Goal: Task Accomplishment & Management: Manage account settings

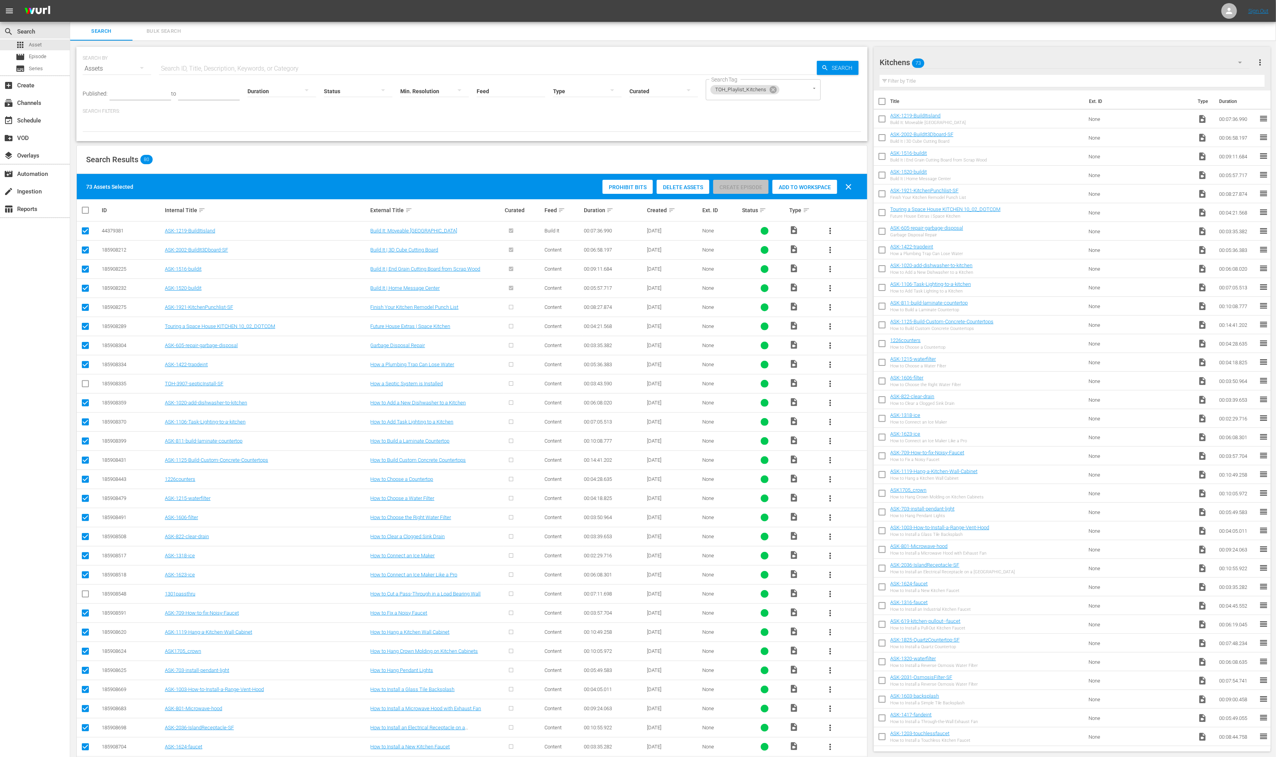
click at [990, 67] on div "Kitchens 73" at bounding box center [1065, 62] width 370 height 22
click at [990, 67] on div "Kitchens (0) Heating and Cooling (89) Framing, Floor, and Insulation (55) Firep…" at bounding box center [638, 378] width 1276 height 757
click at [1261, 65] on span "more_vert" at bounding box center [1260, 62] width 9 height 9
click at [1163, 64] on div "add Add New Workspace" at bounding box center [1201, 63] width 109 height 14
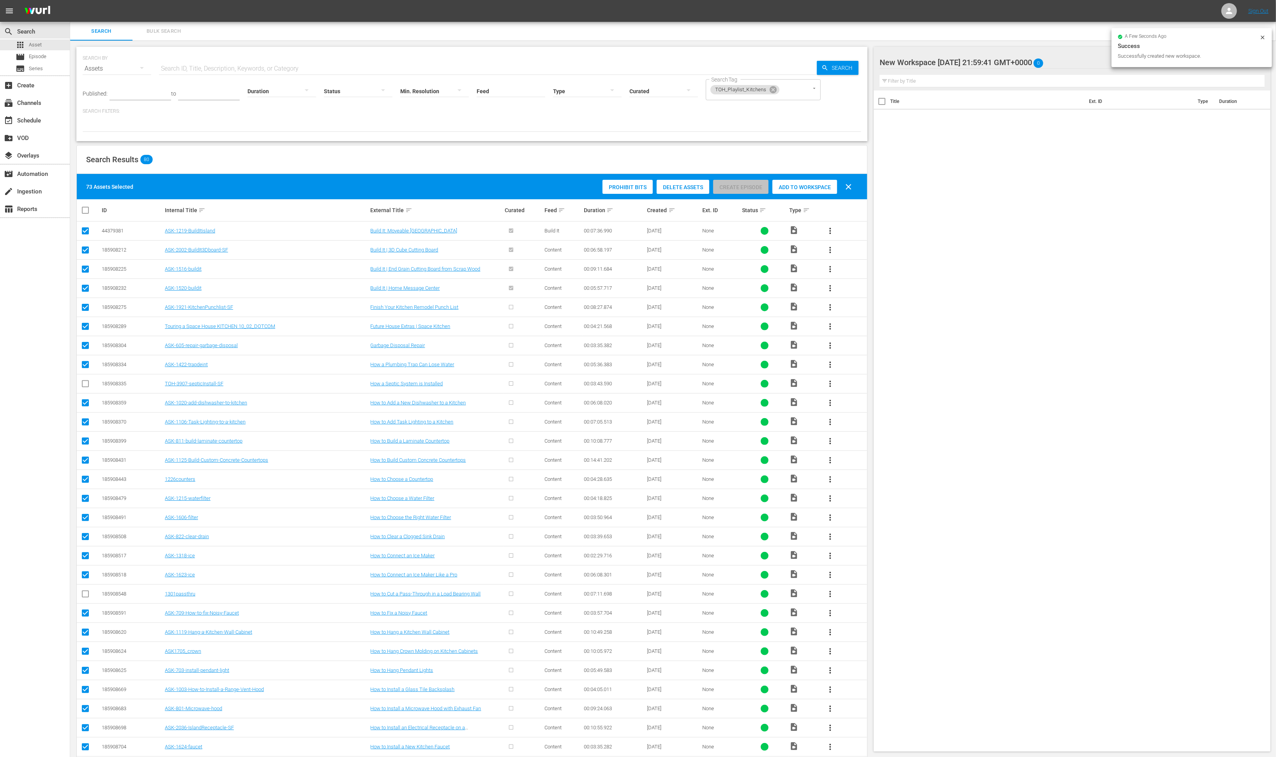
click at [983, 62] on div at bounding box center [946, 62] width 133 height 19
click at [982, 62] on input "New Workspace Fri Aug 15 2025 21:59:41 GMT+0000" at bounding box center [1069, 62] width 378 height 19
click at [964, 61] on input "New Workspace Fri Aug 15 2025 21:59:41 GMT+0000" at bounding box center [1069, 62] width 378 height 19
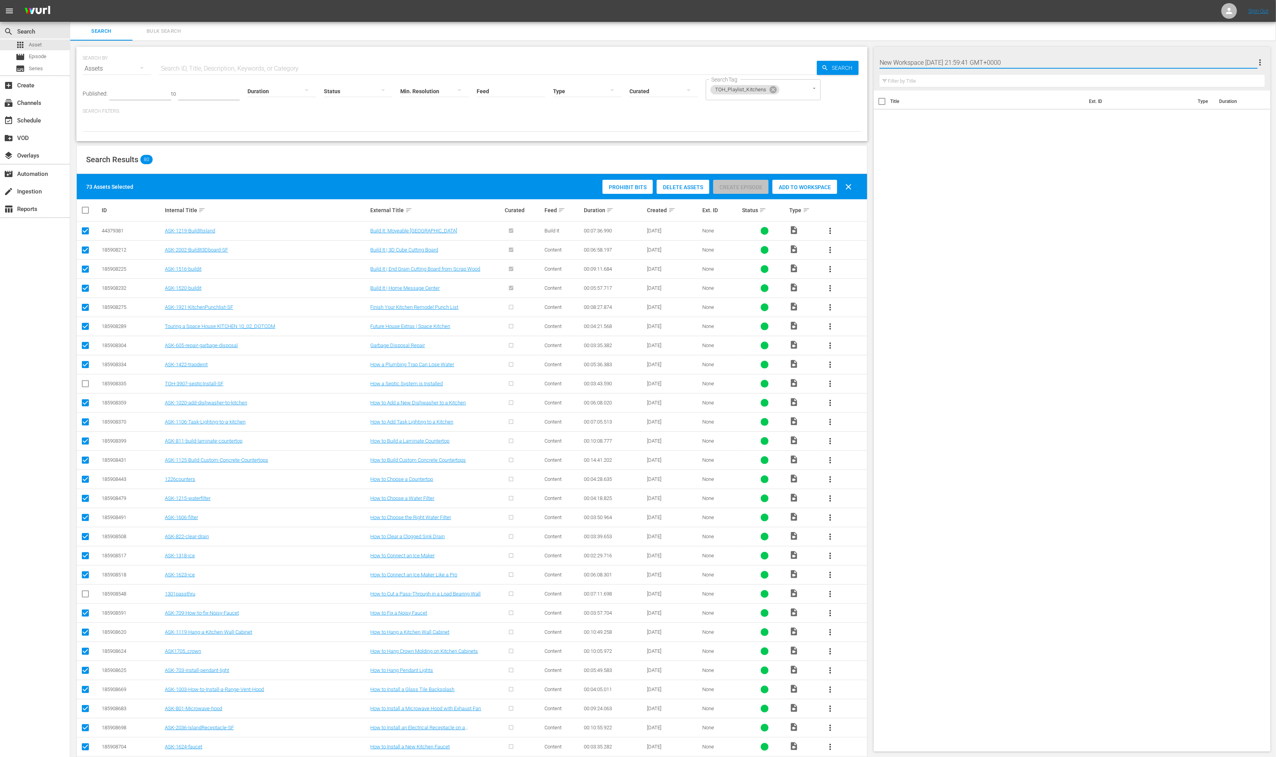
click at [964, 61] on input "New Workspace Fri Aug 15 2025 21:59:41 GMT+0000" at bounding box center [1069, 62] width 378 height 19
type input "Landscaping"
click at [962, 221] on div "Title Ext. ID Type Duration" at bounding box center [1072, 419] width 397 height 658
click at [771, 90] on icon at bounding box center [773, 89] width 7 height 7
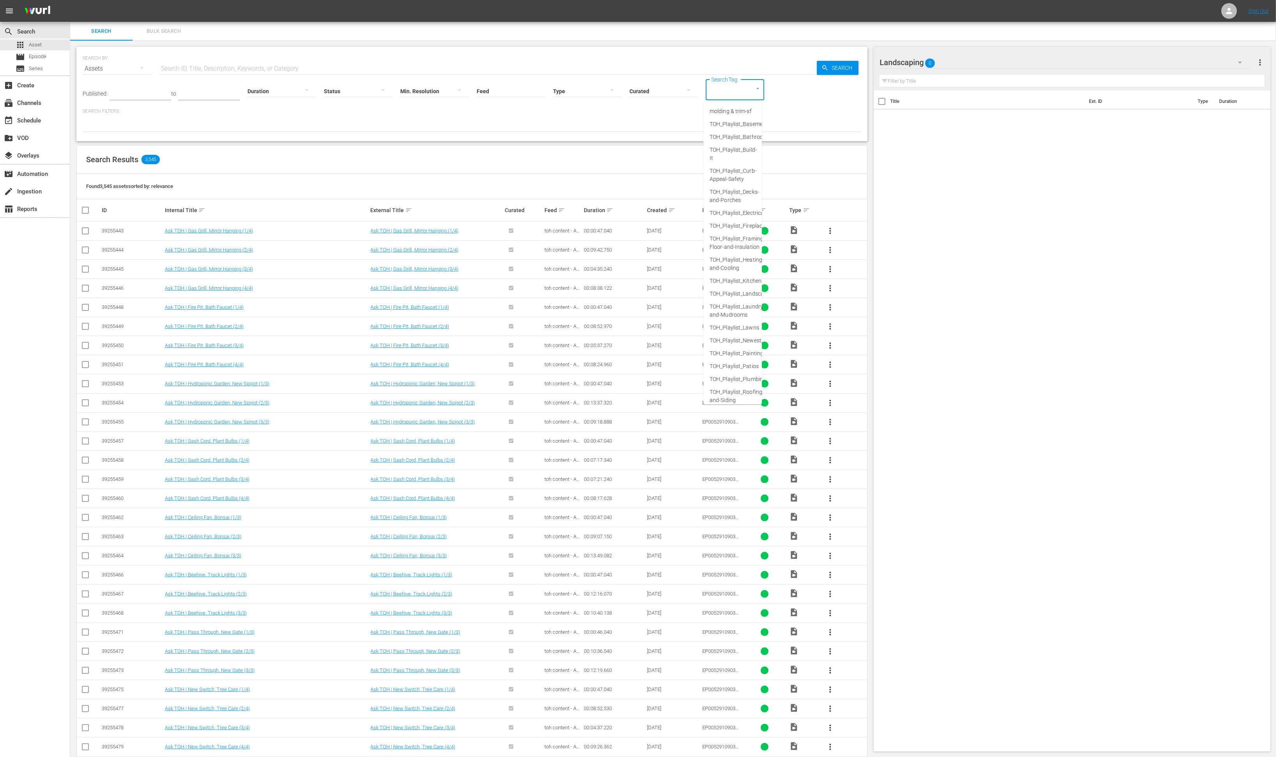
click at [723, 92] on input "SearchTag" at bounding box center [724, 90] width 30 height 14
click at [732, 293] on span "TOH_Playlist_Landscaping" at bounding box center [742, 294] width 65 height 8
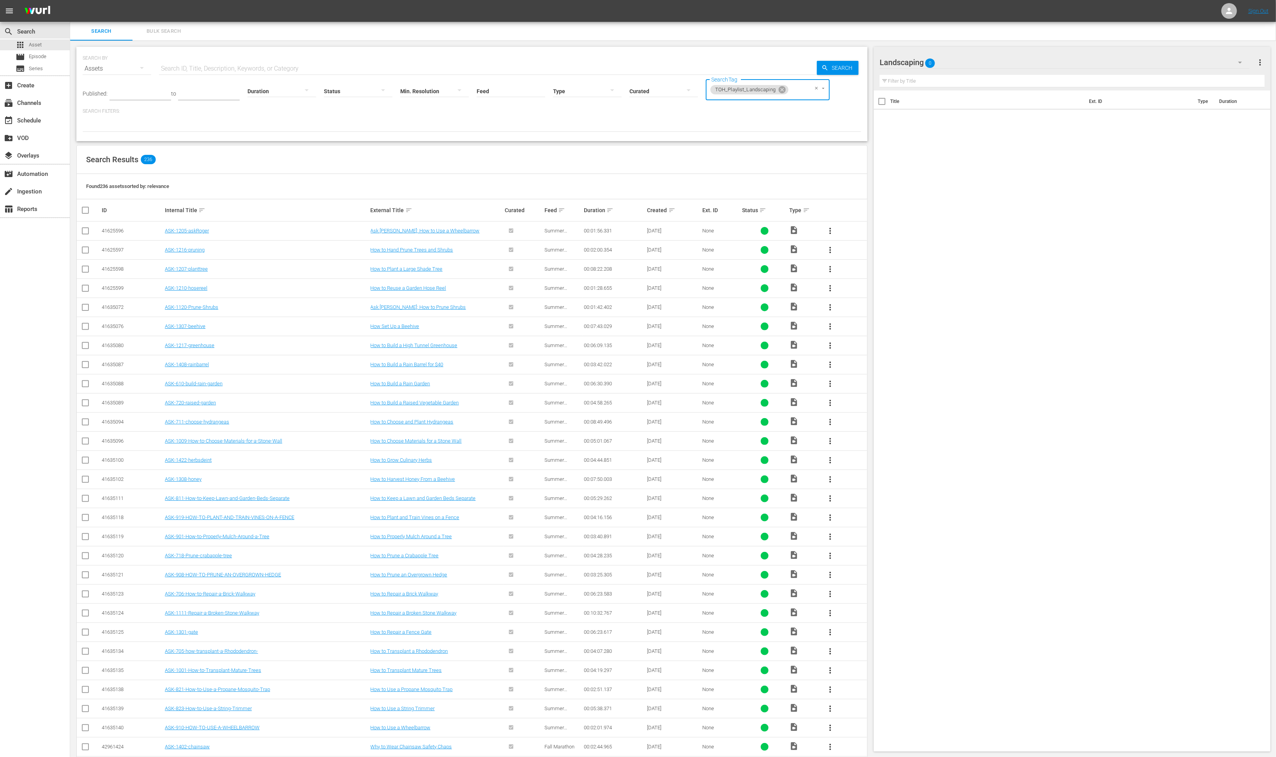
drag, startPoint x: 85, startPoint y: 209, endPoint x: 108, endPoint y: 213, distance: 23.4
click at [85, 209] on input "checkbox" at bounding box center [89, 209] width 16 height 9
checkbox input "true"
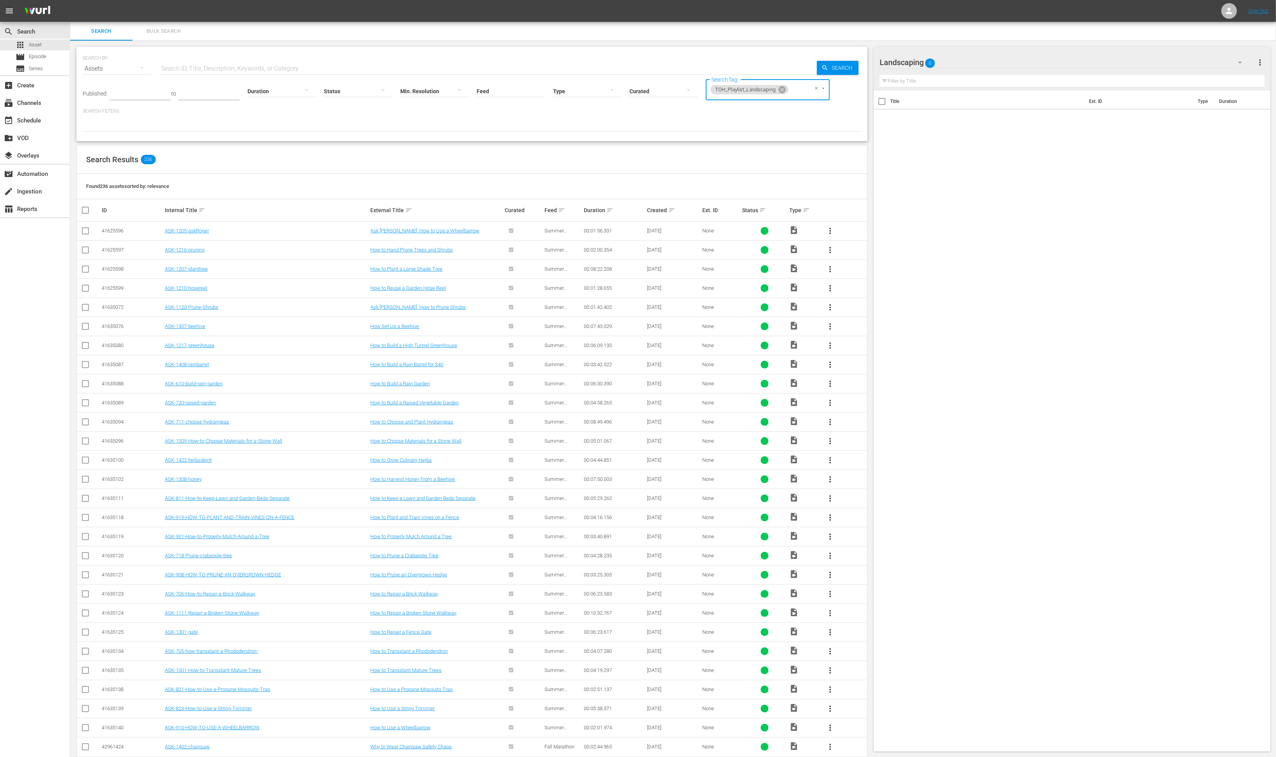
checkbox input "true"
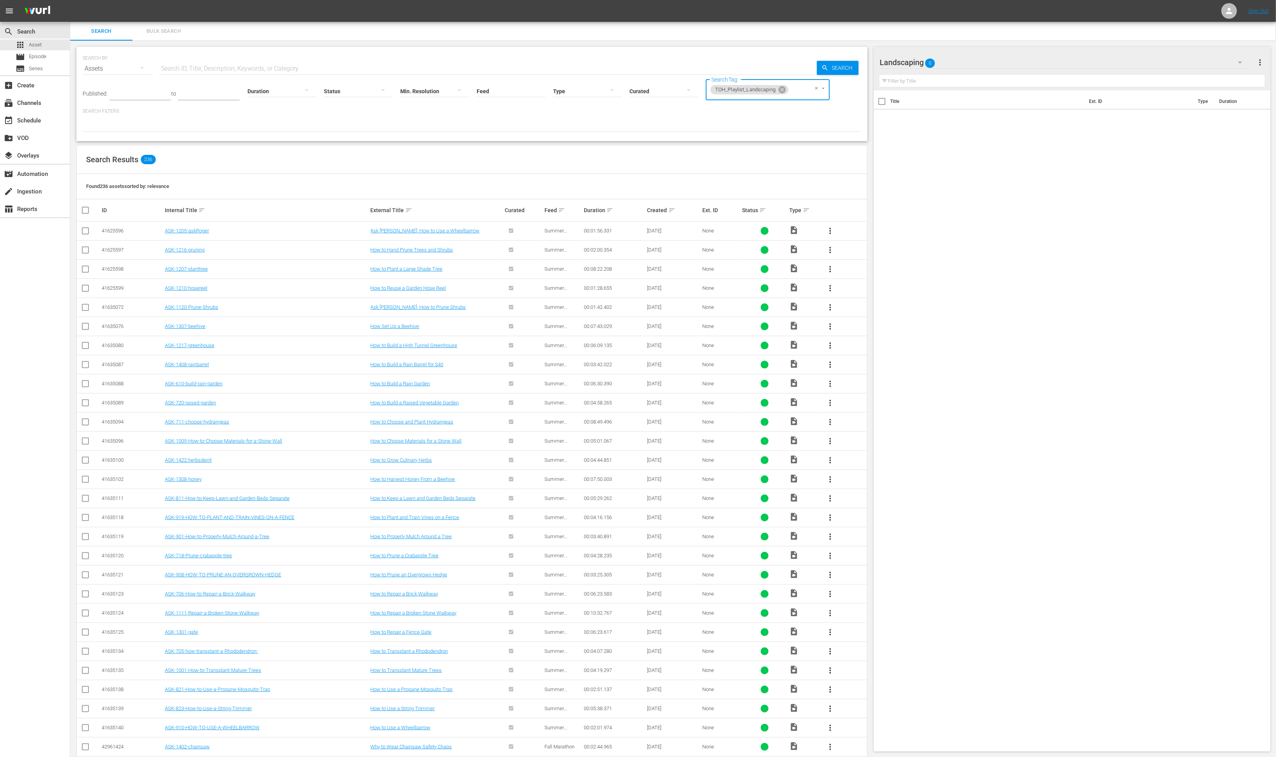
checkbox input "true"
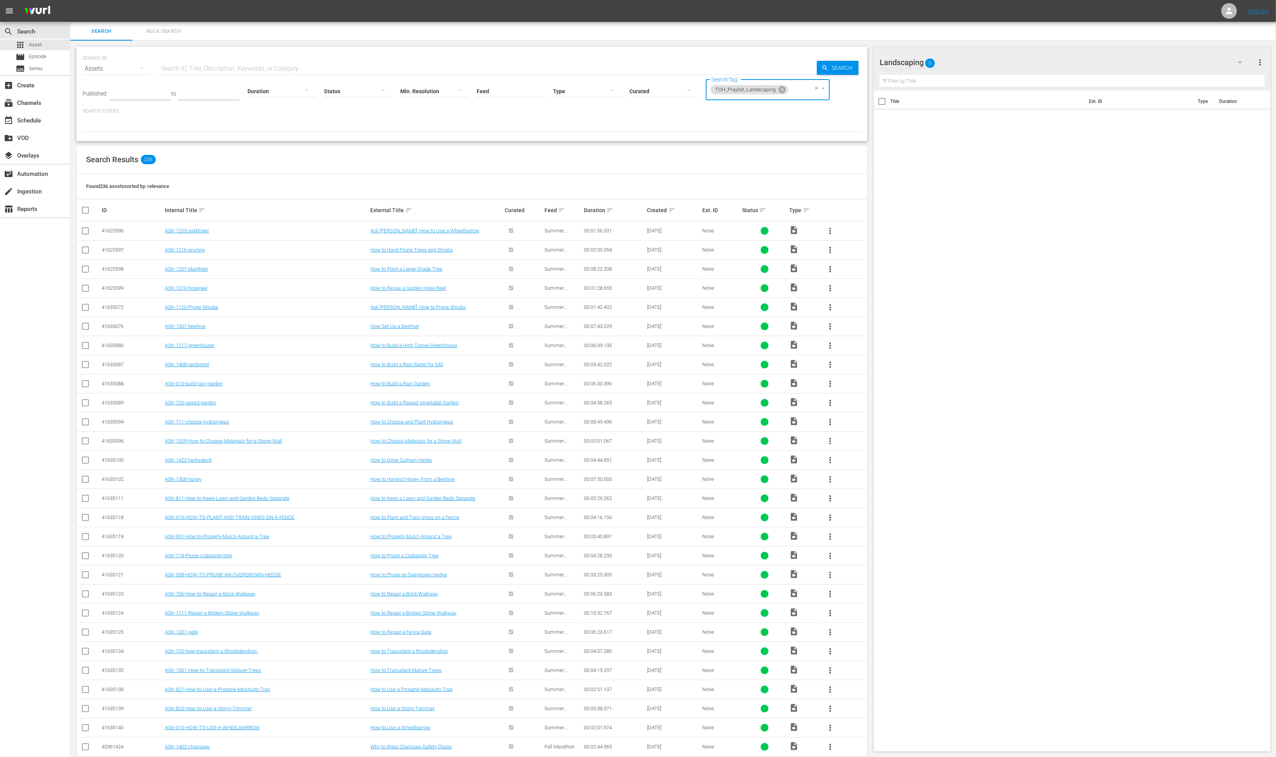
checkbox input "true"
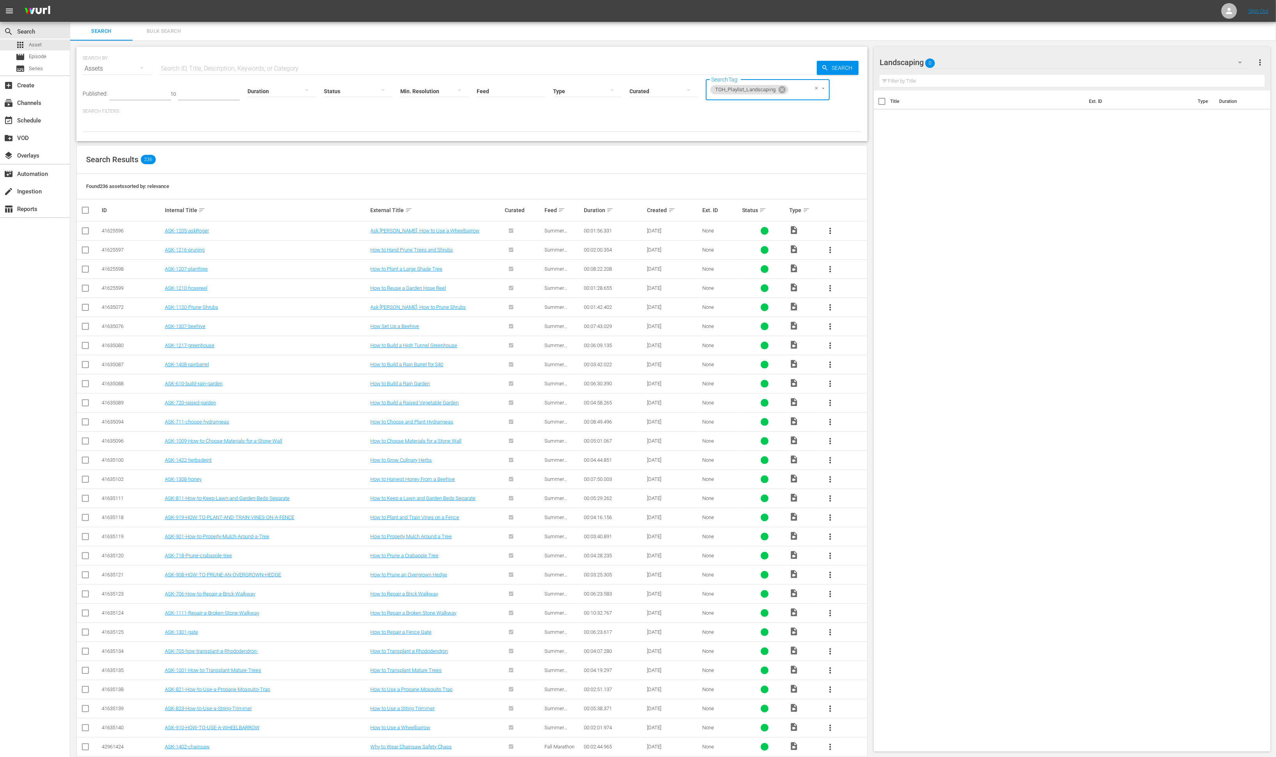
checkbox input "true"
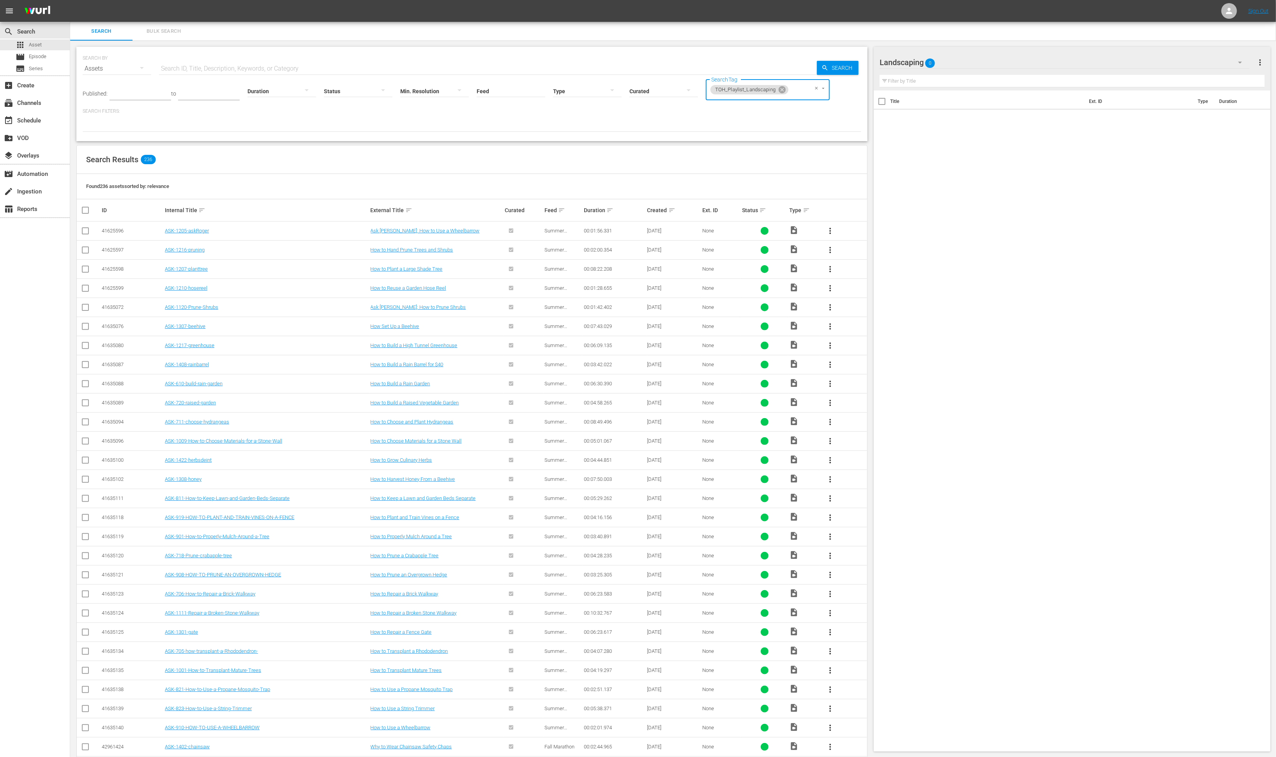
checkbox input "true"
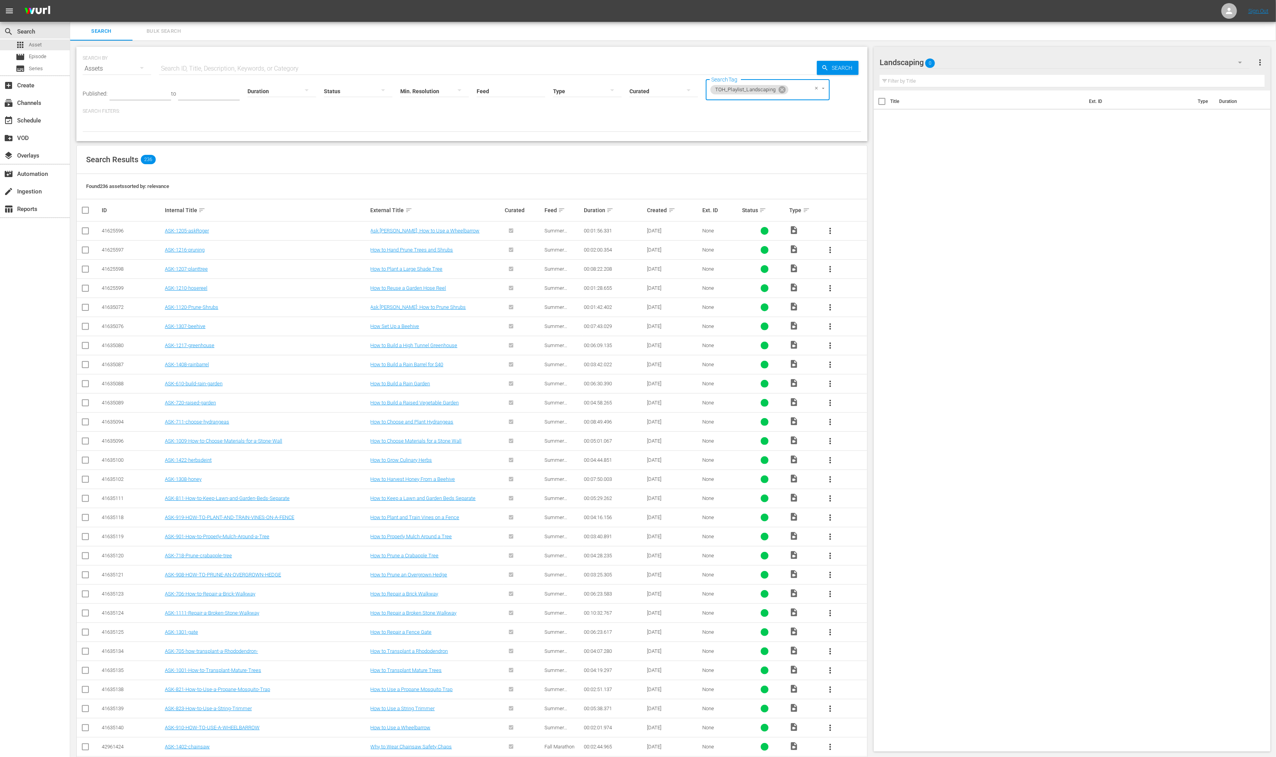
checkbox input "true"
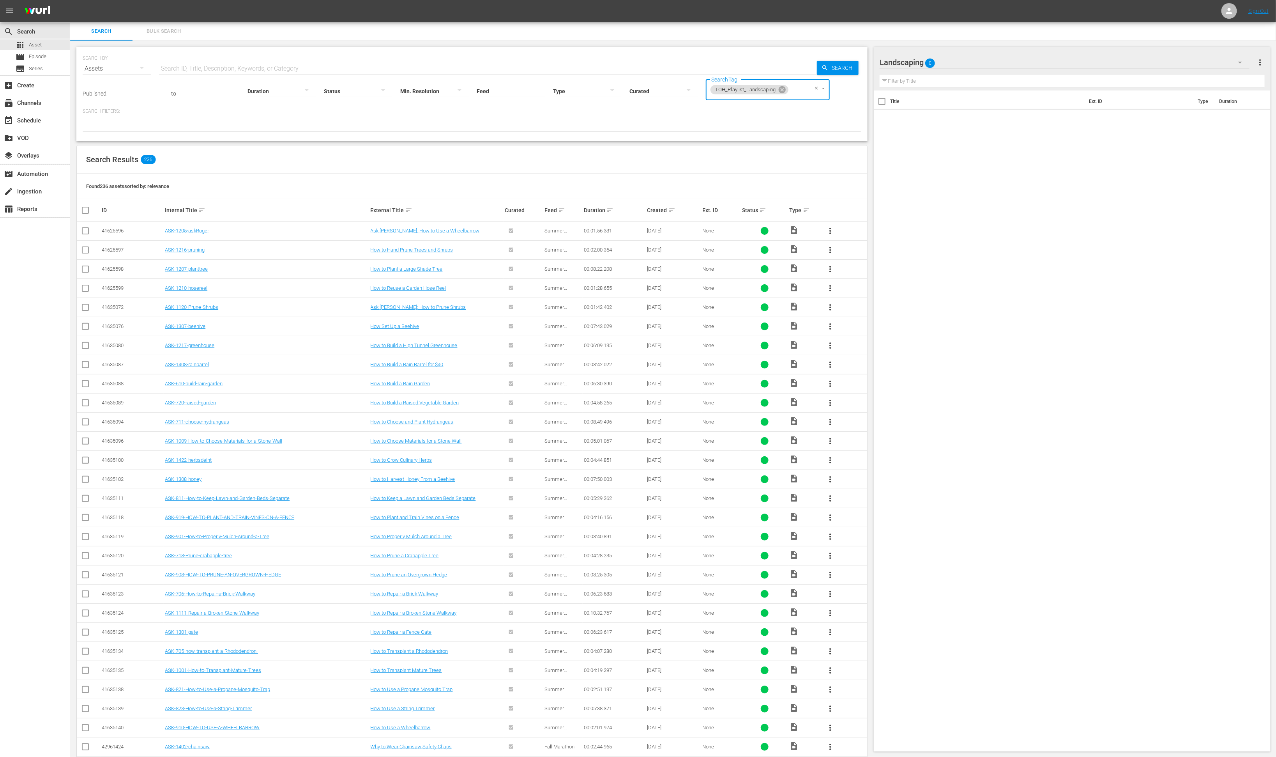
checkbox input "true"
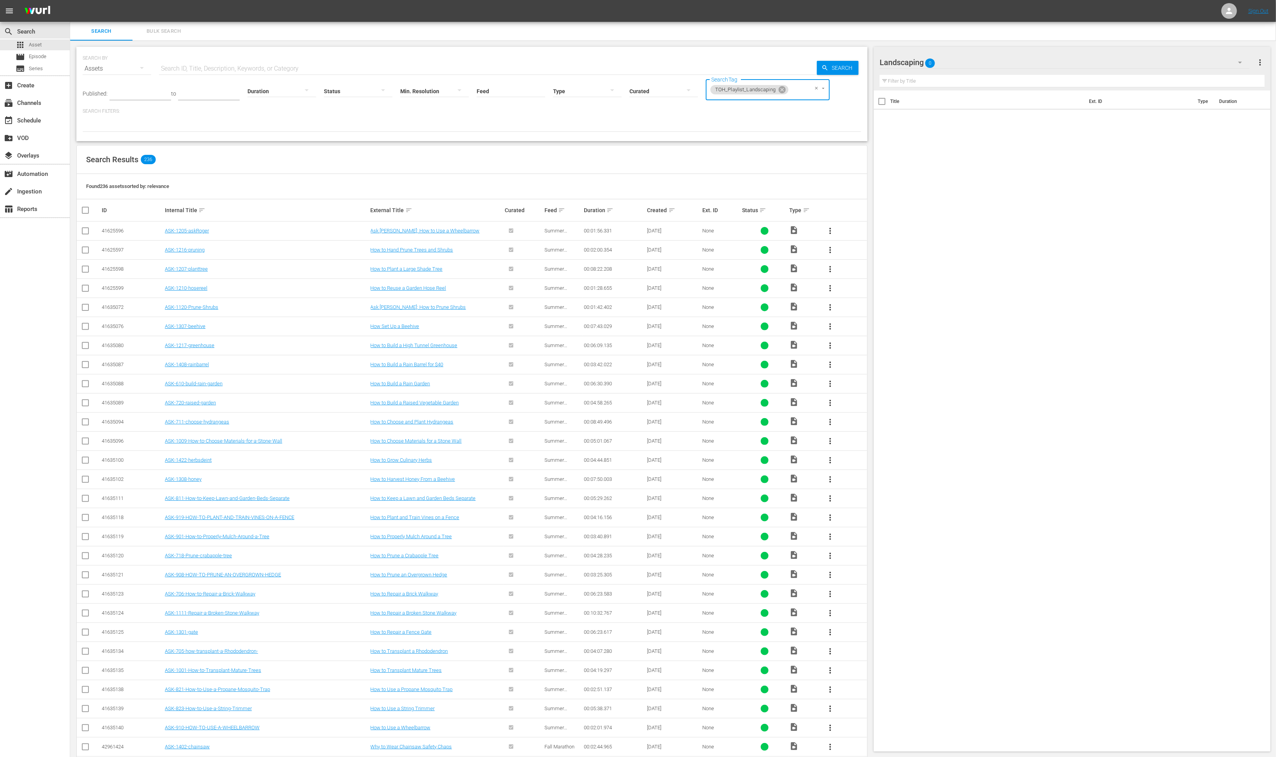
checkbox input "true"
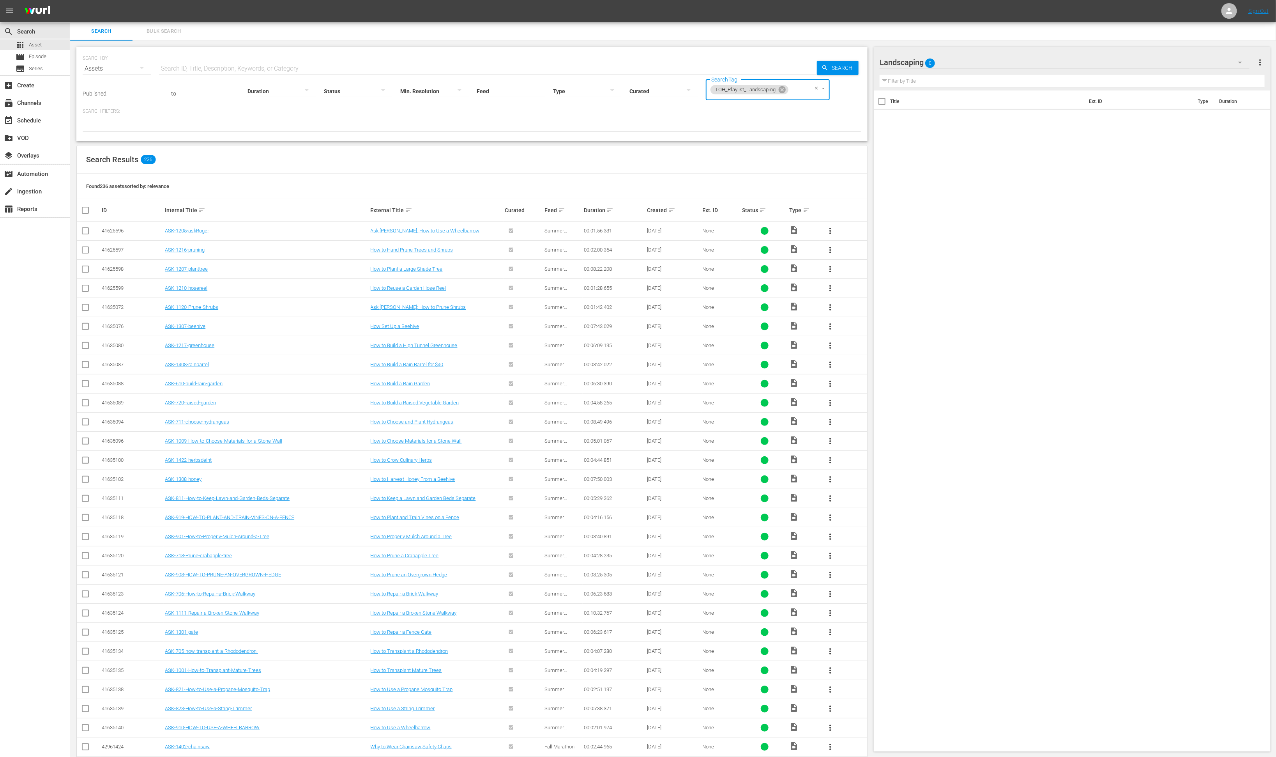
checkbox input "true"
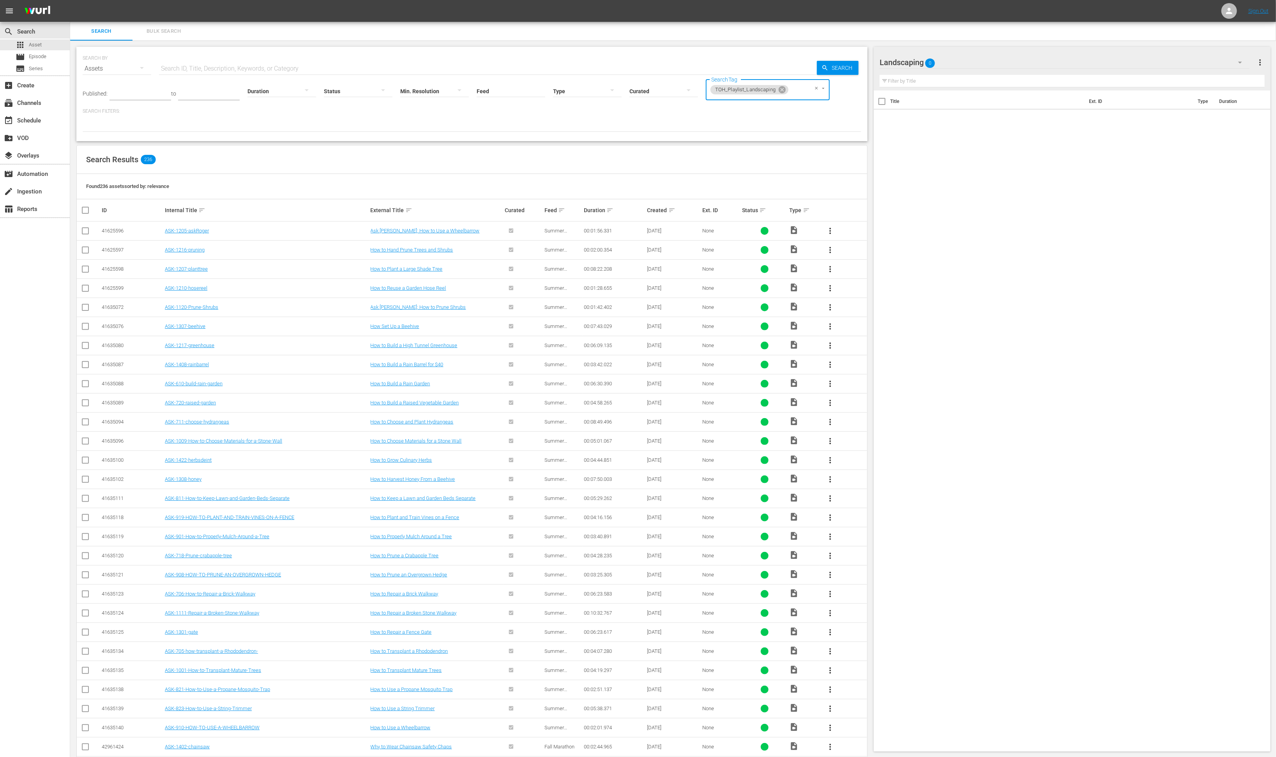
checkbox input "true"
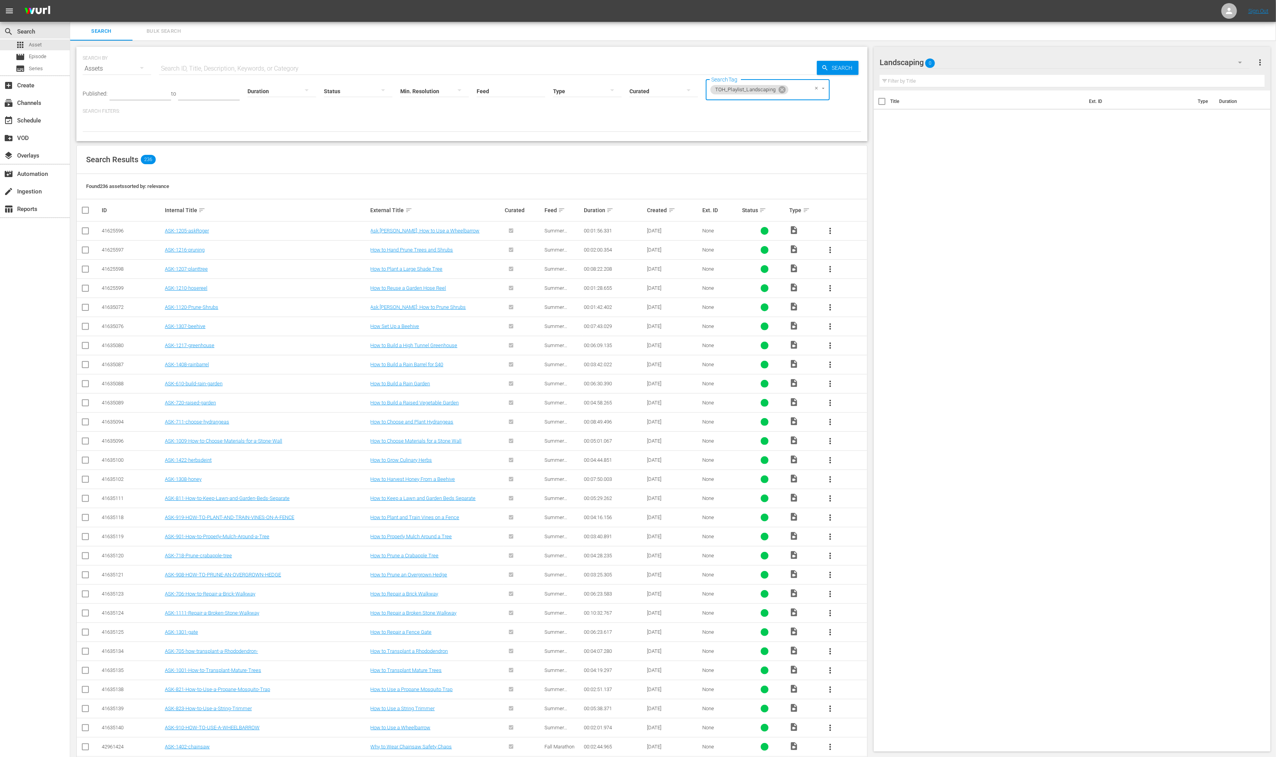
checkbox input "true"
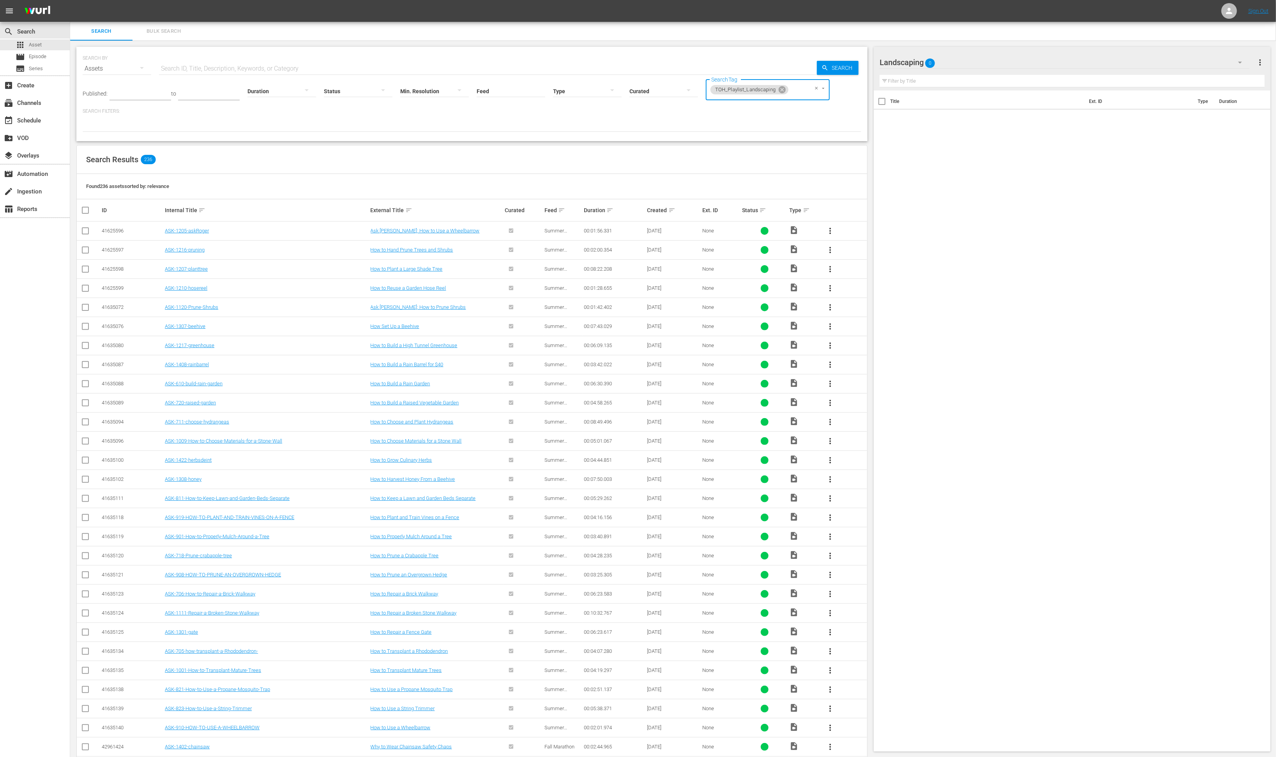
checkbox input "true"
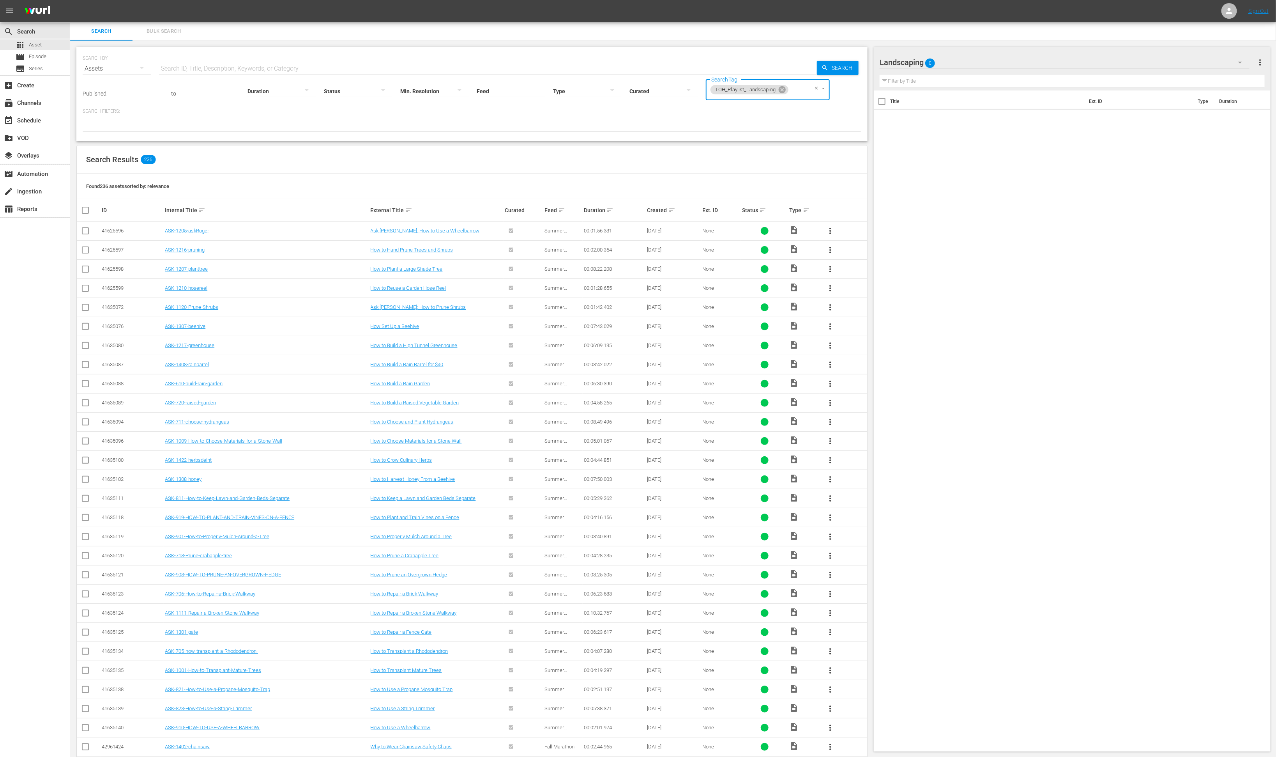
checkbox input "true"
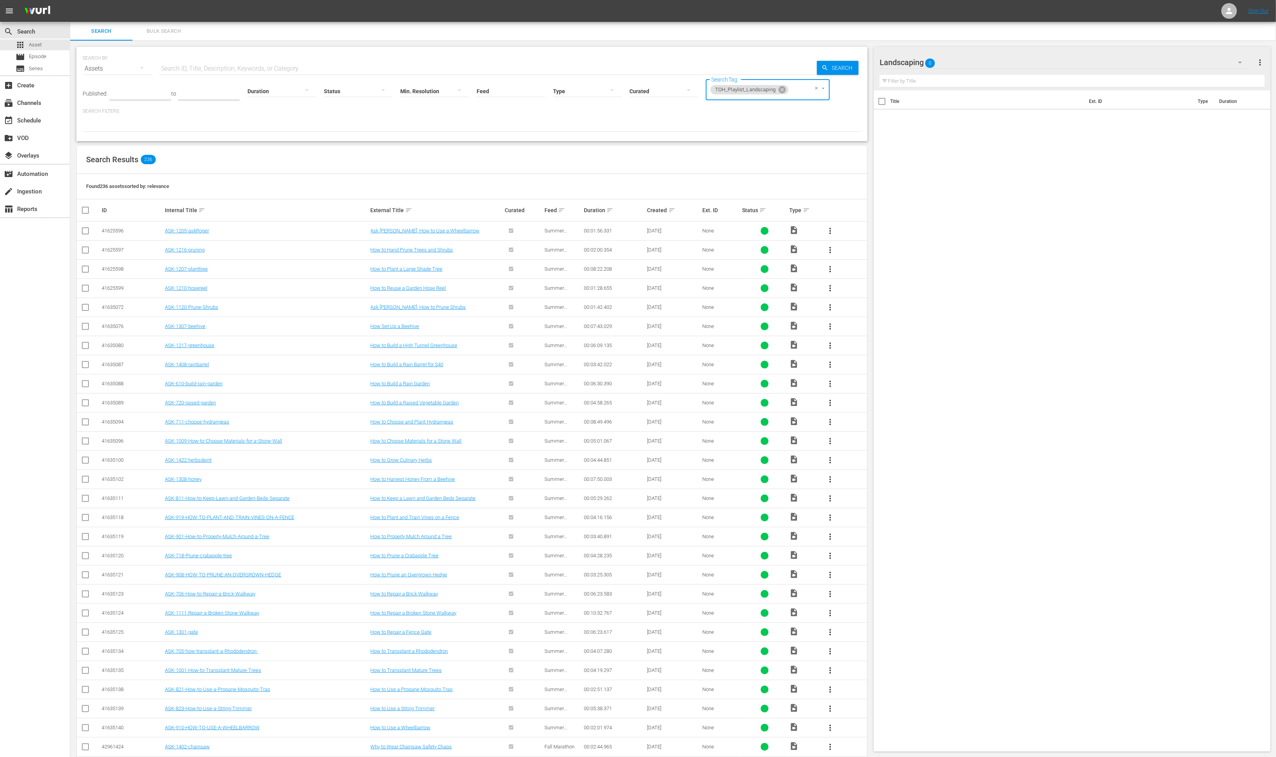
checkbox input "true"
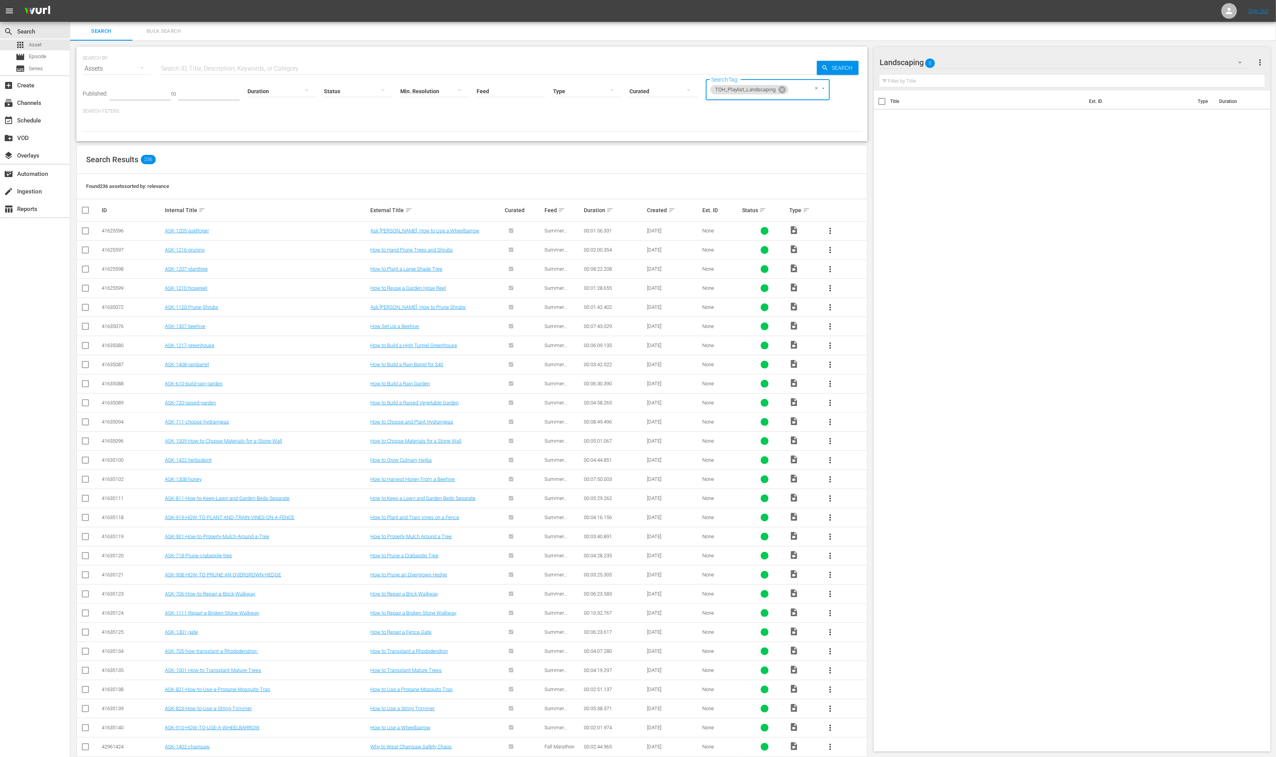
checkbox input "true"
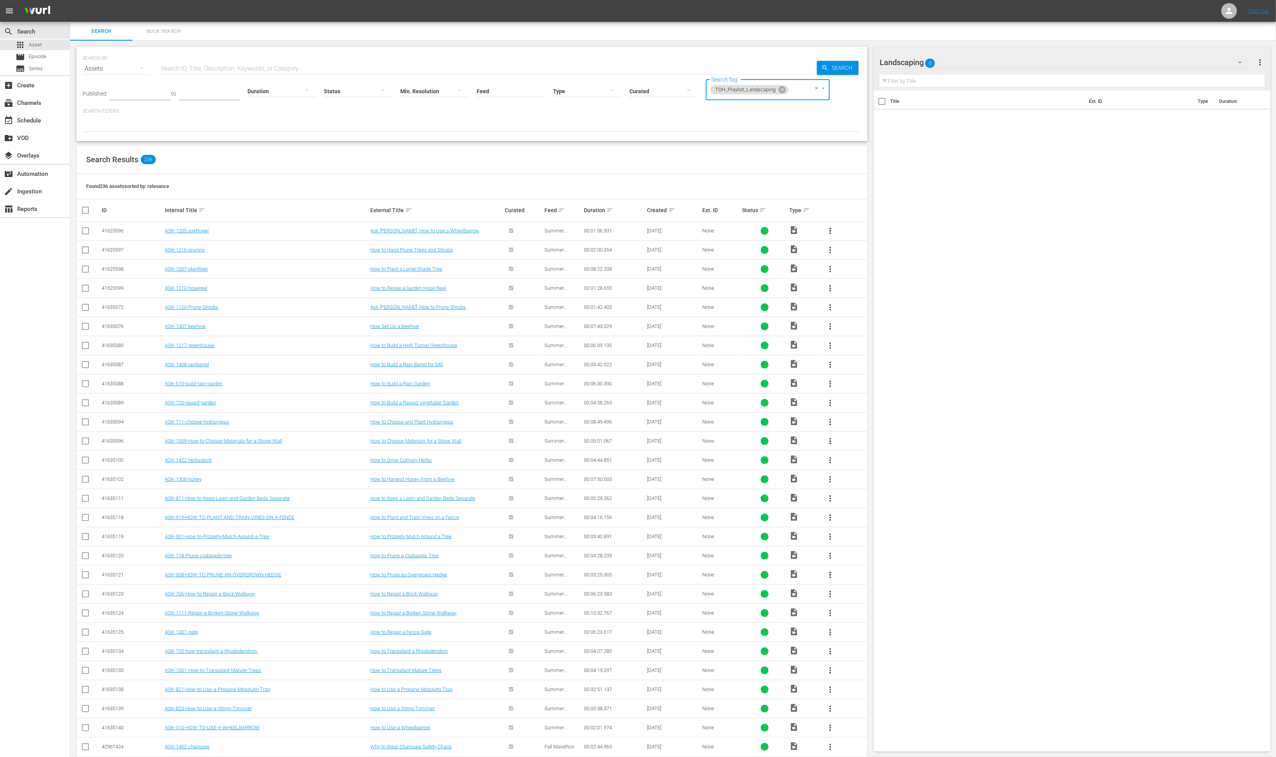
checkbox input "true"
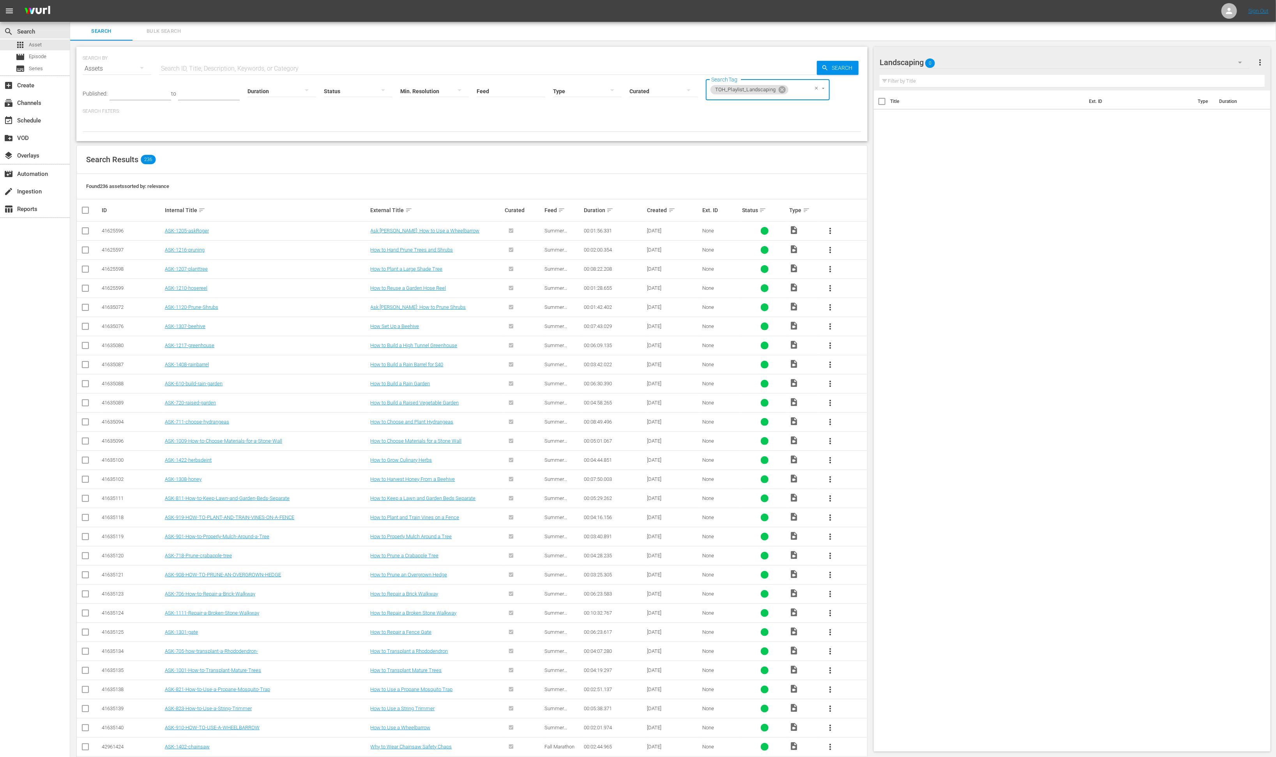
checkbox input "true"
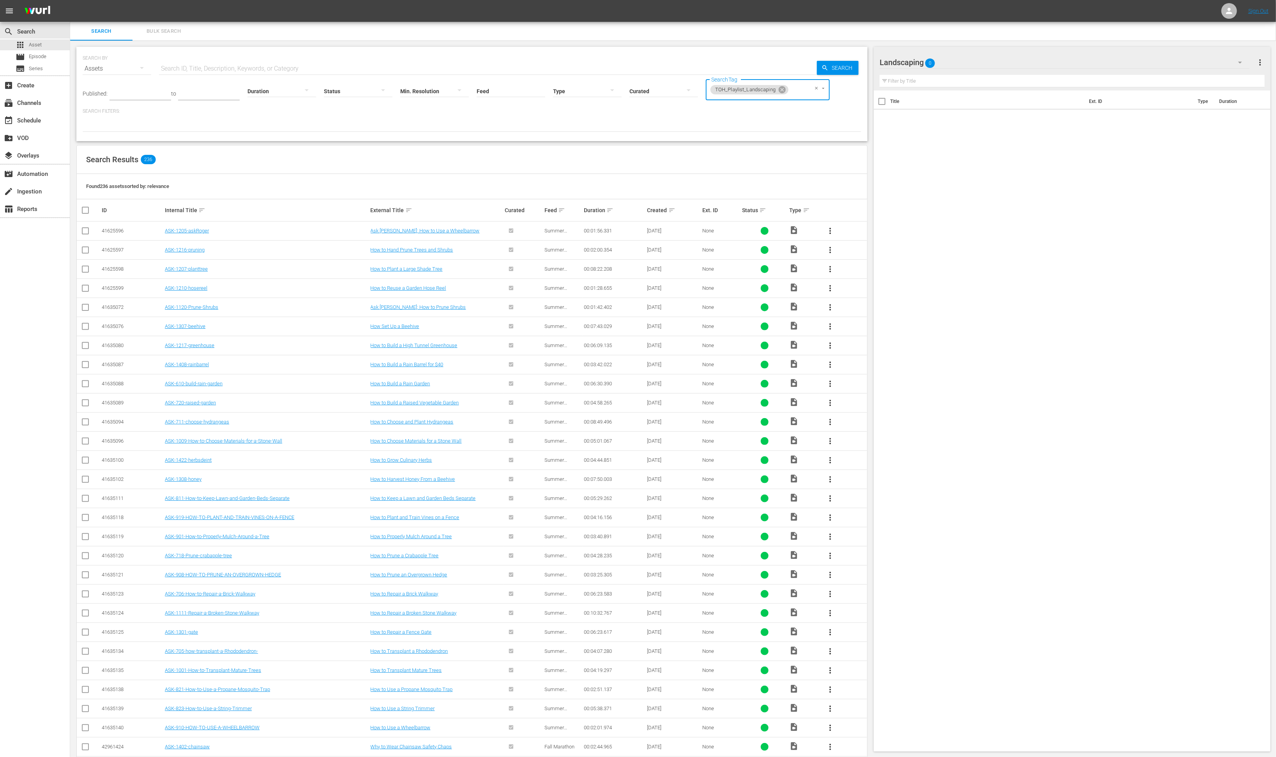
checkbox input "true"
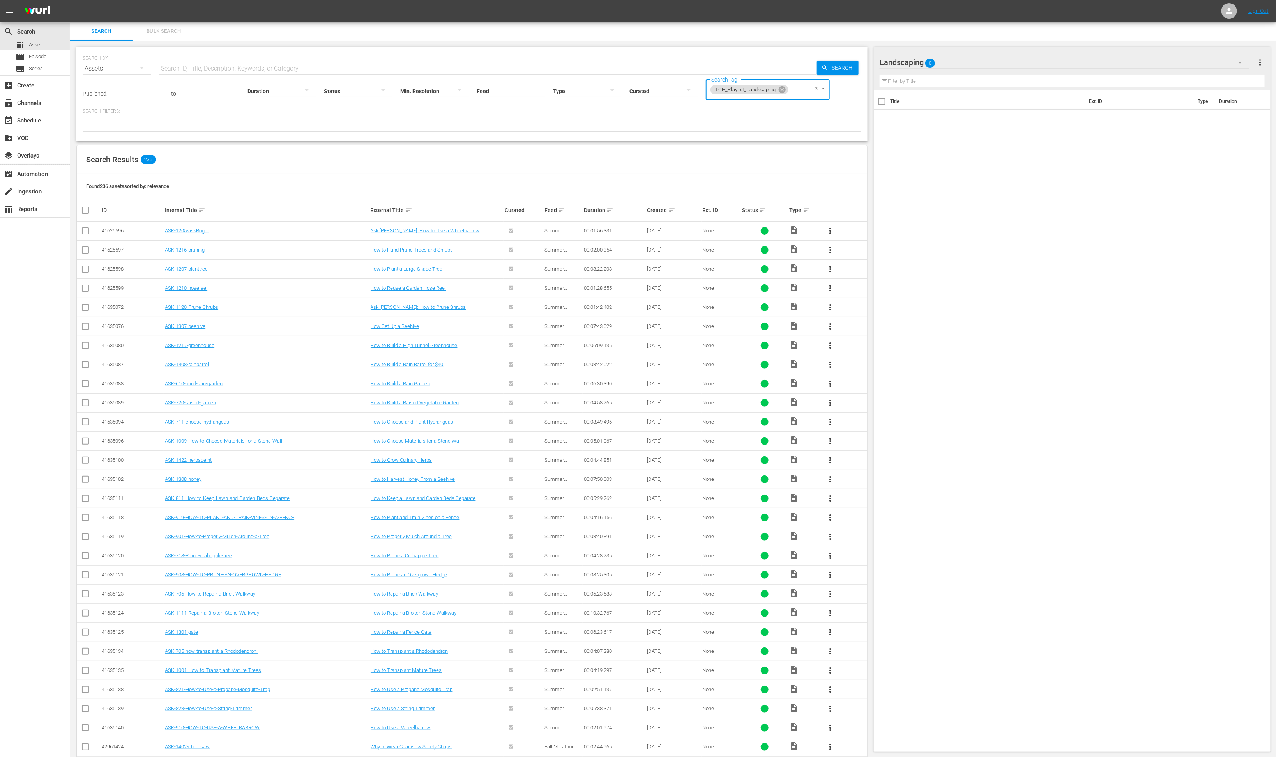
checkbox input "true"
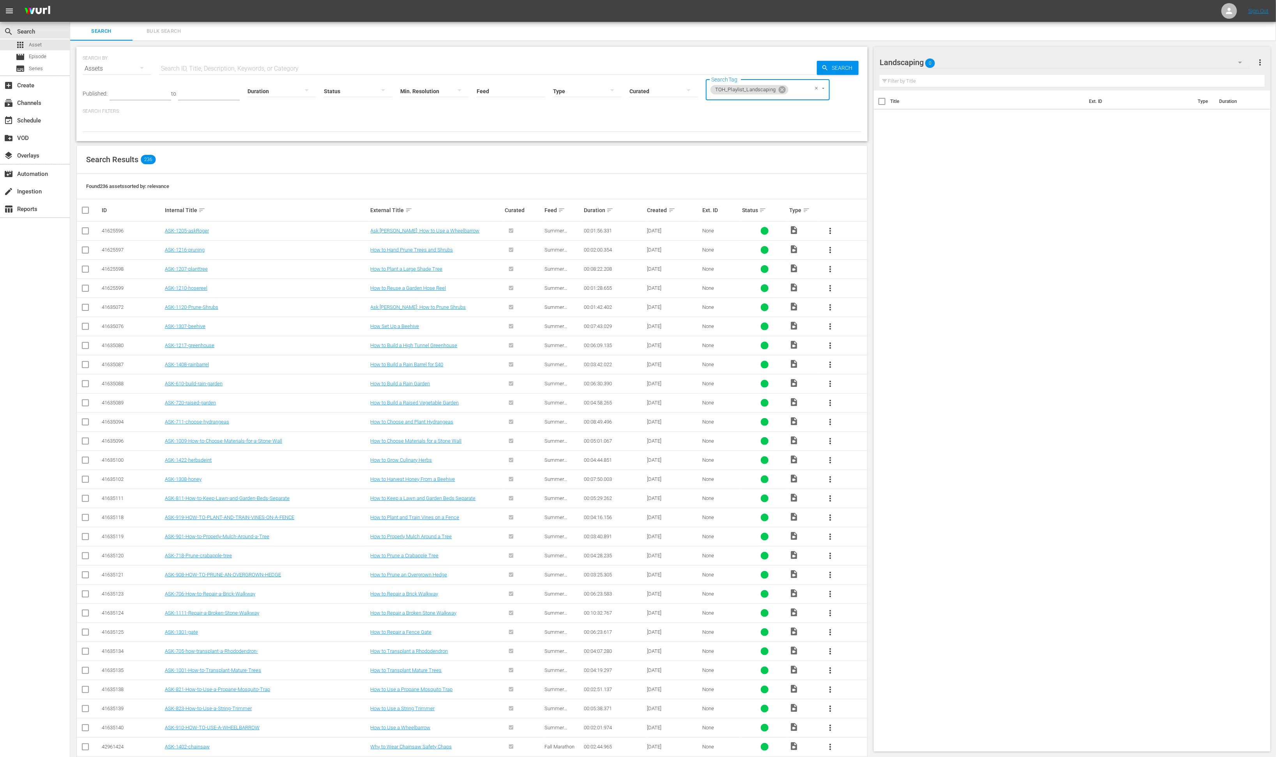
checkbox input "true"
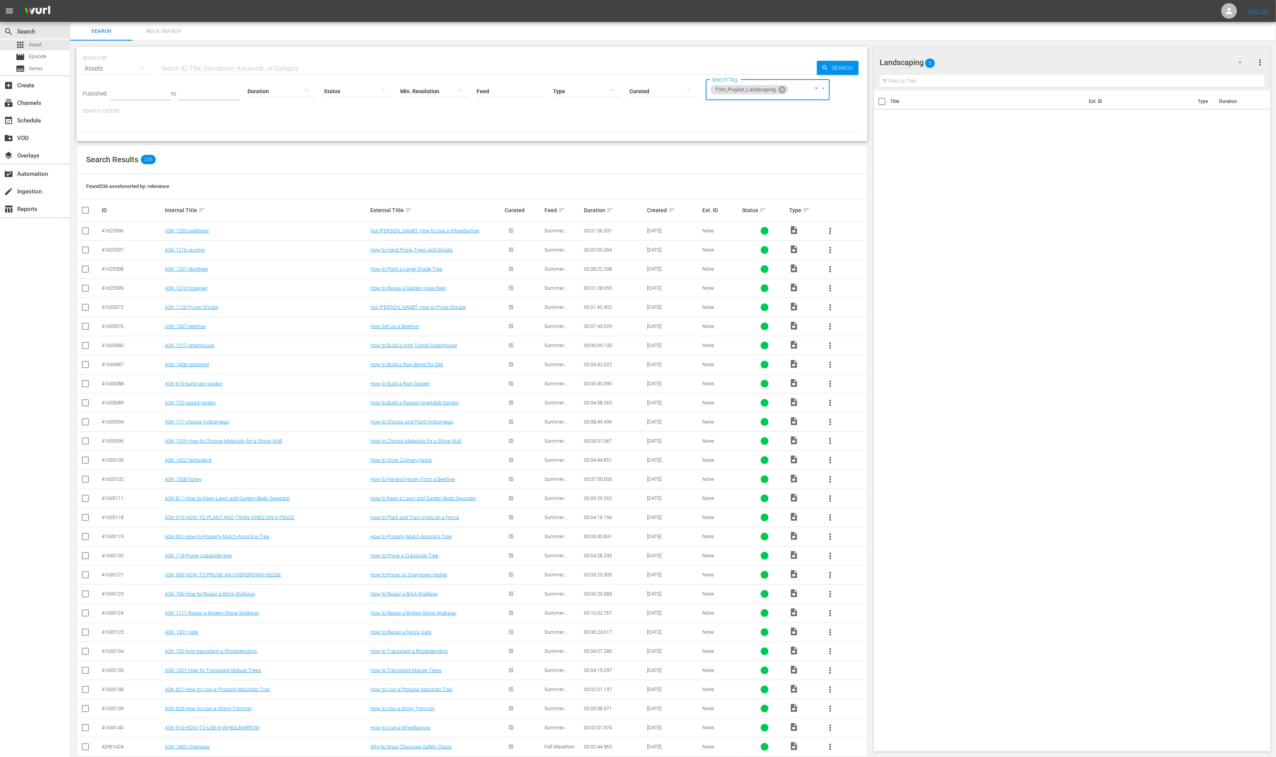
checkbox input "true"
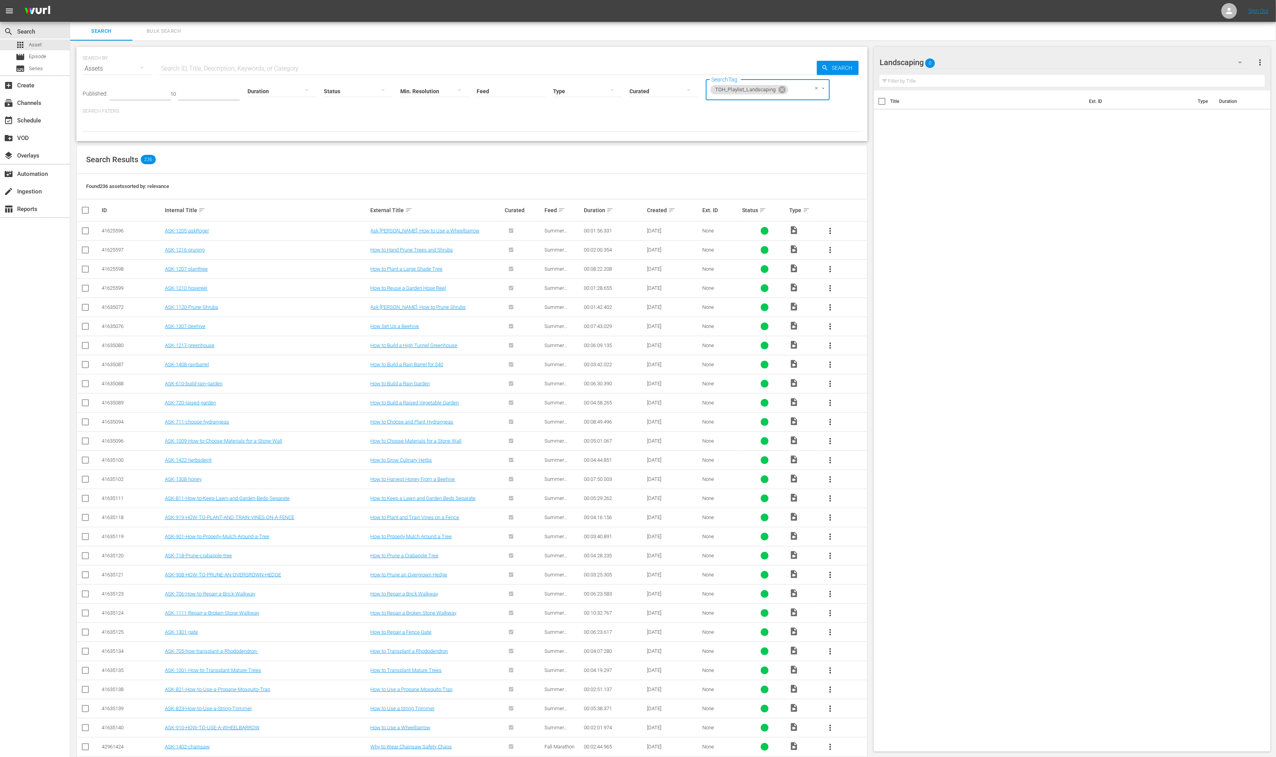
checkbox input "true"
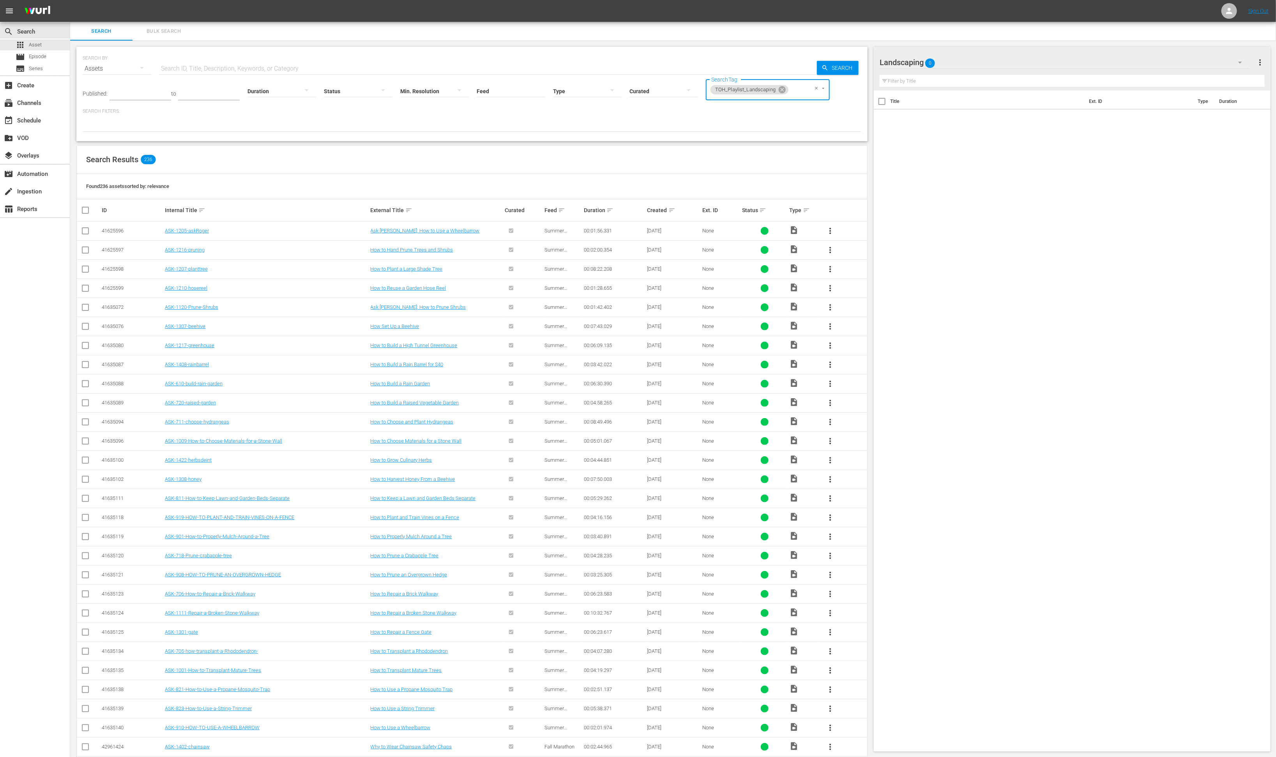
checkbox input "true"
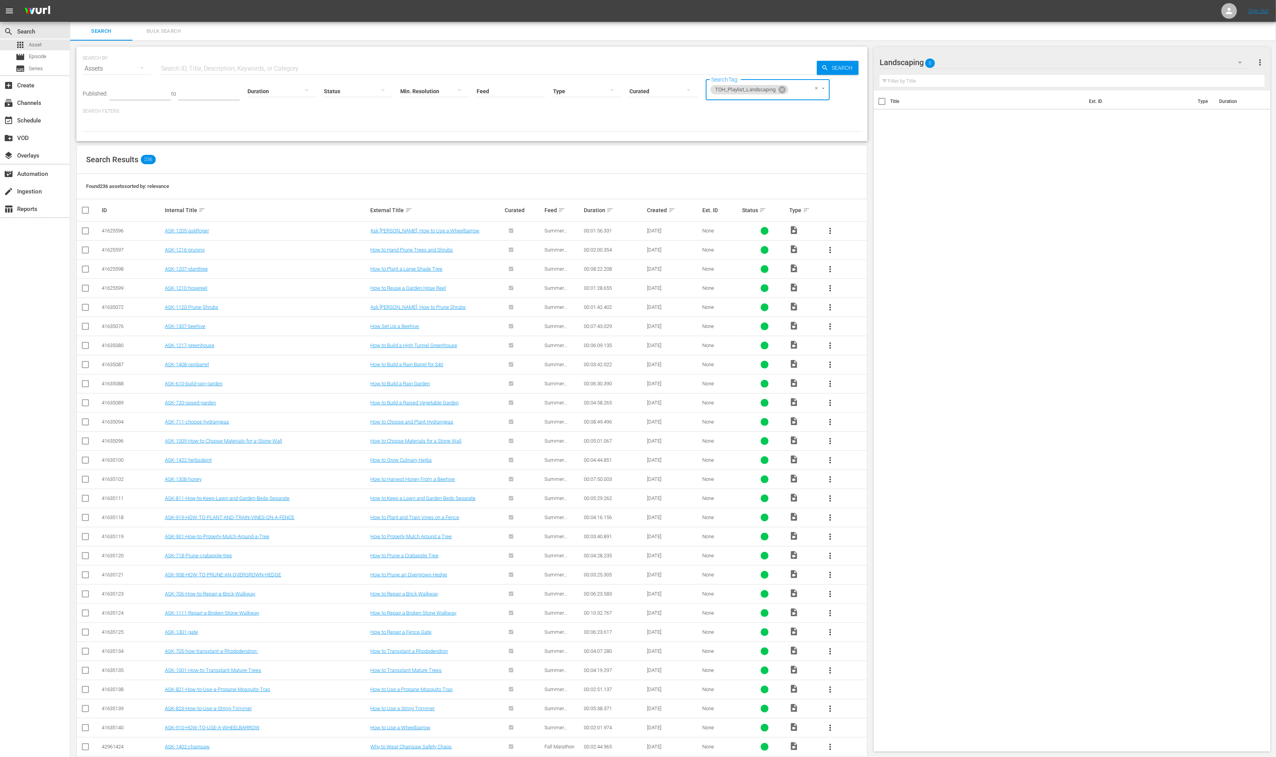
checkbox input "true"
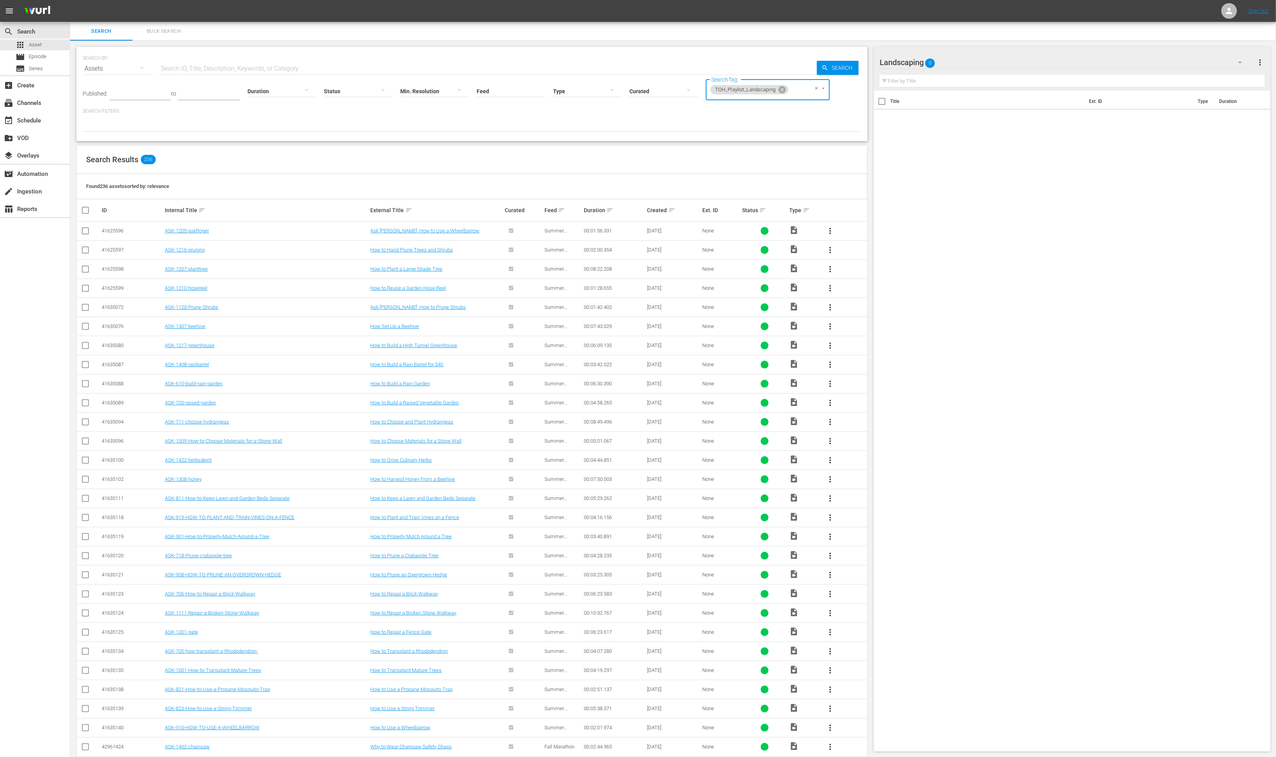
checkbox input "true"
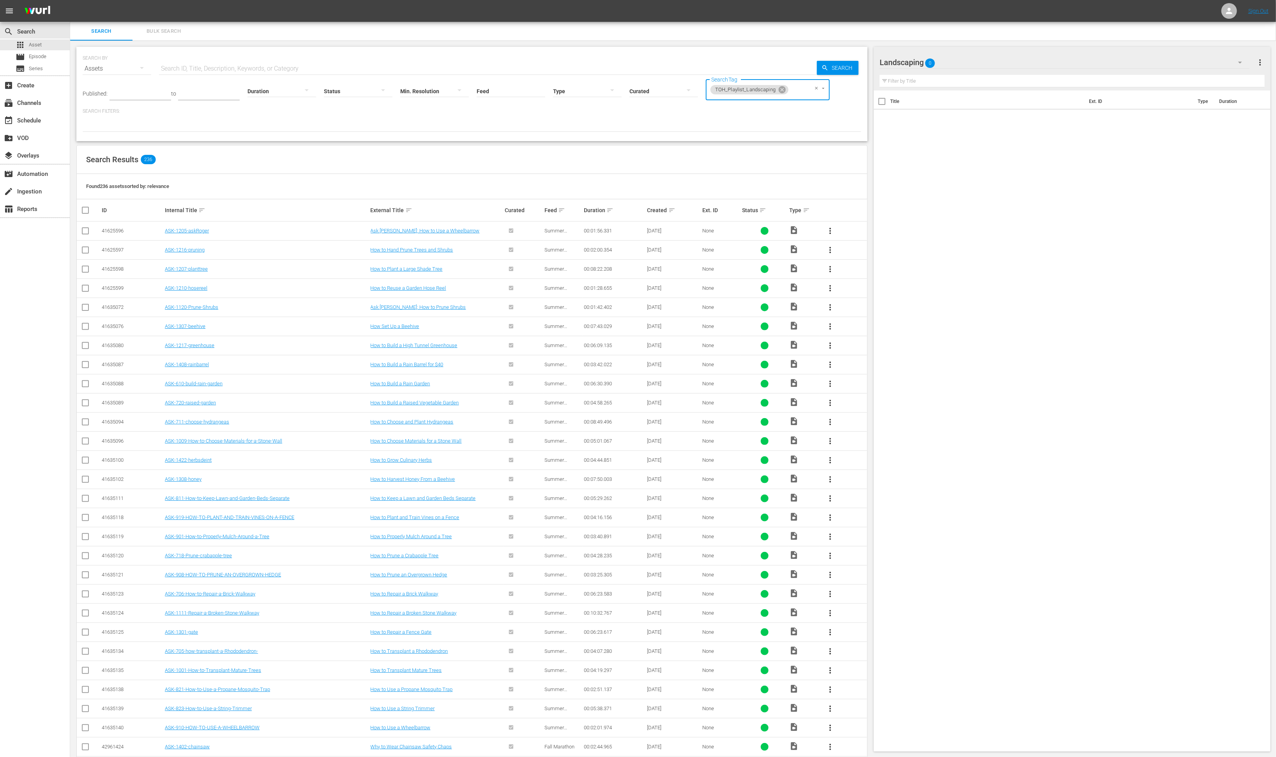
checkbox input "true"
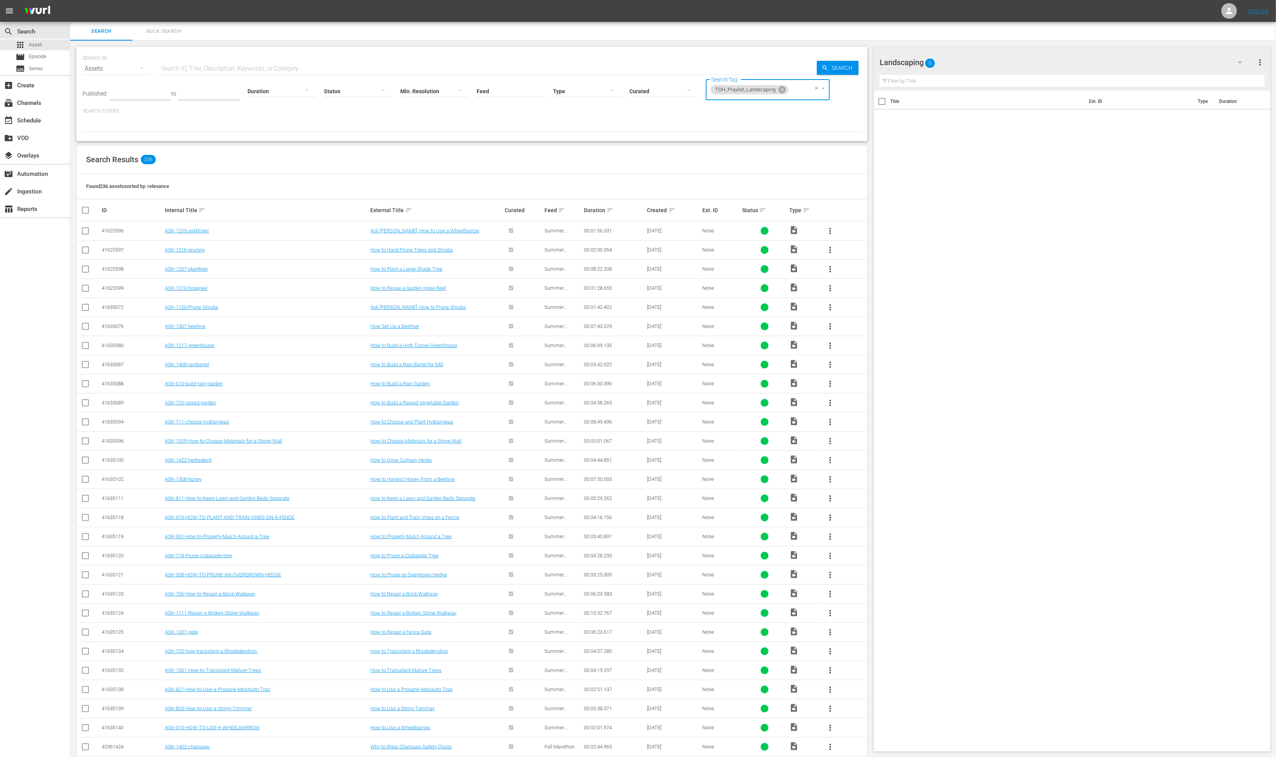
checkbox input "true"
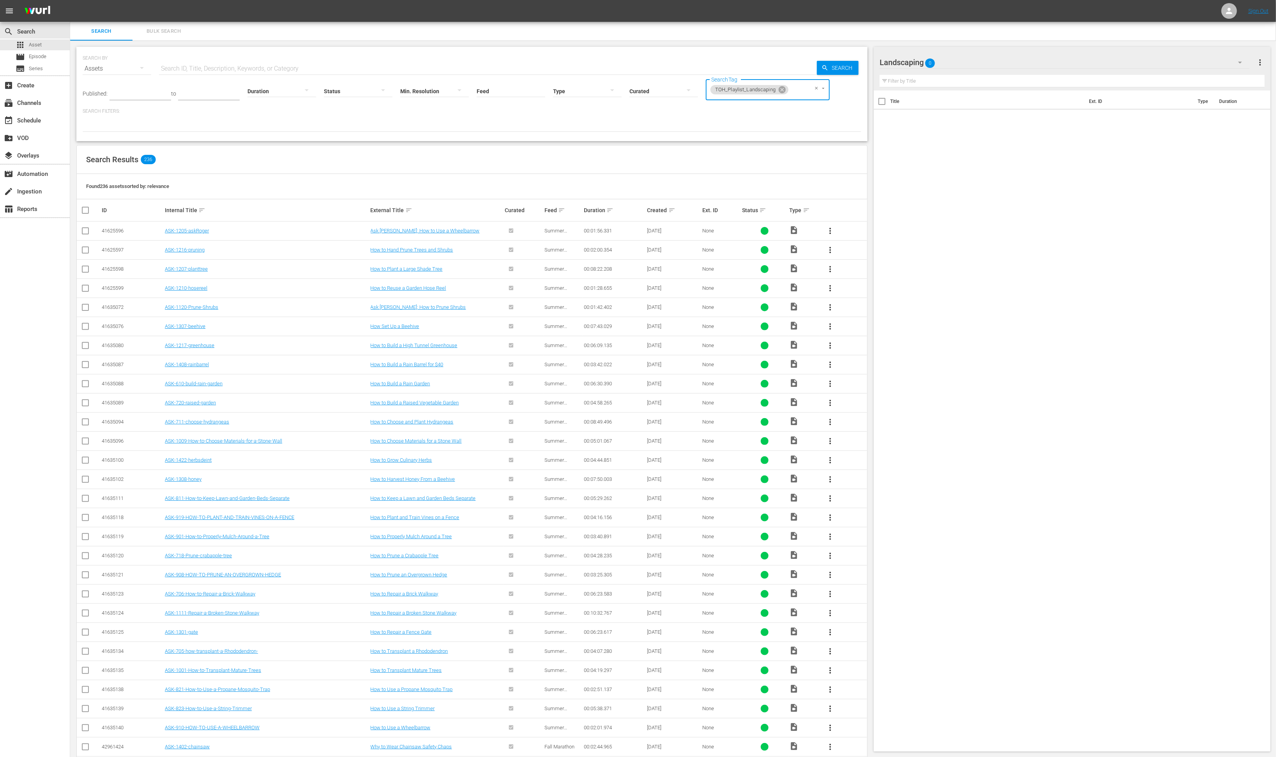
checkbox input "true"
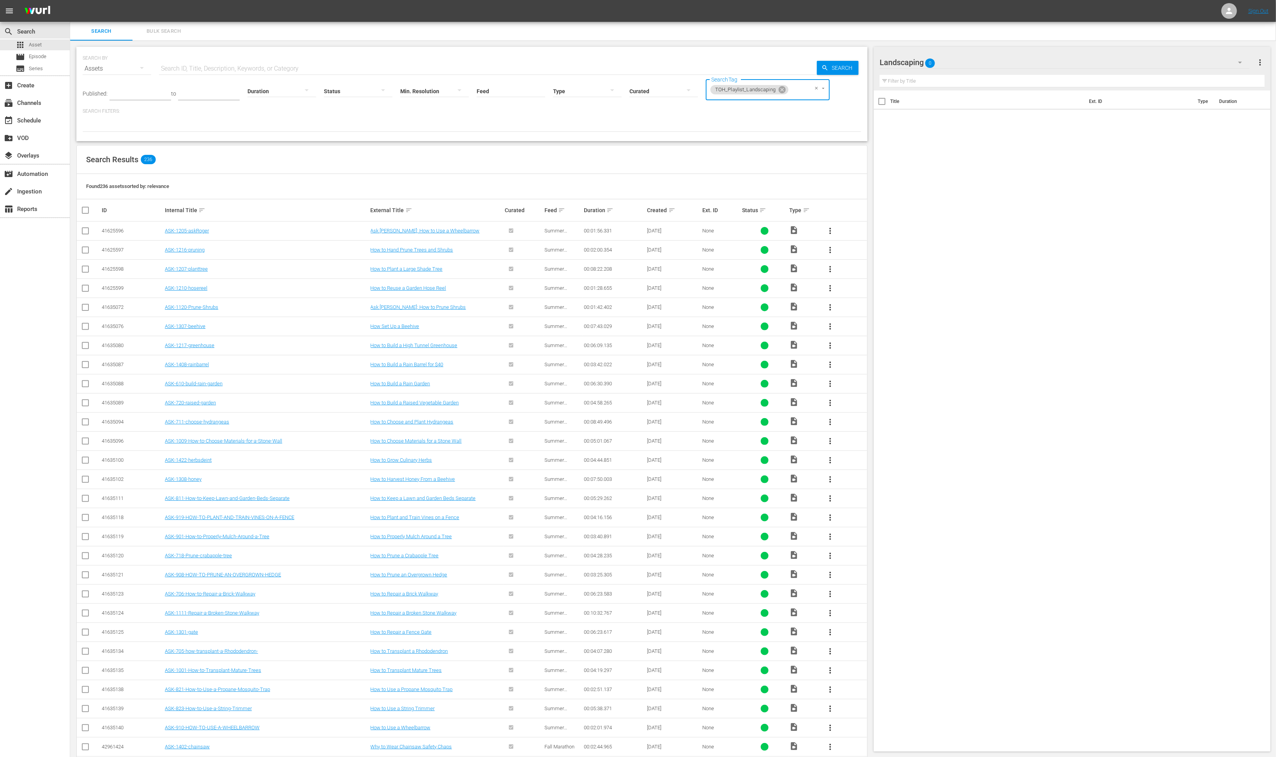
checkbox input "true"
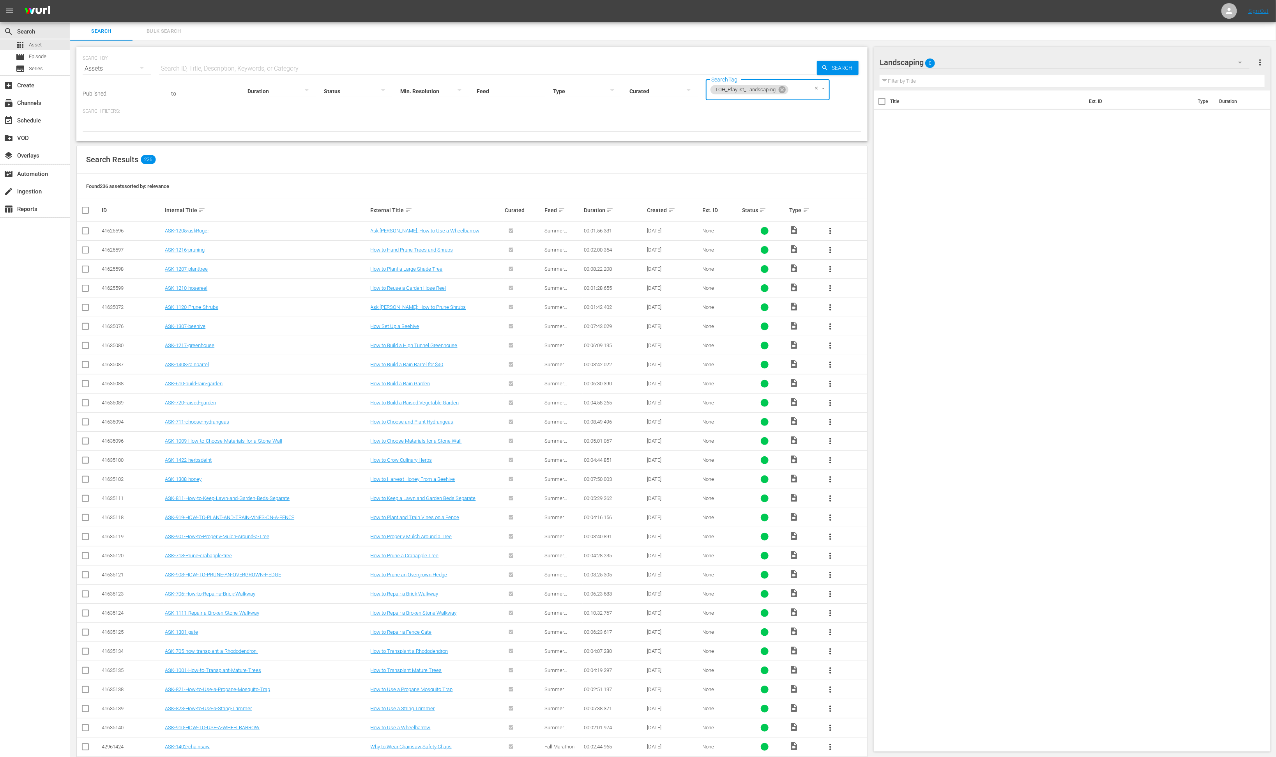
checkbox input "true"
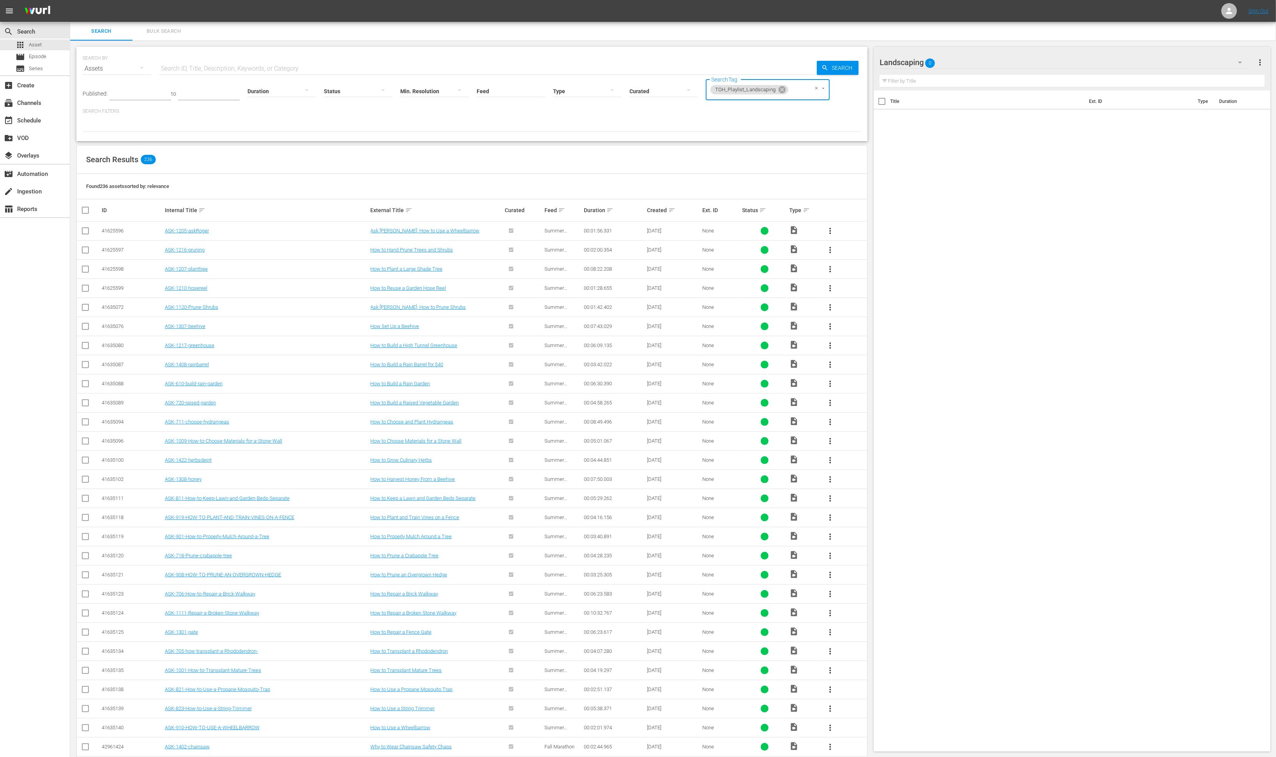
checkbox input "true"
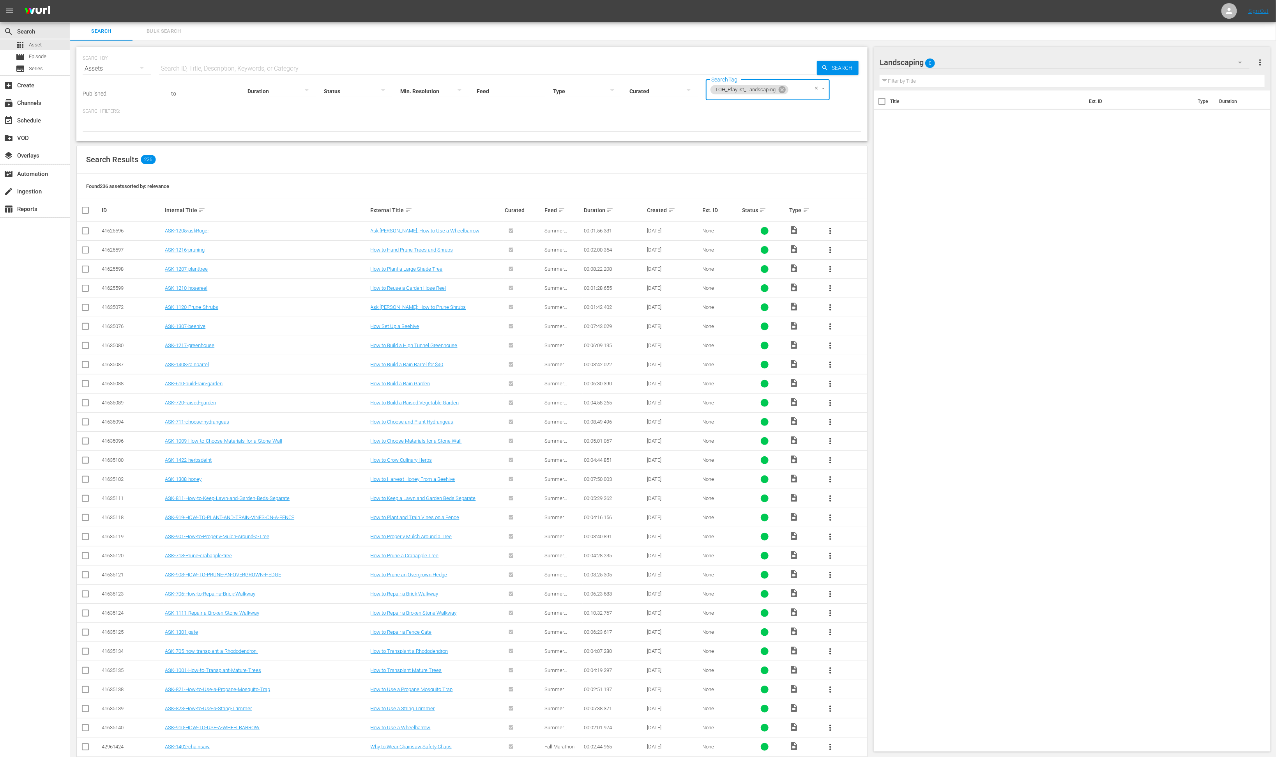
checkbox input "true"
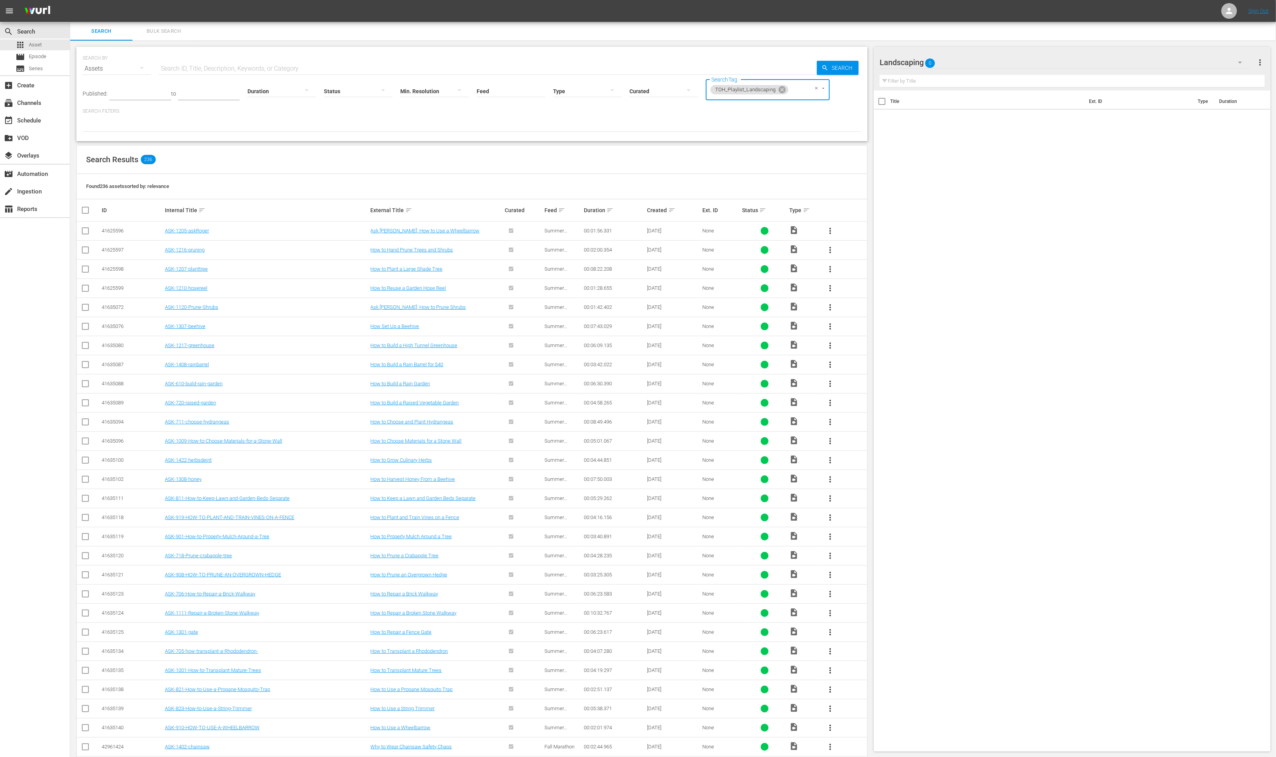
checkbox input "true"
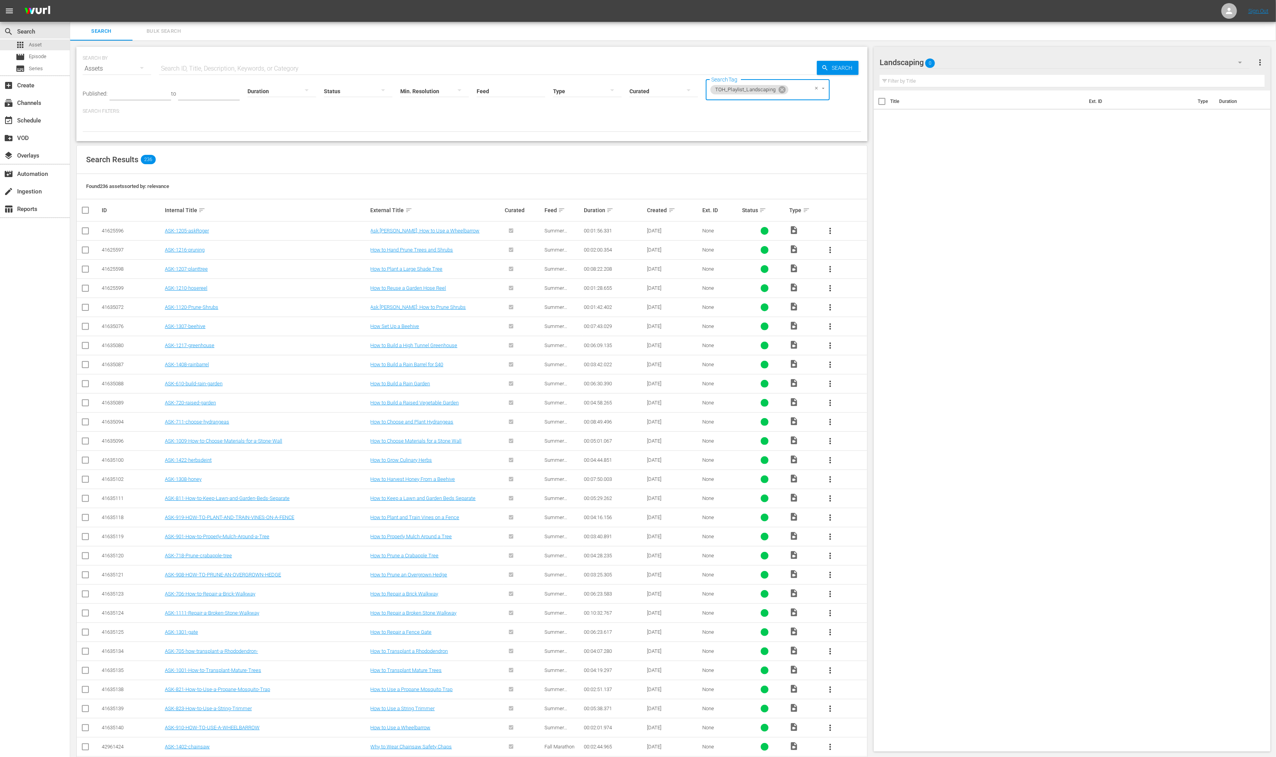
checkbox input "true"
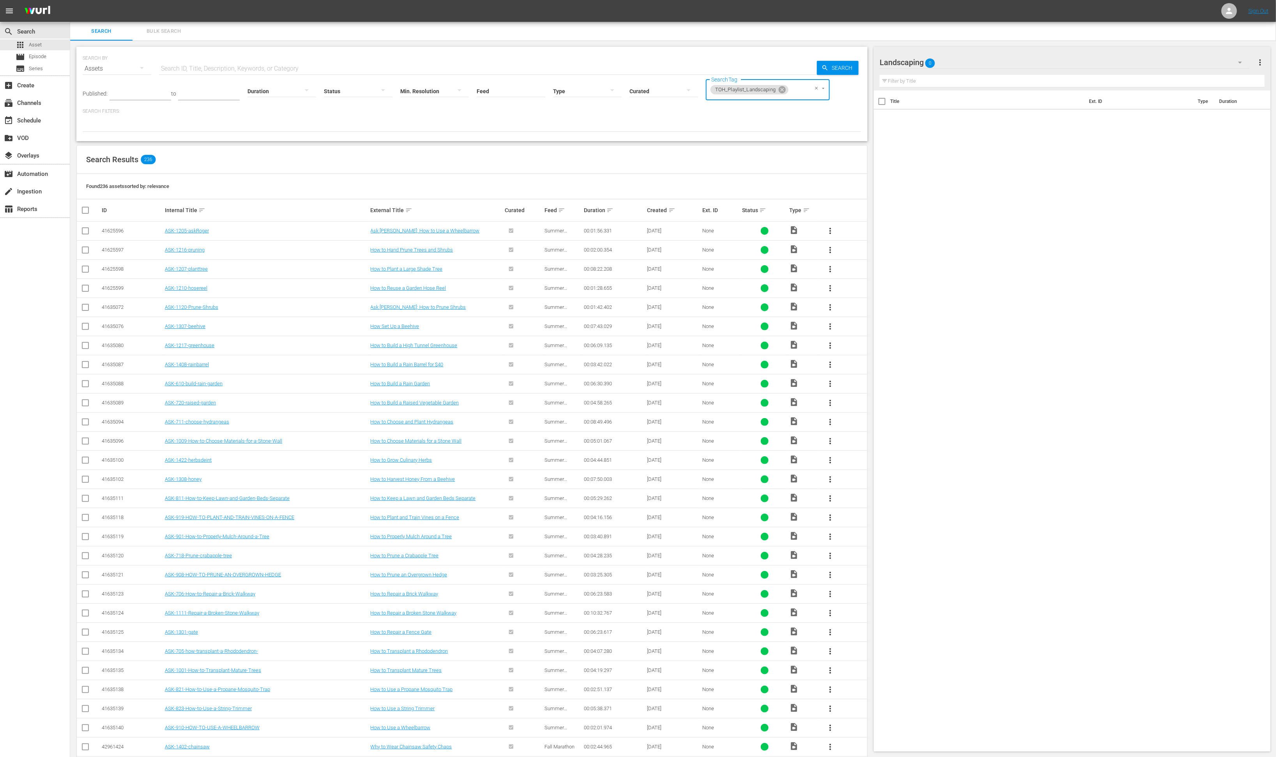
checkbox input "true"
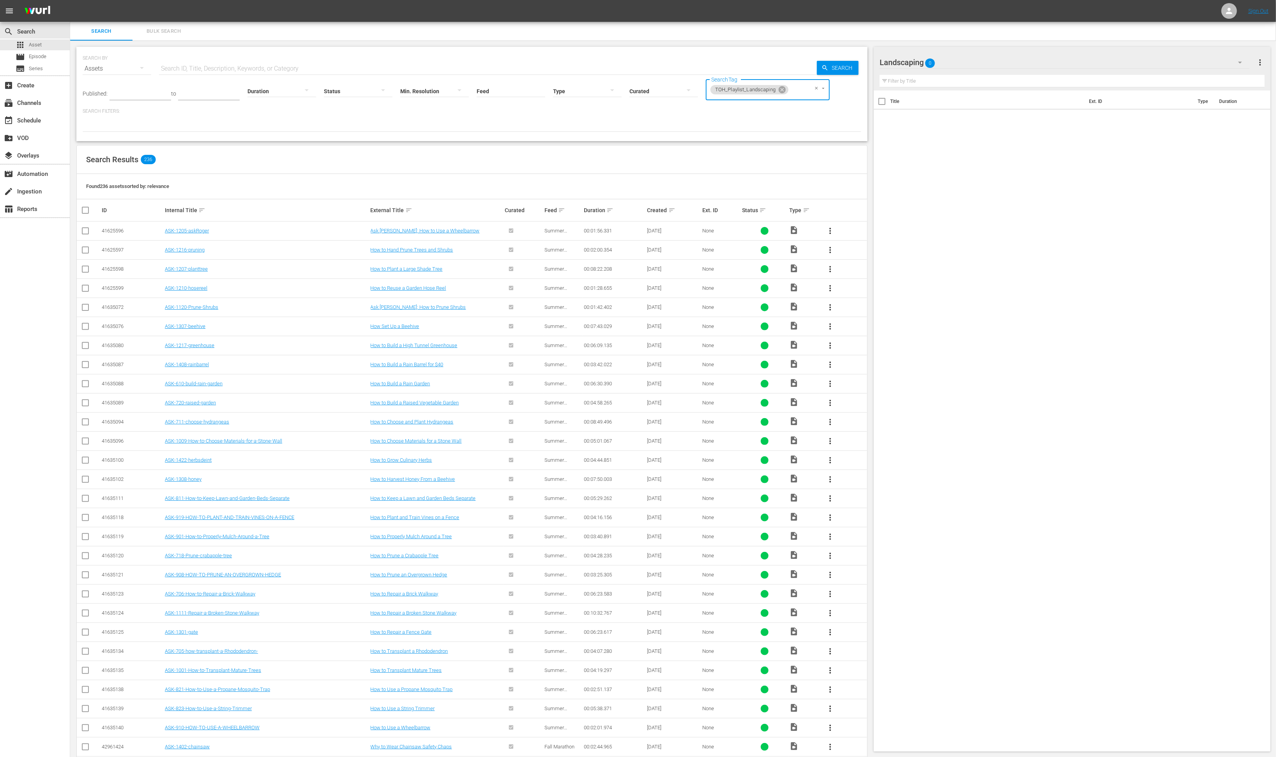
checkbox input "true"
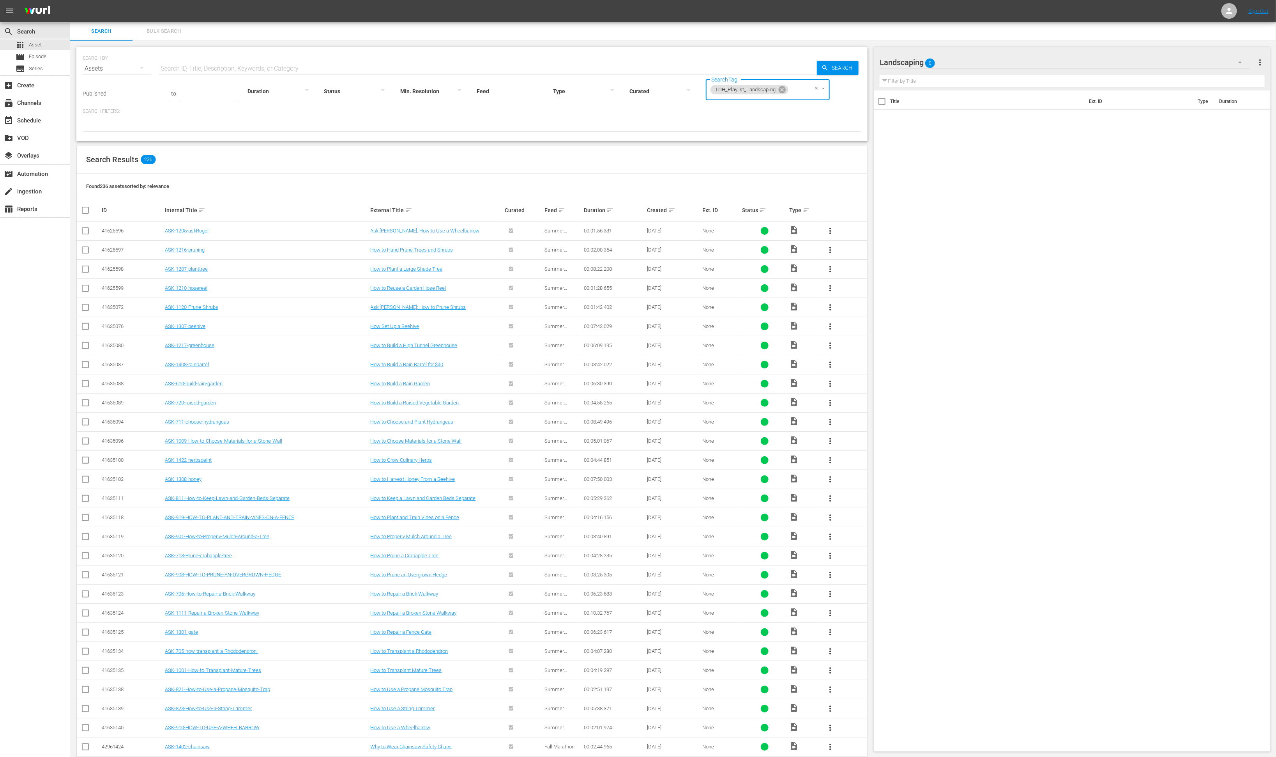
checkbox input "true"
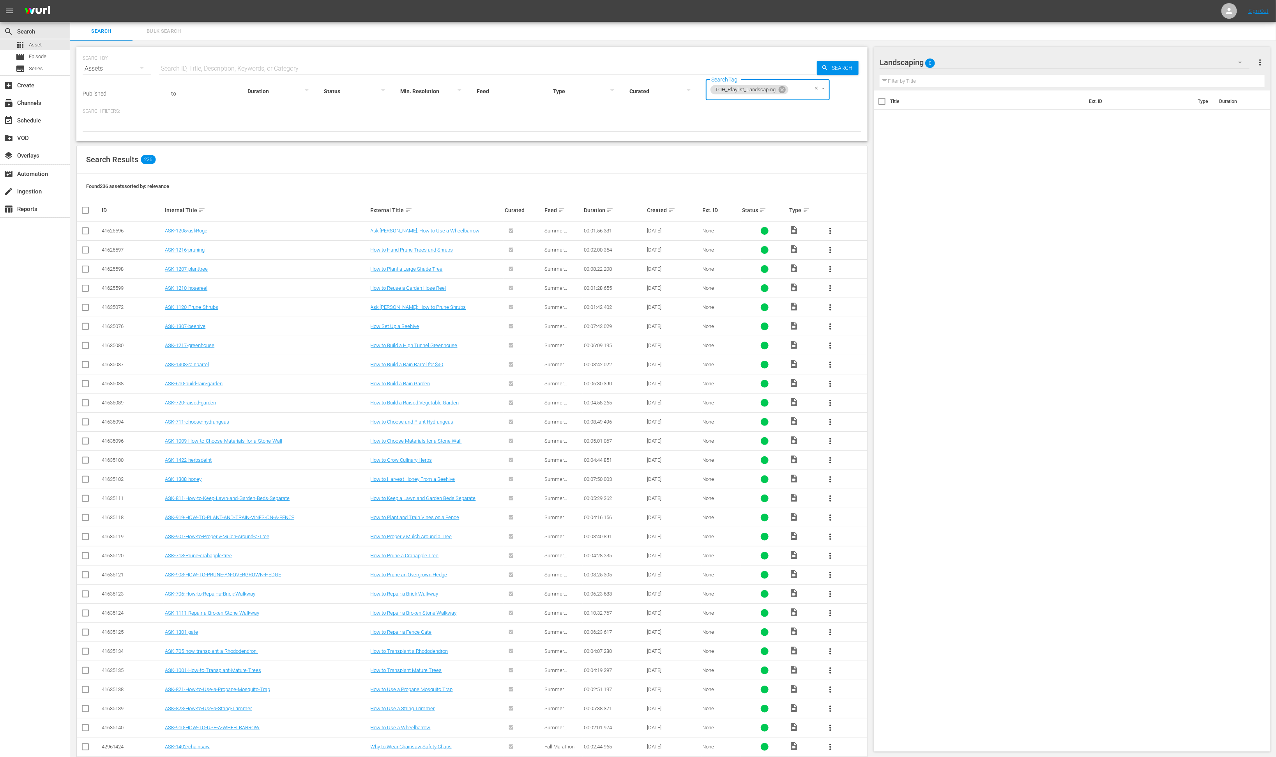
checkbox input "true"
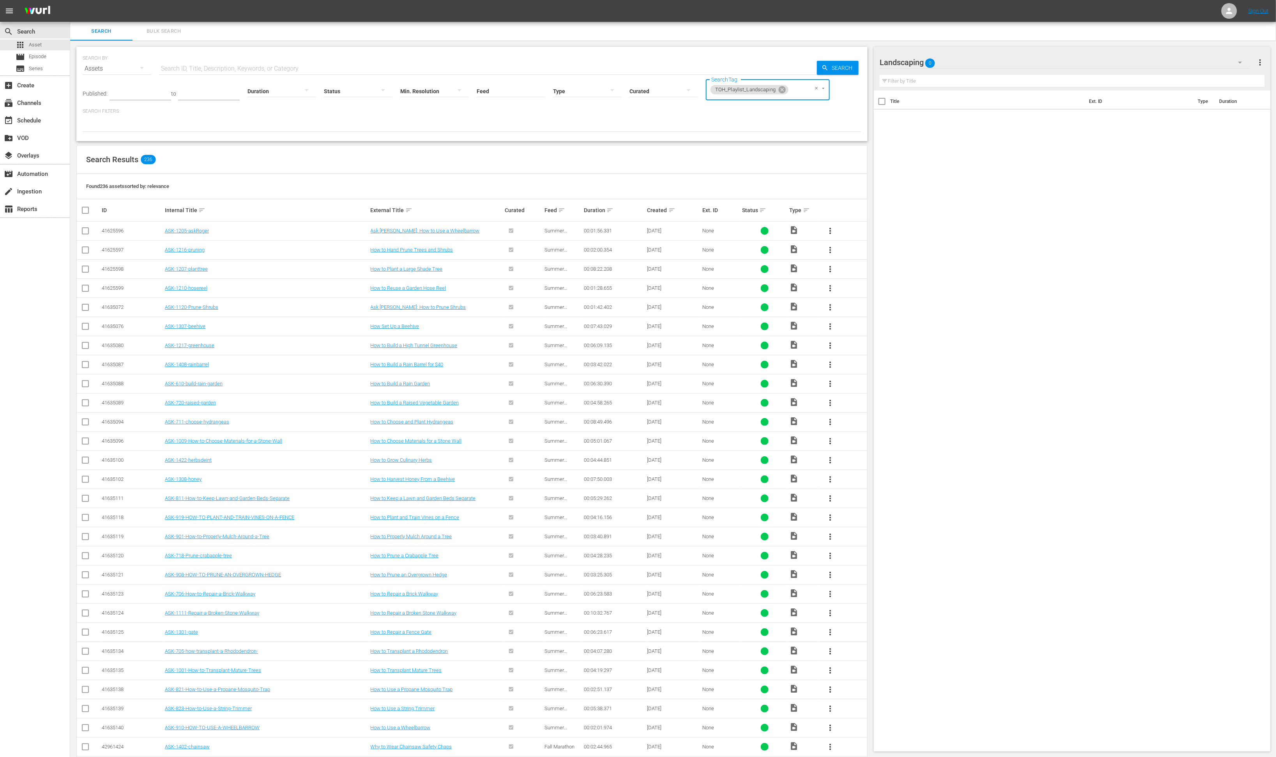
checkbox input "true"
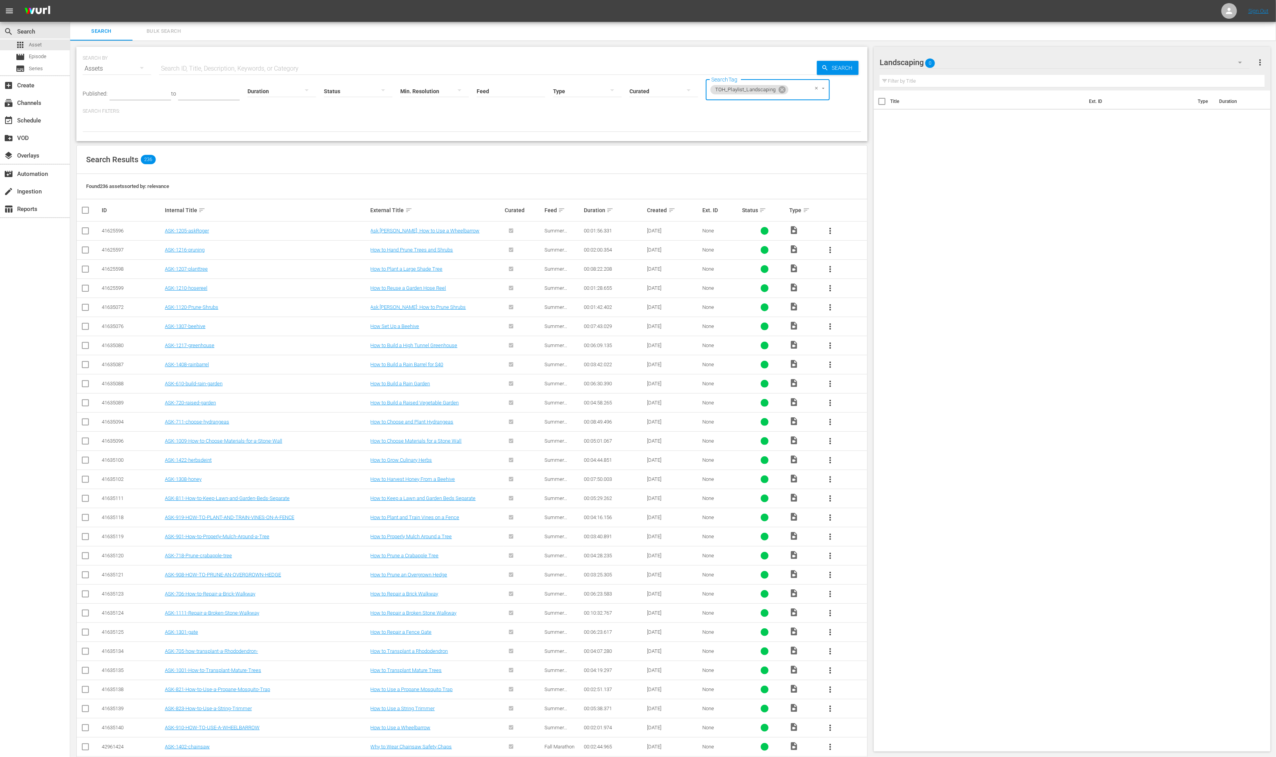
checkbox input "true"
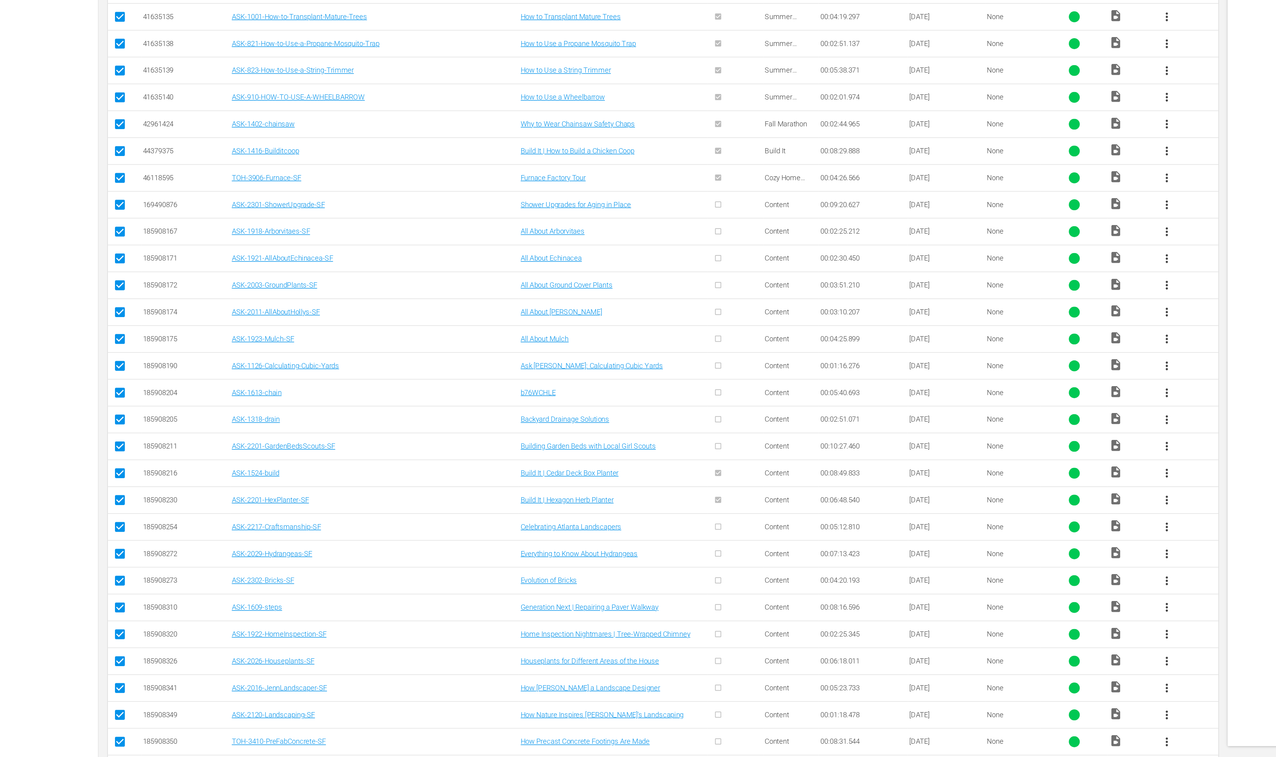
scroll to position [446, 0]
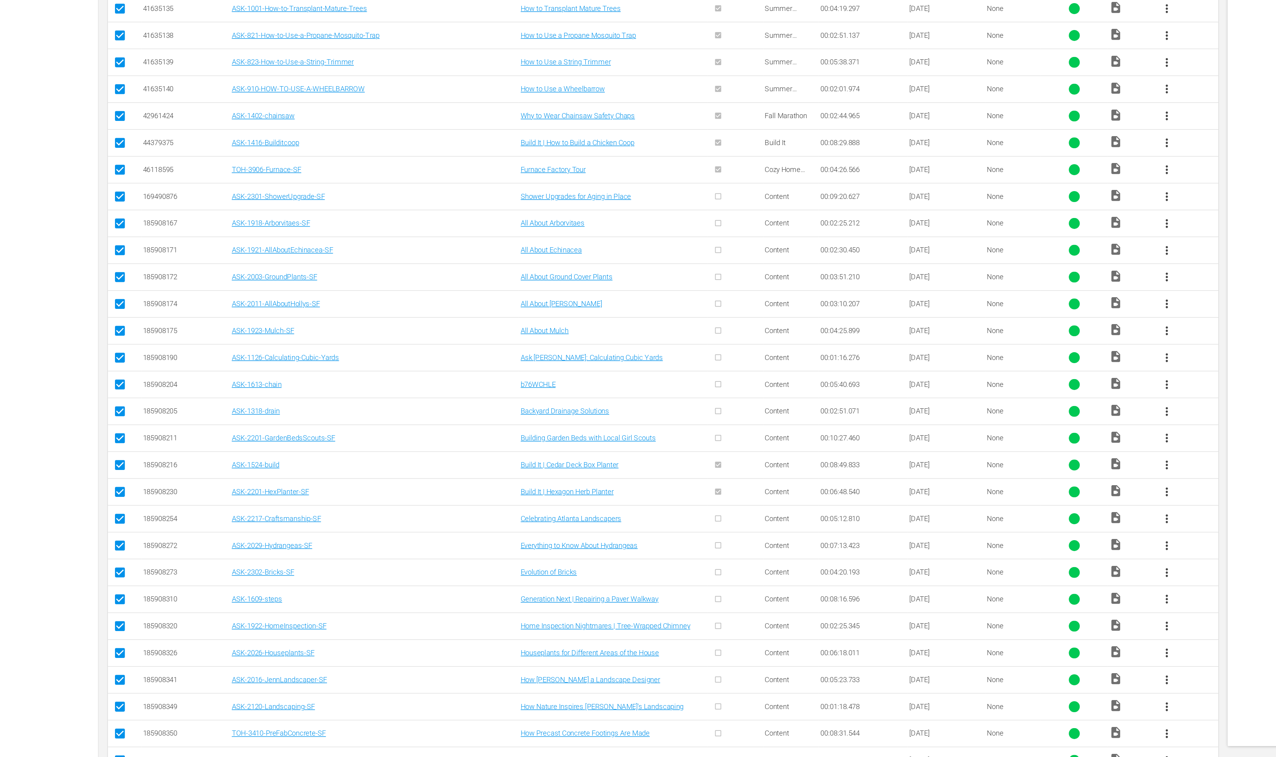
click at [87, 325] on input "checkbox" at bounding box center [85, 321] width 9 height 9
click at [83, 344] on input "checkbox" at bounding box center [85, 340] width 9 height 9
click at [85, 363] on input "checkbox" at bounding box center [85, 359] width 9 height 9
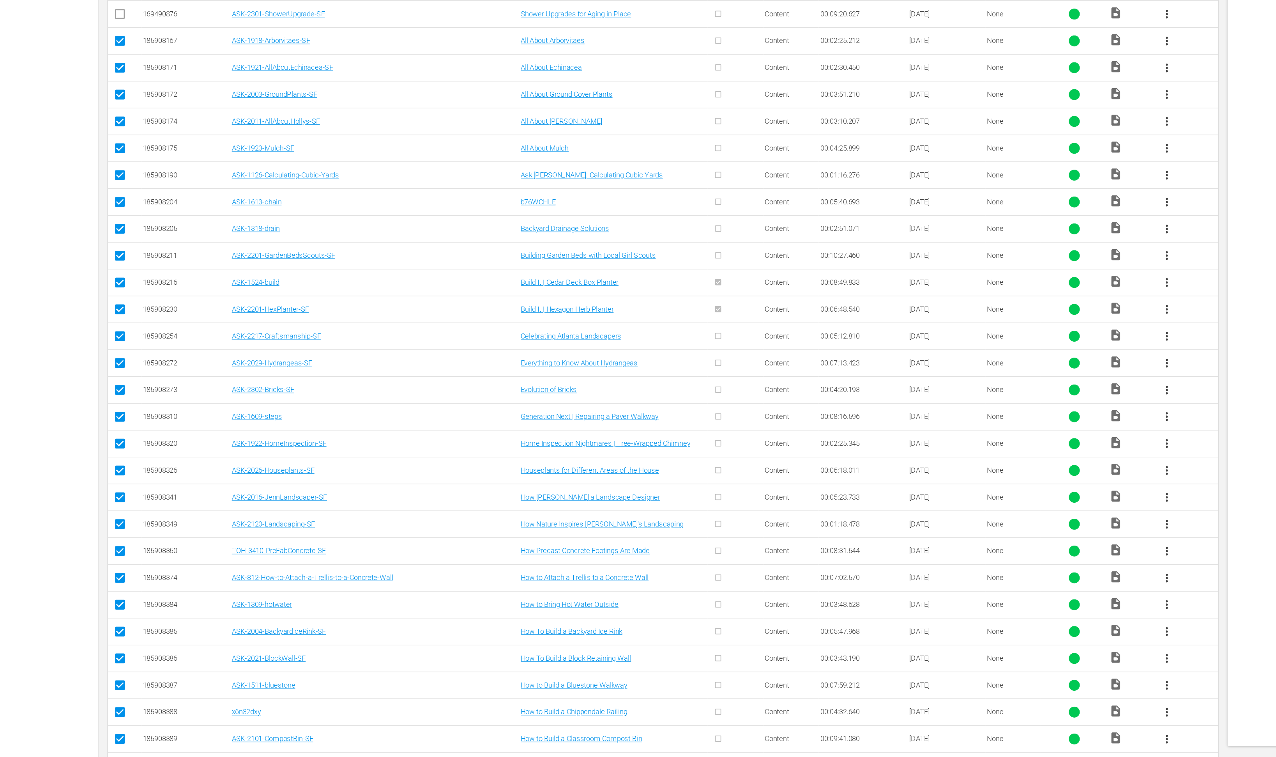
scroll to position [582, 0]
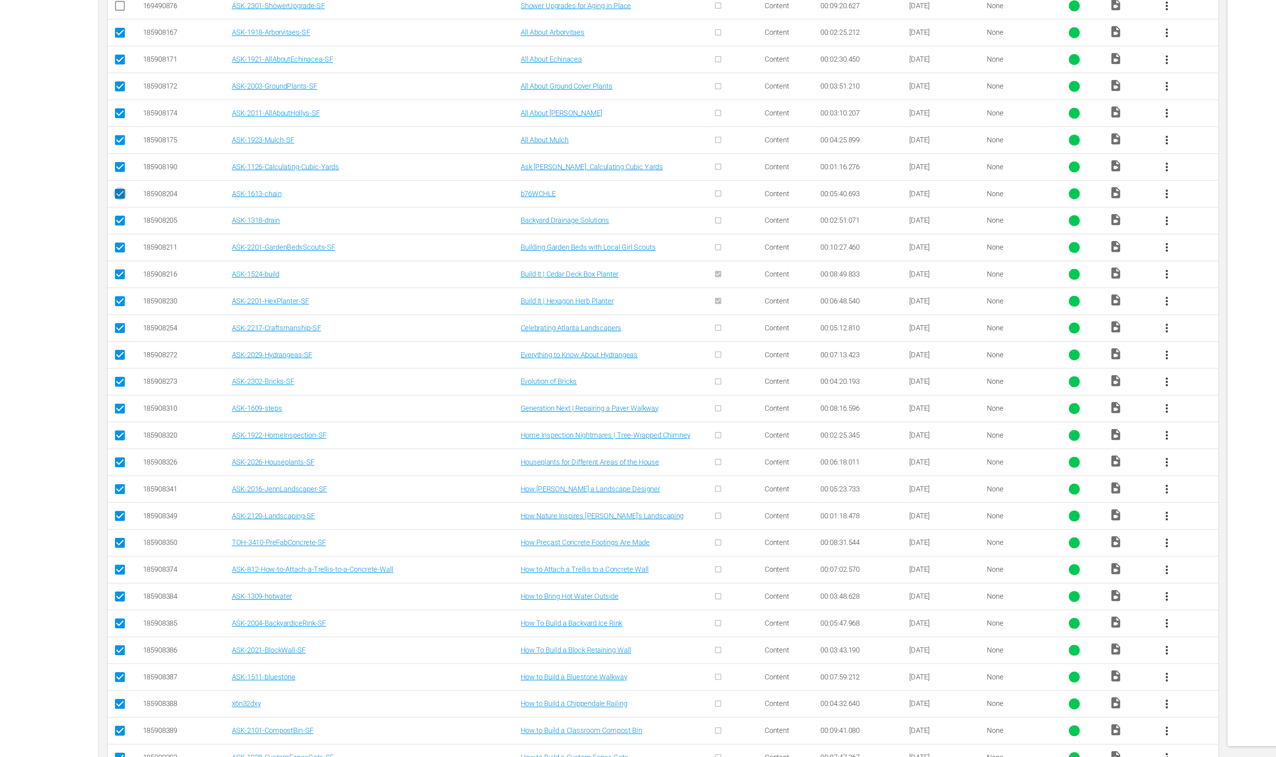
click at [84, 362] on input "checkbox" at bounding box center [85, 357] width 9 height 9
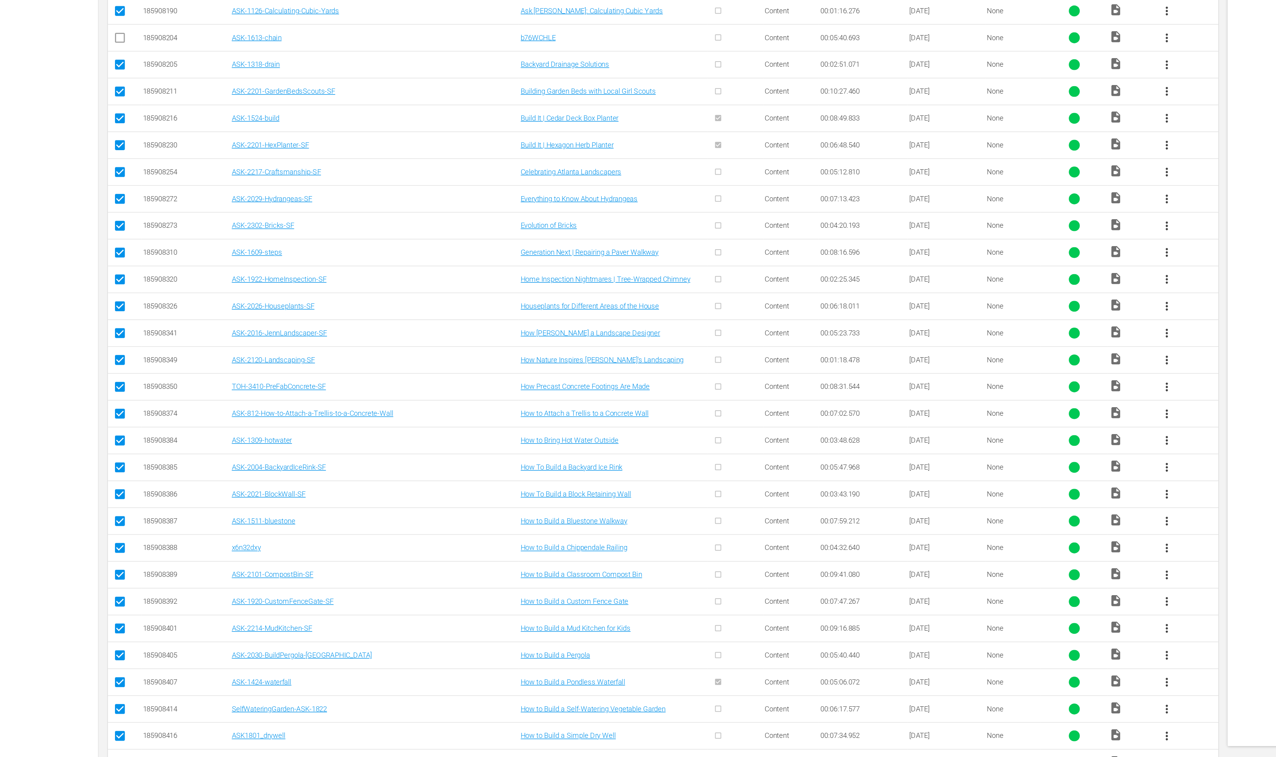
scroll to position [766, 0]
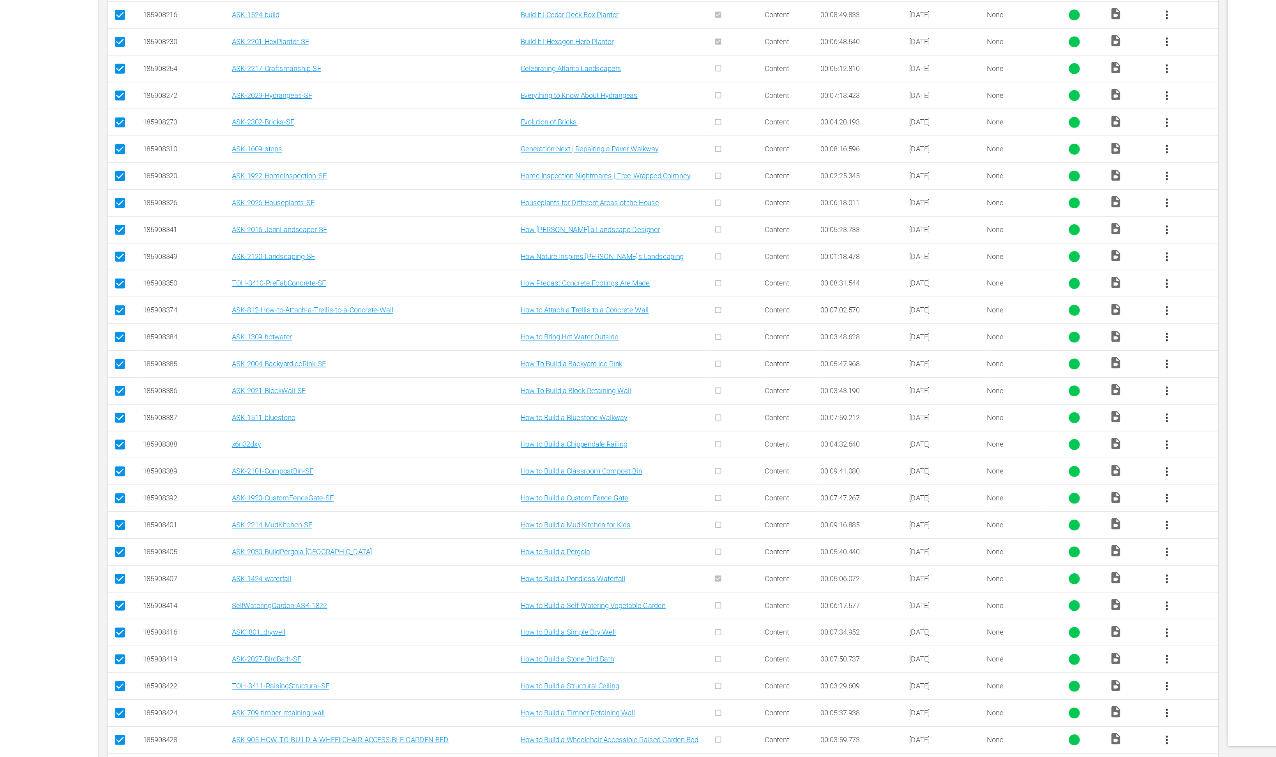
click at [85, 311] on input "checkbox" at bounding box center [85, 306] width 9 height 9
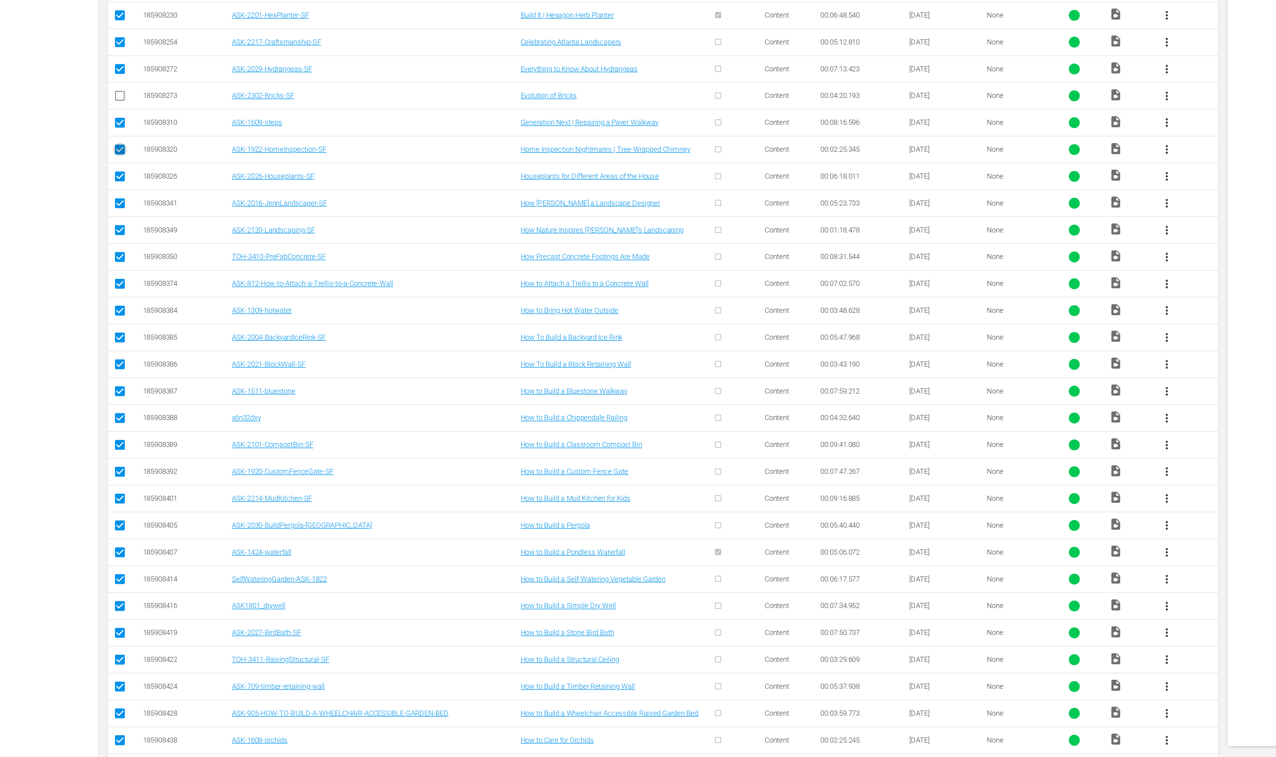
click at [86, 331] on input "checkbox" at bounding box center [85, 325] width 9 height 9
click at [83, 350] on input "checkbox" at bounding box center [85, 344] width 9 height 9
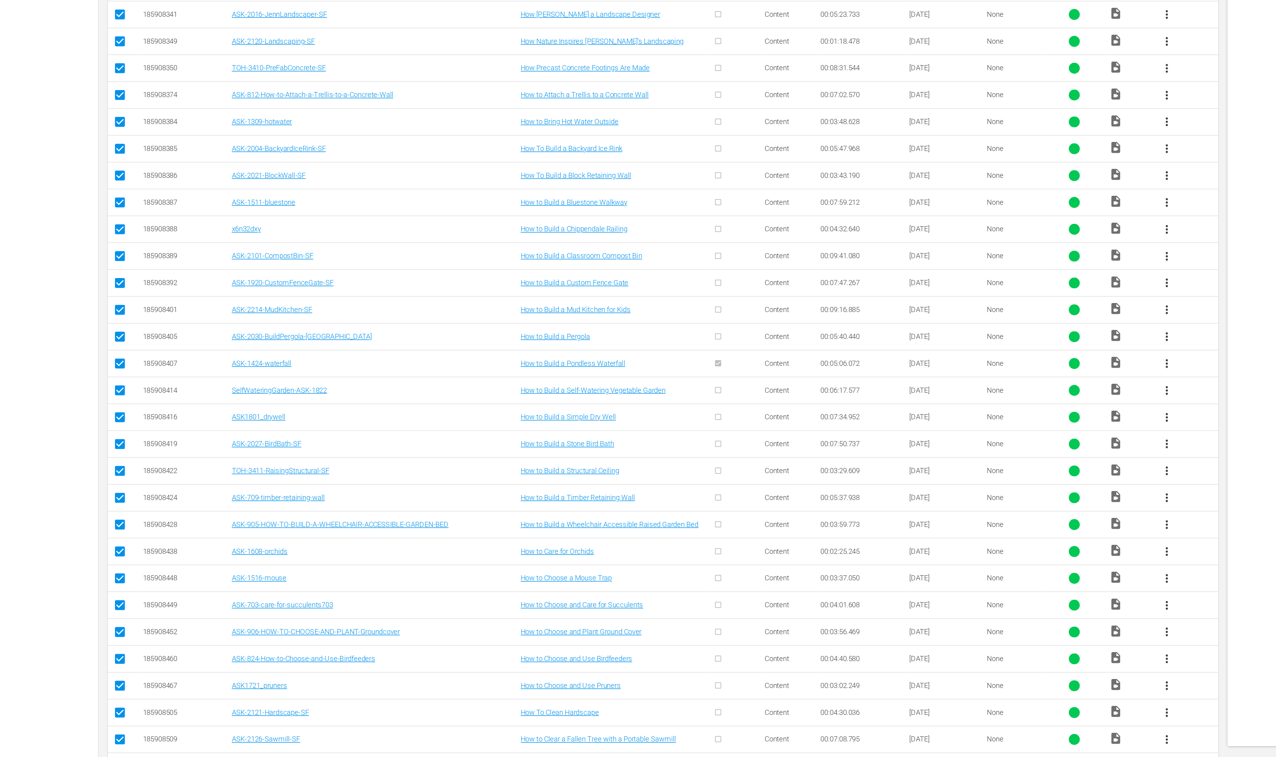
scroll to position [937, 0]
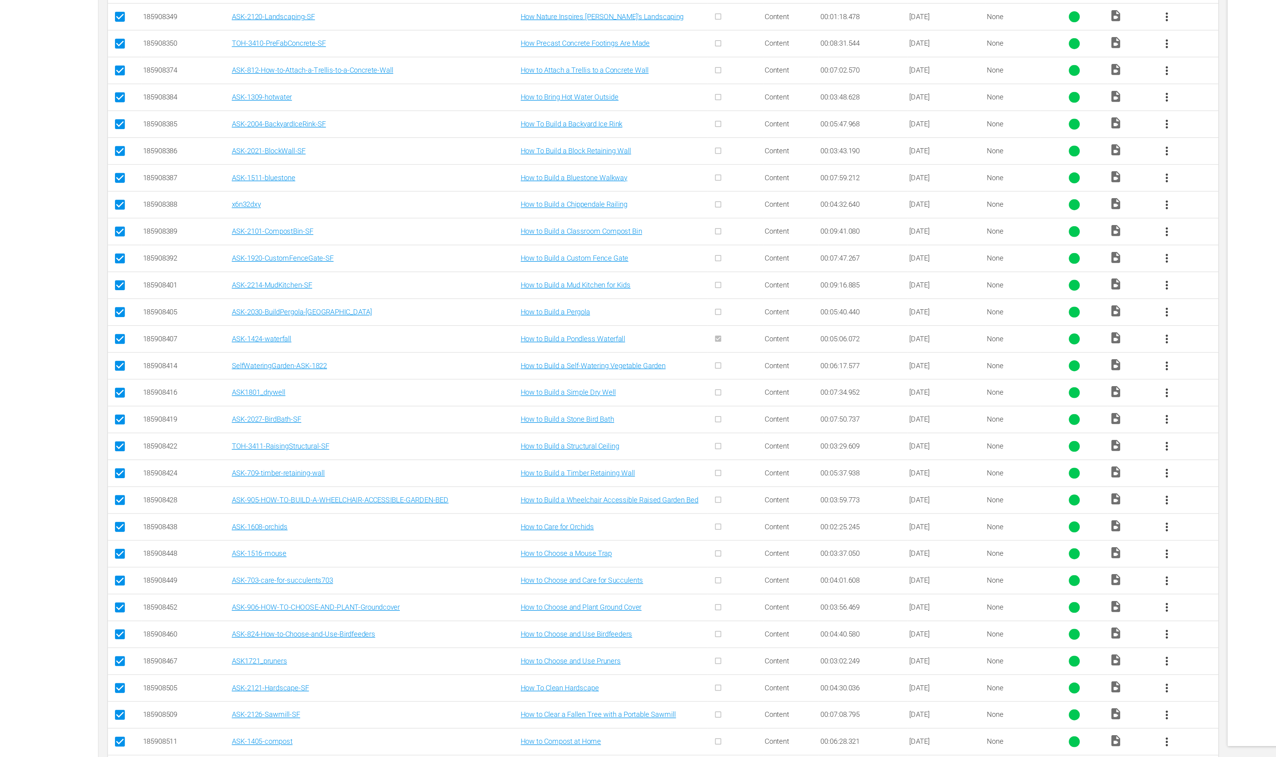
click at [87, 294] on input "checkbox" at bounding box center [85, 288] width 9 height 9
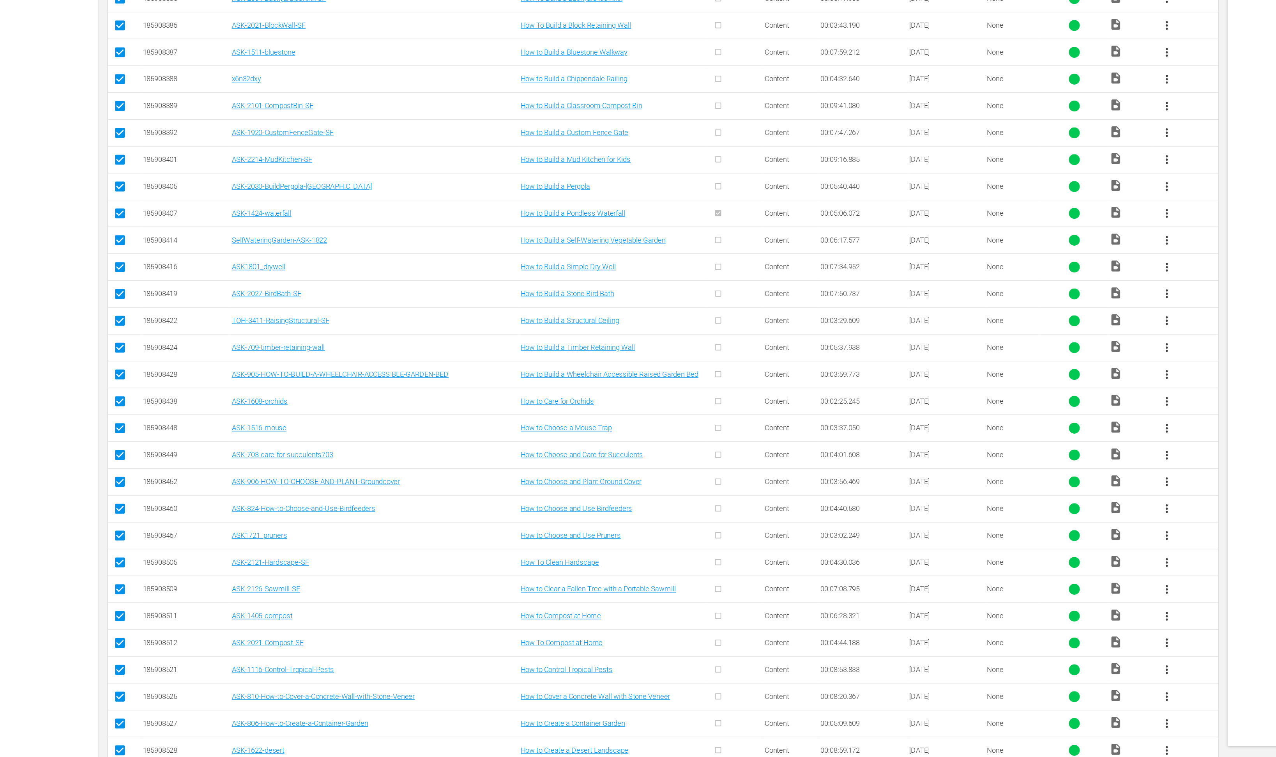
scroll to position [1058, 0]
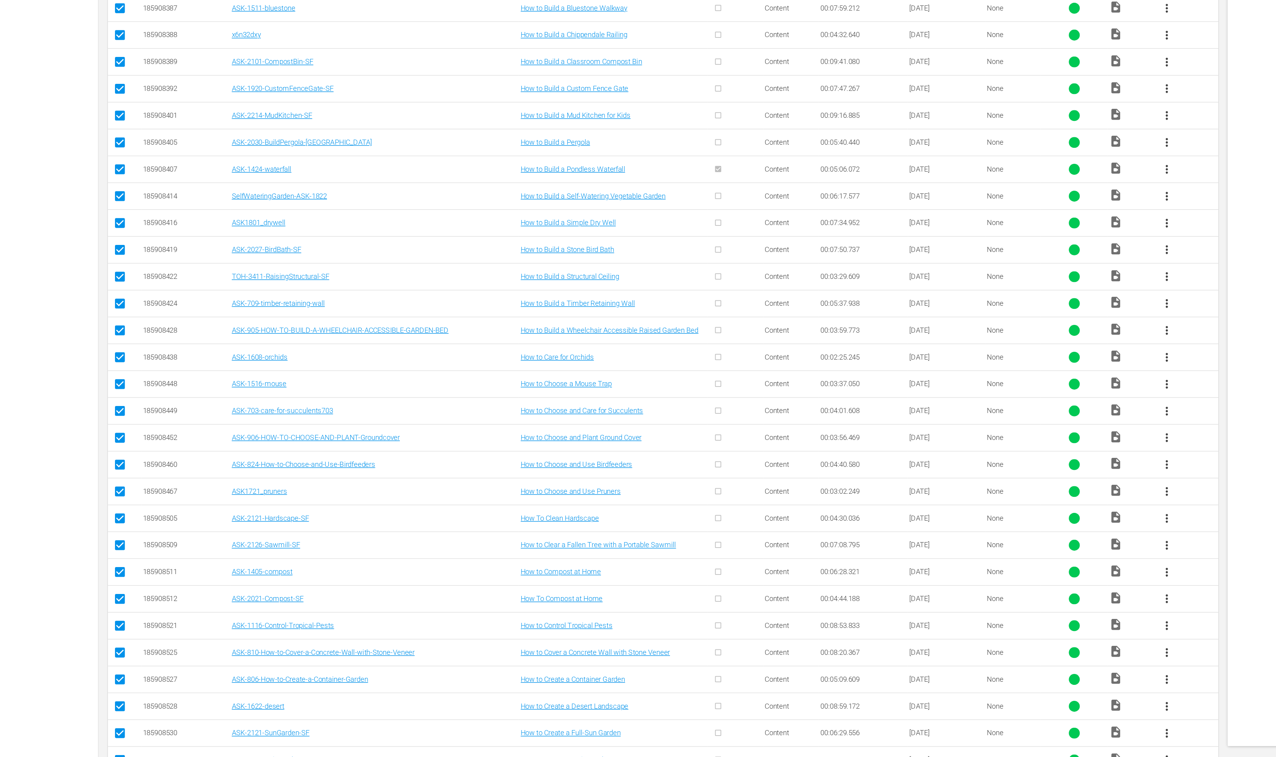
click at [85, 306] on input "checkbox" at bounding box center [85, 301] width 9 height 9
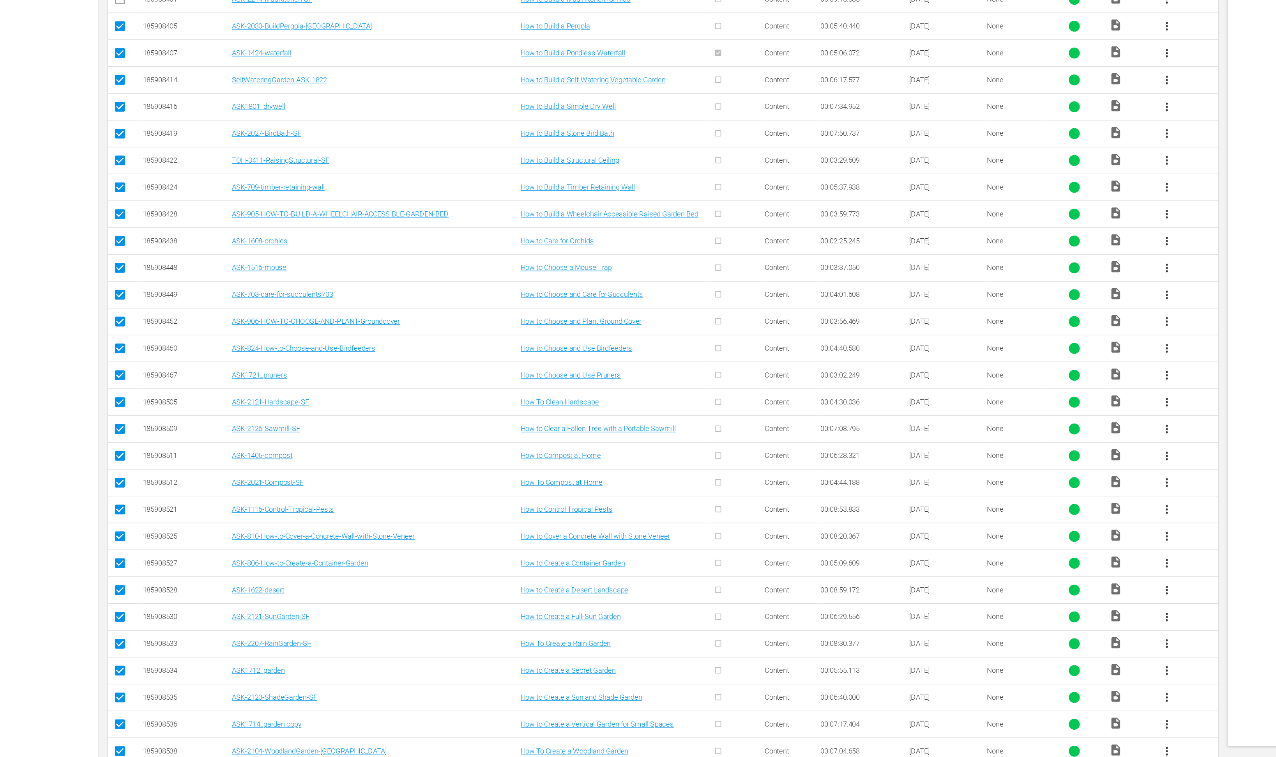
scroll to position [1153, 0]
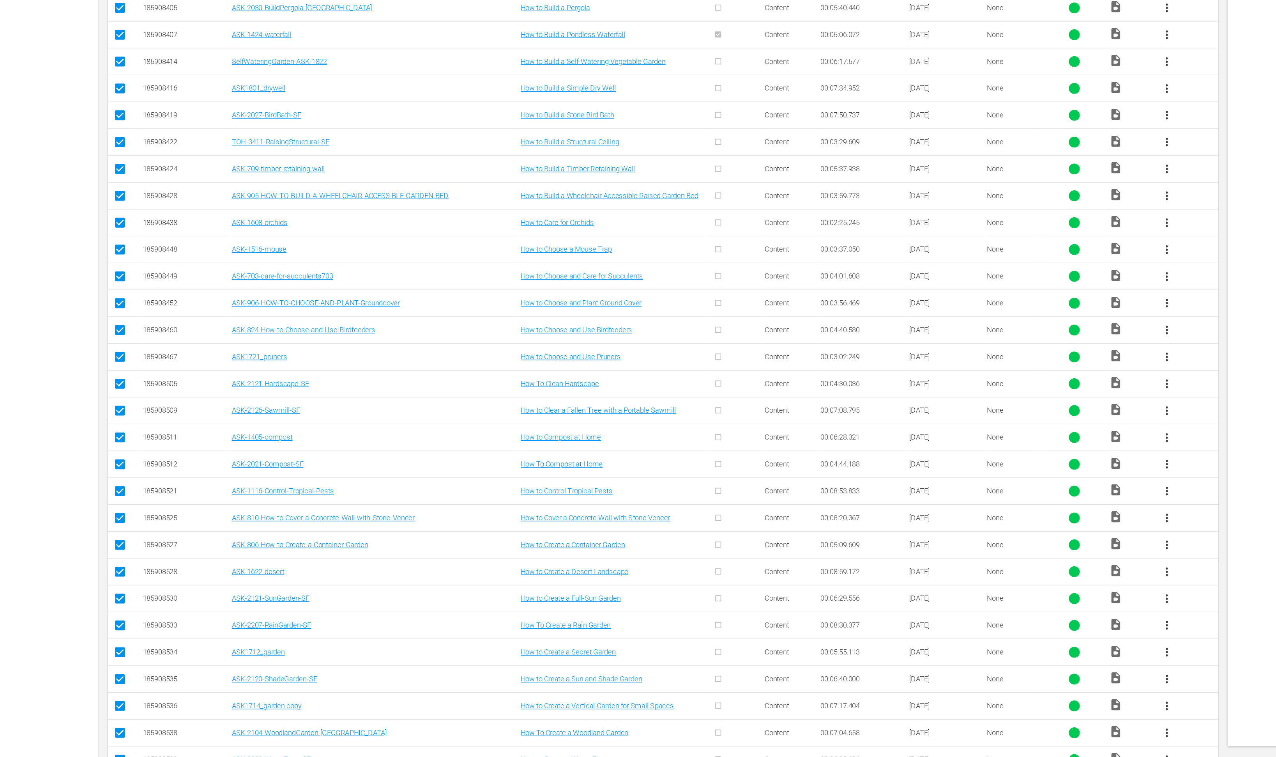
click at [83, 325] on input "checkbox" at bounding box center [85, 320] width 9 height 9
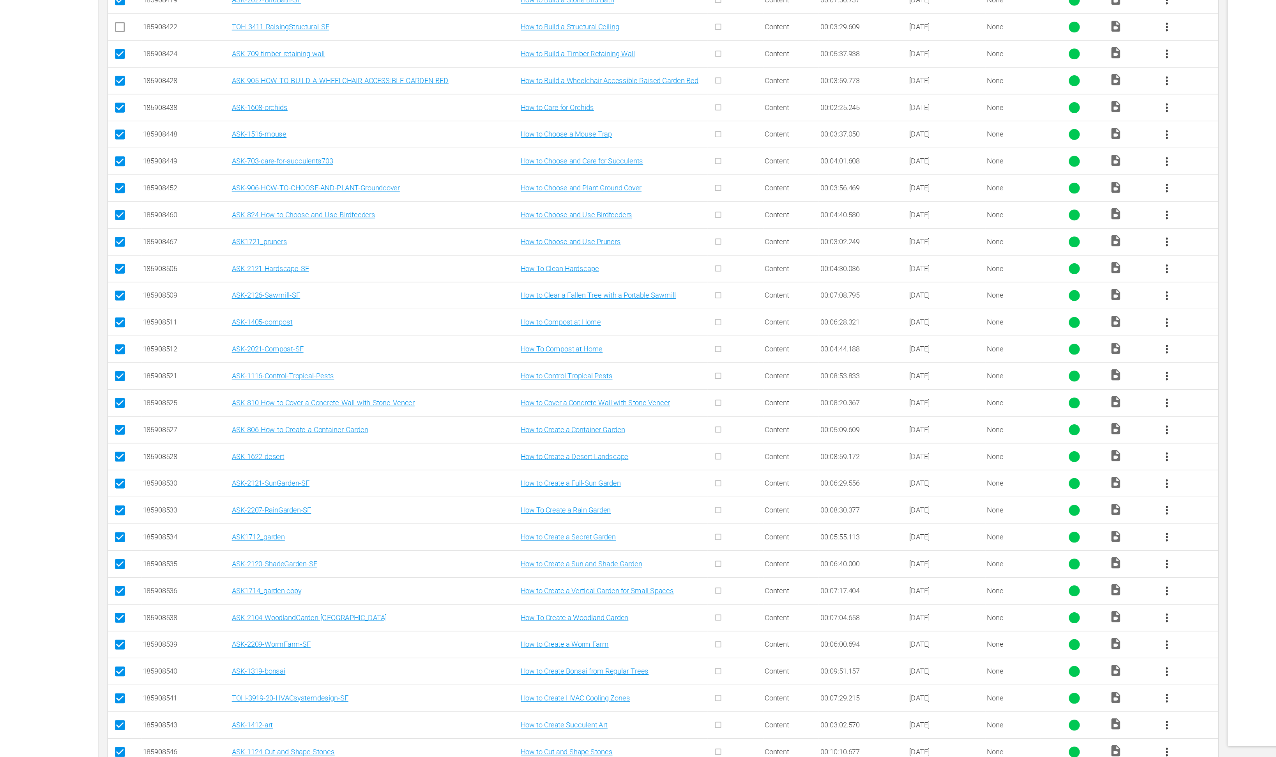
scroll to position [1236, 0]
click at [84, 318] on input "checkbox" at bounding box center [85, 313] width 9 height 9
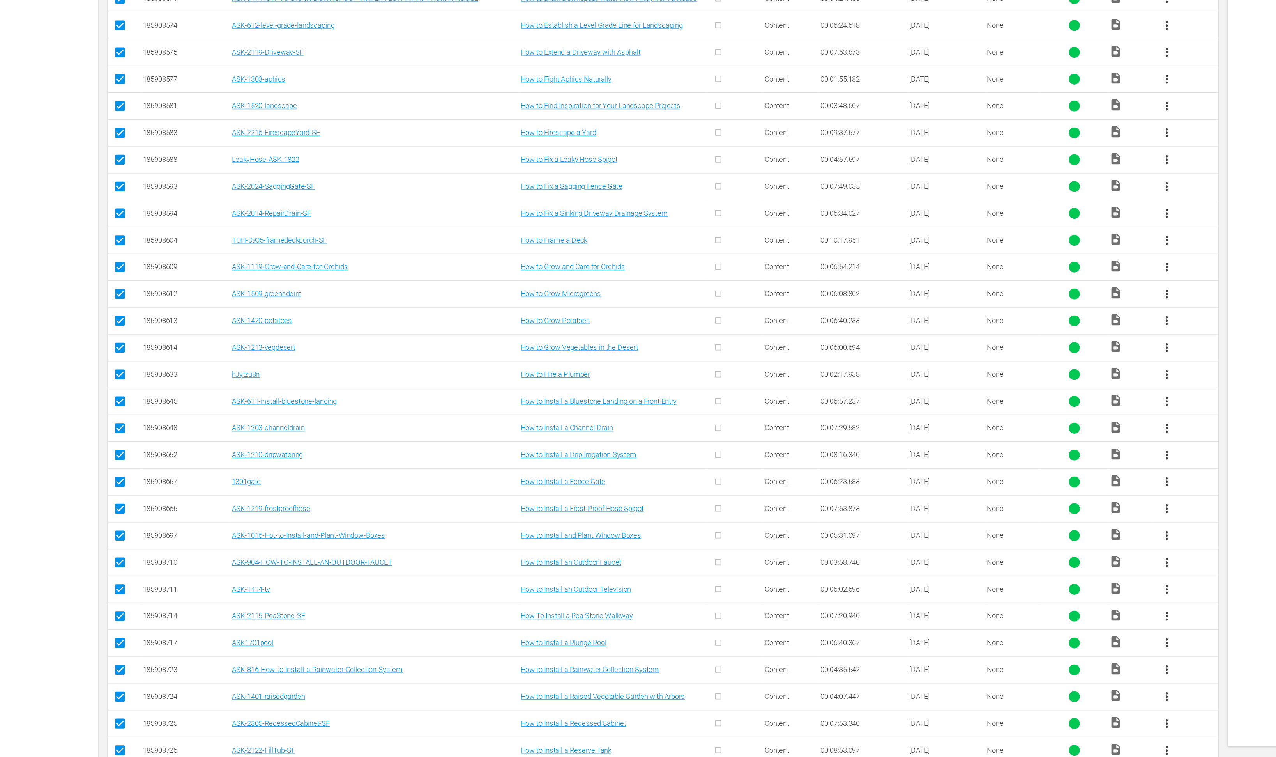
scroll to position [1879, 0]
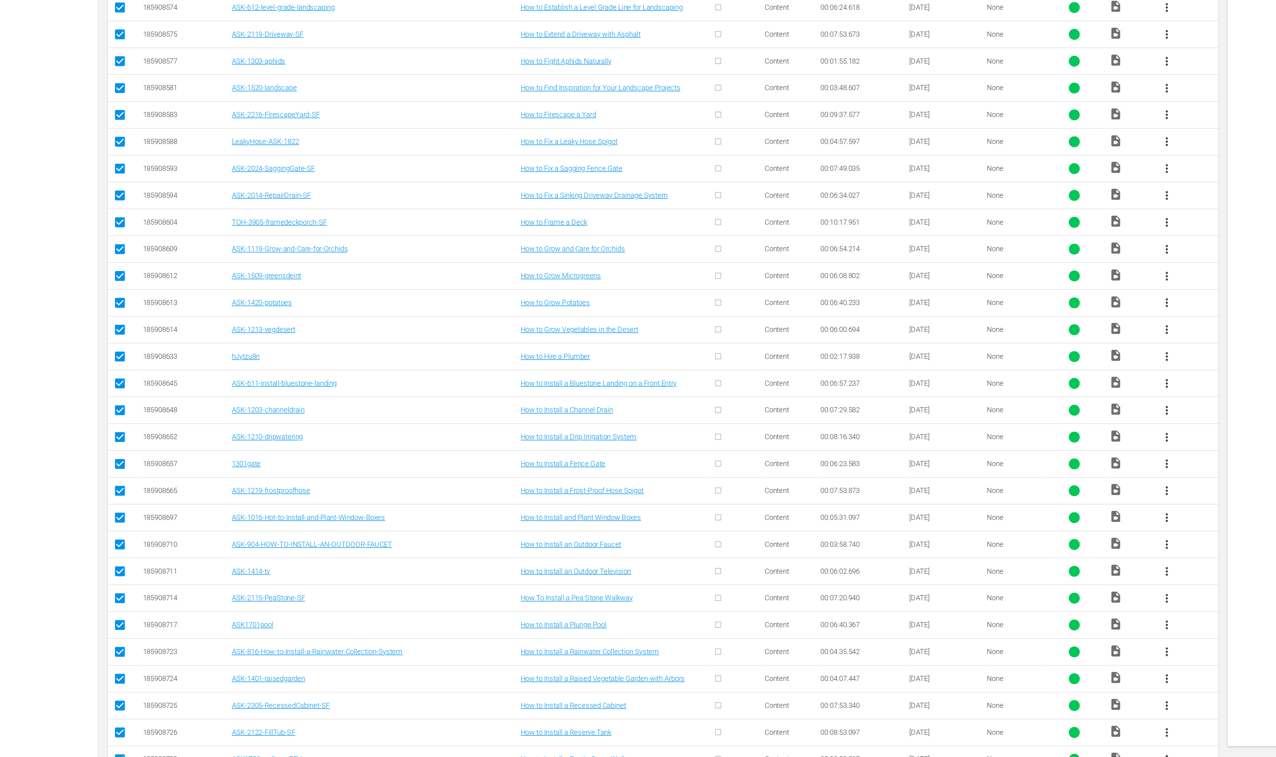
click at [85, 249] on input "checkbox" at bounding box center [85, 243] width 9 height 9
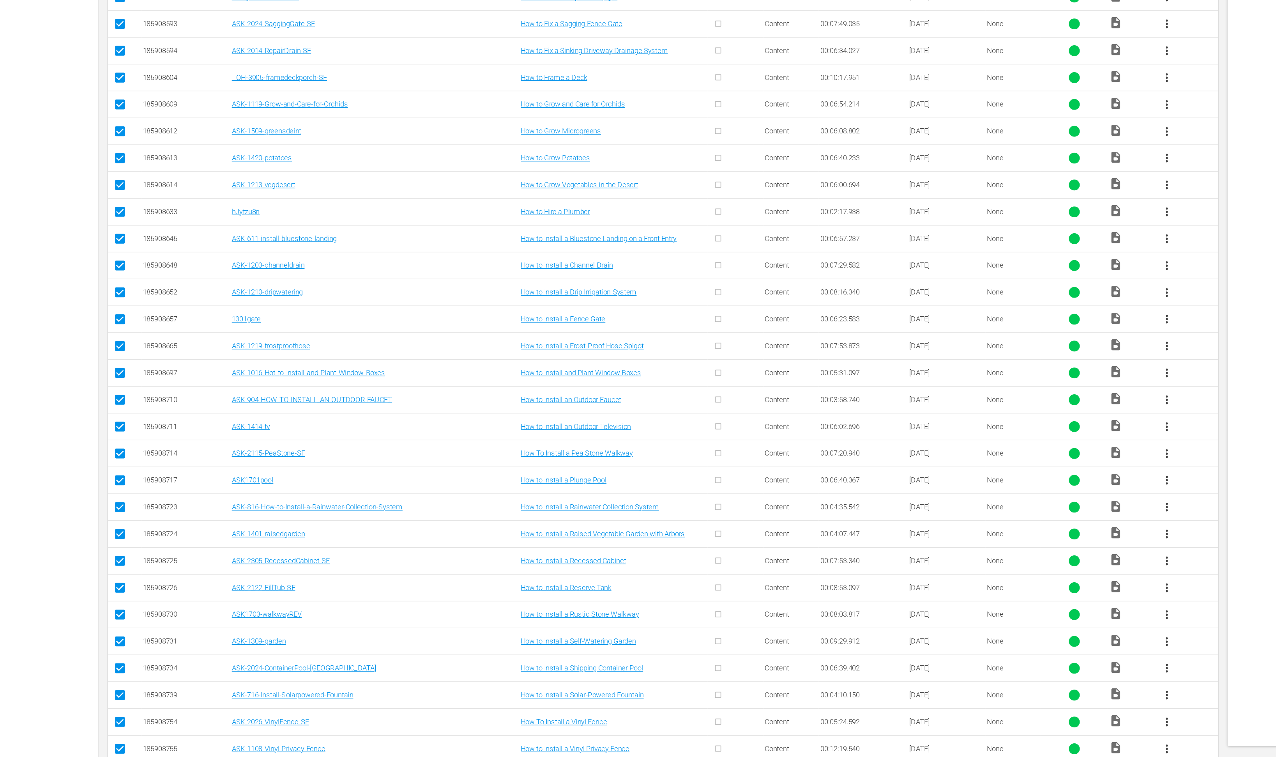
scroll to position [1981, 0]
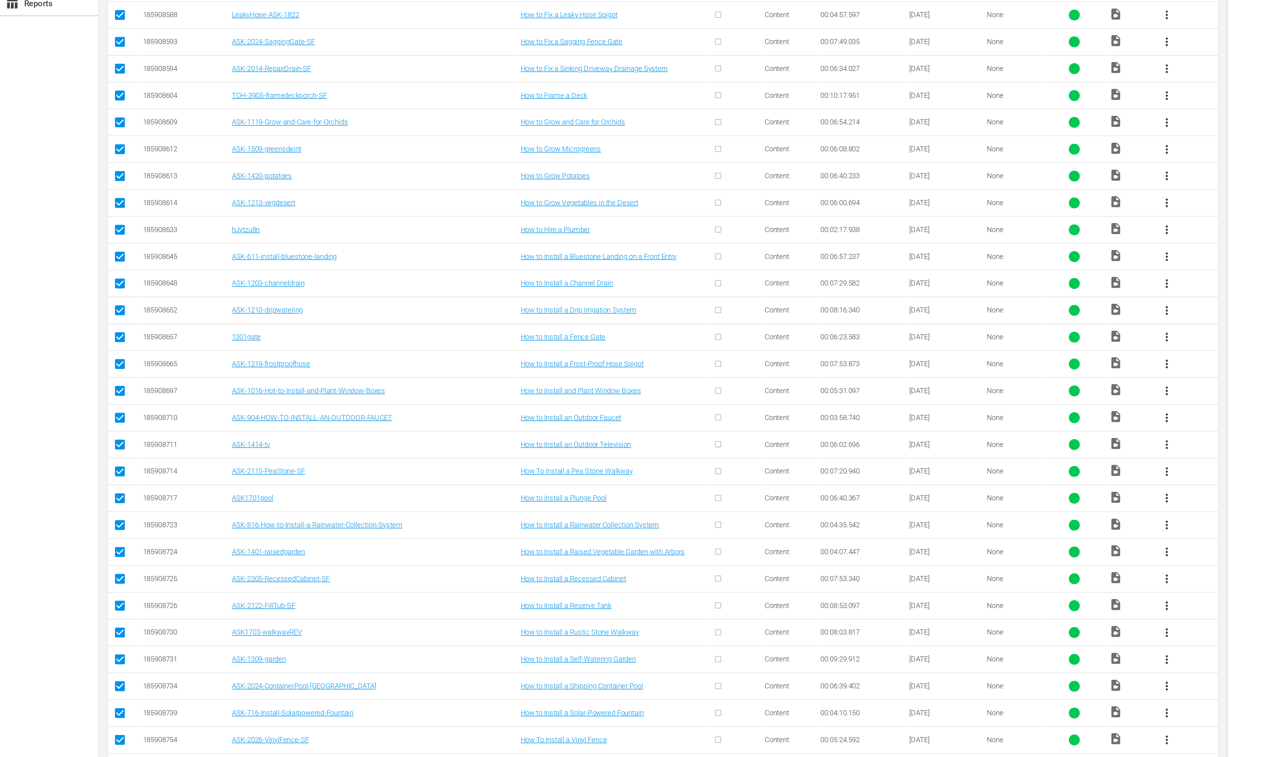
click at [86, 242] on input "checkbox" at bounding box center [85, 237] width 9 height 9
click at [87, 262] on input "checkbox" at bounding box center [85, 256] width 9 height 9
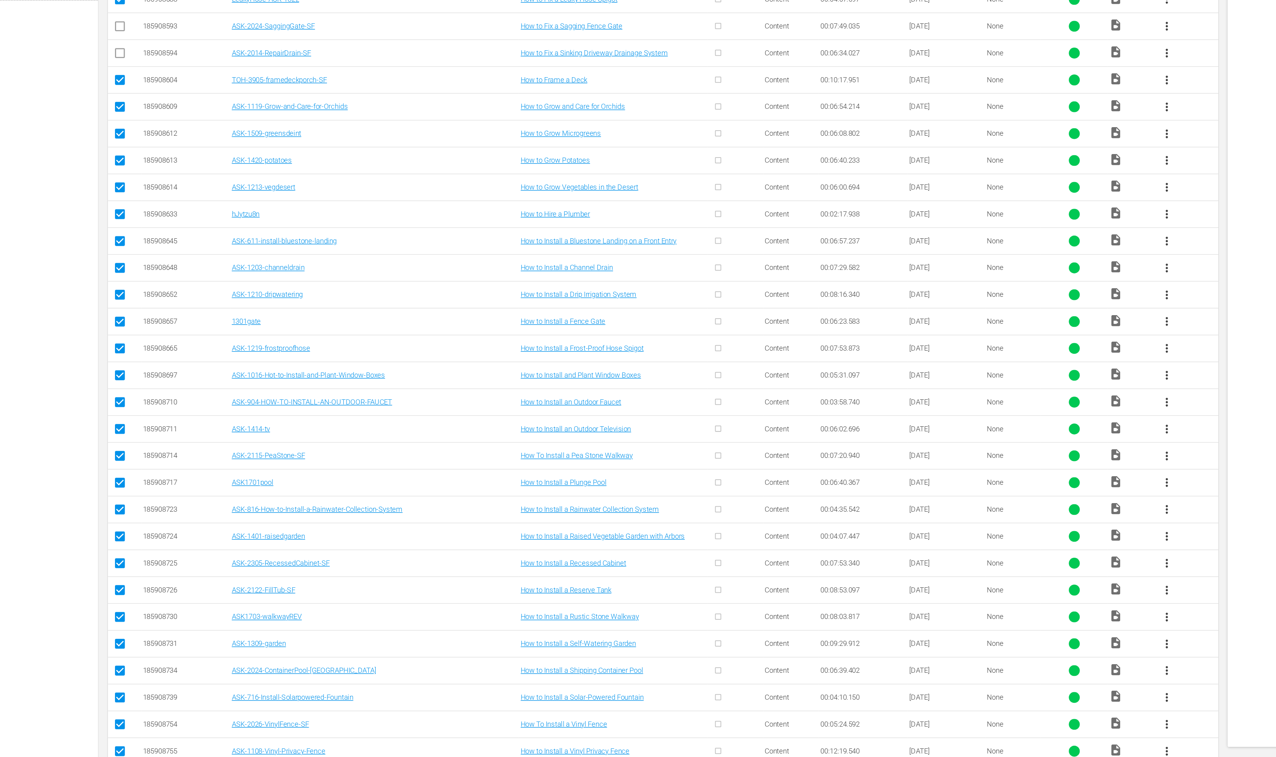
scroll to position [2001, 0]
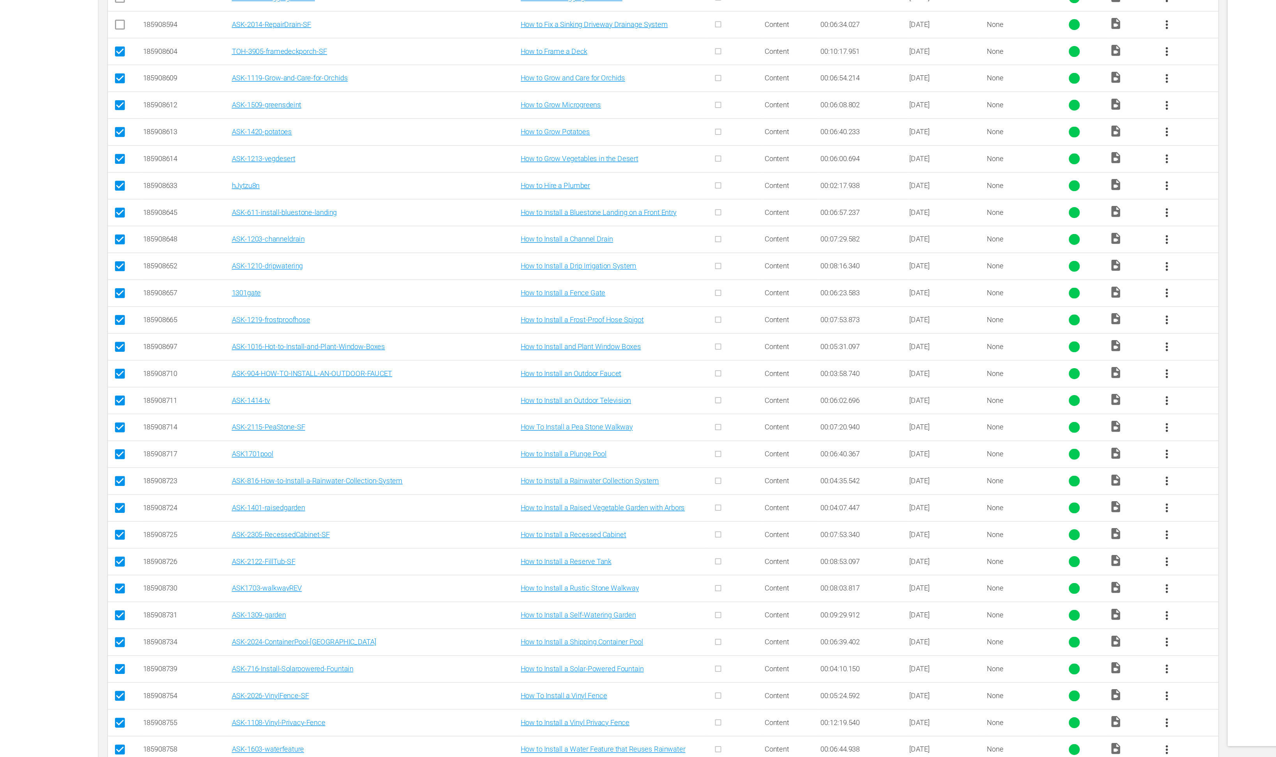
click at [85, 261] on input "checkbox" at bounding box center [85, 255] width 9 height 9
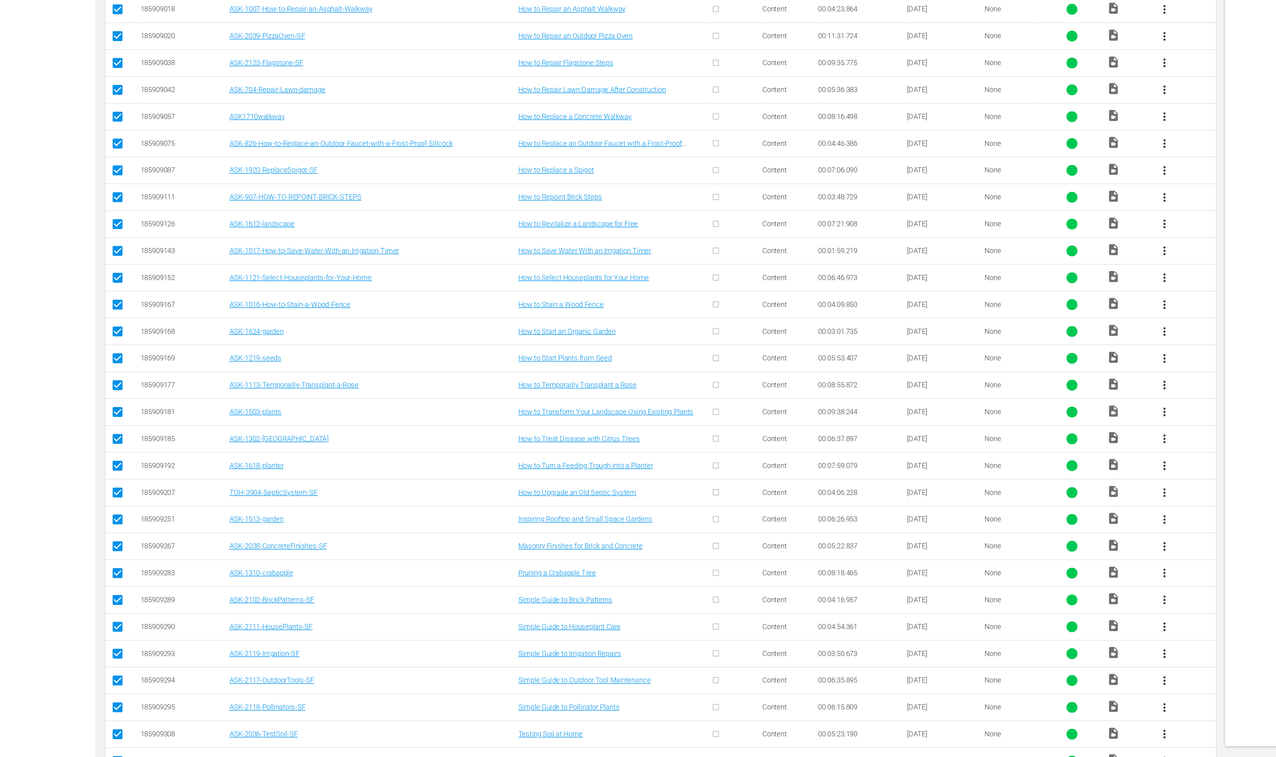
scroll to position [3512, 0]
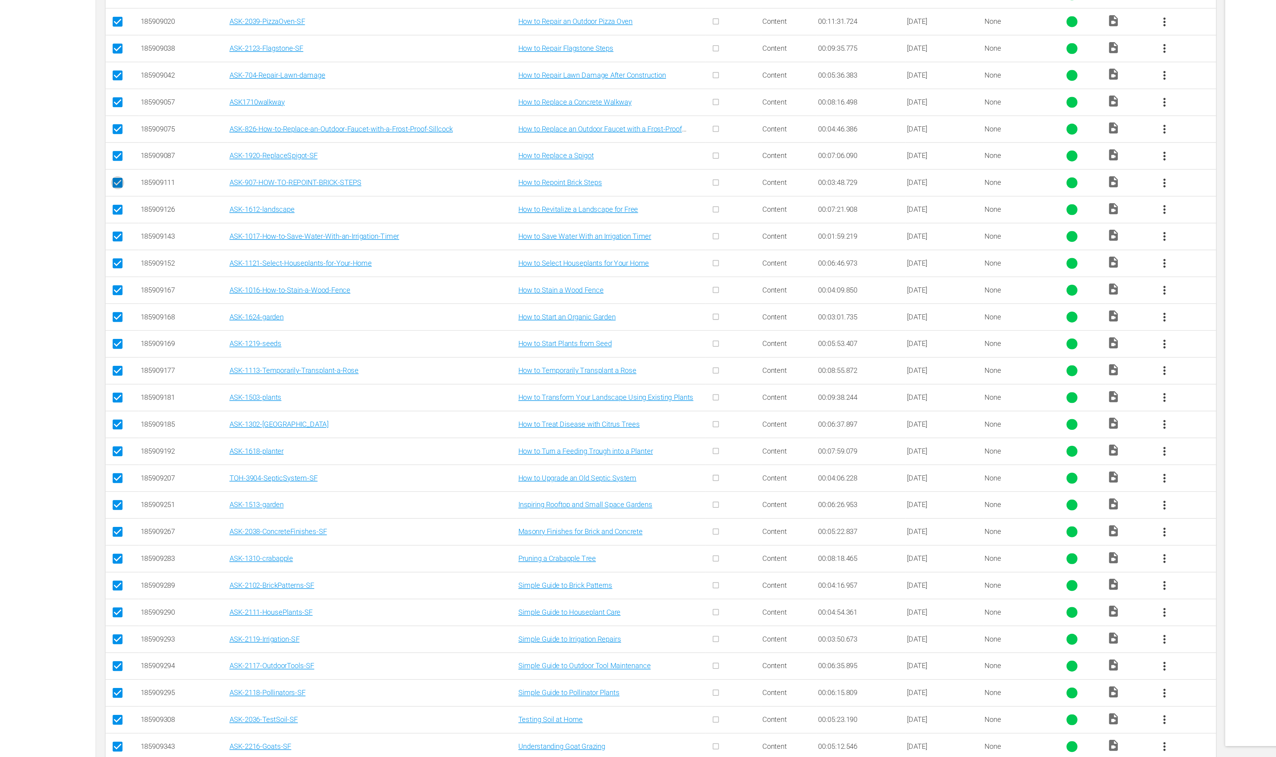
click at [83, 354] on input "checkbox" at bounding box center [85, 349] width 9 height 9
checkbox input "false"
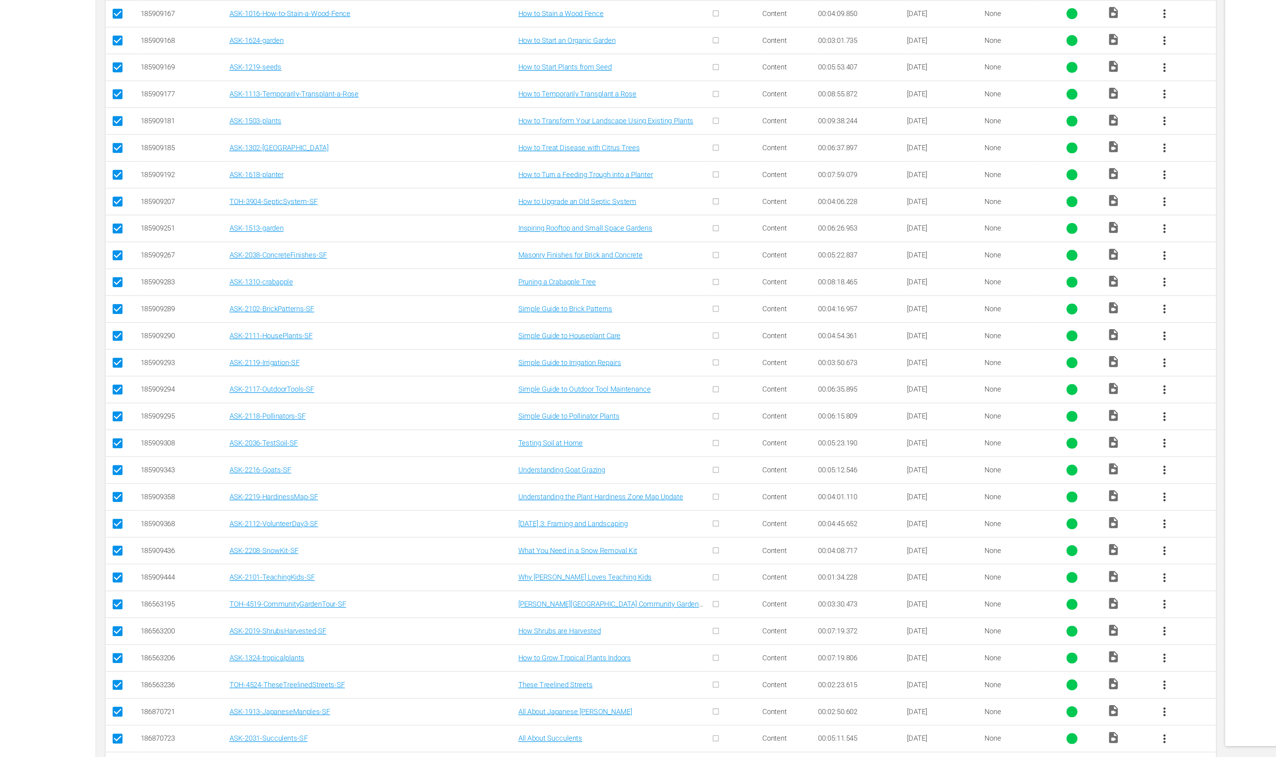
scroll to position [3769, 0]
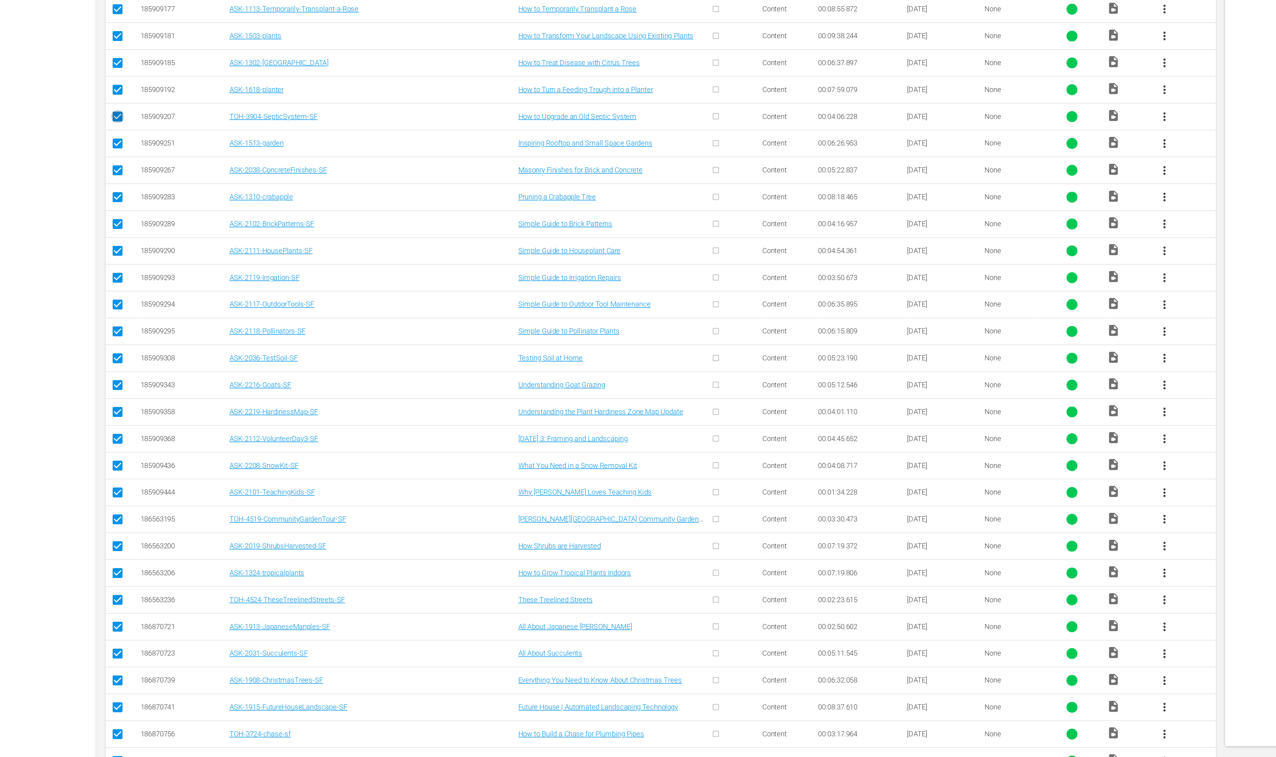
click at [83, 307] on input "checkbox" at bounding box center [85, 302] width 9 height 9
checkbox input "false"
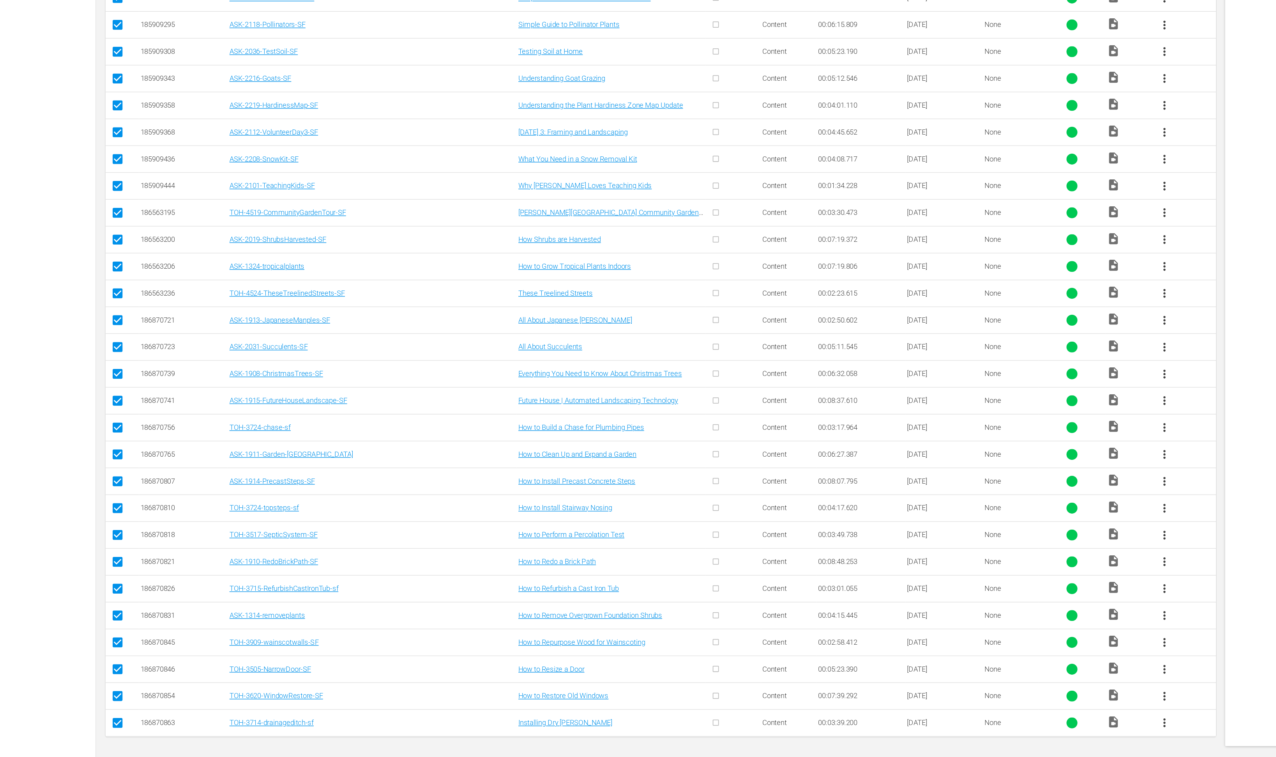
scroll to position [4033, 0]
click at [86, 328] on input "checkbox" at bounding box center [85, 332] width 9 height 9
checkbox input "false"
click at [85, 424] on input "checkbox" at bounding box center [85, 428] width 9 height 9
checkbox input "false"
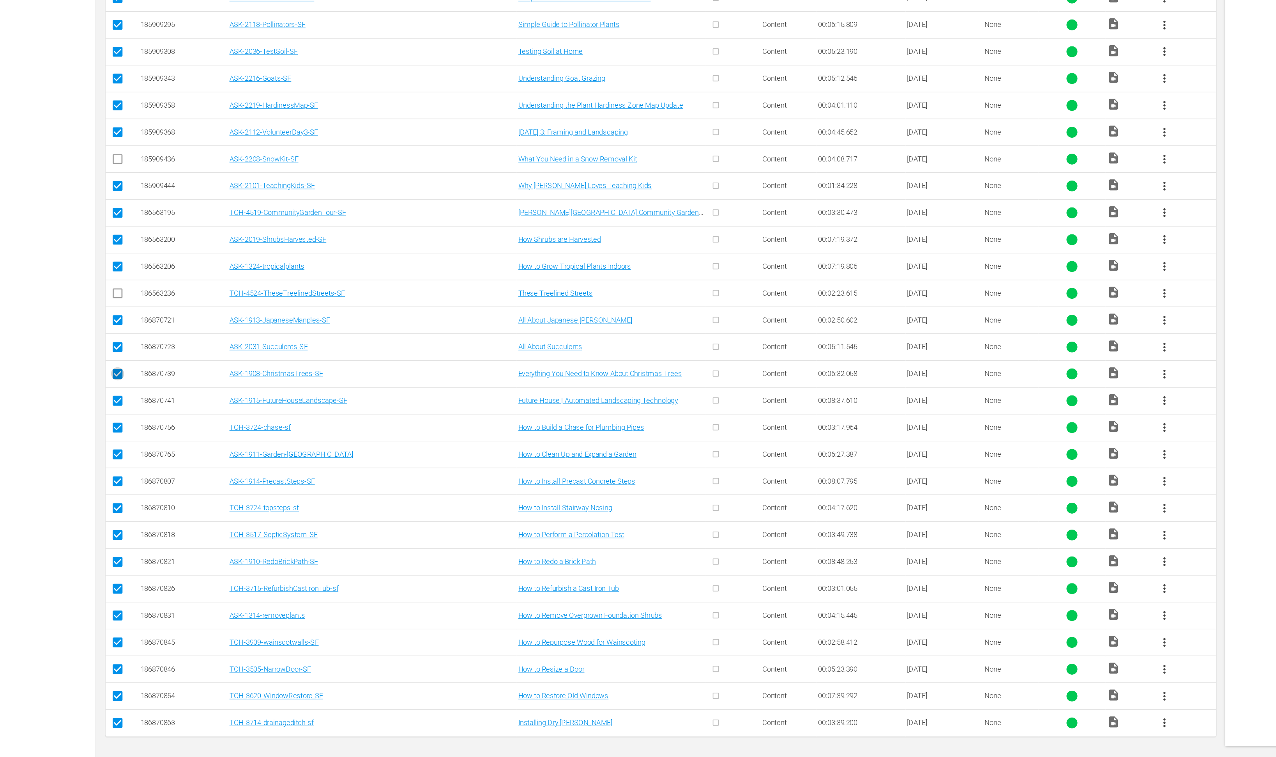
click at [86, 481] on input "checkbox" at bounding box center [85, 485] width 9 height 9
checkbox input "false"
click at [85, 519] on input "checkbox" at bounding box center [85, 523] width 9 height 9
checkbox input "false"
click at [85, 557] on input "checkbox" at bounding box center [85, 561] width 9 height 9
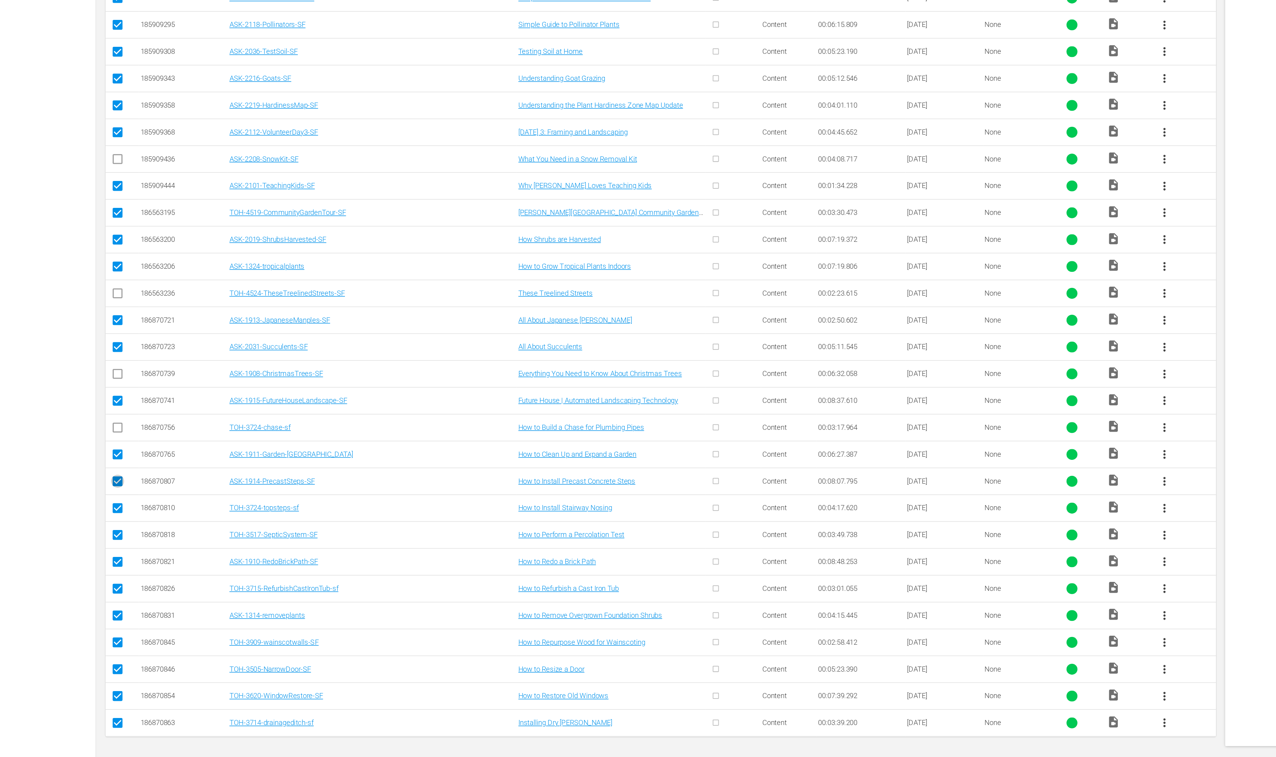
checkbox input "false"
click at [87, 577] on input "checkbox" at bounding box center [85, 581] width 9 height 9
checkbox input "false"
click at [88, 597] on input "checkbox" at bounding box center [85, 600] width 9 height 9
checkbox input "false"
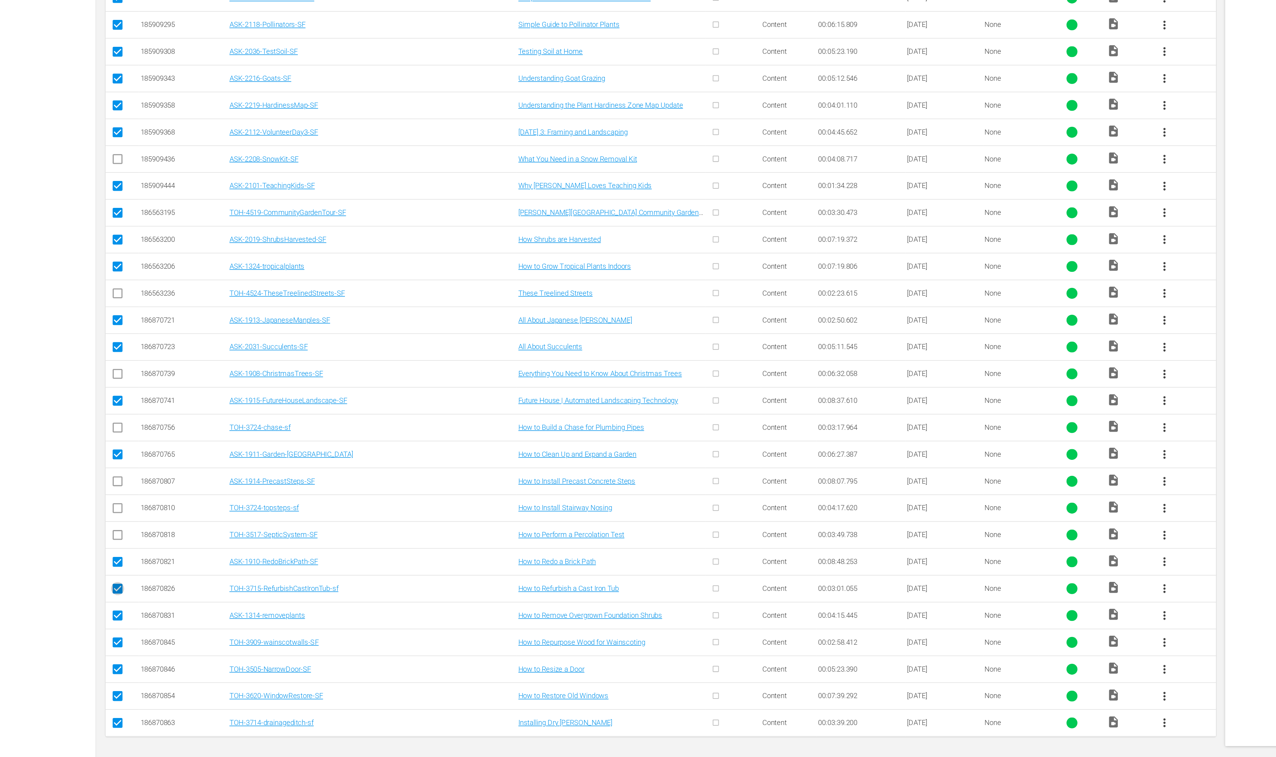
click at [87, 637] on input "checkbox" at bounding box center [85, 638] width 9 height 9
checkbox input "false"
click at [85, 675] on input "checkbox" at bounding box center [85, 676] width 9 height 9
checkbox input "false"
click at [84, 693] on input "checkbox" at bounding box center [85, 695] width 9 height 9
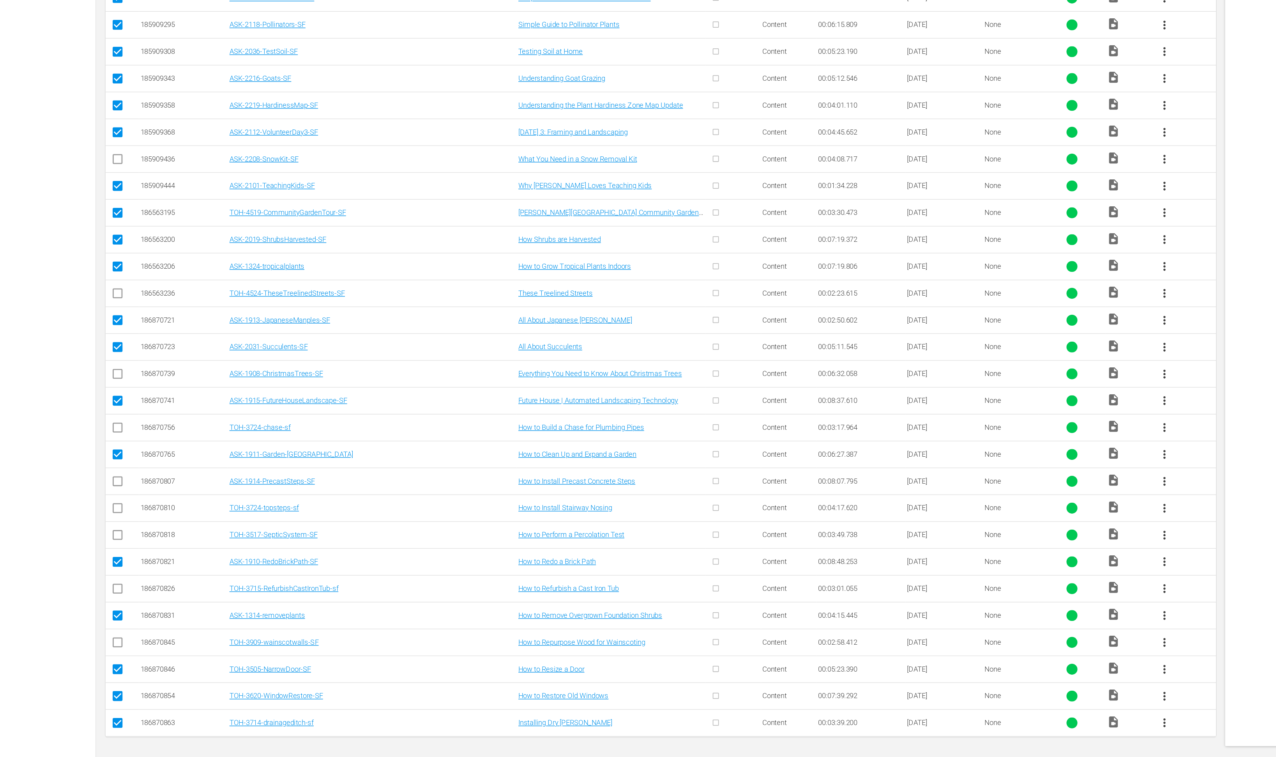
checkbox input "false"
click at [84, 713] on input "checkbox" at bounding box center [85, 714] width 9 height 9
checkbox input "false"
click at [85, 732] on input "checkbox" at bounding box center [85, 733] width 9 height 9
checkbox input "false"
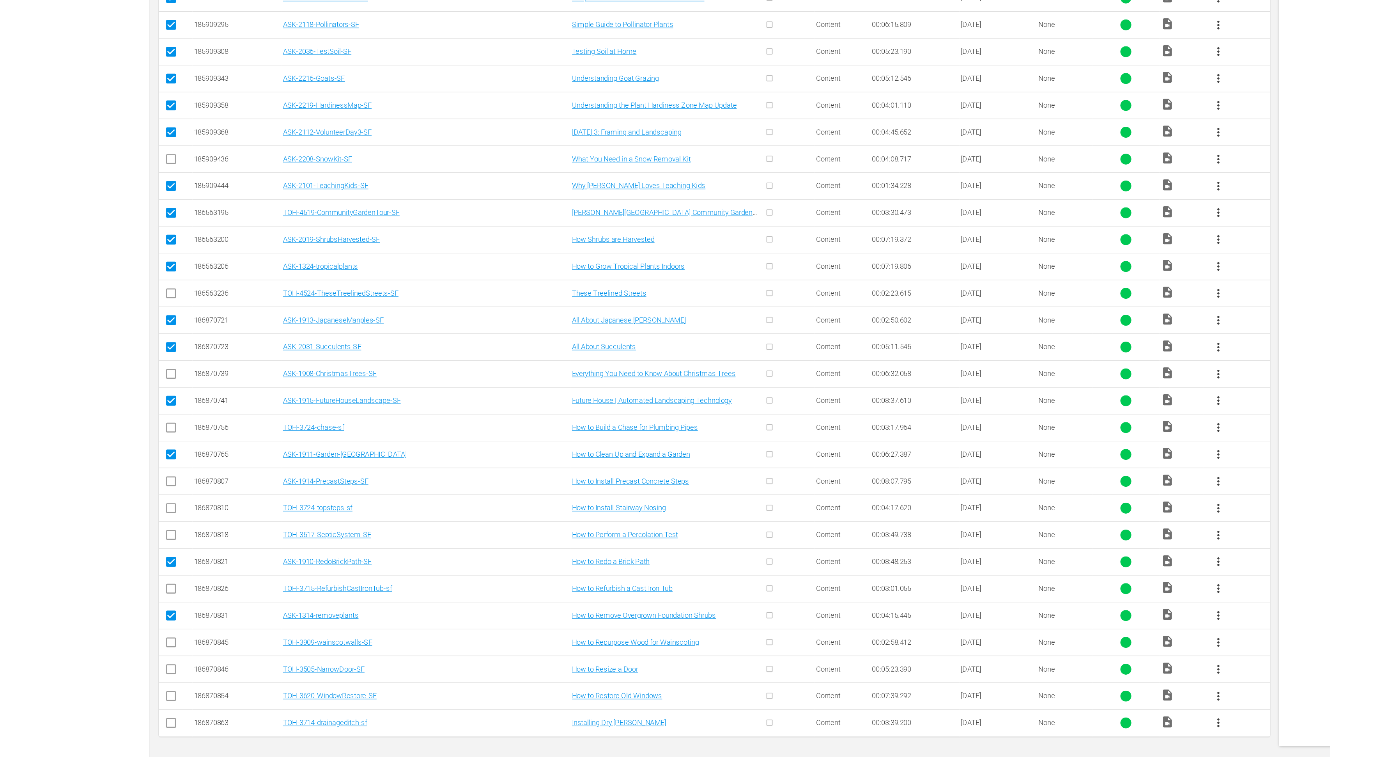
scroll to position [0, 0]
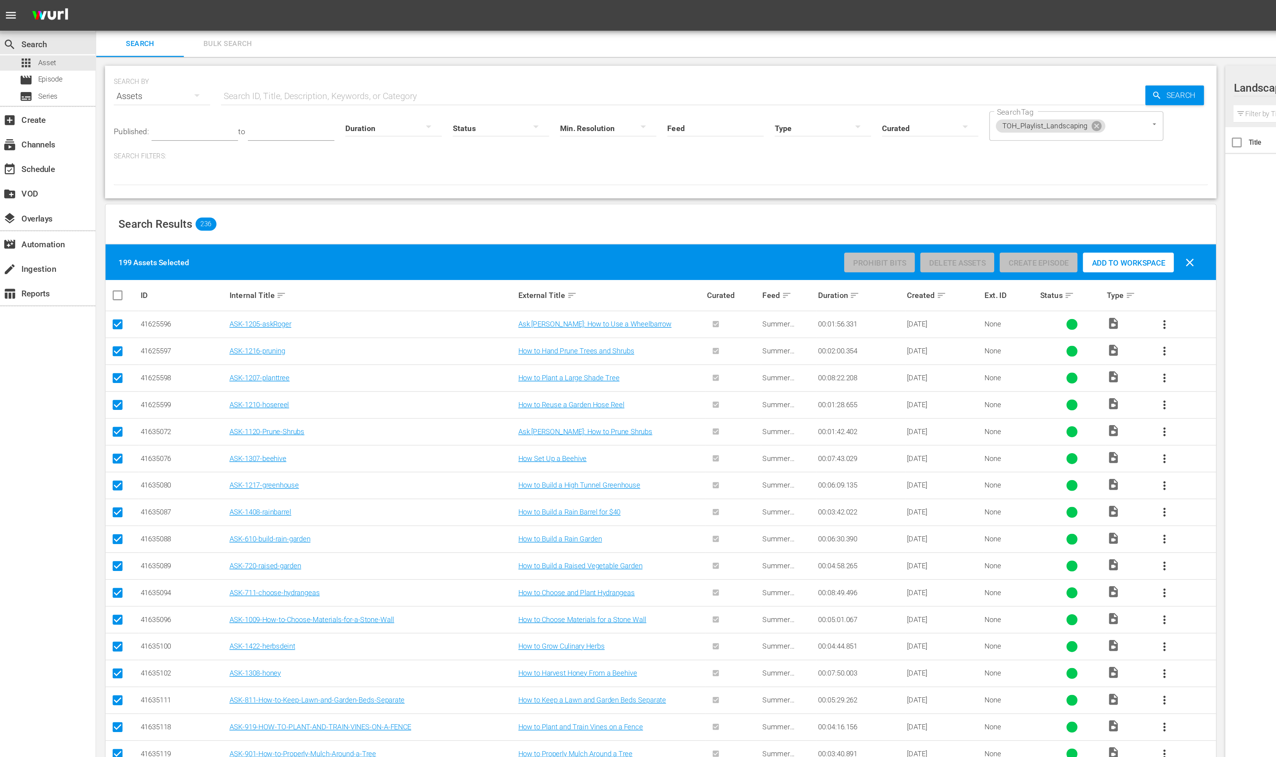
click at [801, 187] on span "Add to Workspace" at bounding box center [805, 187] width 65 height 6
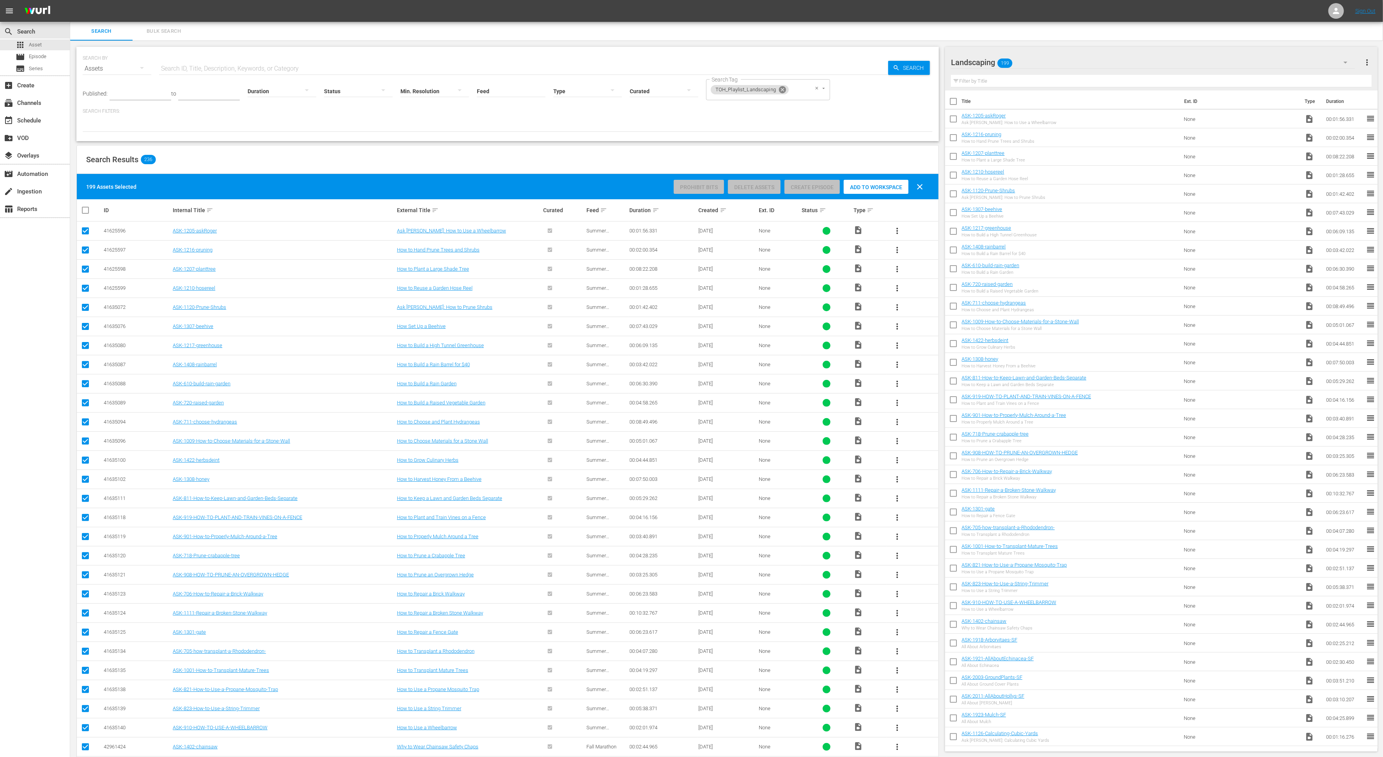
click at [779, 91] on icon at bounding box center [782, 89] width 7 height 7
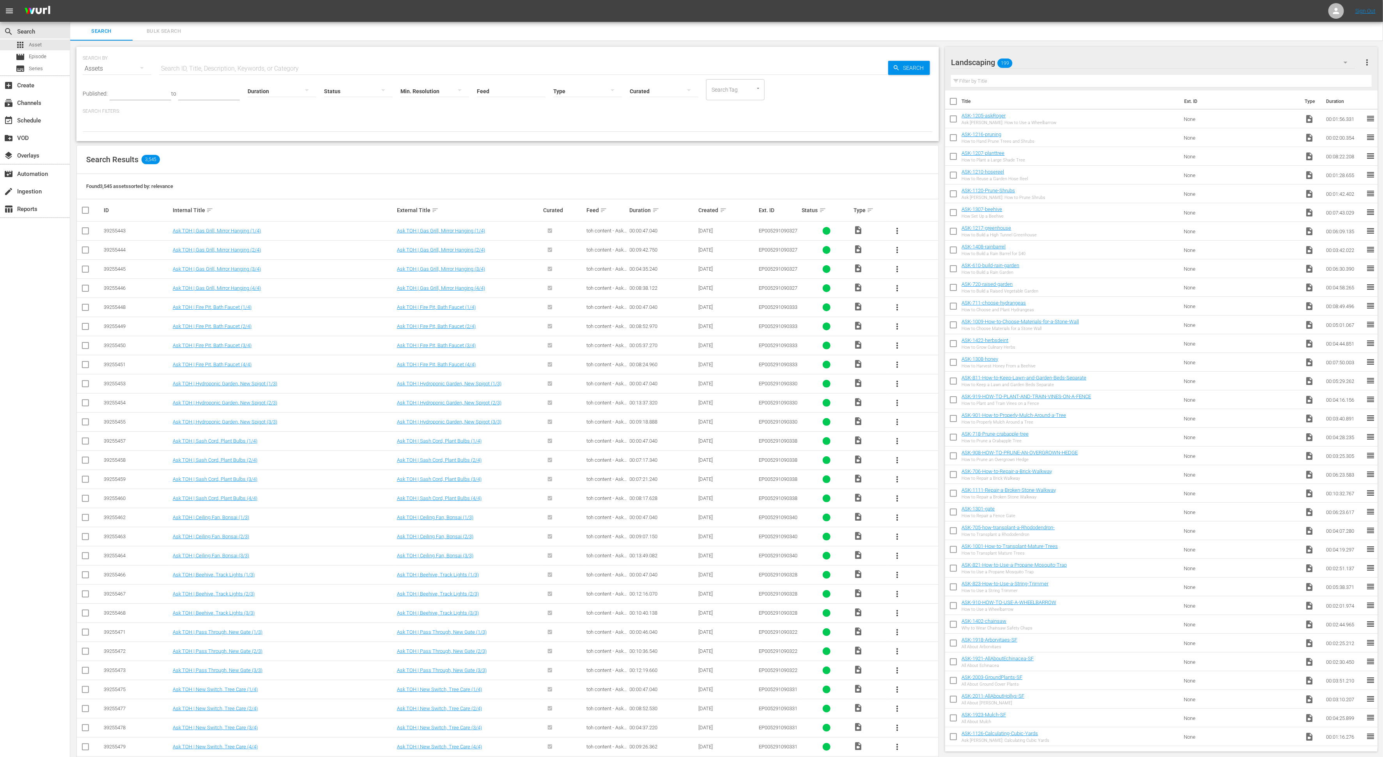
click at [755, 91] on button "Open" at bounding box center [757, 88] width 7 height 7
click at [738, 308] on span "TOH_Playlist_Laundry-and-Mudrooms" at bounding box center [737, 310] width 55 height 16
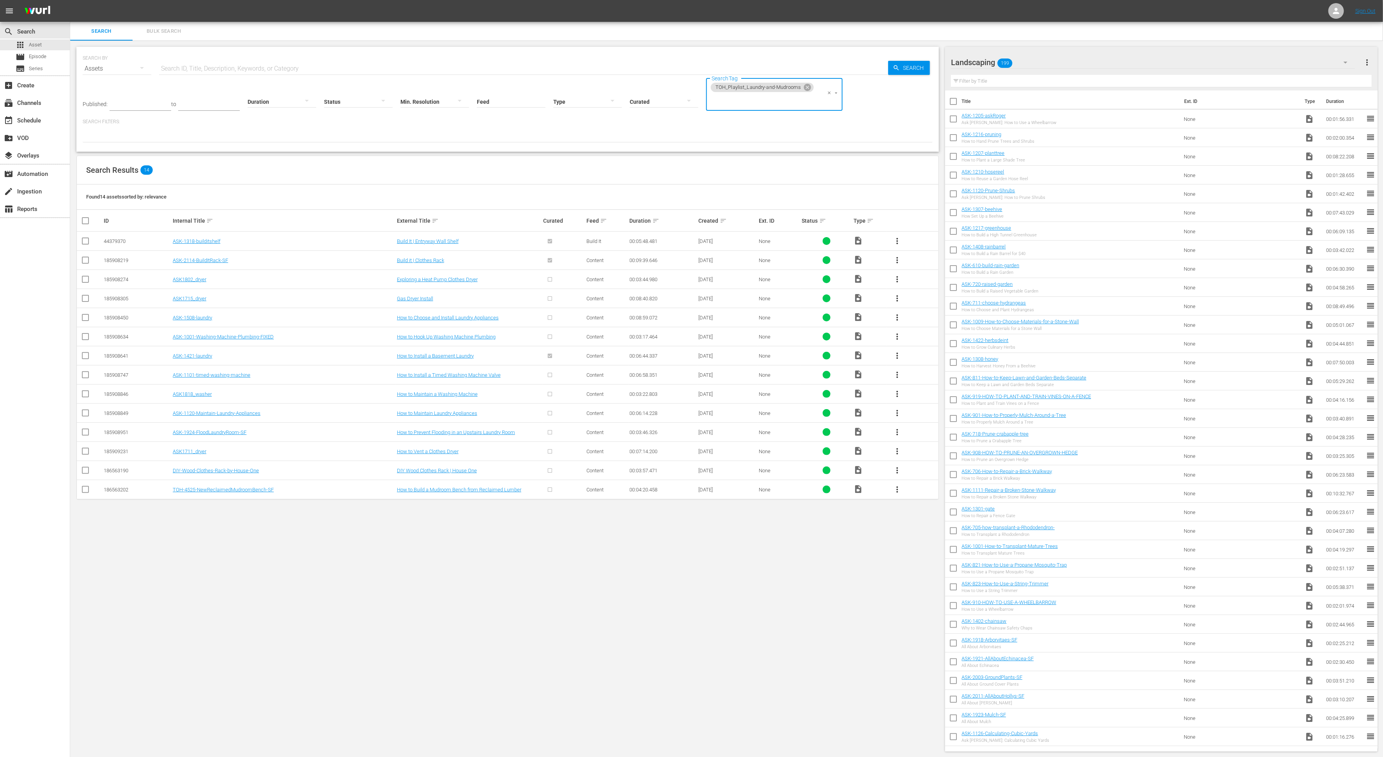
click at [256, 638] on div "SEARCH BY Search By Assets Search ID, Title, Description, Keywords, or Category…" at bounding box center [507, 399] width 875 height 717
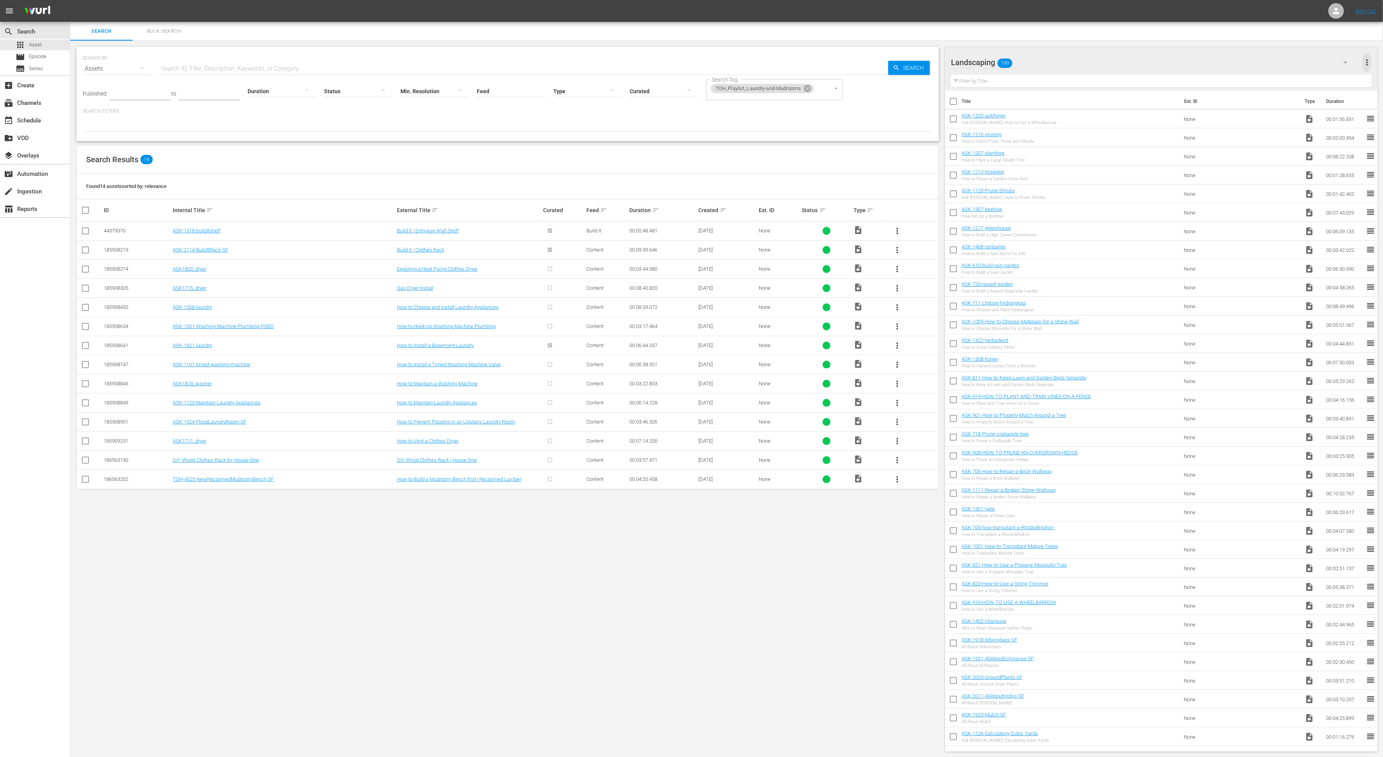
click at [1276, 58] on span "more_vert" at bounding box center [1366, 62] width 9 height 9
click at [1276, 66] on div "Add New Workspace" at bounding box center [1317, 63] width 92 height 14
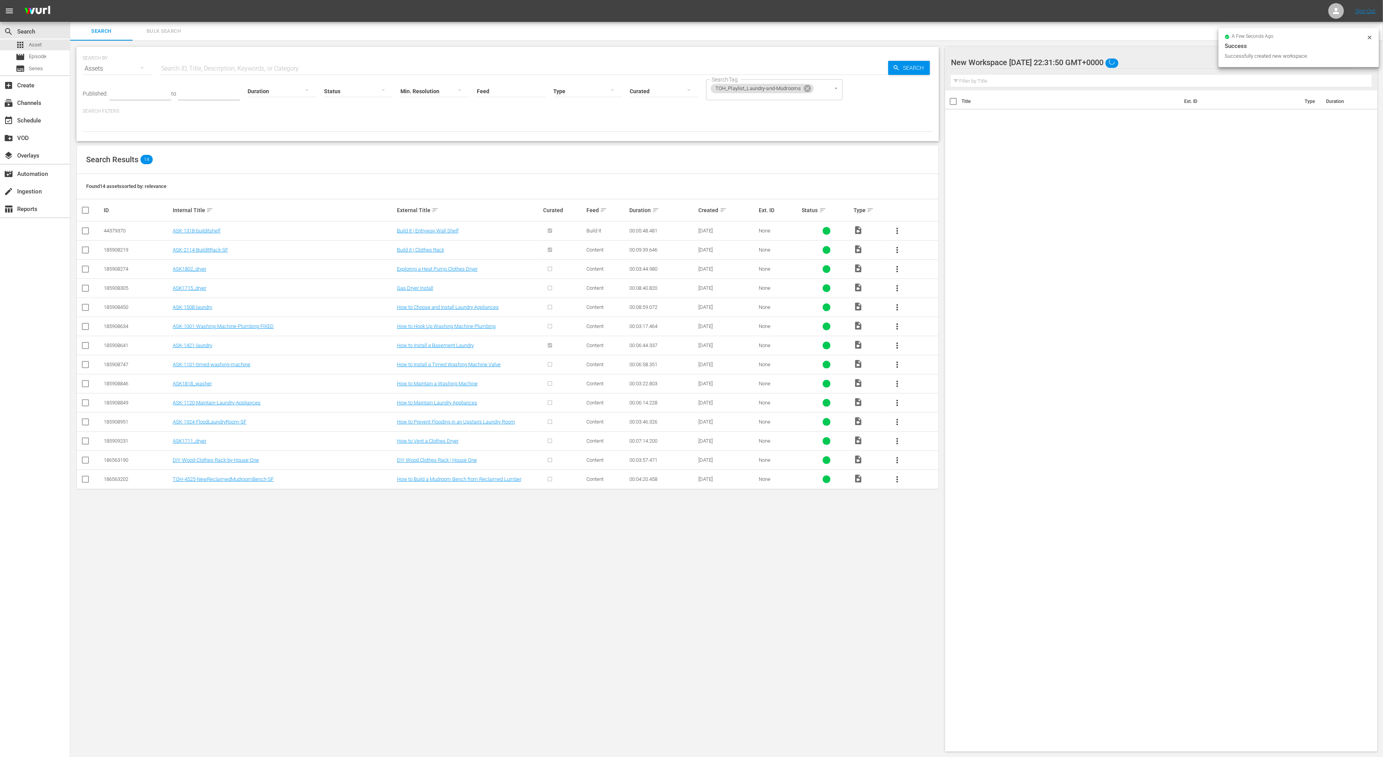
click at [1110, 59] on div "New Workspace Fri Aug 15 2025 22:31:50 GMT+0000" at bounding box center [1153, 62] width 404 height 22
click at [1110, 59] on div "New Workspace Fri Aug 15 2025 22:31:50 GMT+0000 (0) Landscaping (199) Kitchens …" at bounding box center [691, 378] width 1383 height 757
click at [1095, 63] on div "New Workspace Fri Aug 15 2025 22:31:50 GMT+0000" at bounding box center [1153, 62] width 404 height 22
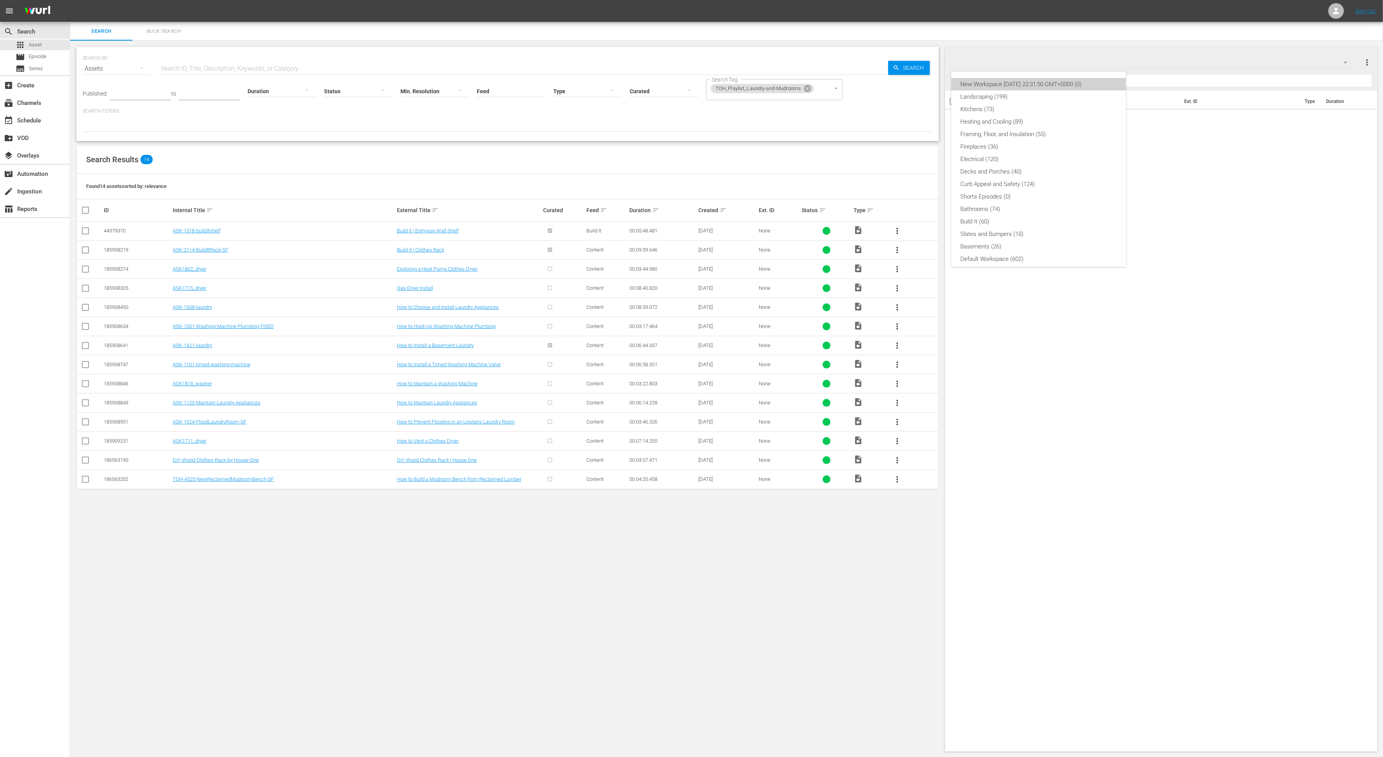
click at [1071, 82] on div "New Workspace Fri Aug 15 2025 22:31:50 GMT+0000 (0)" at bounding box center [1038, 84] width 156 height 12
click at [1033, 63] on div at bounding box center [1017, 62] width 133 height 19
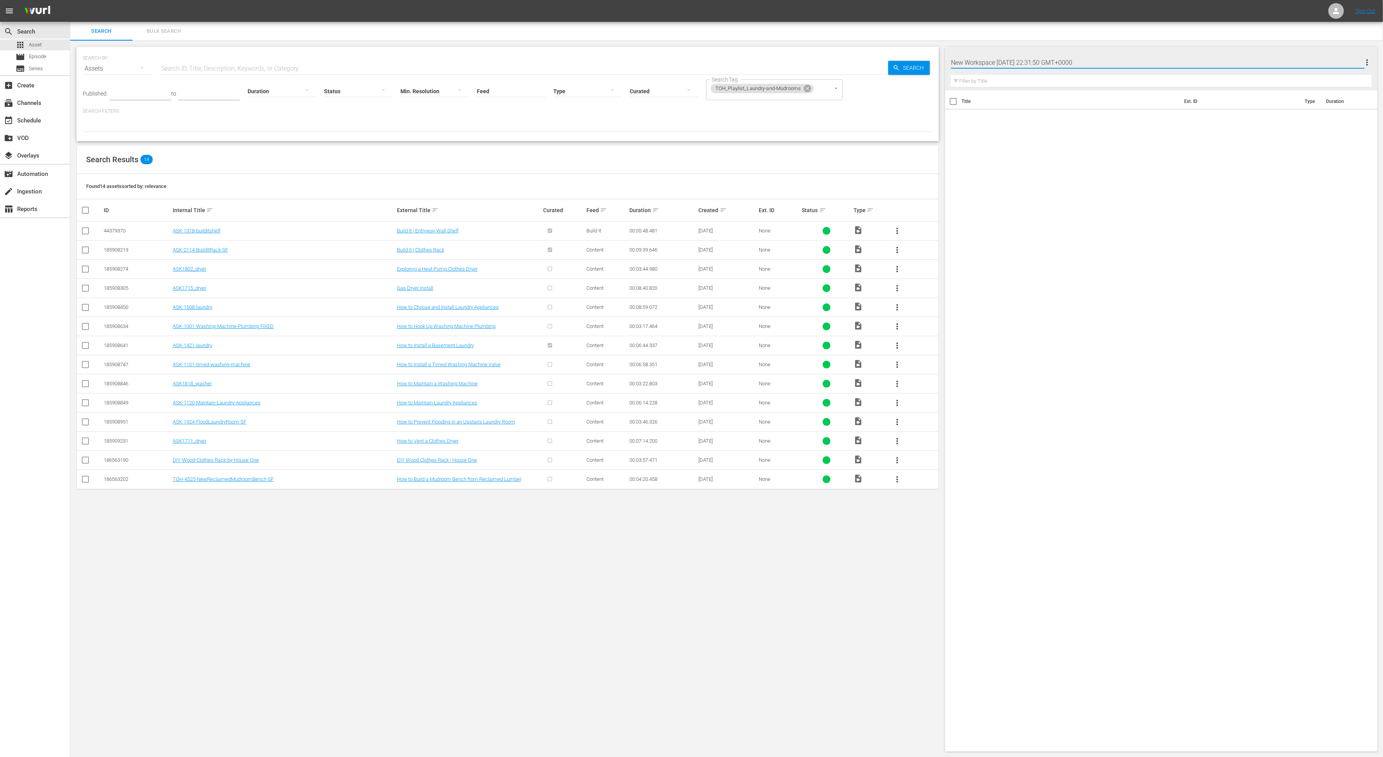
click at [1033, 63] on input "New Workspace Fri Aug 15 2025 22:31:50 GMT+0000" at bounding box center [1158, 62] width 414 height 19
type input "Laundry and Mudrooms"
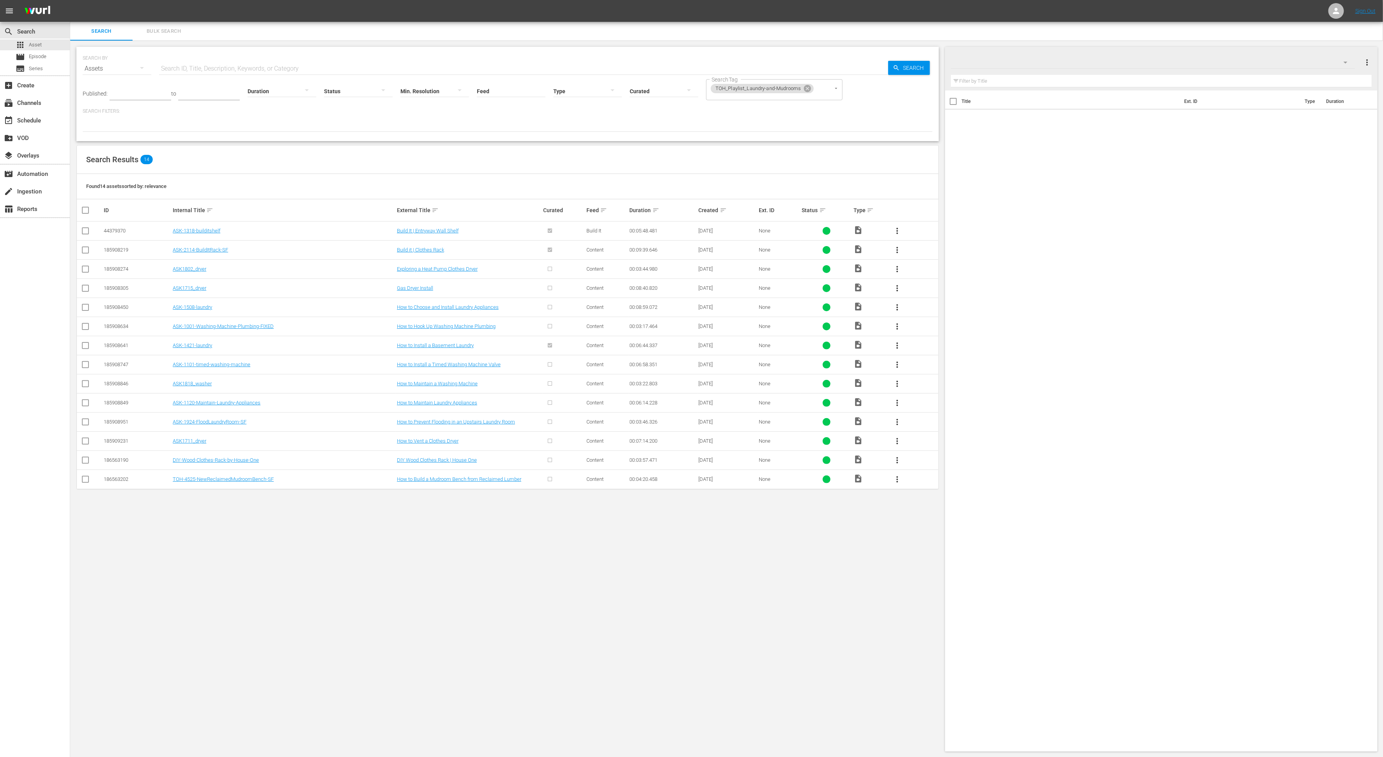
click at [1245, 206] on div "Title Ext. ID Type Duration" at bounding box center [1161, 419] width 432 height 658
click at [85, 209] on input "checkbox" at bounding box center [90, 209] width 18 height 9
checkbox input "true"
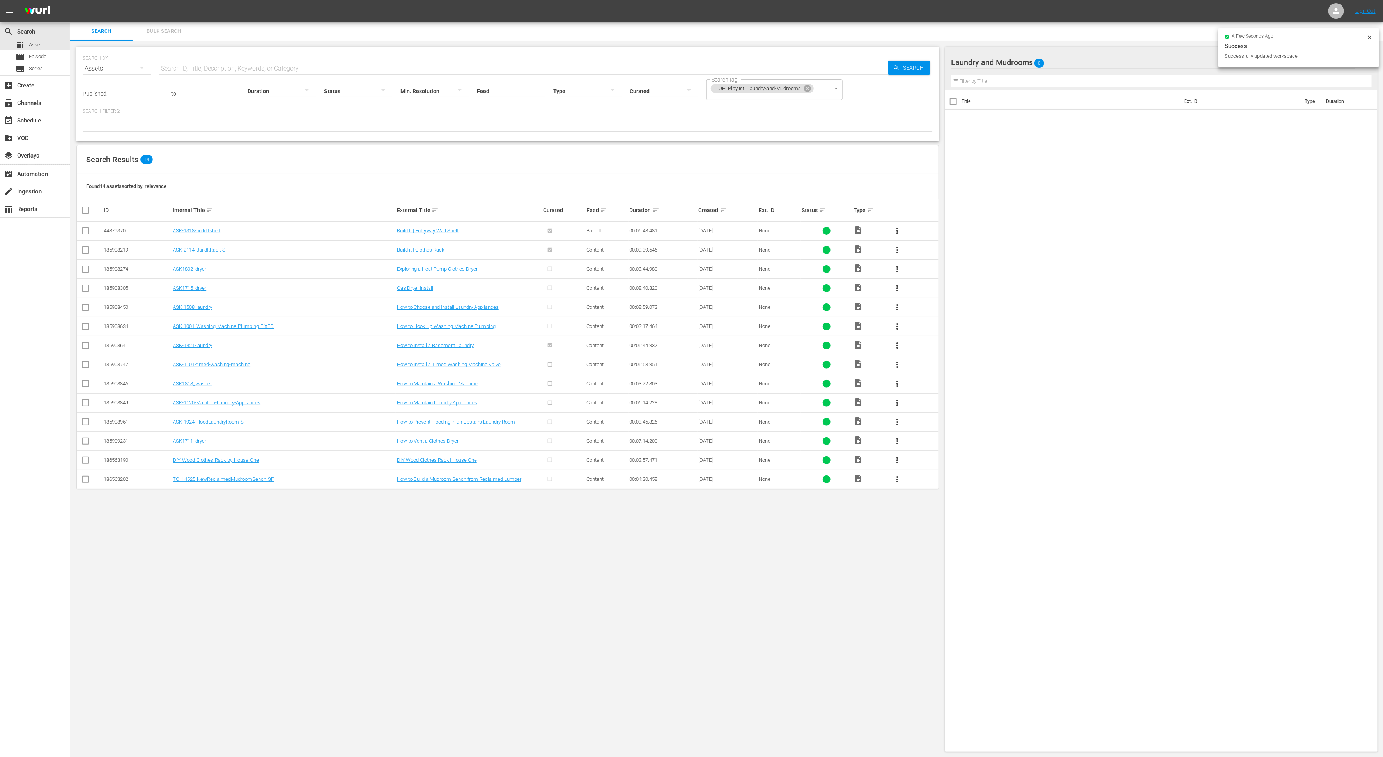
checkbox input "true"
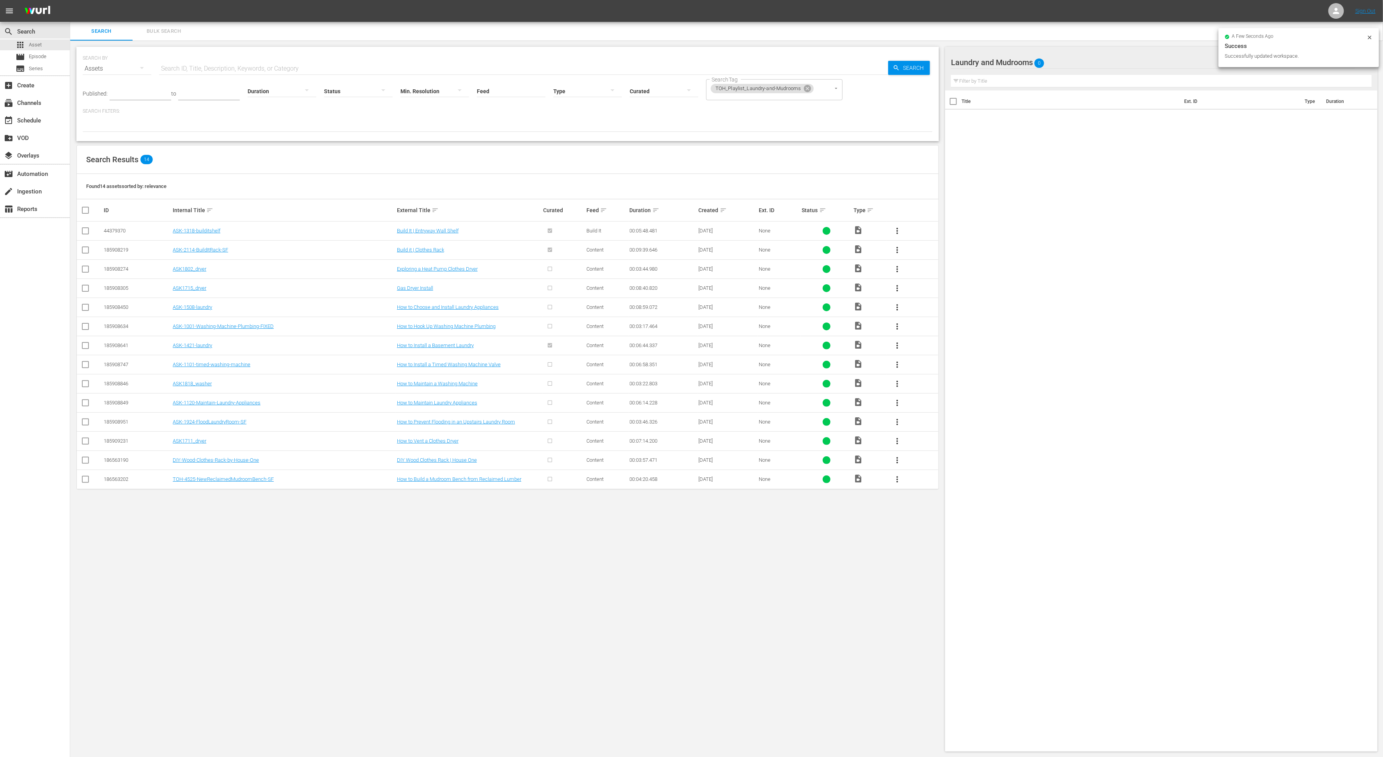
checkbox input "true"
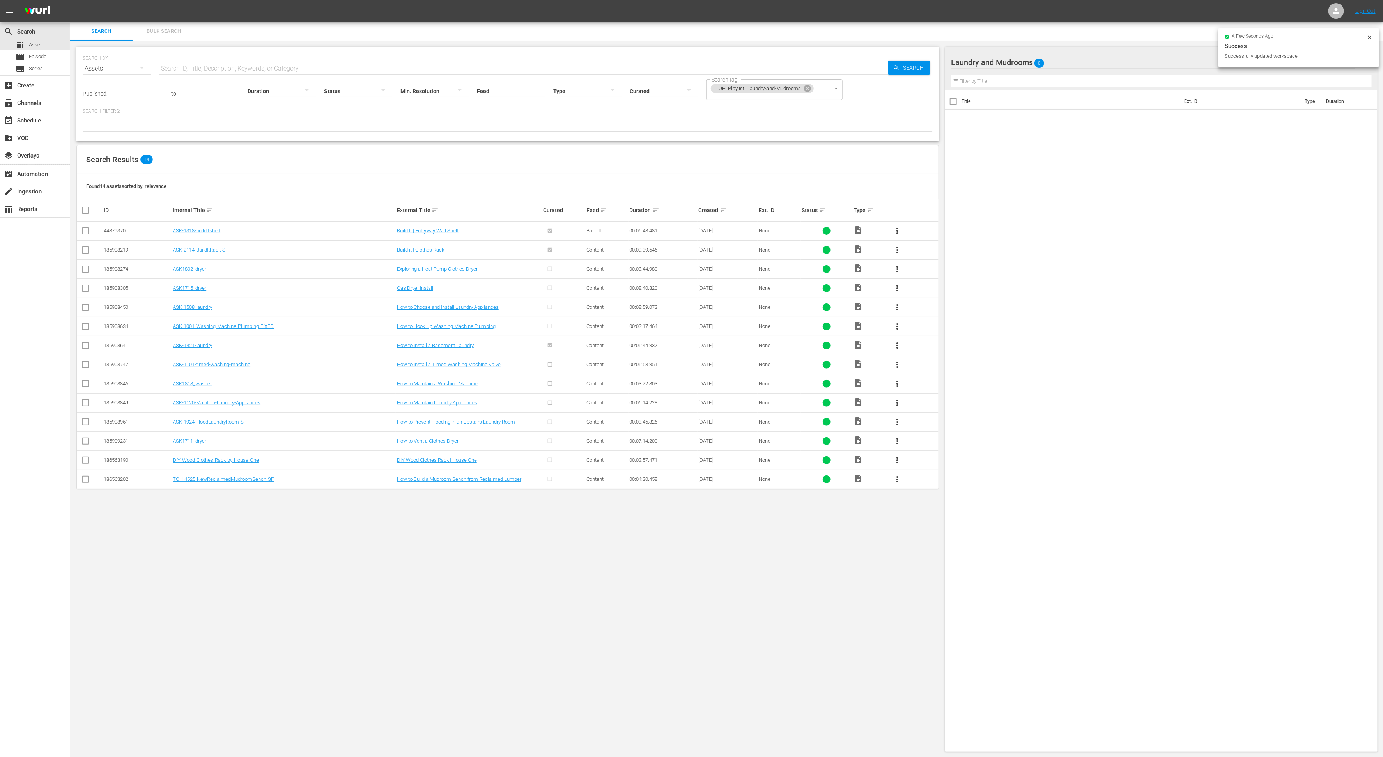
checkbox input "true"
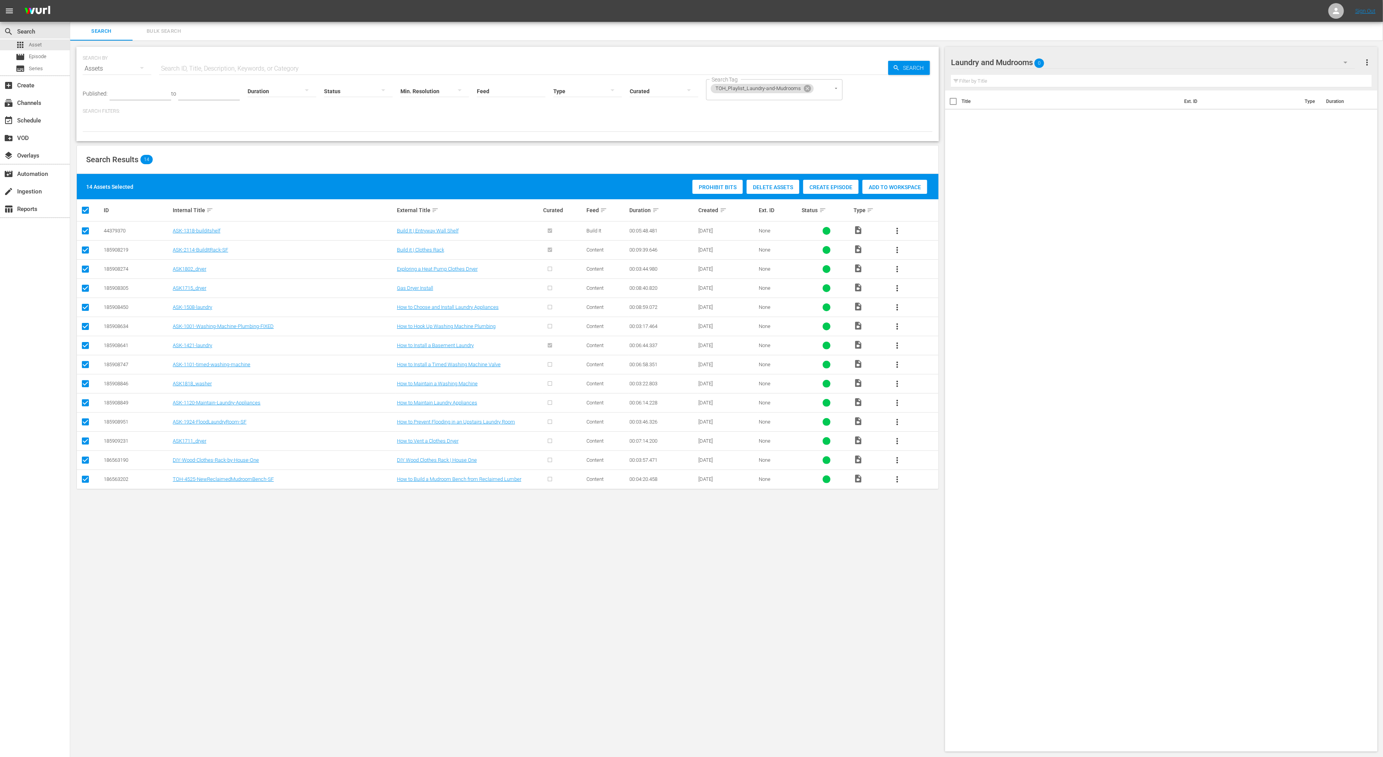
click at [888, 184] on span "Add to Workspace" at bounding box center [894, 187] width 65 height 6
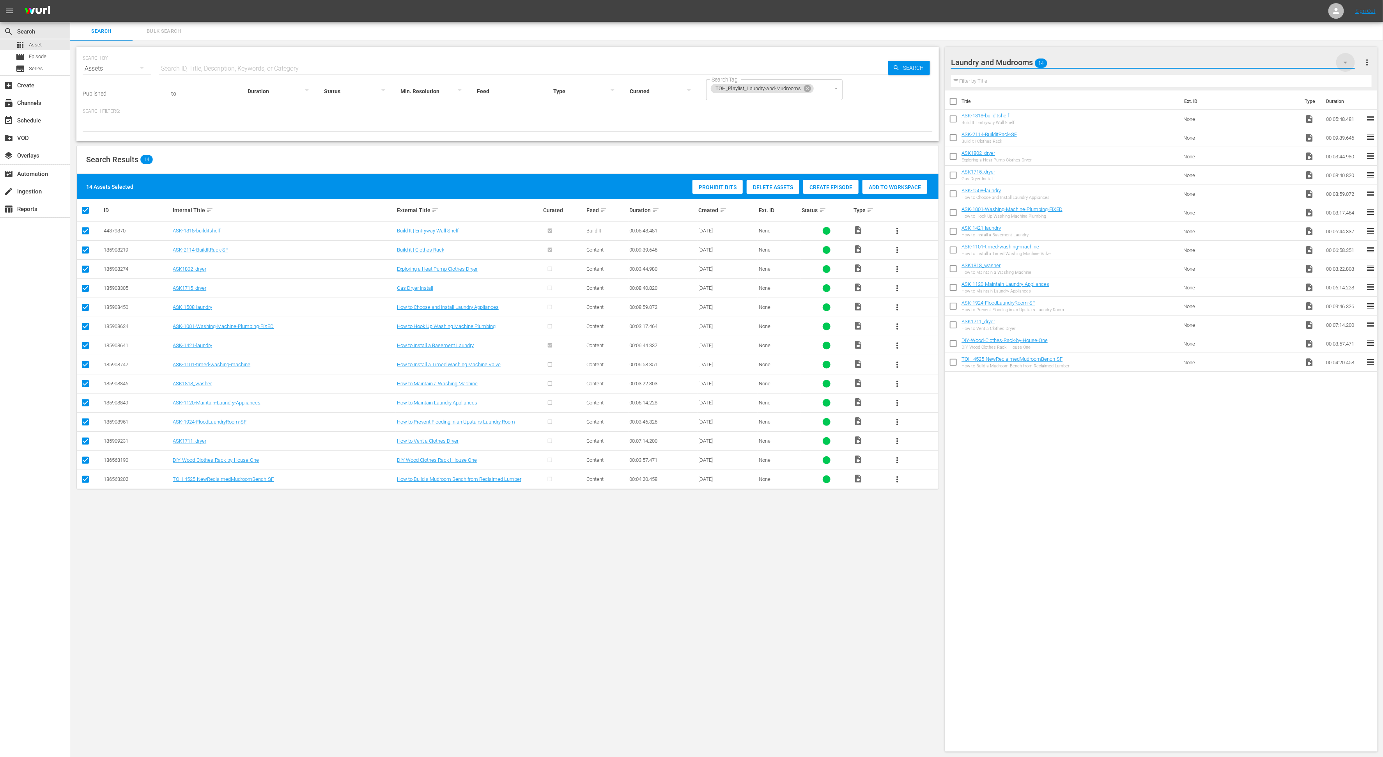
click at [1276, 62] on icon "button" at bounding box center [1345, 63] width 4 height 2
click at [1050, 465] on div "Laundry and Mudrooms (0) Landscaping (199) Kitchens (73) Heating and Cooling (8…" at bounding box center [691, 378] width 1383 height 757
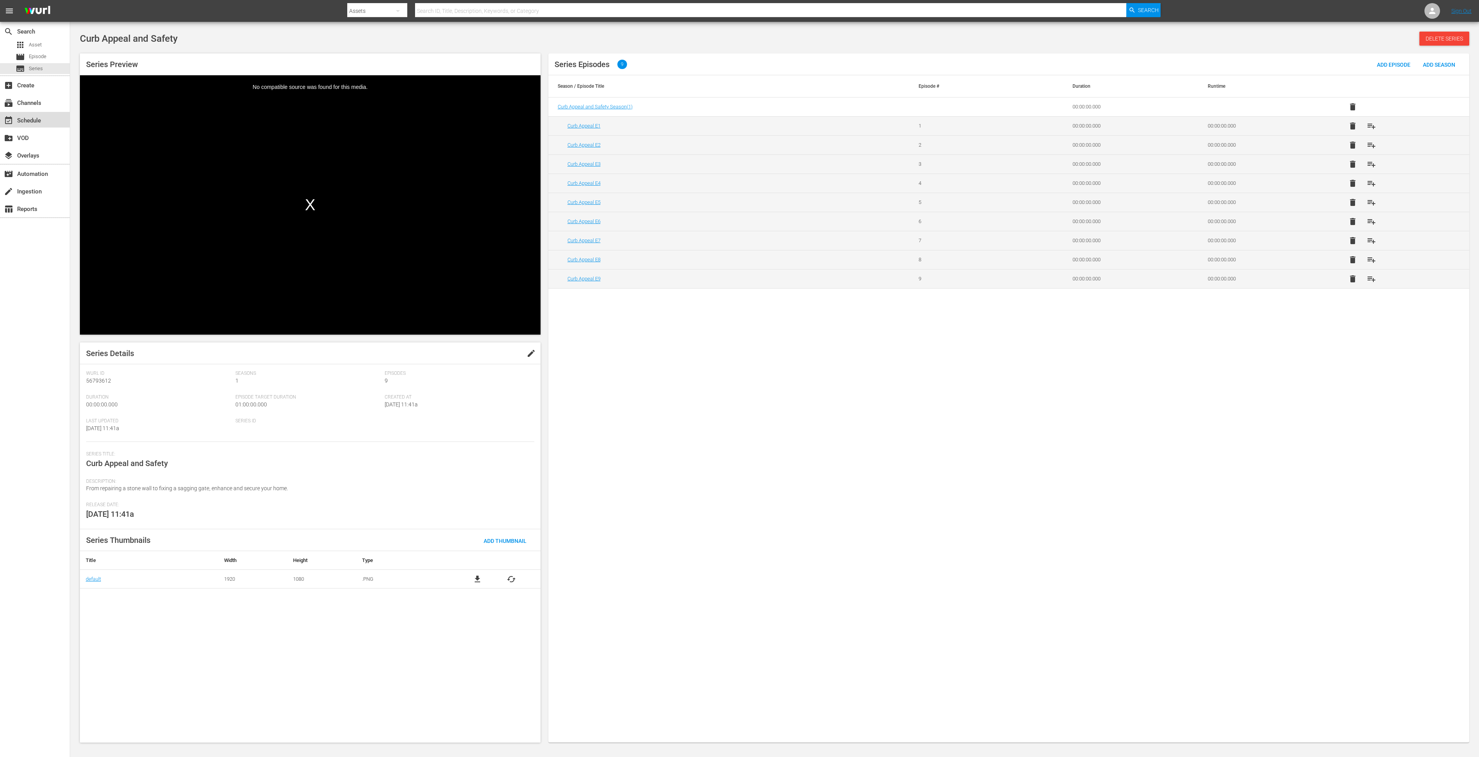
click at [19, 122] on div "event_available Schedule" at bounding box center [22, 119] width 44 height 7
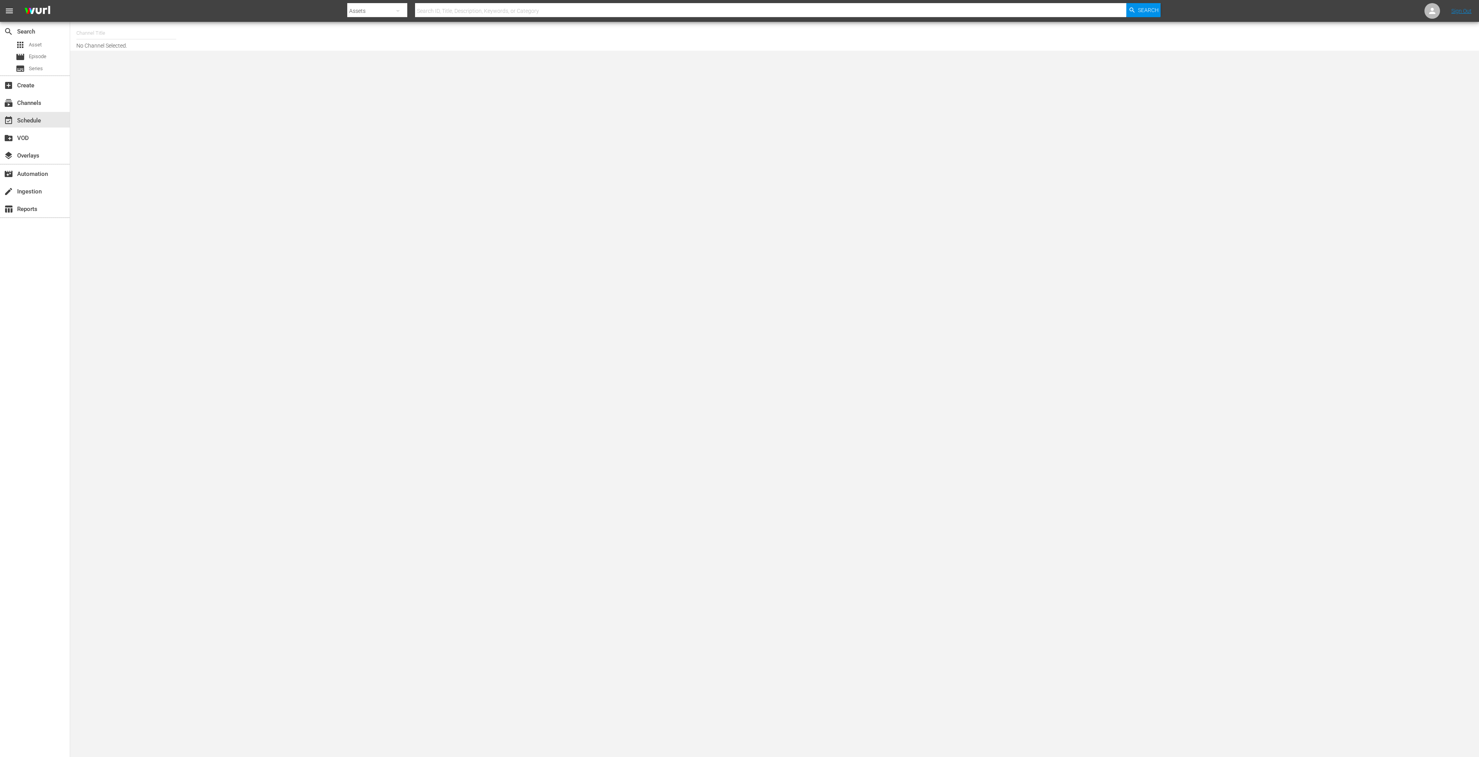
click at [107, 33] on input "text" at bounding box center [126, 33] width 100 height 19
click at [117, 73] on div "This Old House Shorts (180 - thisoldhouse_samsung)" at bounding box center [184, 73] width 202 height 19
type input "This Old House Shorts (180 - thisoldhouse_samsung)"
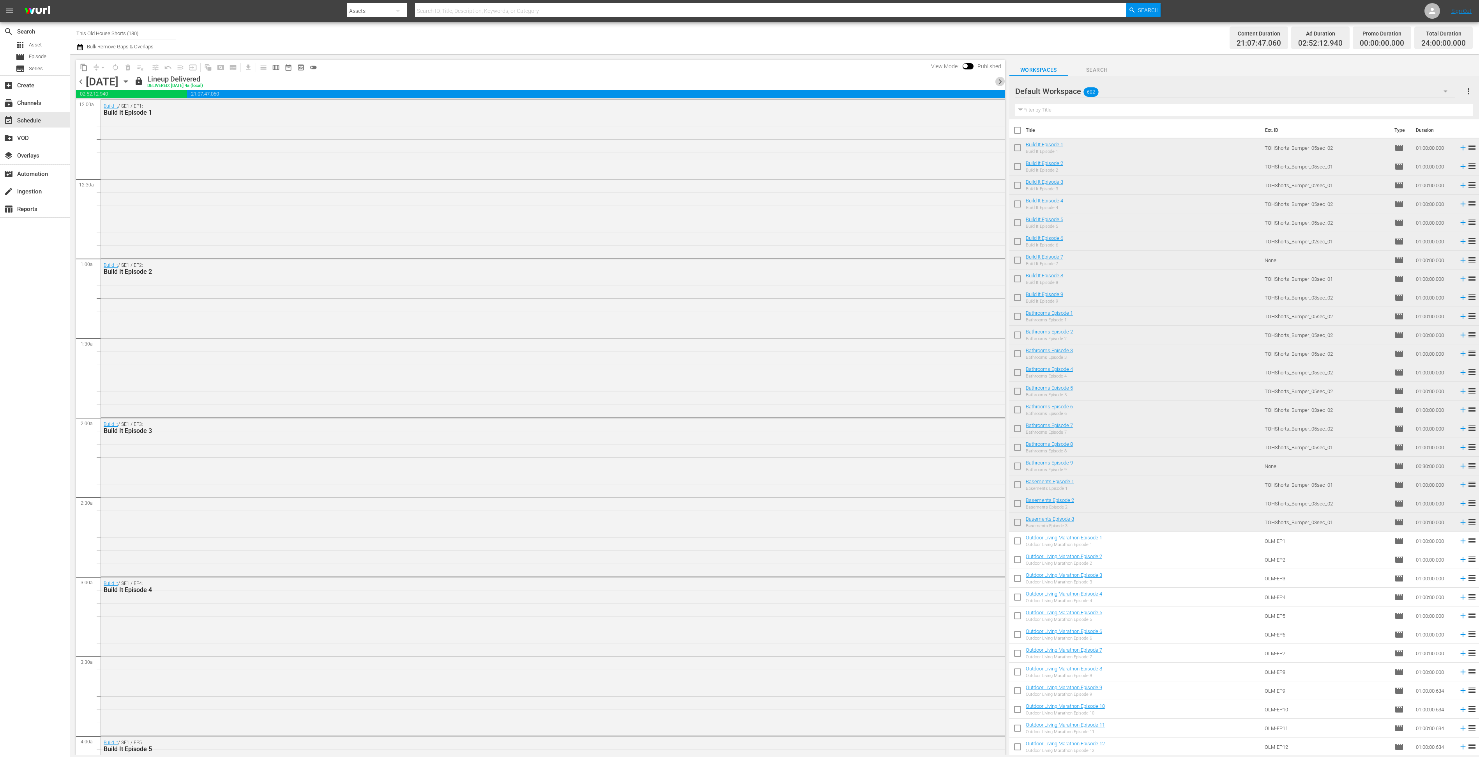
click at [1000, 82] on span "chevron_right" at bounding box center [1001, 82] width 10 height 10
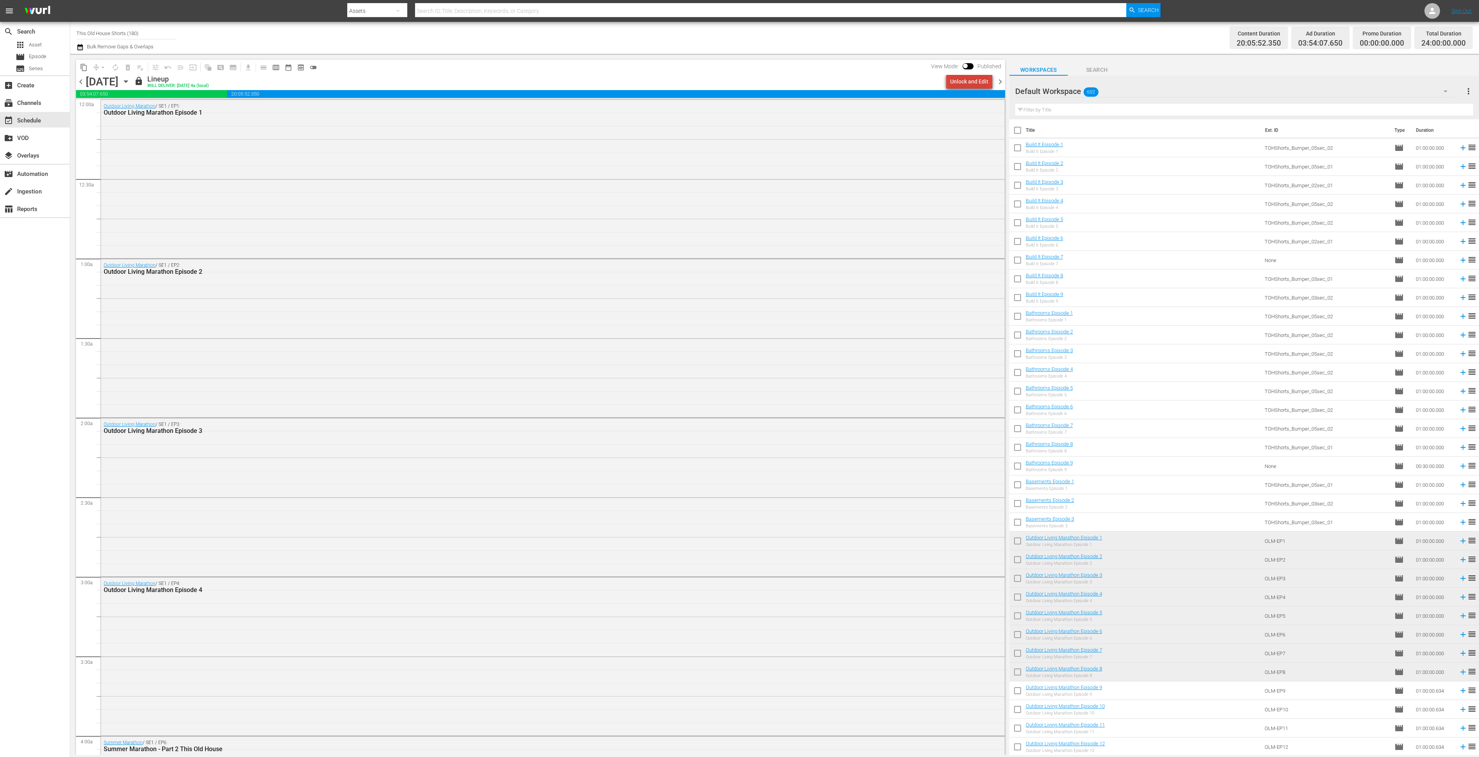
click at [974, 80] on div "Unlock and Edit" at bounding box center [969, 81] width 38 height 14
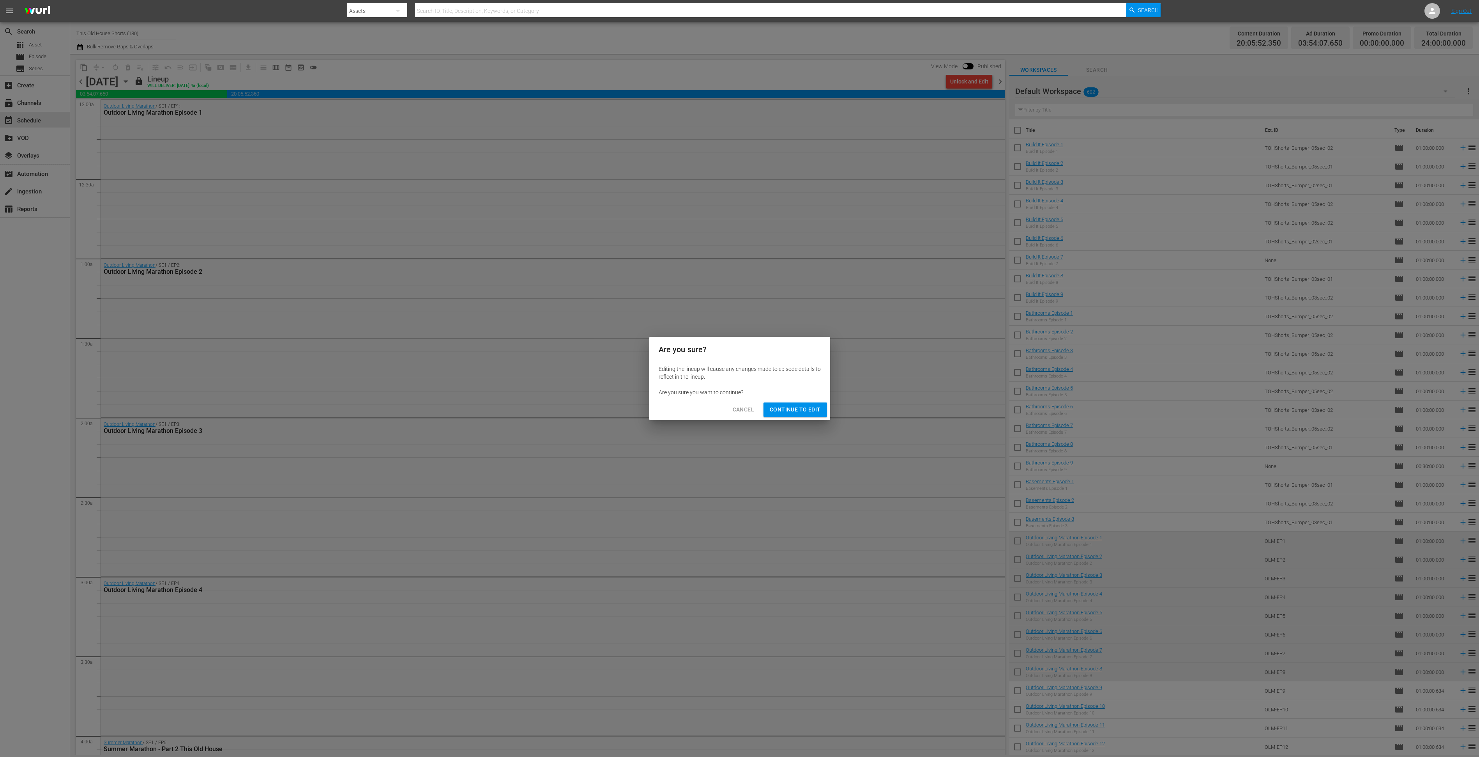
click at [787, 409] on span "Continue to Edit" at bounding box center [795, 410] width 51 height 10
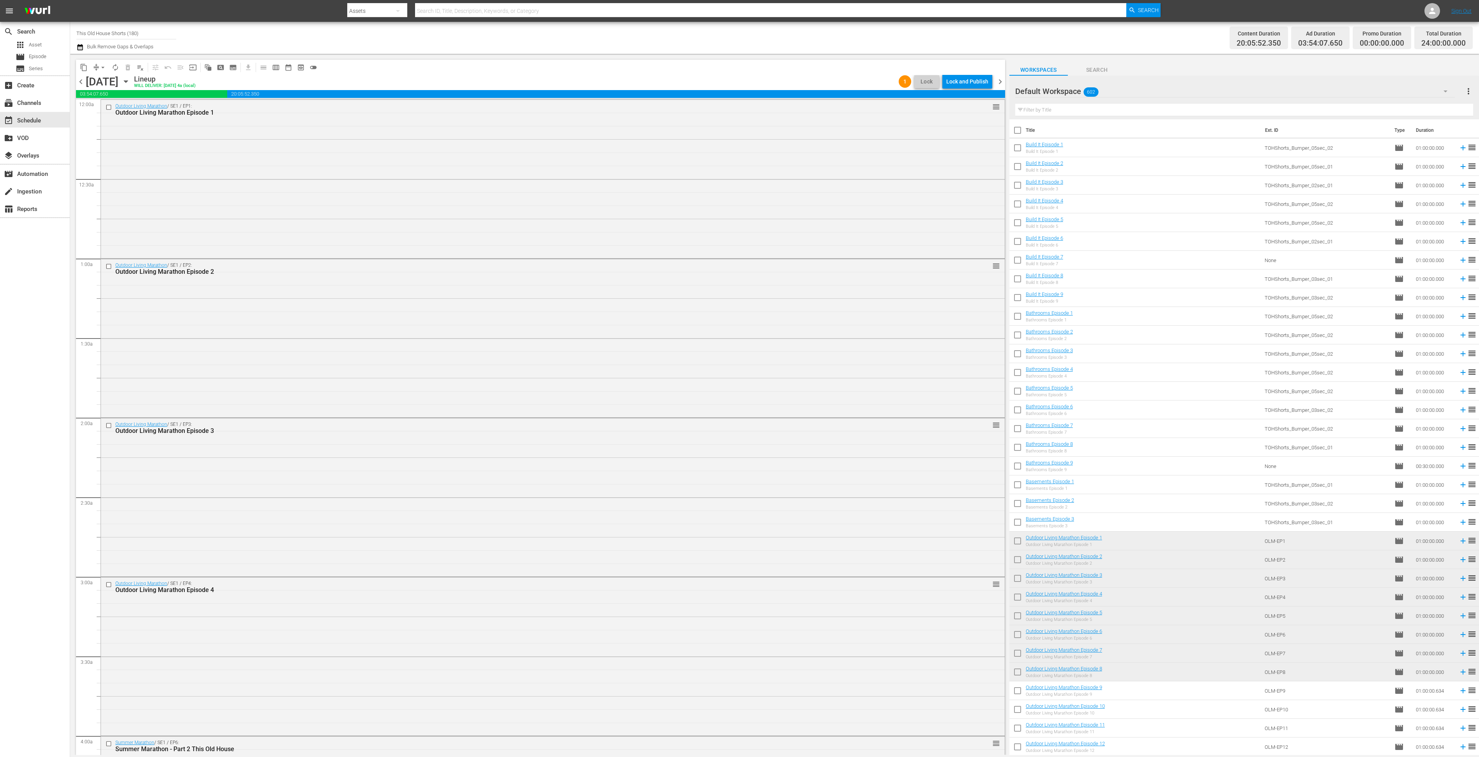
click at [1015, 147] on input "checkbox" at bounding box center [1018, 149] width 16 height 16
checkbox input "true"
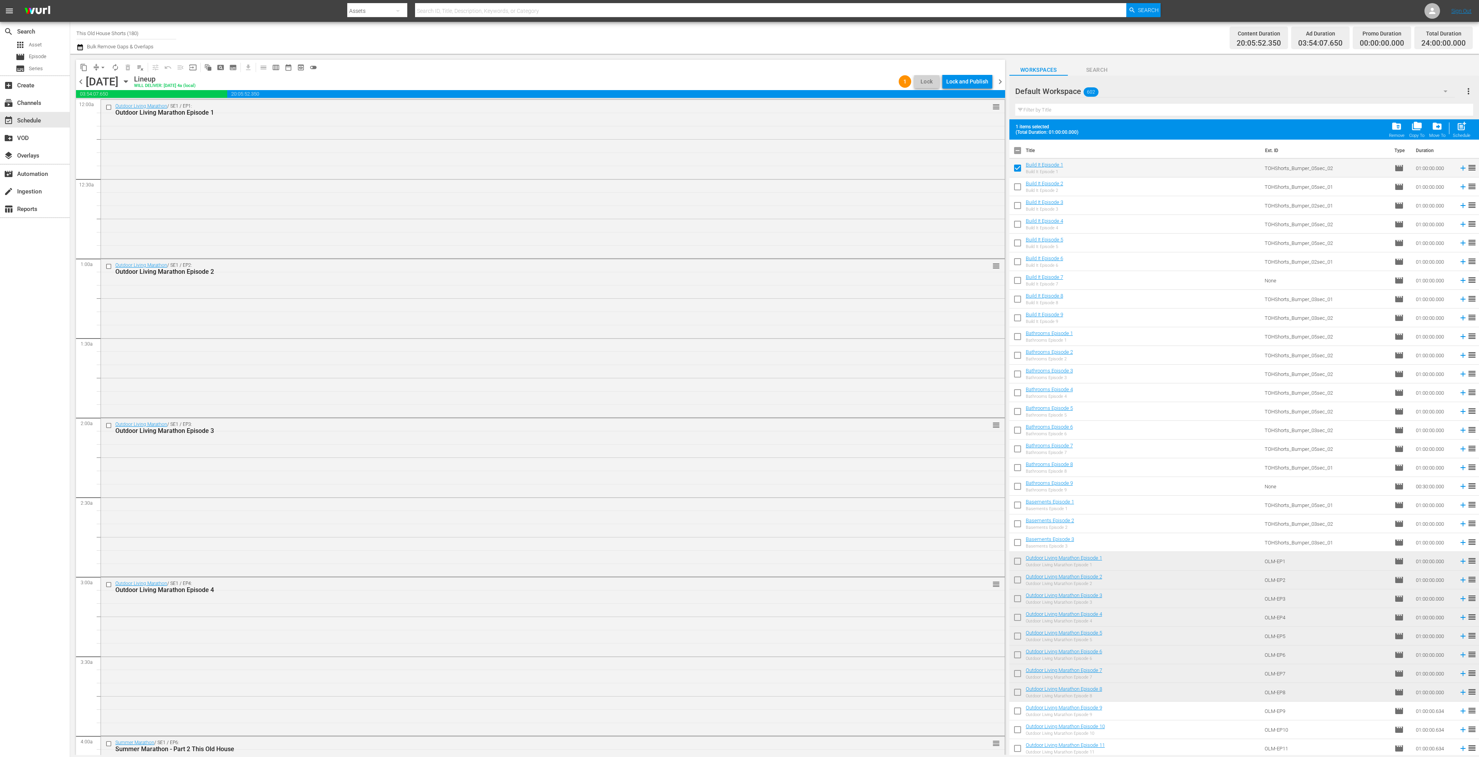
click at [1017, 188] on input "checkbox" at bounding box center [1018, 188] width 16 height 16
checkbox input "true"
click at [1017, 206] on input "checkbox" at bounding box center [1018, 207] width 16 height 16
checkbox input "true"
click at [1017, 222] on input "checkbox" at bounding box center [1018, 226] width 16 height 16
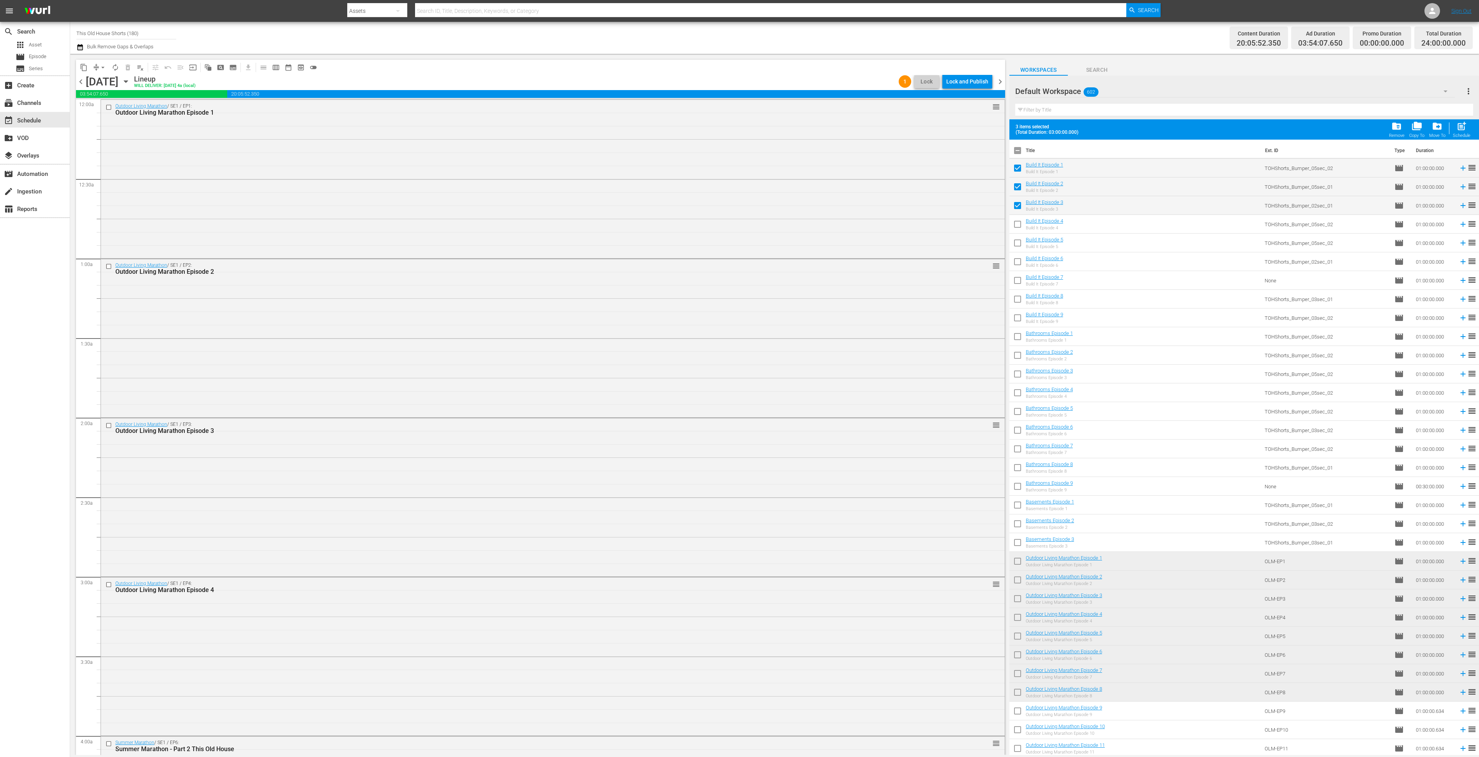
checkbox input "true"
click at [1017, 243] on input "checkbox" at bounding box center [1018, 244] width 16 height 16
checkbox input "true"
drag, startPoint x: 1020, startPoint y: 263, endPoint x: 1020, endPoint y: 271, distance: 7.4
click at [1020, 263] on input "checkbox" at bounding box center [1018, 263] width 16 height 16
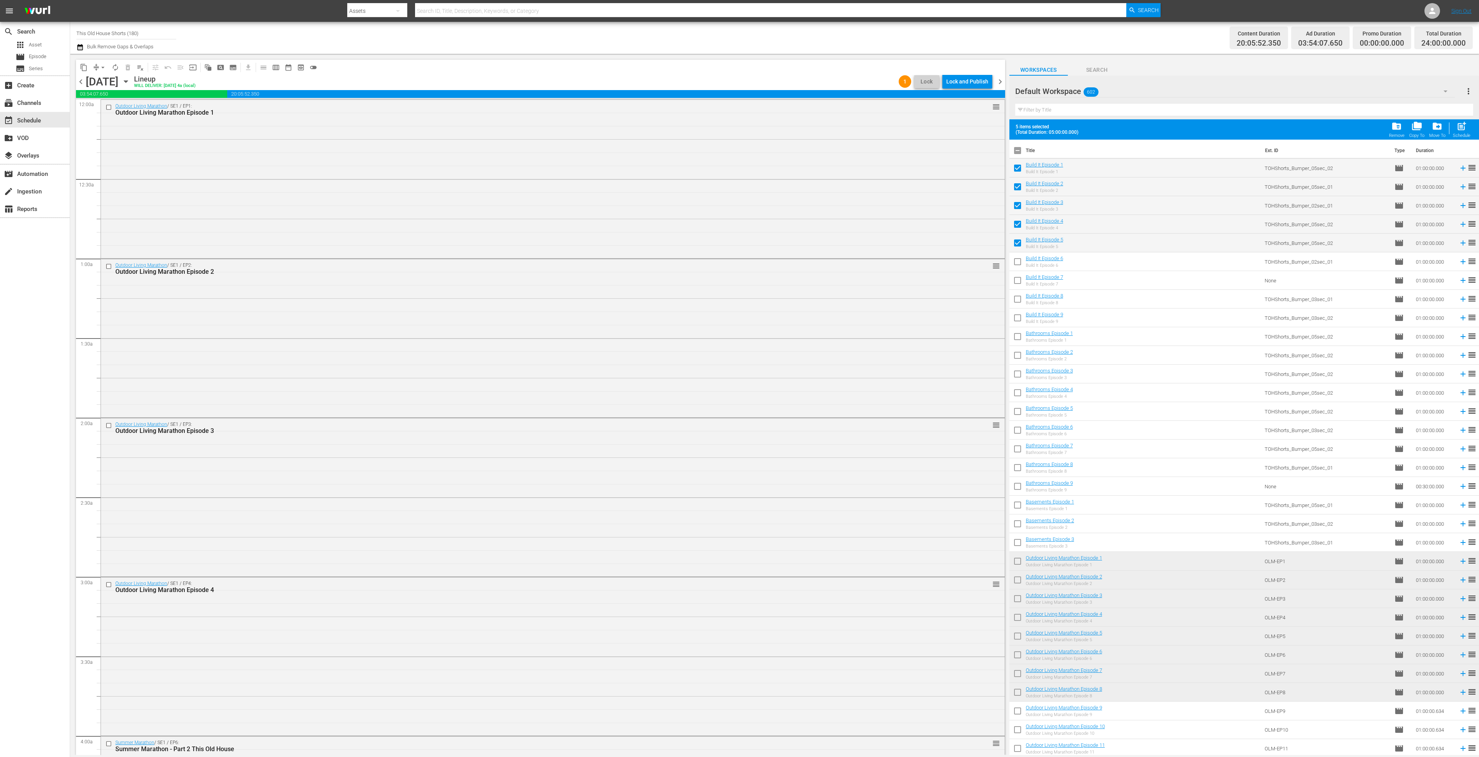
checkbox input "true"
click at [1020, 289] on input "checkbox" at bounding box center [1018, 282] width 16 height 16
checkbox input "true"
click at [1015, 297] on input "checkbox" at bounding box center [1018, 300] width 16 height 16
checkbox input "true"
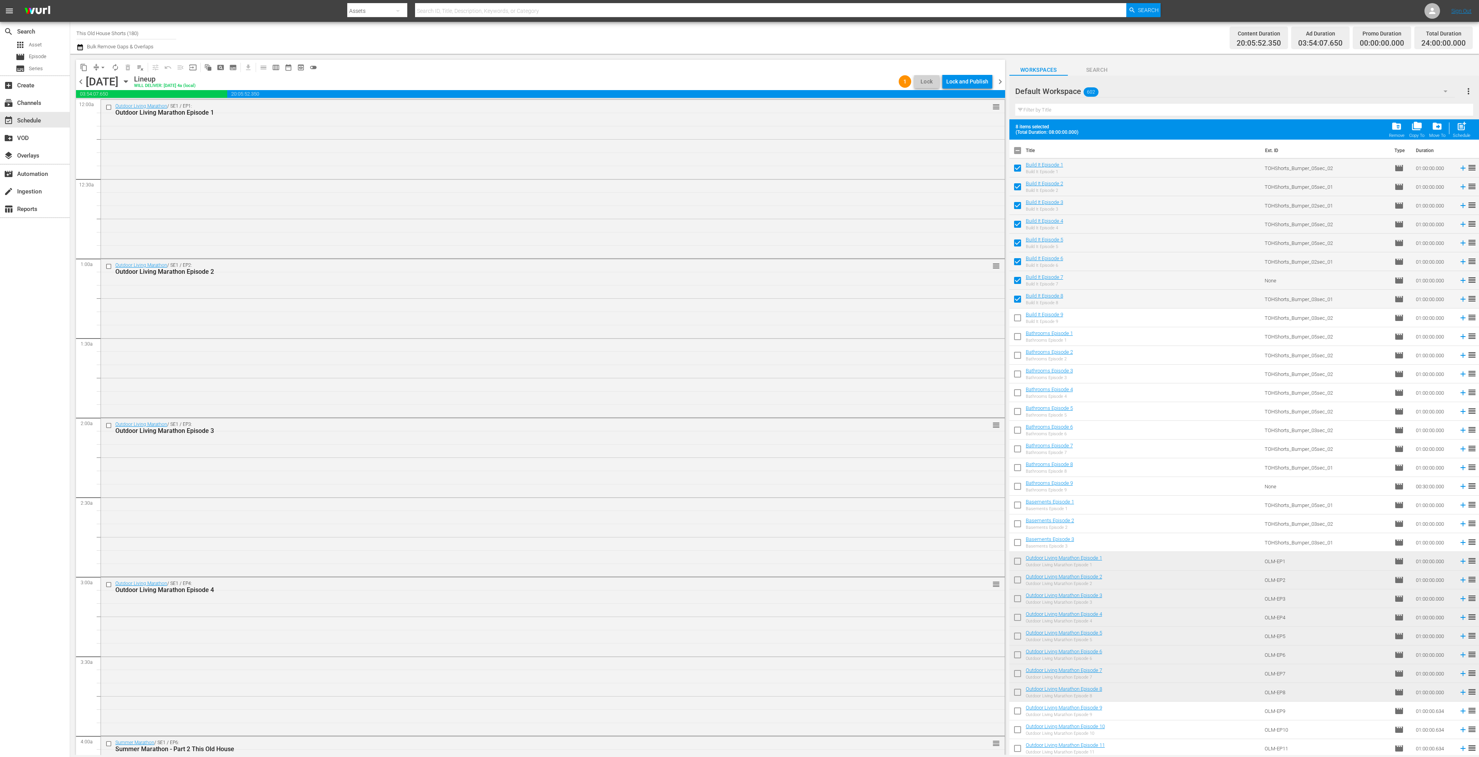
click at [1015, 318] on input "checkbox" at bounding box center [1018, 319] width 16 height 16
checkbox input "true"
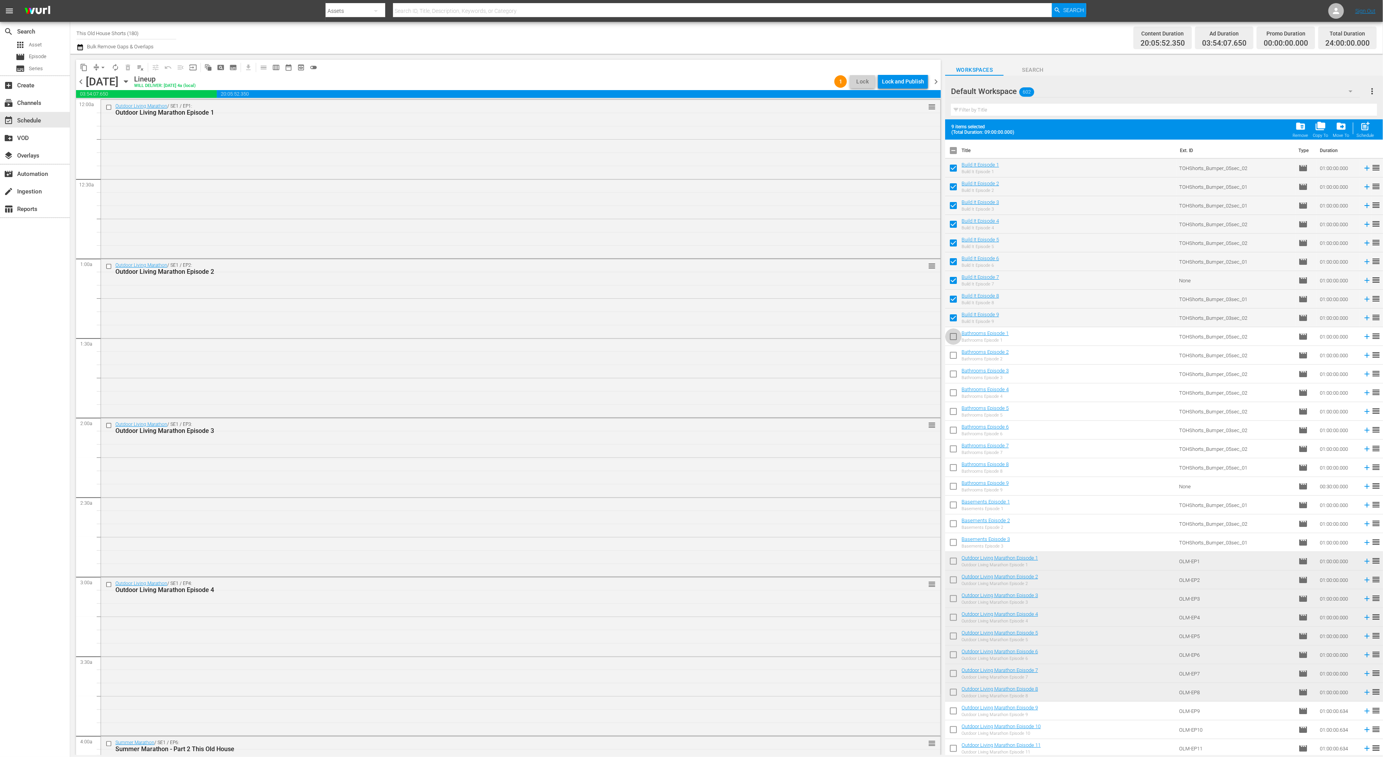
click at [951, 338] on input "checkbox" at bounding box center [953, 338] width 16 height 16
checkbox input "true"
click at [952, 349] on input "checkbox" at bounding box center [953, 356] width 16 height 16
checkbox input "true"
click at [955, 369] on input "checkbox" at bounding box center [953, 375] width 16 height 16
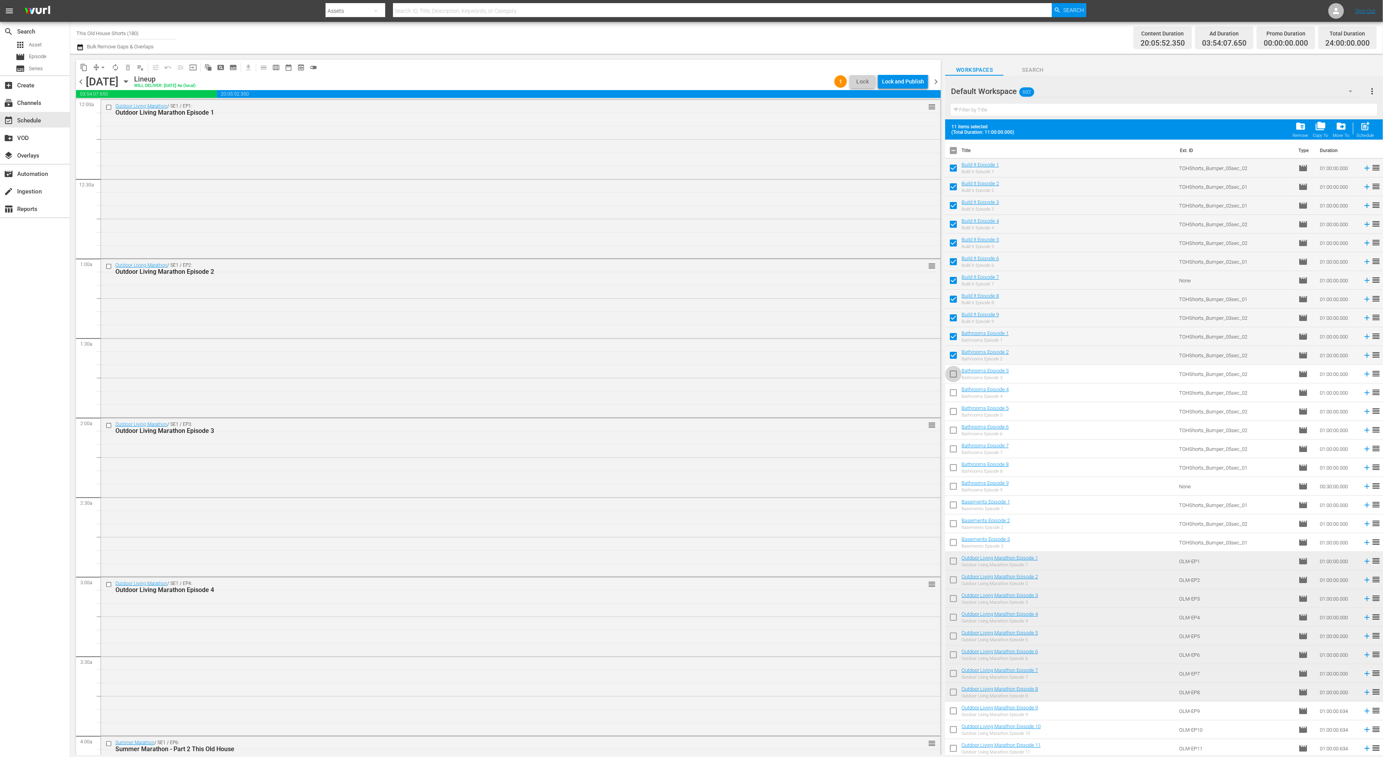
checkbox input "true"
click at [954, 392] on input "checkbox" at bounding box center [953, 394] width 16 height 16
checkbox input "true"
click at [953, 412] on input "checkbox" at bounding box center [953, 413] width 16 height 16
checkbox input "true"
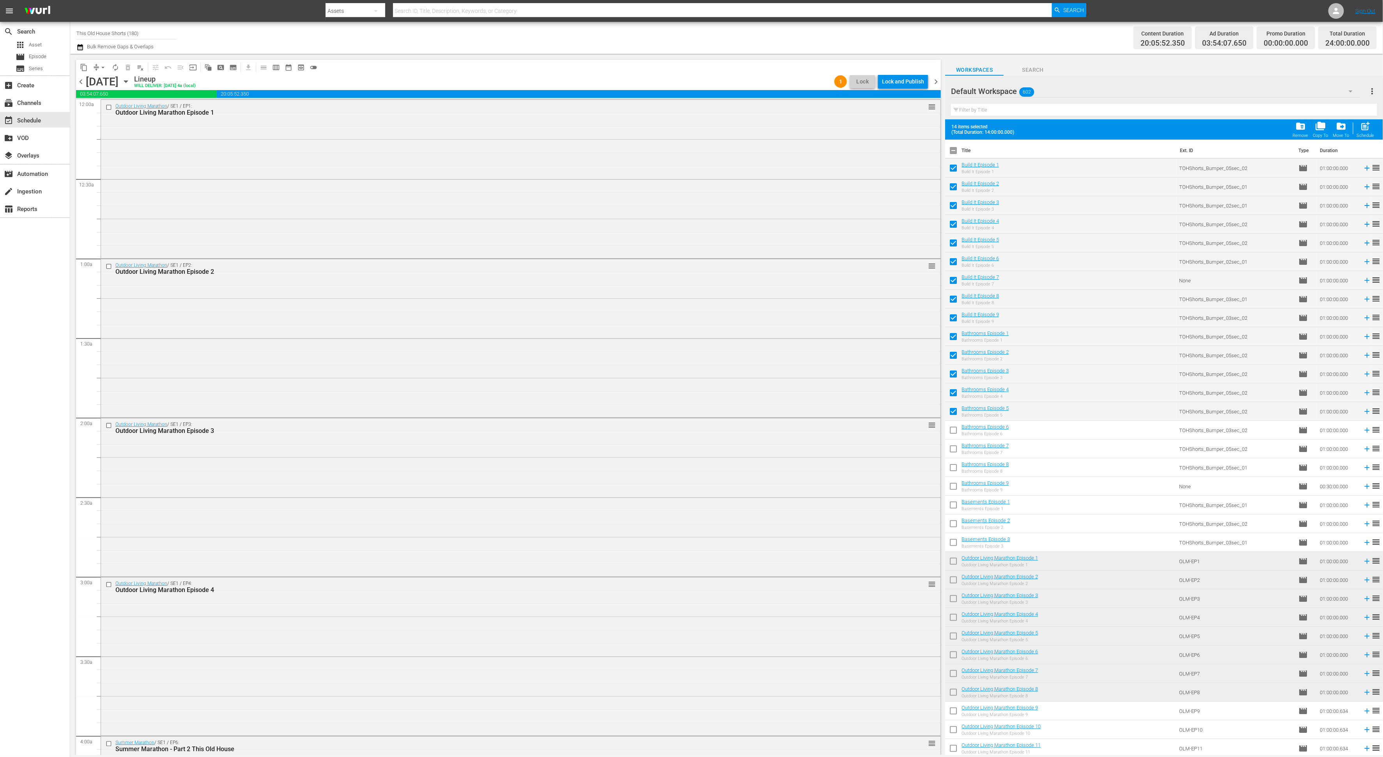
click at [952, 432] on input "checkbox" at bounding box center [953, 431] width 16 height 16
checkbox input "true"
click at [138, 65] on span "playlist_remove_outlined" at bounding box center [140, 68] width 8 height 8
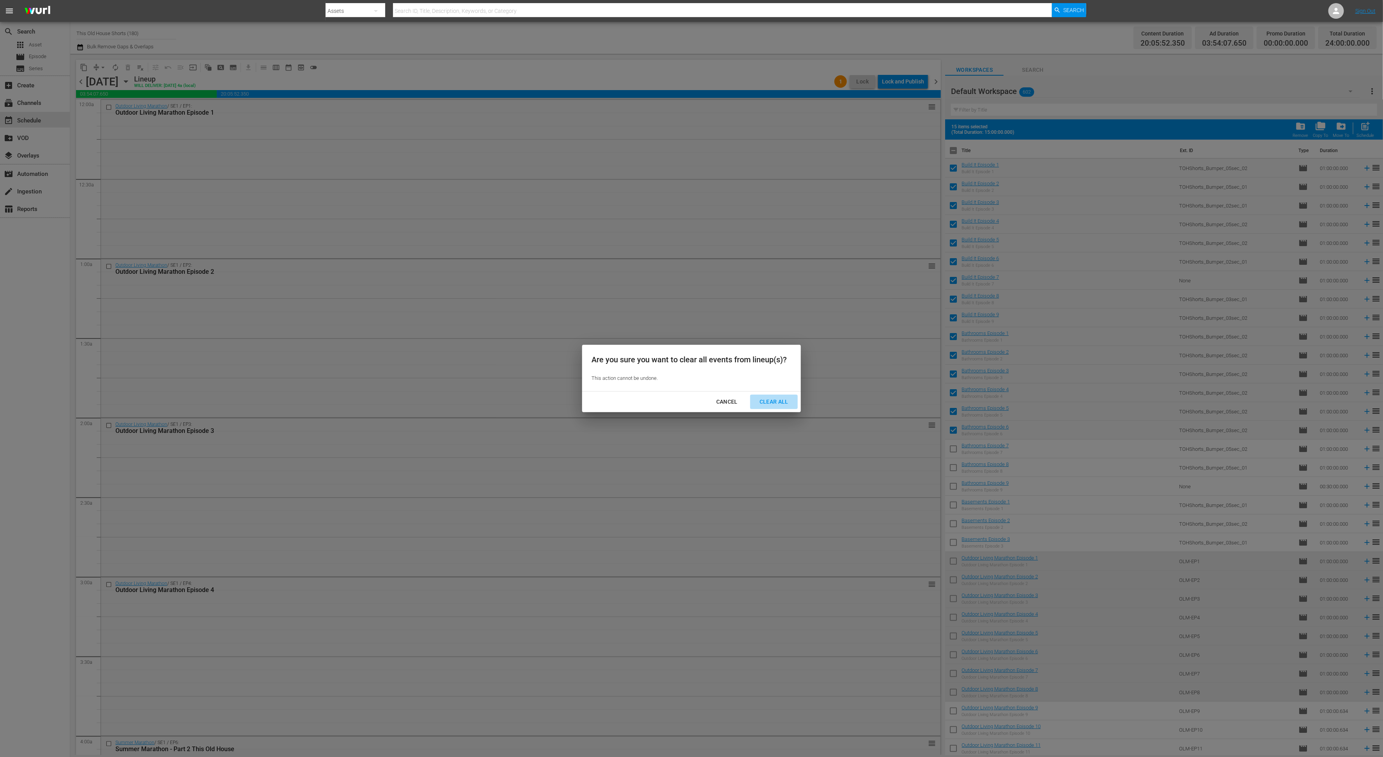
click at [779, 403] on div "Clear All" at bounding box center [773, 402] width 41 height 10
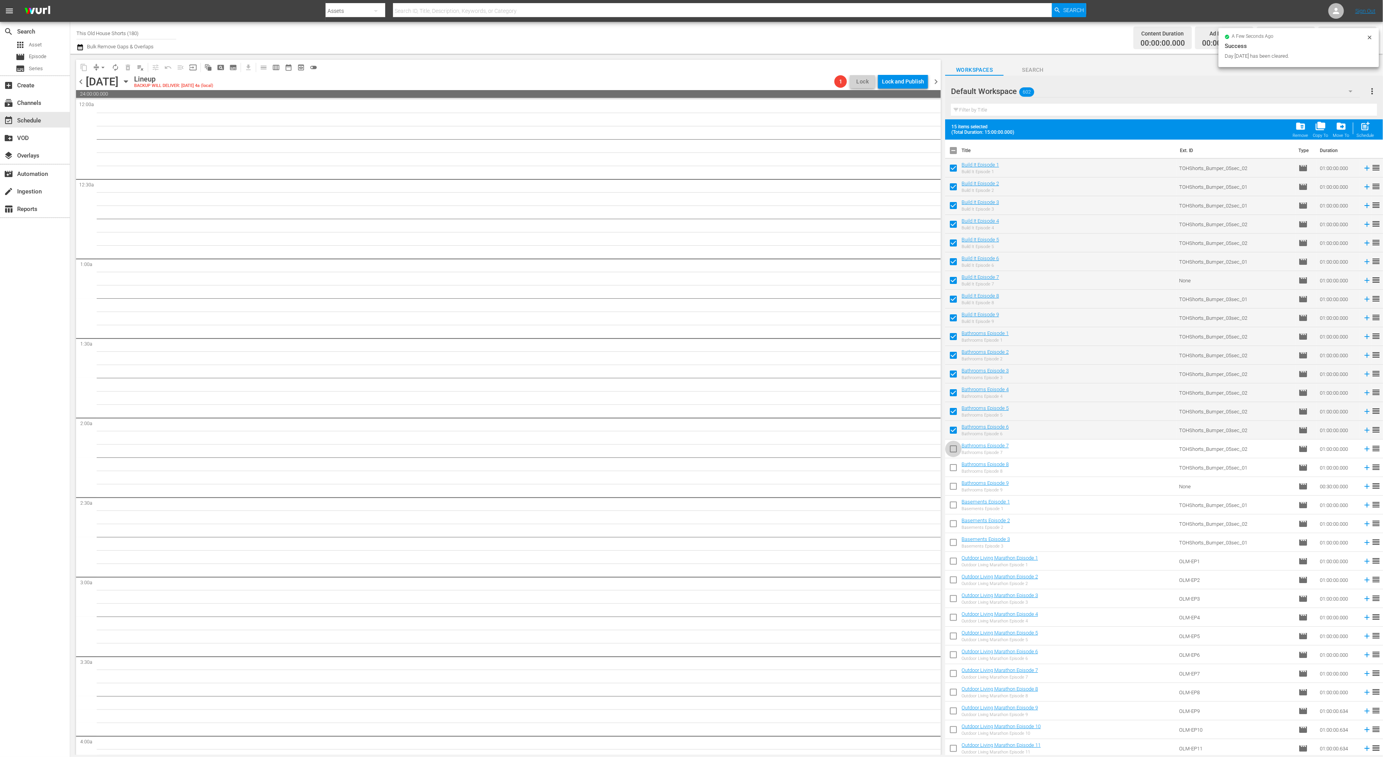
click at [953, 451] on input "checkbox" at bounding box center [953, 450] width 16 height 16
checkbox input "true"
click at [953, 466] on input "checkbox" at bounding box center [953, 469] width 16 height 16
checkbox input "true"
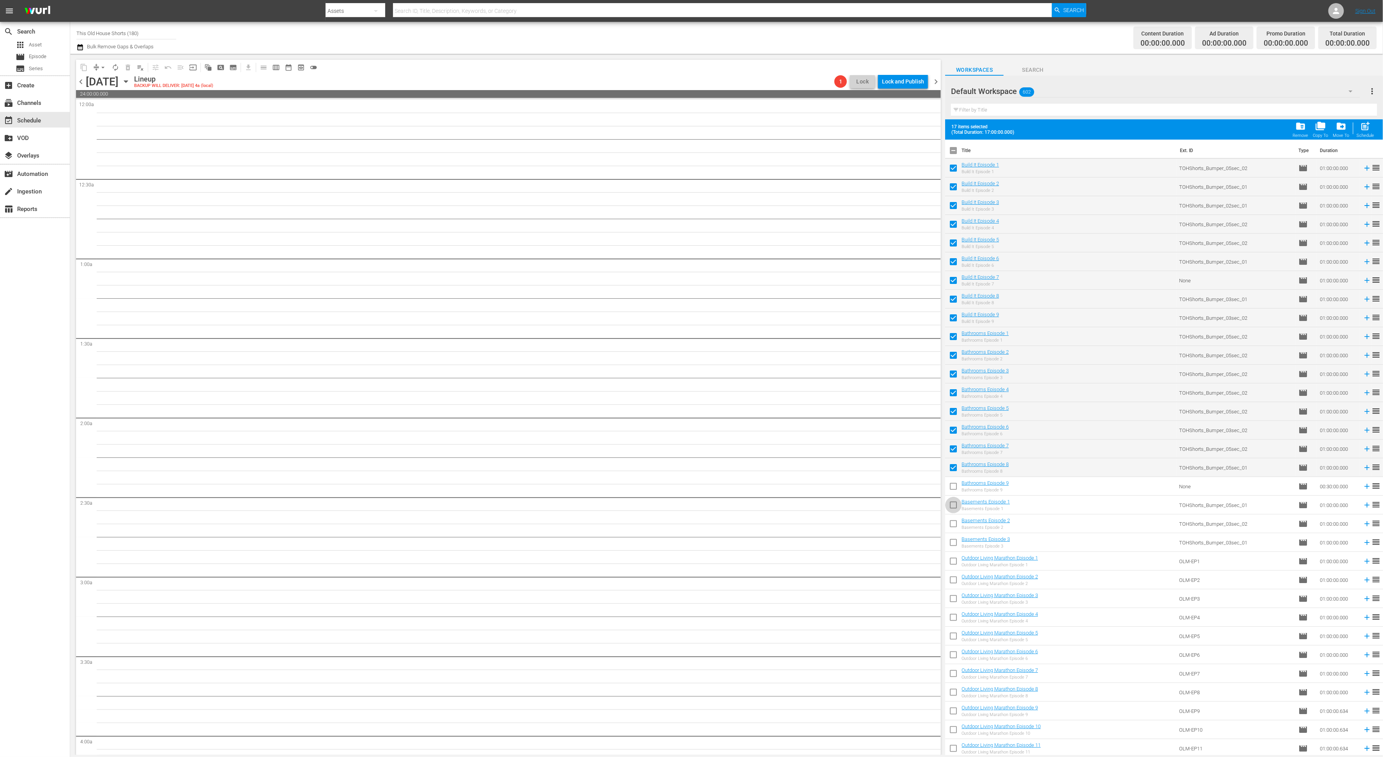
click at [957, 504] on input "checkbox" at bounding box center [953, 506] width 16 height 16
checkbox input "true"
click at [954, 528] on input "checkbox" at bounding box center [953, 525] width 16 height 16
checkbox input "true"
click at [955, 542] on input "checkbox" at bounding box center [953, 544] width 16 height 16
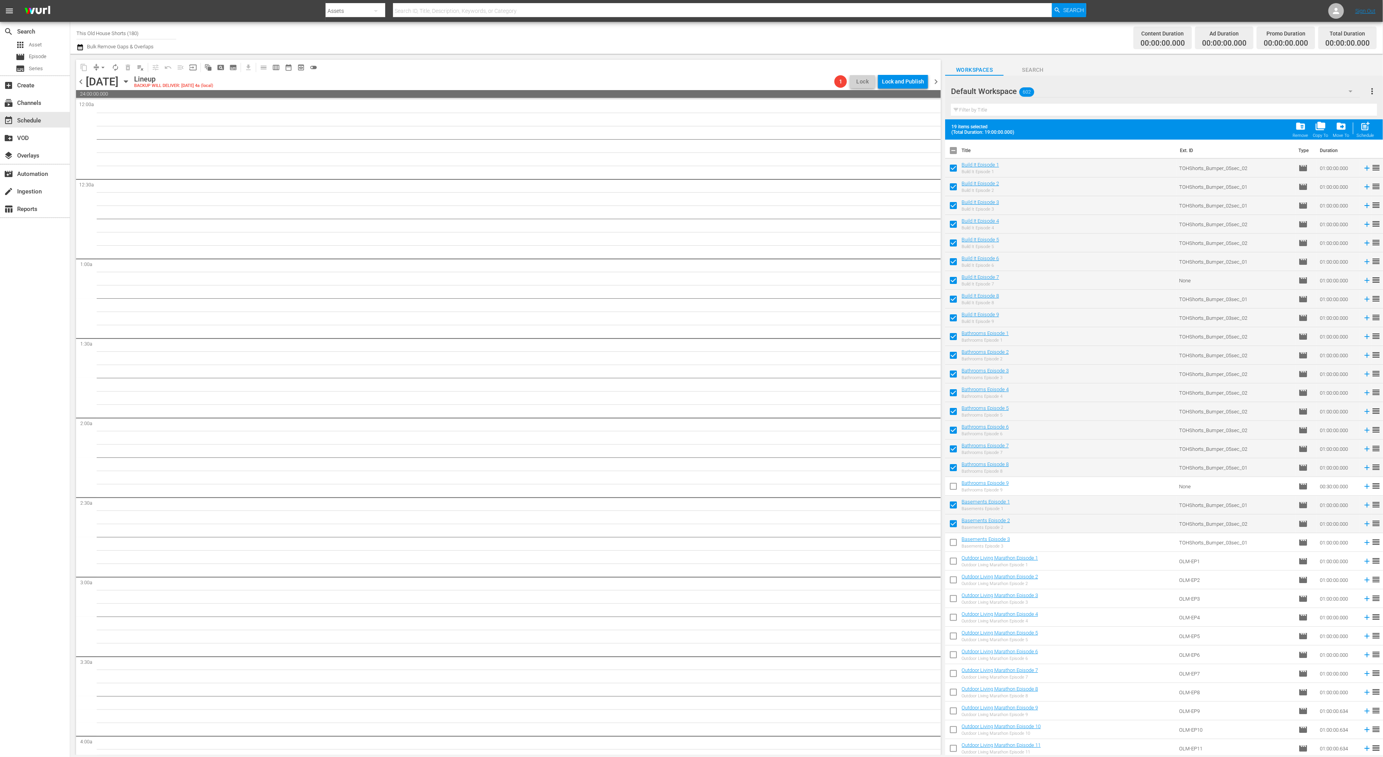
checkbox input "true"
click at [1365, 127] on span "post_add" at bounding box center [1365, 126] width 11 height 11
checkbox input "false"
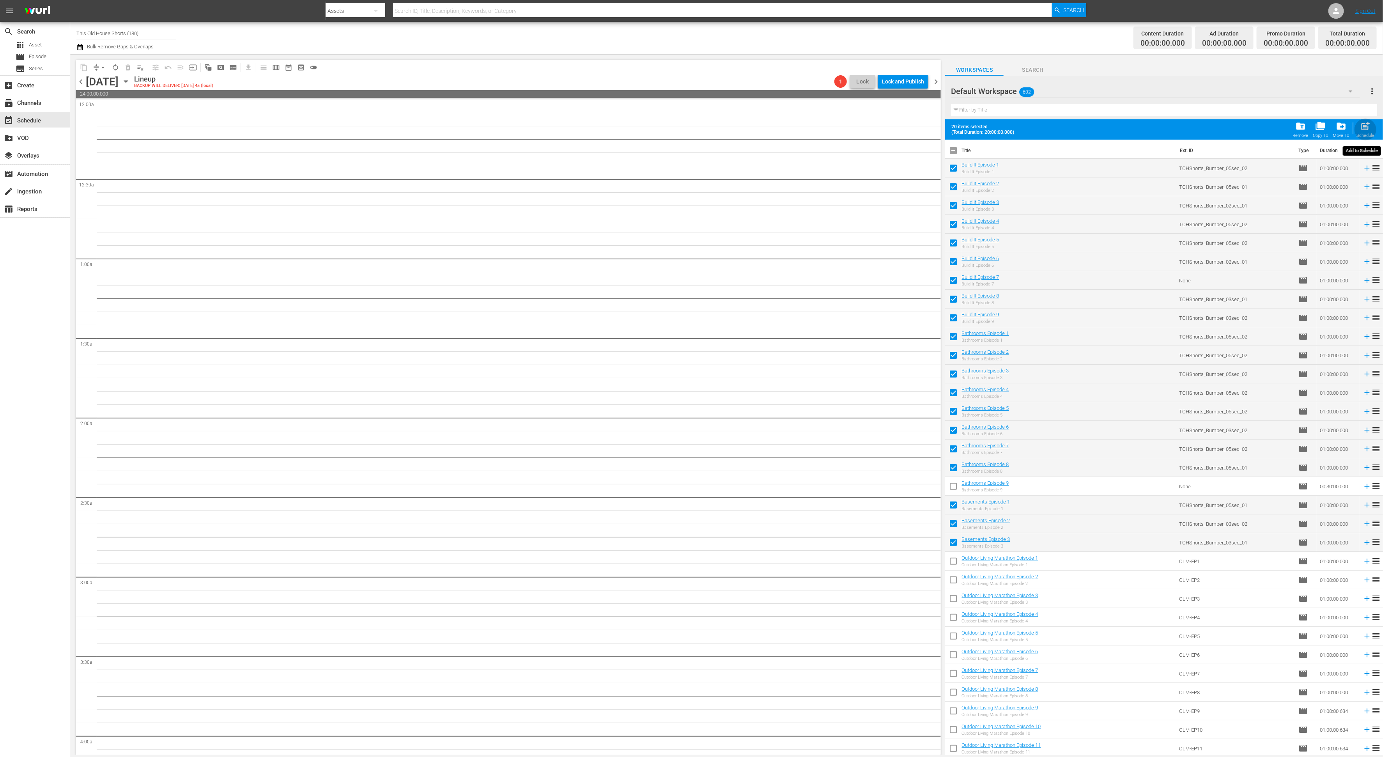
checkbox input "false"
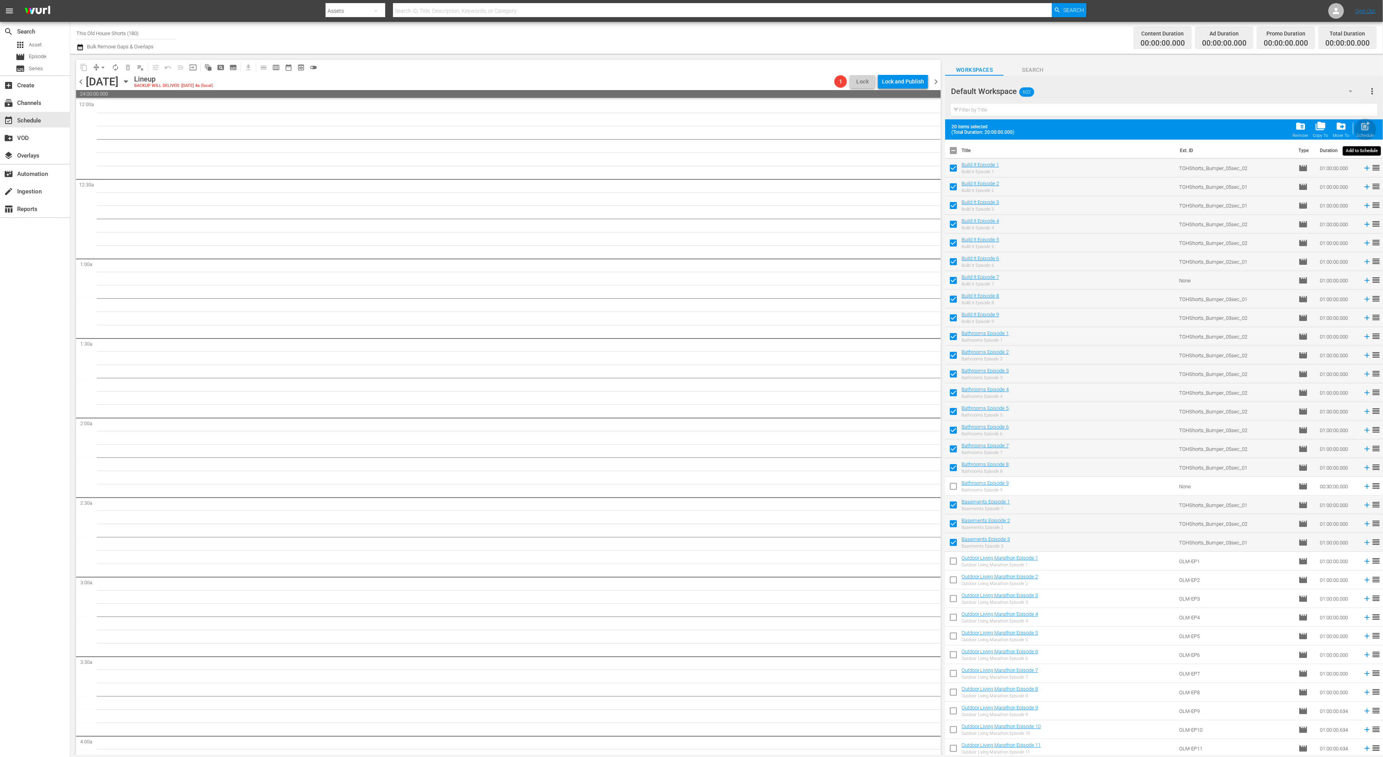
checkbox input "false"
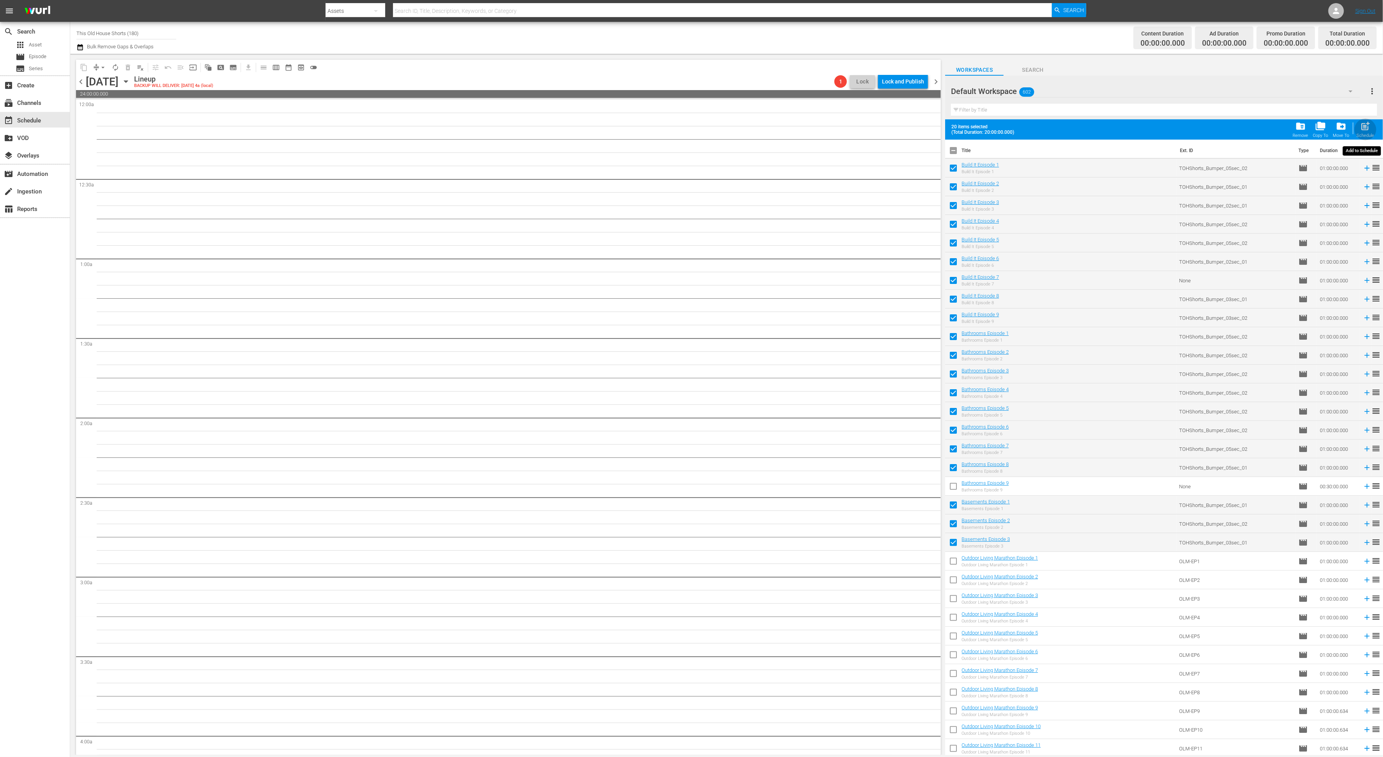
checkbox input "false"
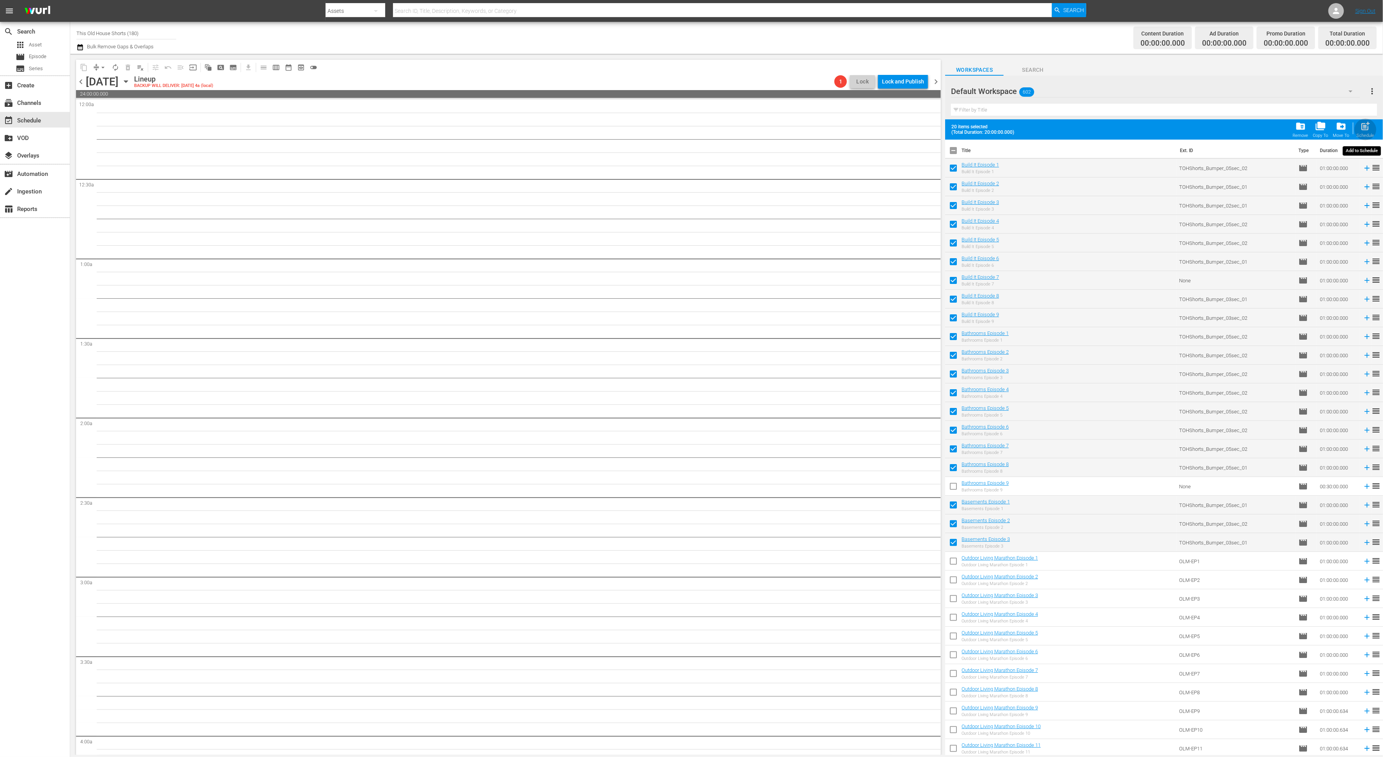
checkbox input "false"
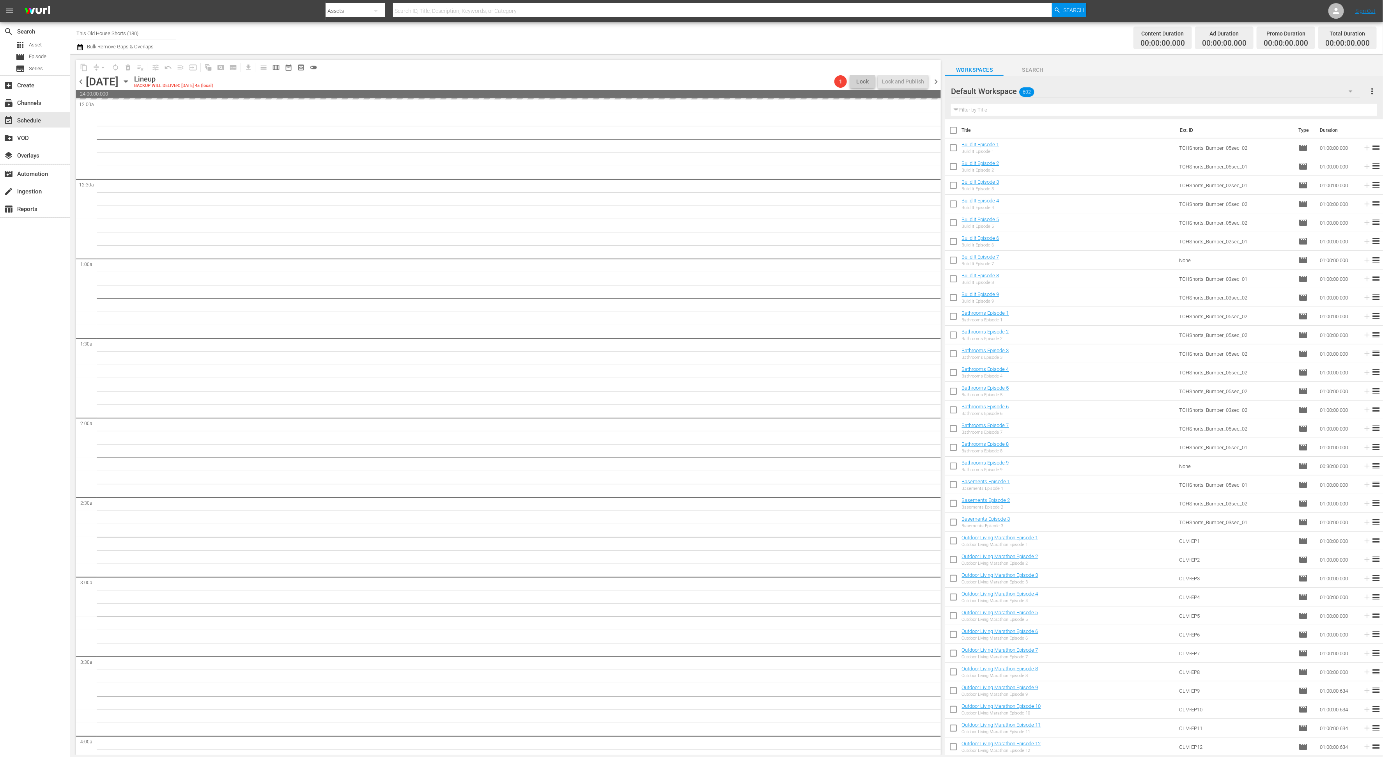
click at [956, 147] on input "checkbox" at bounding box center [953, 149] width 16 height 16
checkbox input "true"
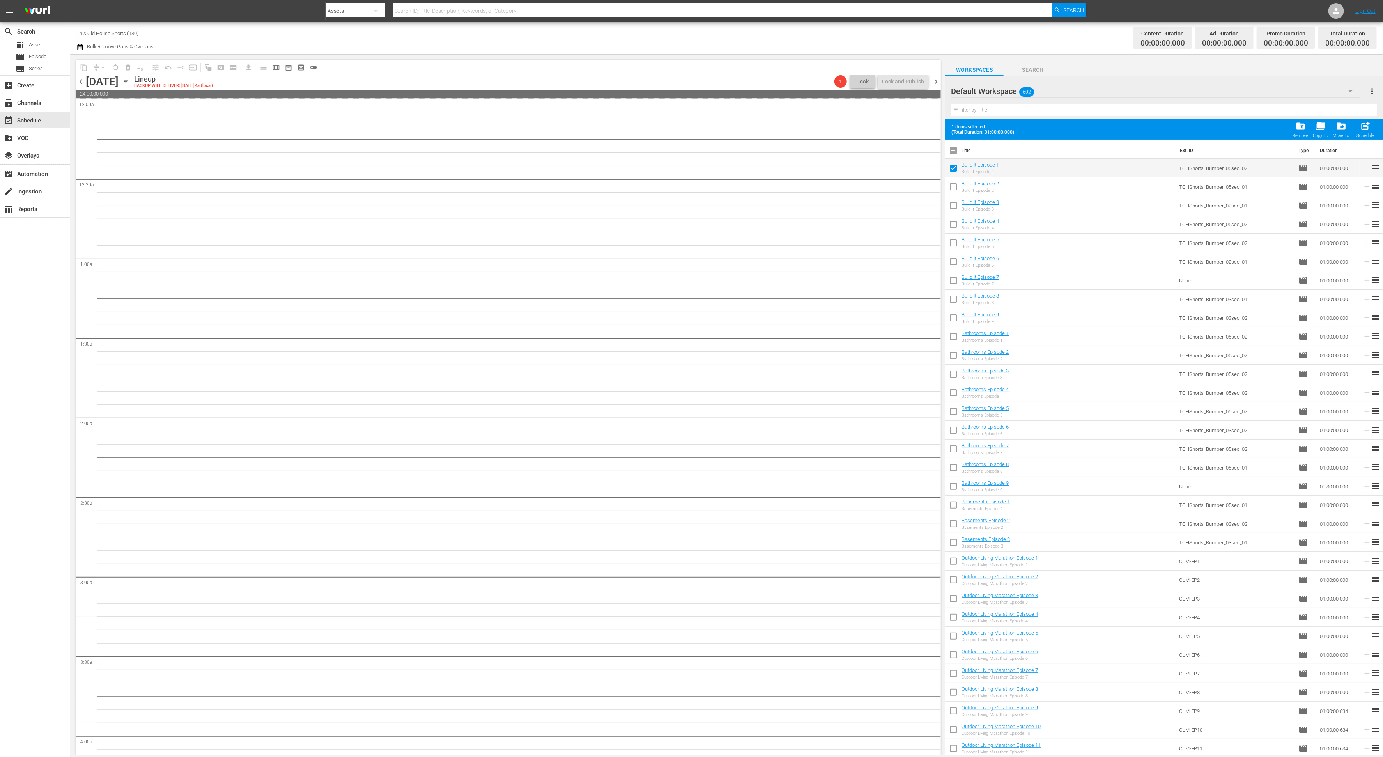
click at [952, 186] on input "checkbox" at bounding box center [953, 188] width 16 height 16
checkbox input "true"
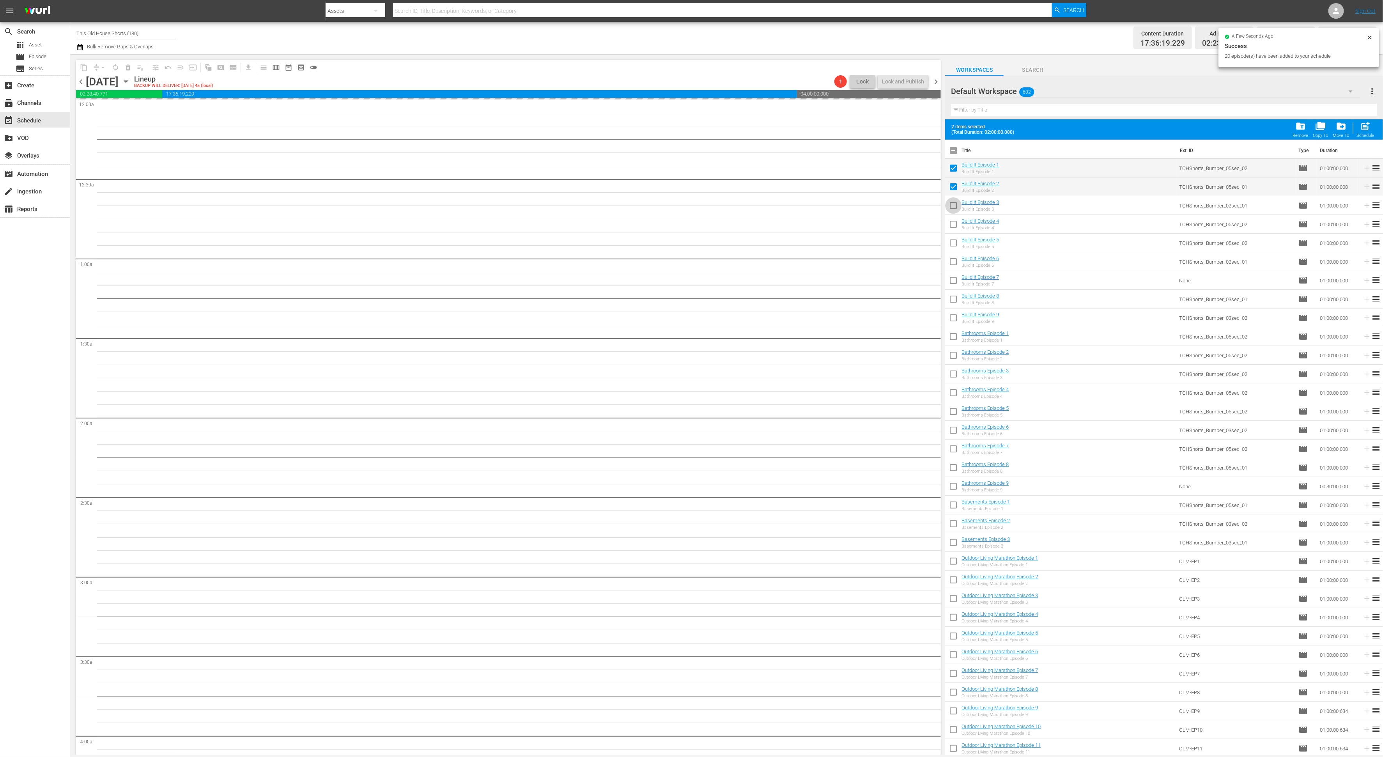
click at [952, 207] on input "checkbox" at bounding box center [953, 207] width 16 height 16
checkbox input "true"
click at [953, 221] on input "checkbox" at bounding box center [953, 226] width 16 height 16
checkbox input "true"
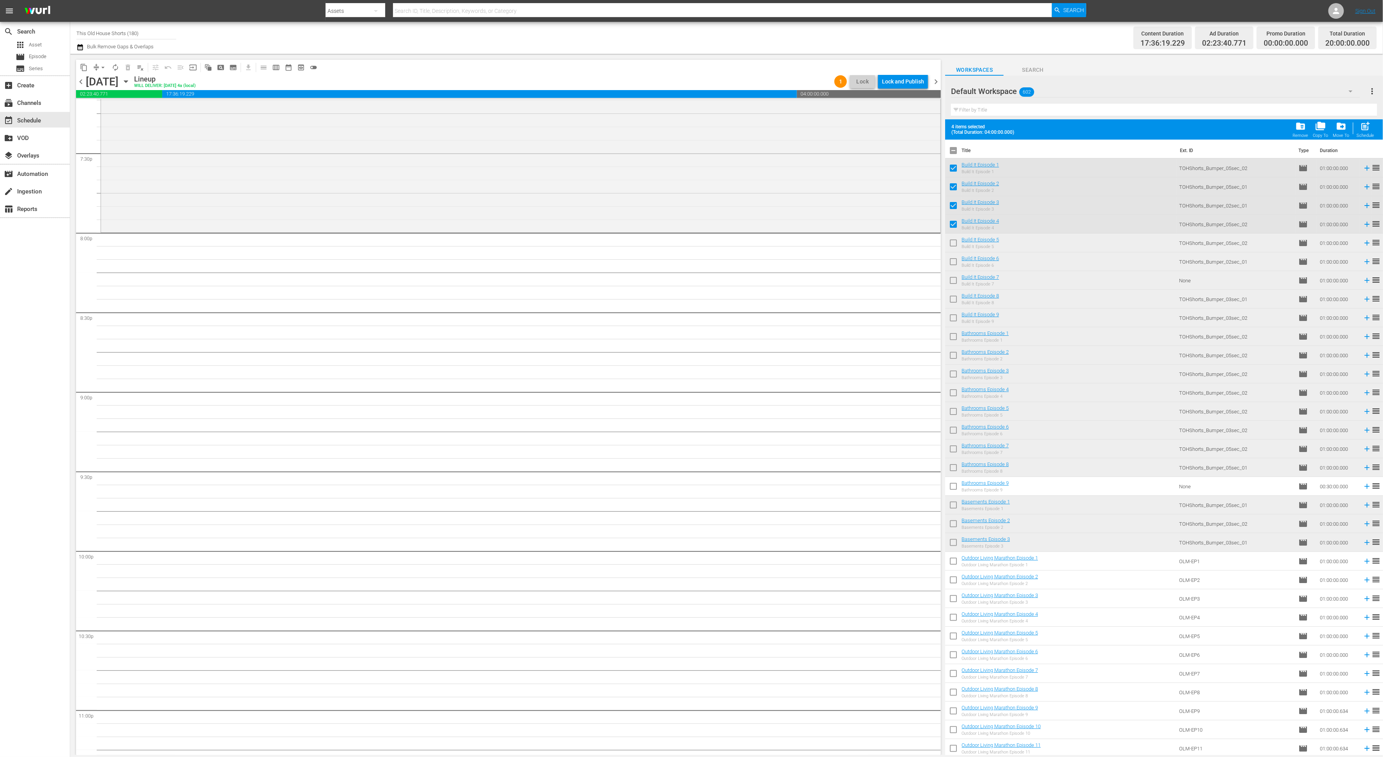
scroll to position [2947, 0]
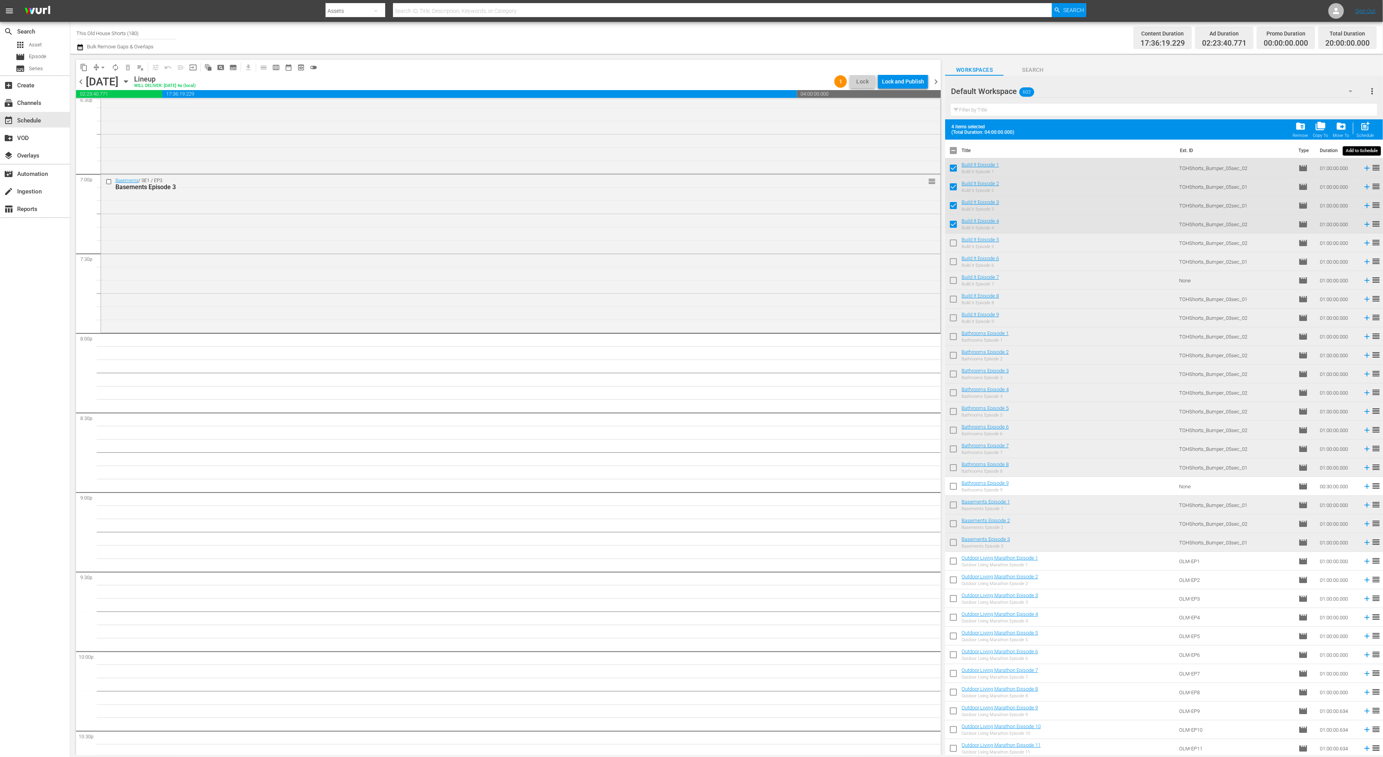
click at [1365, 126] on span "post_add" at bounding box center [1365, 126] width 11 height 11
checkbox input "false"
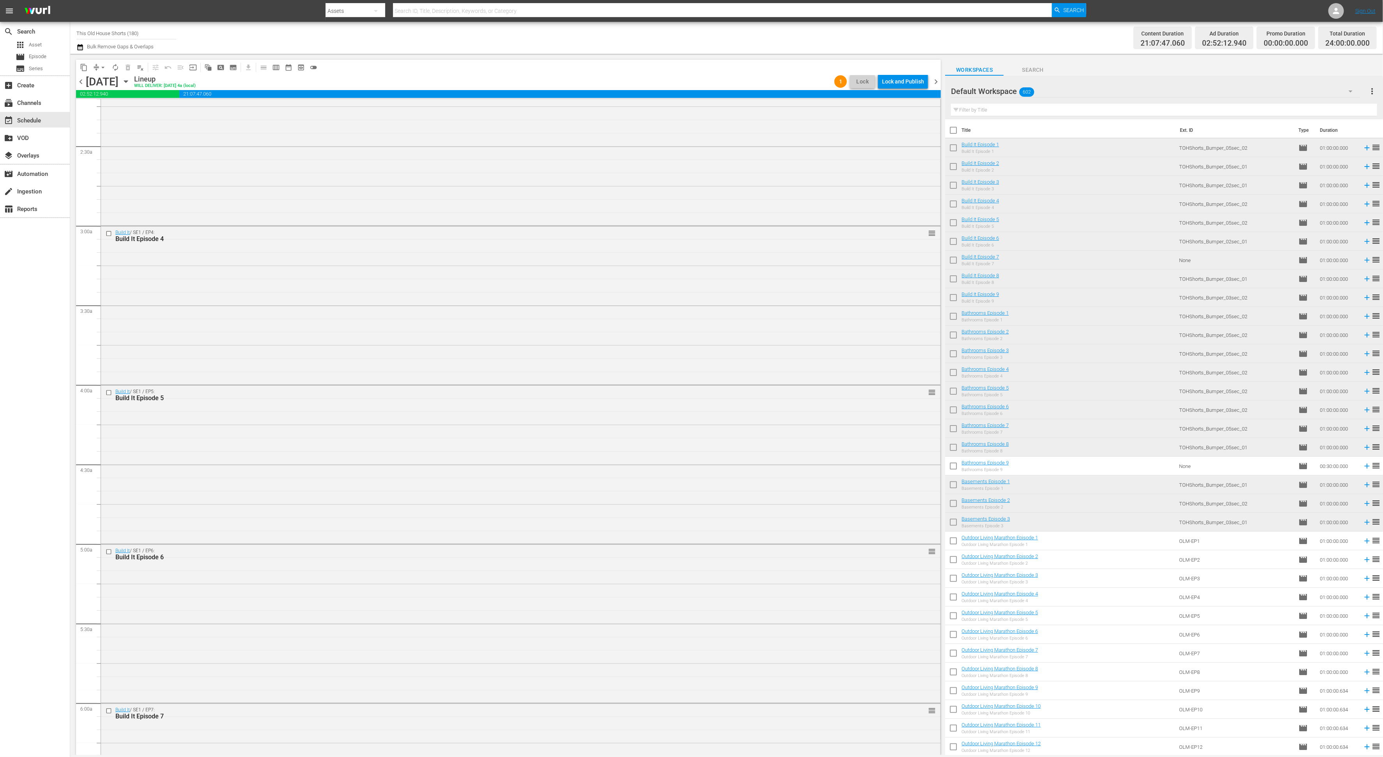
scroll to position [0, 0]
click at [909, 81] on div "Lock and Publish" at bounding box center [903, 81] width 42 height 14
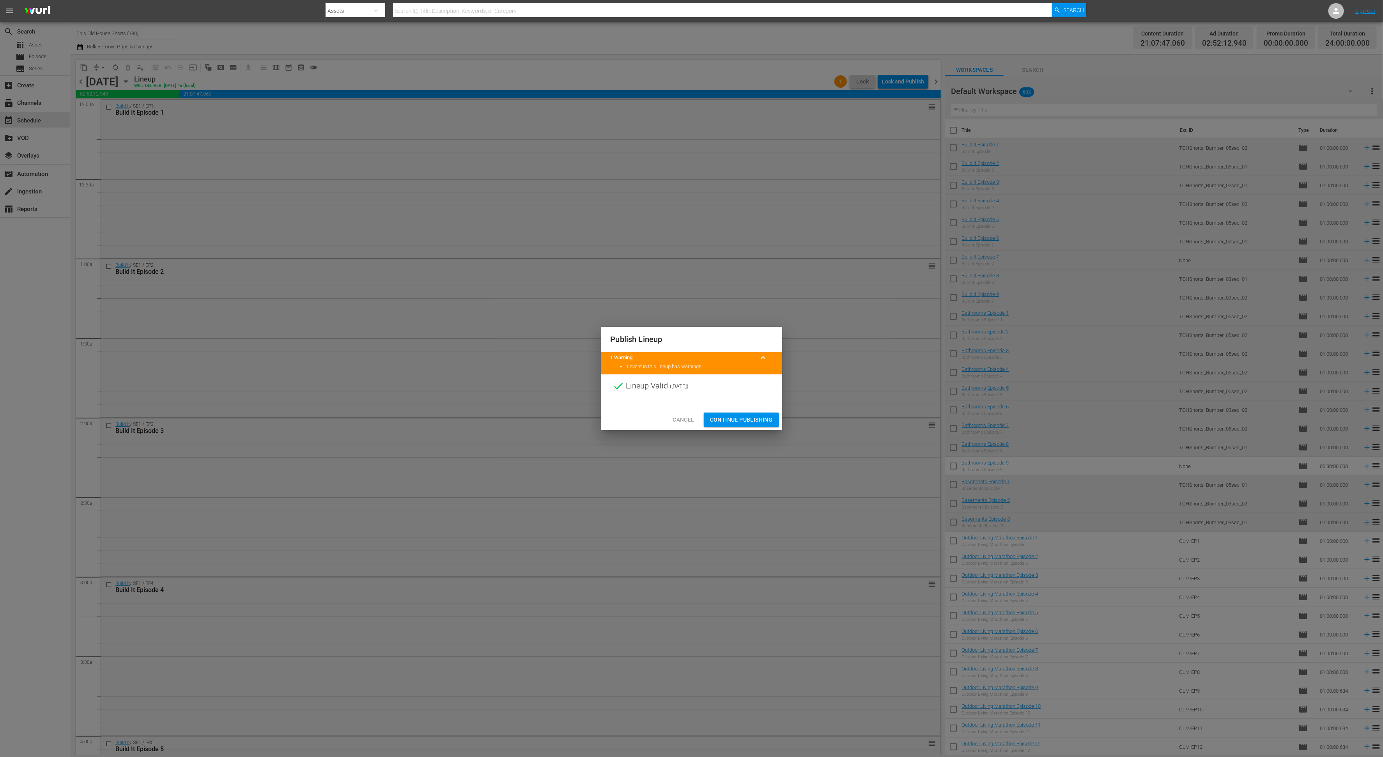
click at [731, 420] on span "Continue Publishing" at bounding box center [741, 420] width 63 height 10
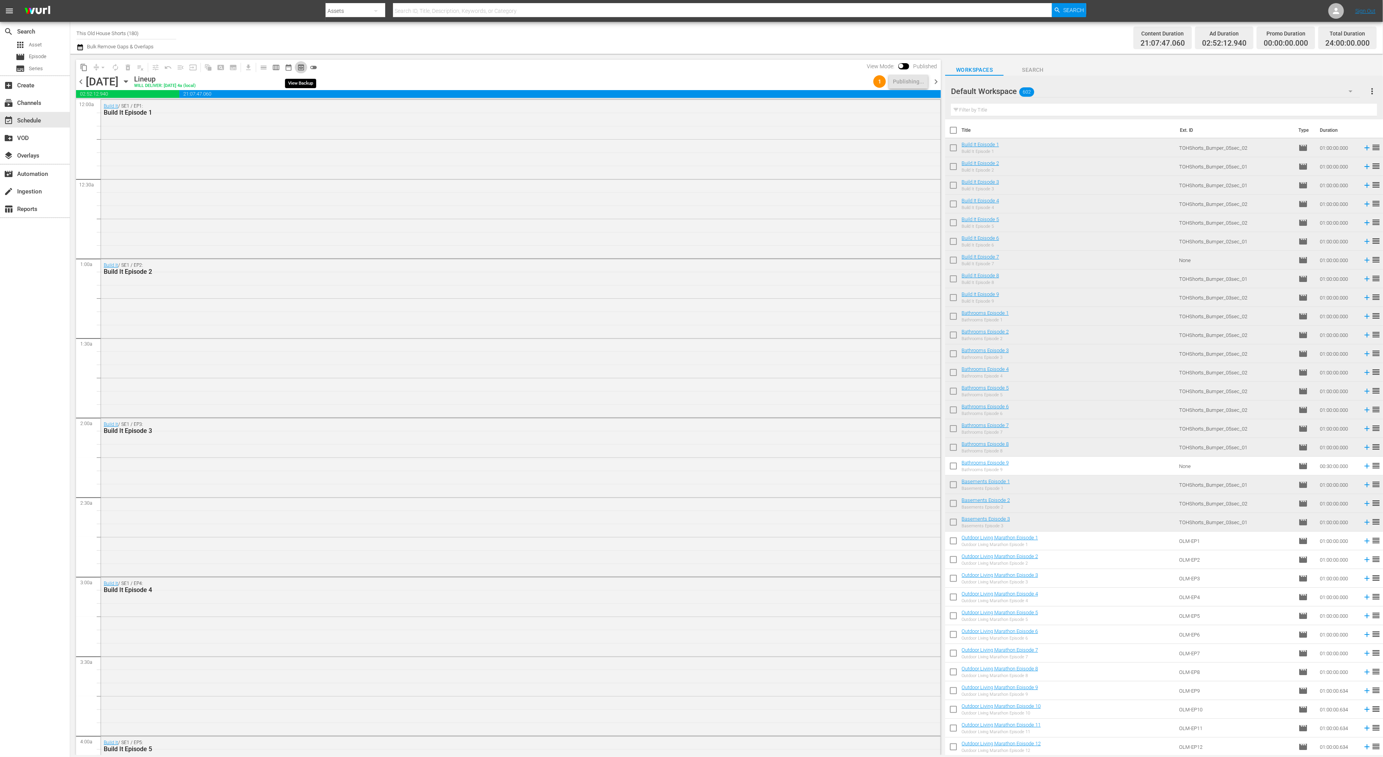
click at [302, 67] on span "preview_outlined" at bounding box center [301, 68] width 8 height 8
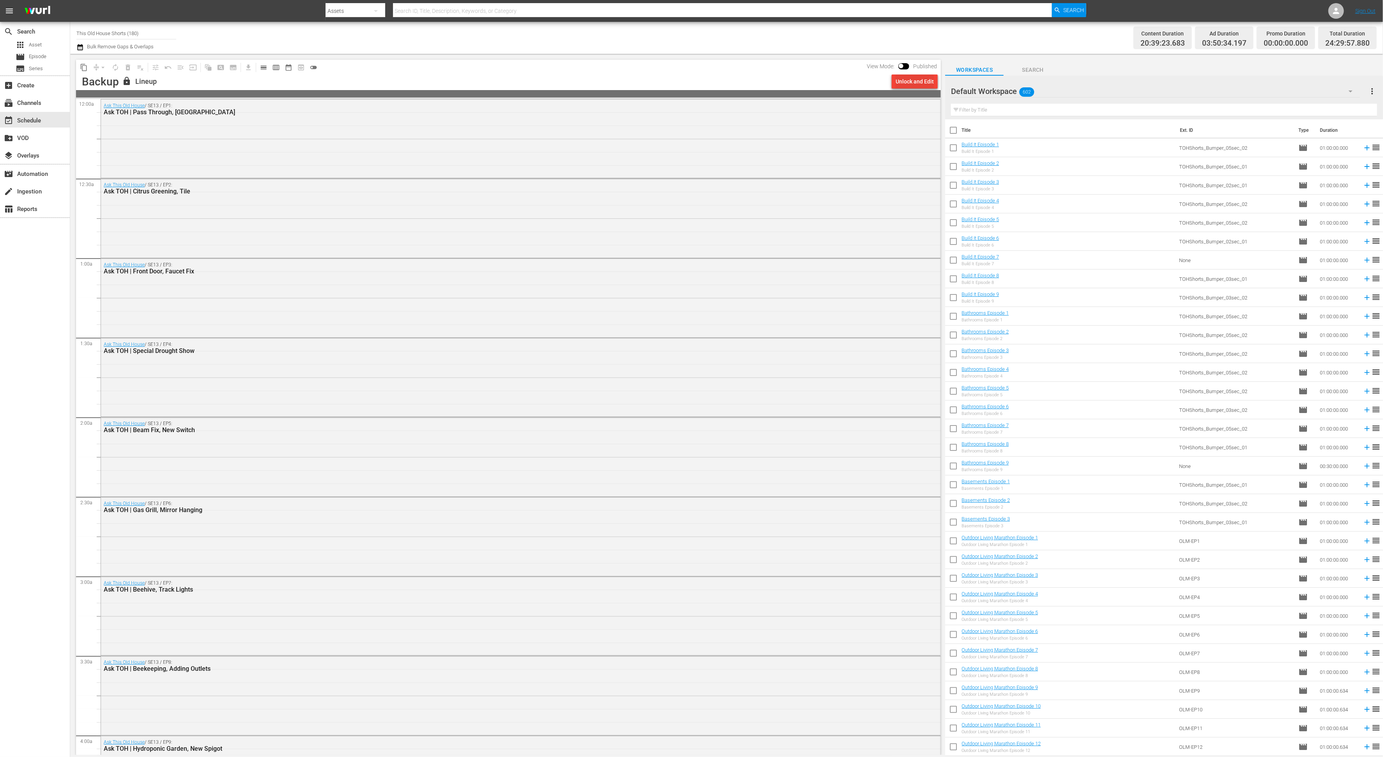
click at [910, 85] on div "Unlock and Edit" at bounding box center [914, 81] width 38 height 14
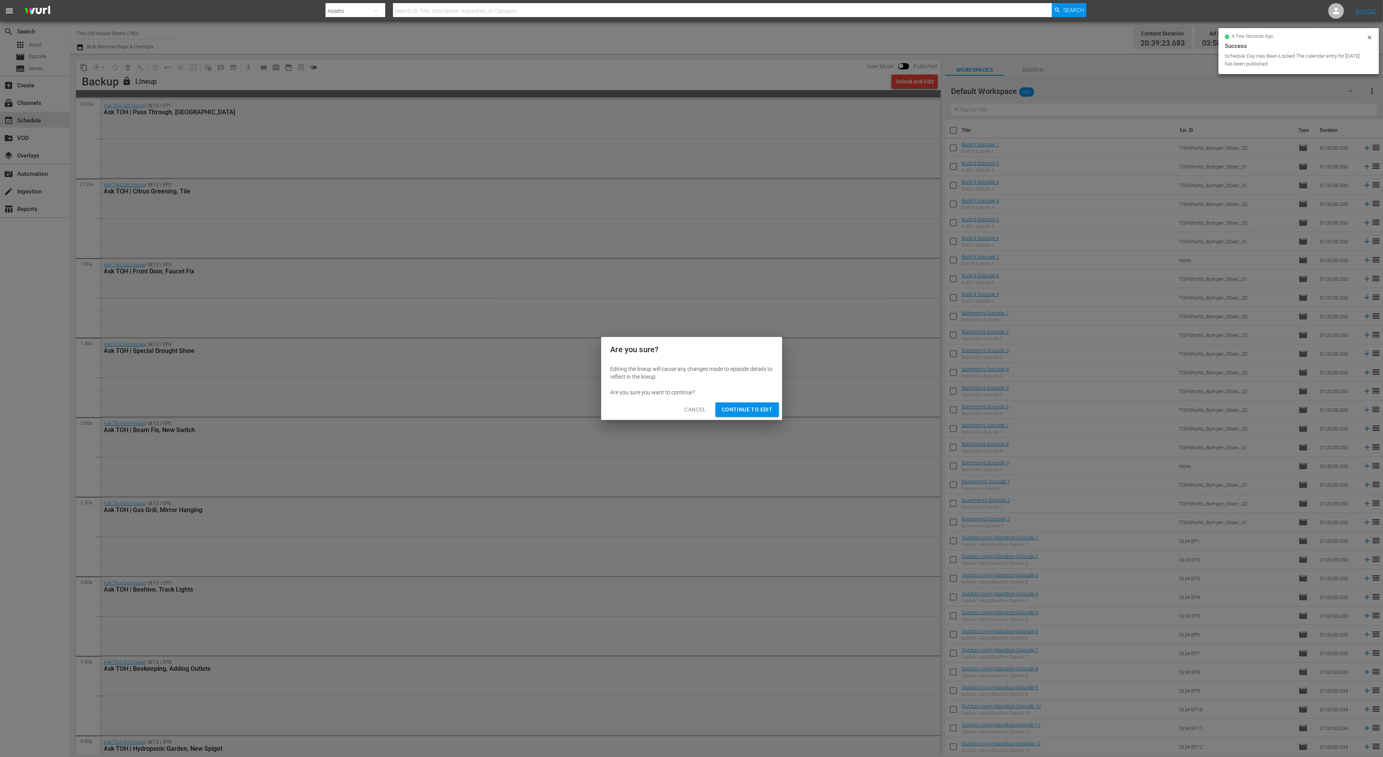
click at [741, 407] on span "Continue to Edit" at bounding box center [747, 410] width 51 height 10
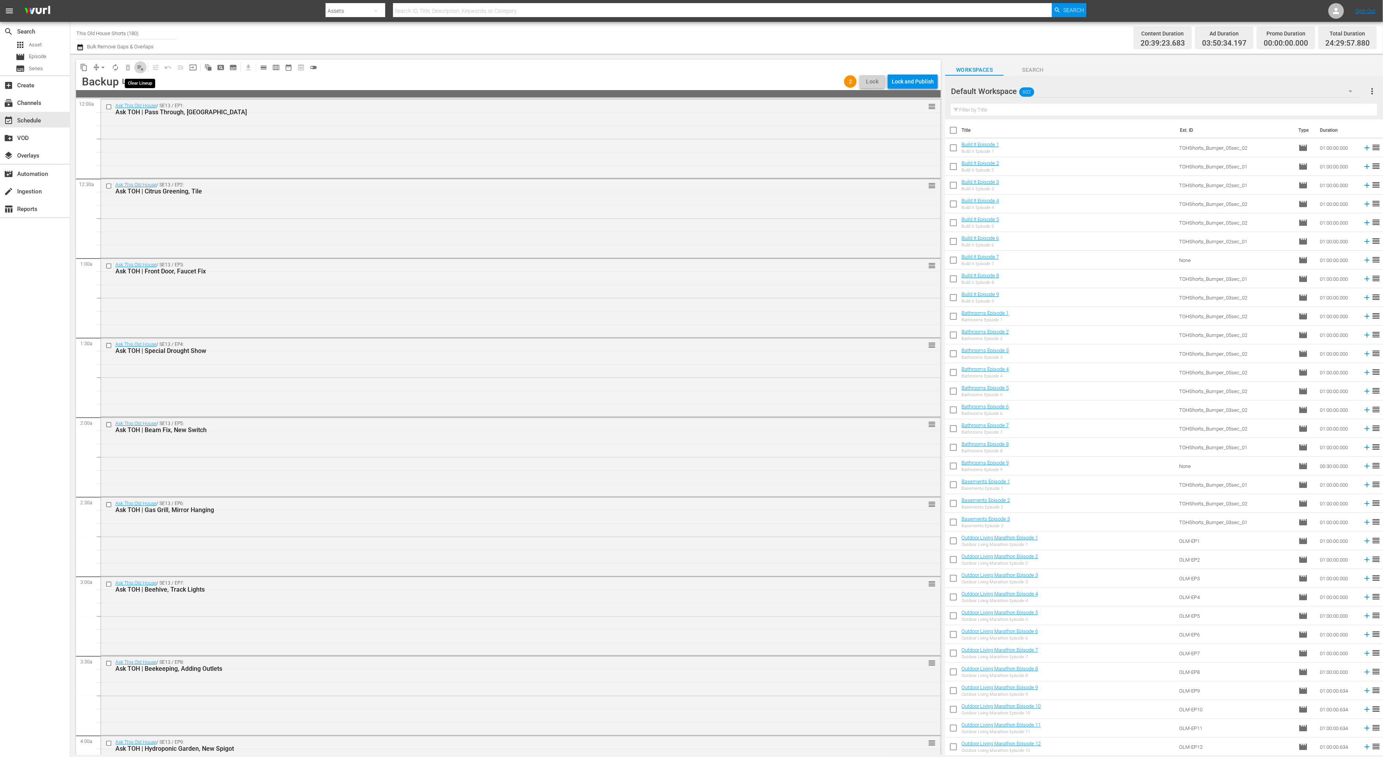
click at [140, 65] on span "playlist_remove_outlined" at bounding box center [140, 68] width 8 height 8
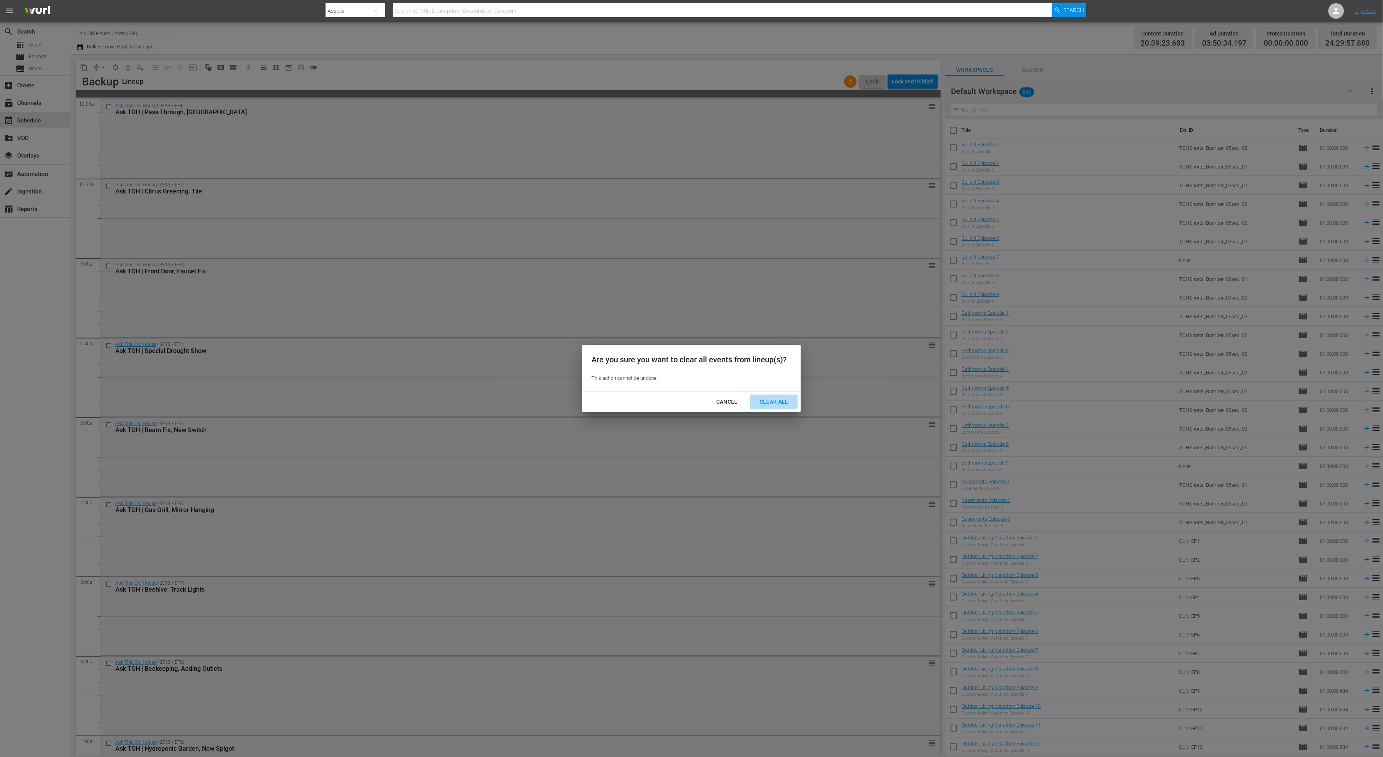
click at [766, 403] on div "Clear All" at bounding box center [773, 402] width 41 height 10
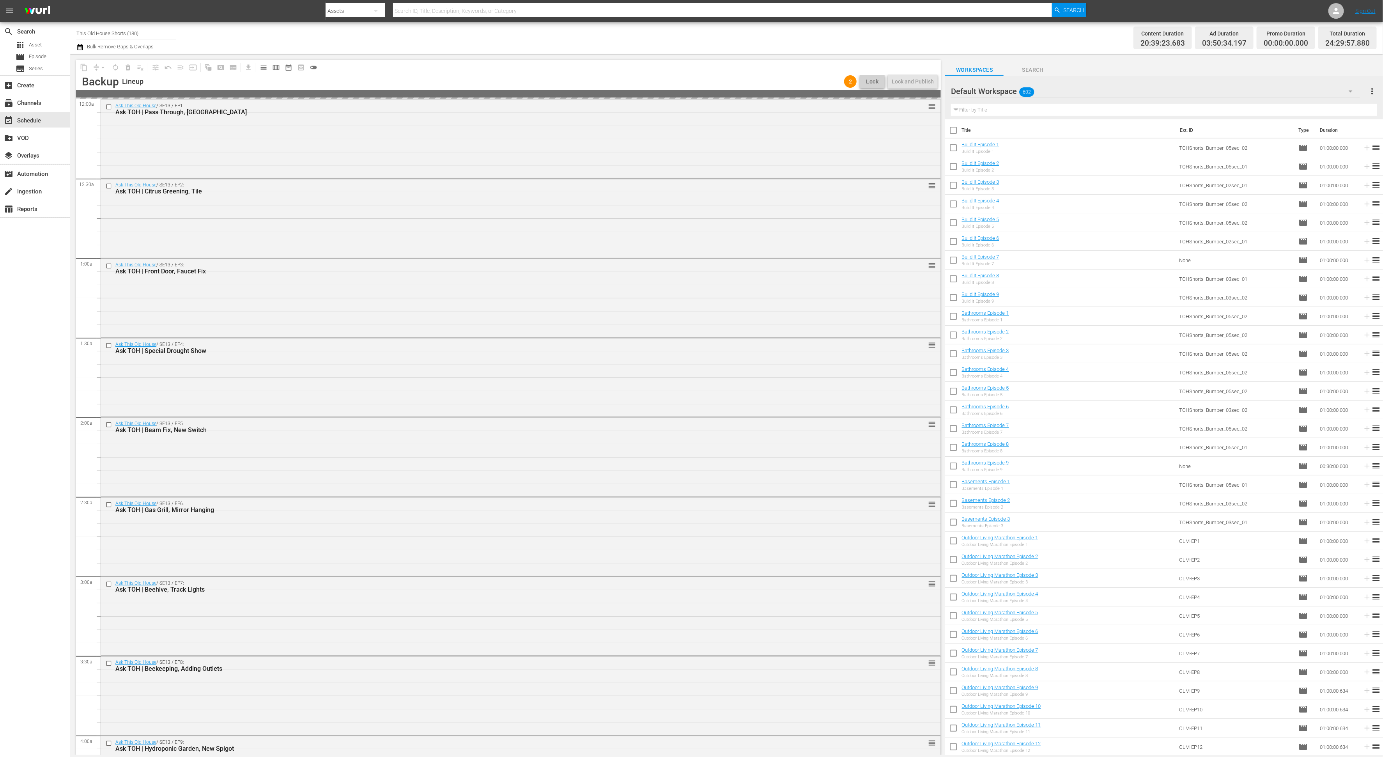
click at [954, 149] on input "checkbox" at bounding box center [953, 149] width 16 height 16
checkbox input "true"
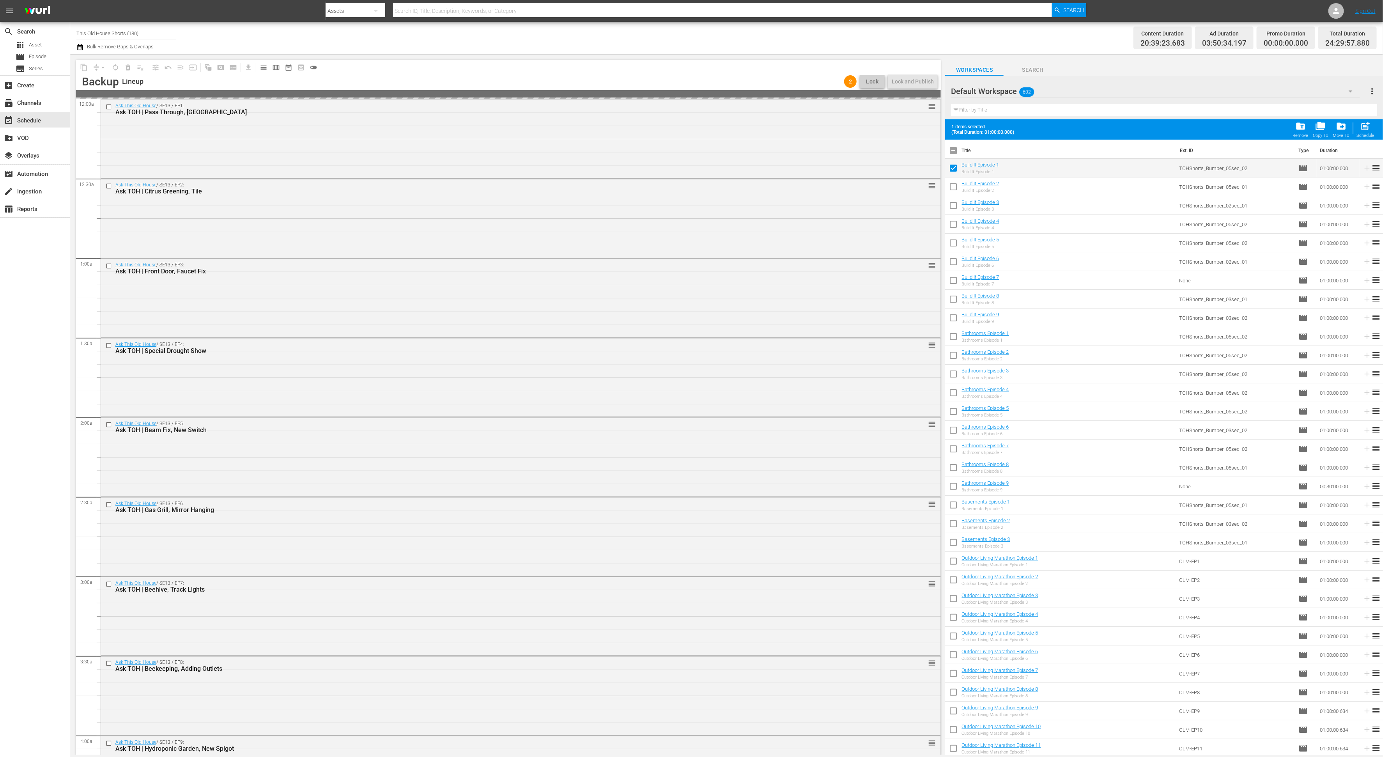
click at [953, 544] on input "checkbox" at bounding box center [953, 544] width 16 height 16
checkbox input "true"
click at [956, 525] on input "checkbox" at bounding box center [953, 525] width 16 height 16
checkbox input "true"
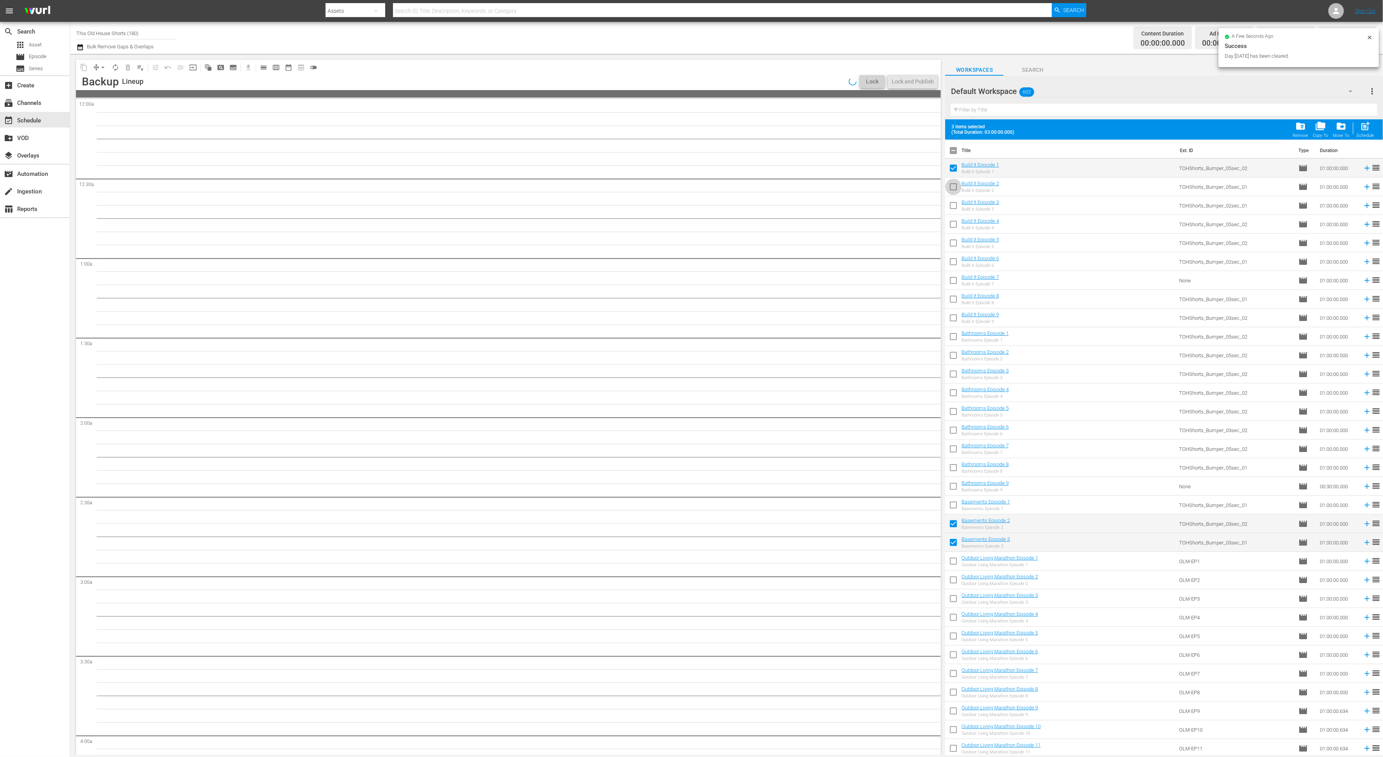
click at [954, 186] on input "checkbox" at bounding box center [953, 188] width 16 height 16
checkbox input "true"
click at [953, 209] on input "checkbox" at bounding box center [953, 207] width 16 height 16
checkbox input "true"
click at [952, 231] on input "checkbox" at bounding box center [953, 226] width 16 height 16
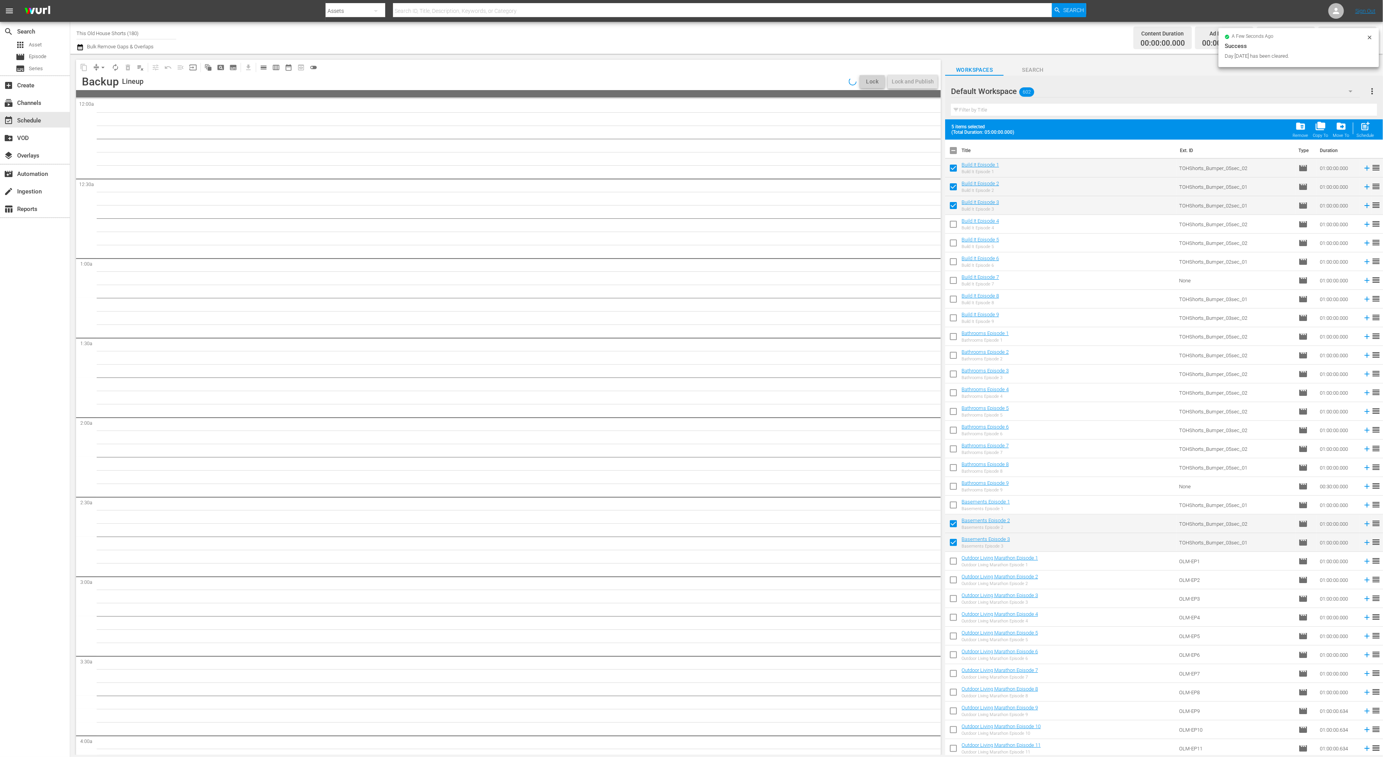
checkbox input "true"
click at [953, 246] on input "checkbox" at bounding box center [953, 244] width 16 height 16
checkbox input "true"
click at [951, 267] on input "checkbox" at bounding box center [953, 263] width 16 height 16
checkbox input "true"
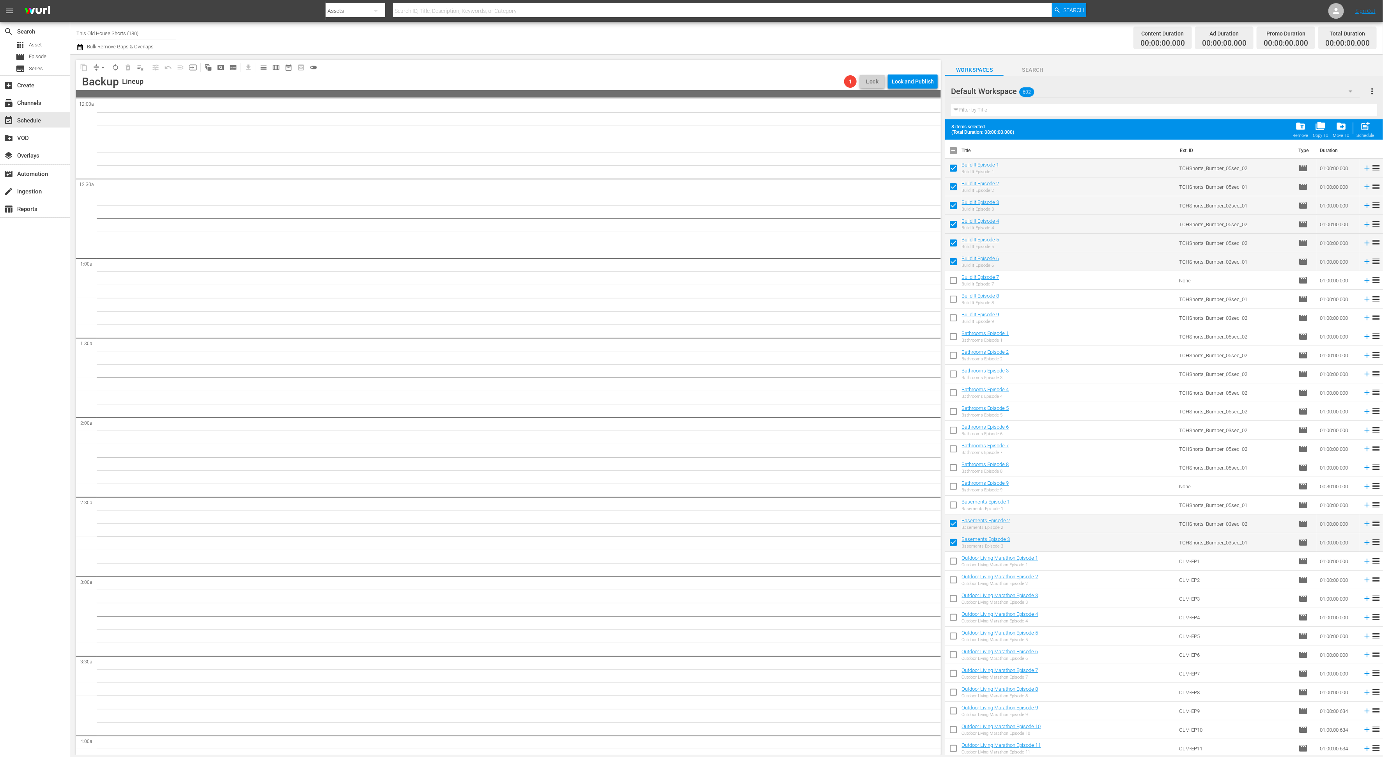
click at [952, 288] on input "checkbox" at bounding box center [953, 282] width 16 height 16
checkbox input "true"
click at [953, 297] on input "checkbox" at bounding box center [953, 300] width 16 height 16
checkbox input "true"
click at [954, 318] on input "checkbox" at bounding box center [953, 319] width 16 height 16
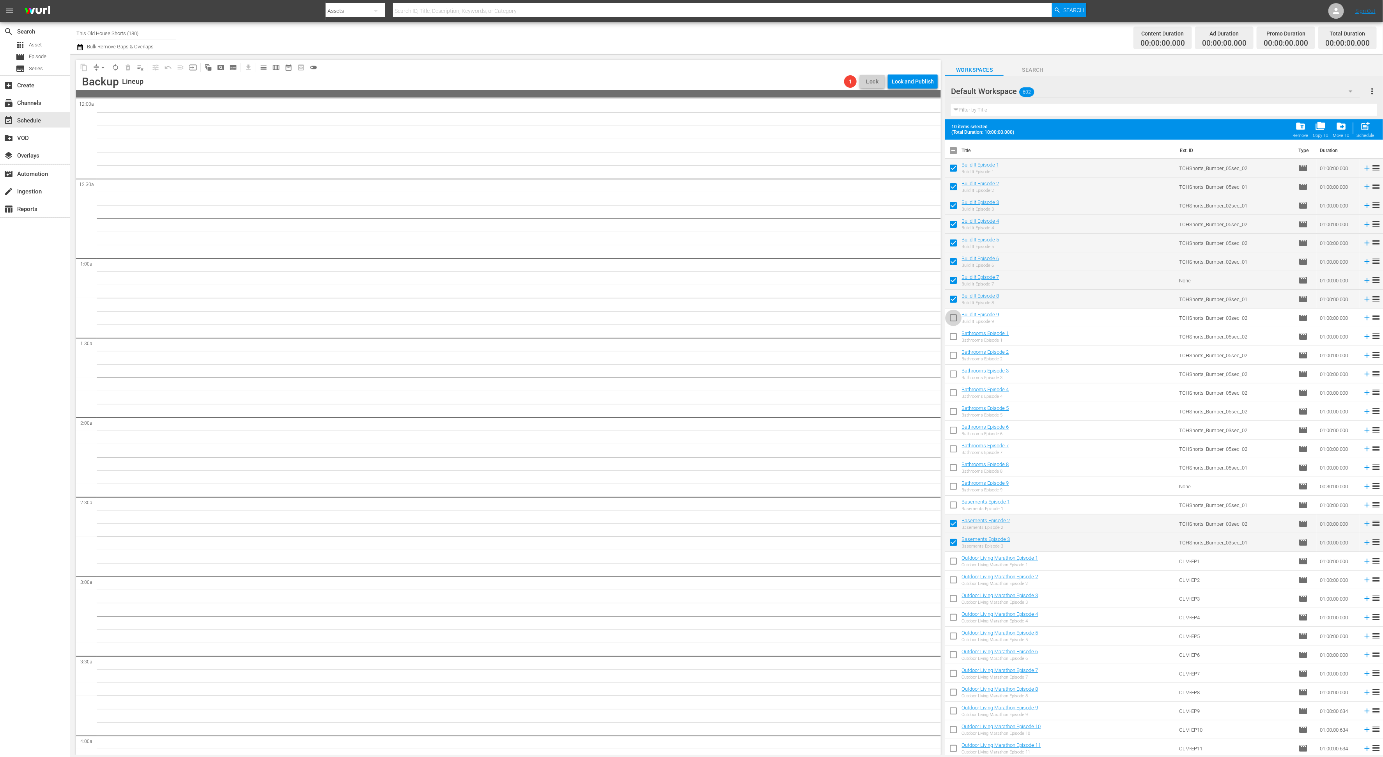
checkbox input "true"
click at [954, 331] on input "checkbox" at bounding box center [953, 338] width 16 height 16
checkbox input "true"
click at [952, 350] on input "checkbox" at bounding box center [953, 356] width 16 height 16
checkbox input "true"
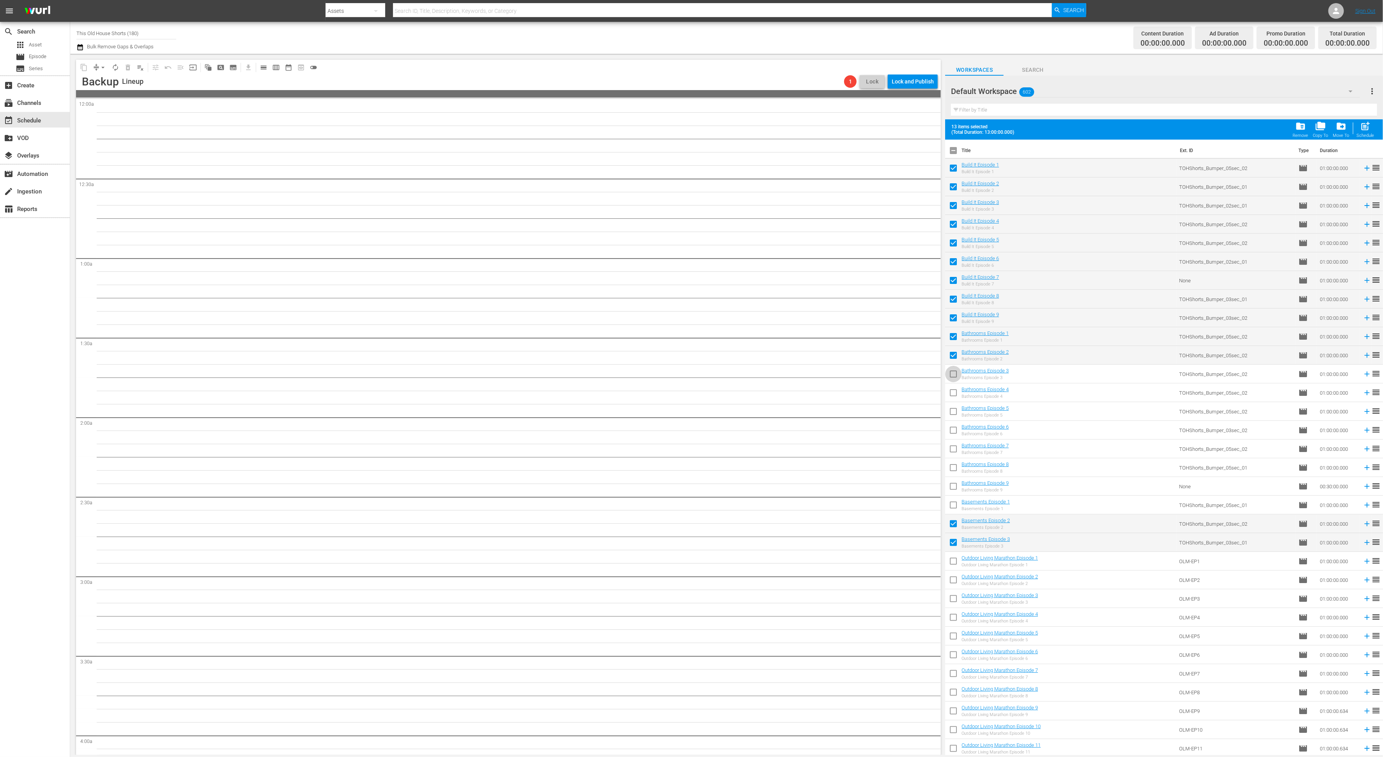
click at [952, 370] on input "checkbox" at bounding box center [953, 375] width 16 height 16
checkbox input "true"
click at [953, 391] on input "checkbox" at bounding box center [953, 394] width 16 height 16
checkbox input "true"
click at [953, 408] on input "checkbox" at bounding box center [953, 413] width 16 height 16
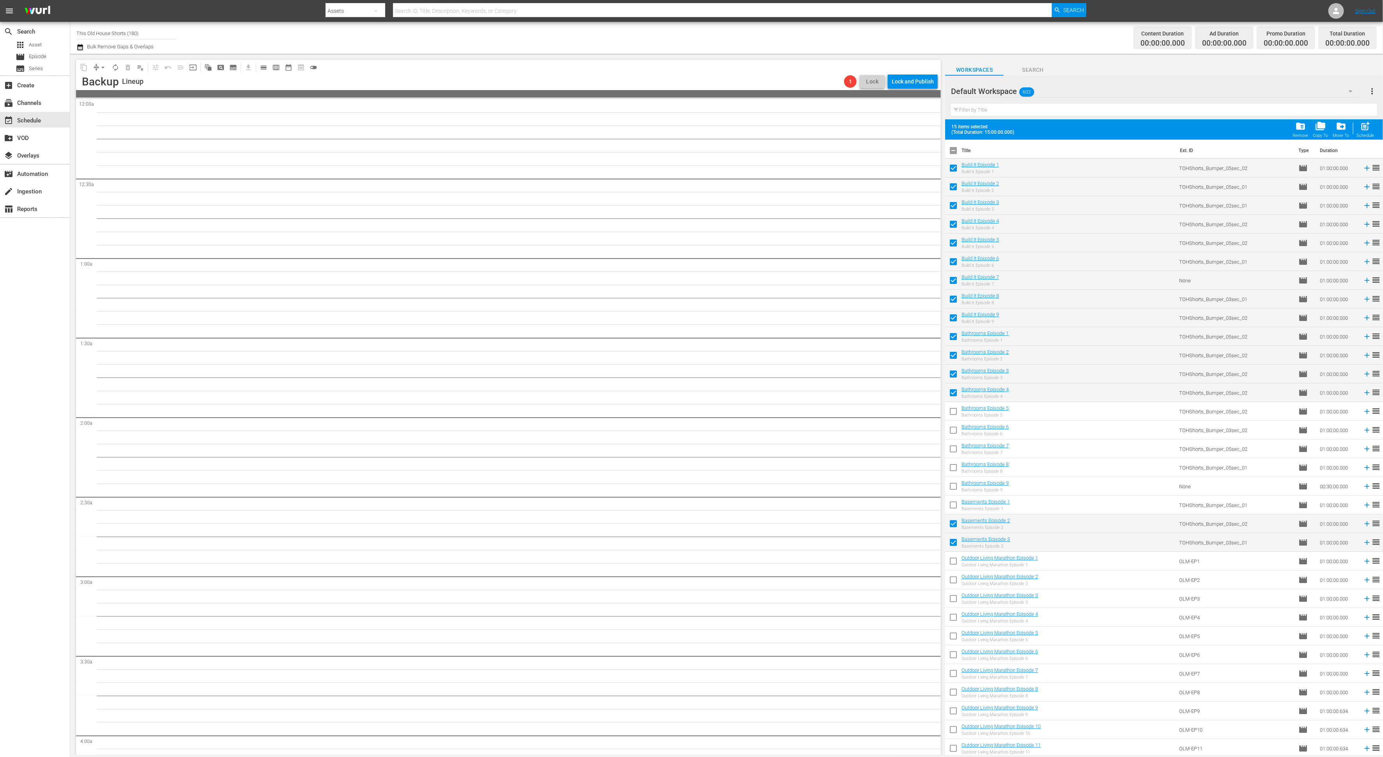
checkbox input "true"
click at [954, 427] on input "checkbox" at bounding box center [953, 431] width 16 height 16
checkbox input "true"
click at [954, 451] on input "checkbox" at bounding box center [953, 450] width 16 height 16
checkbox input "true"
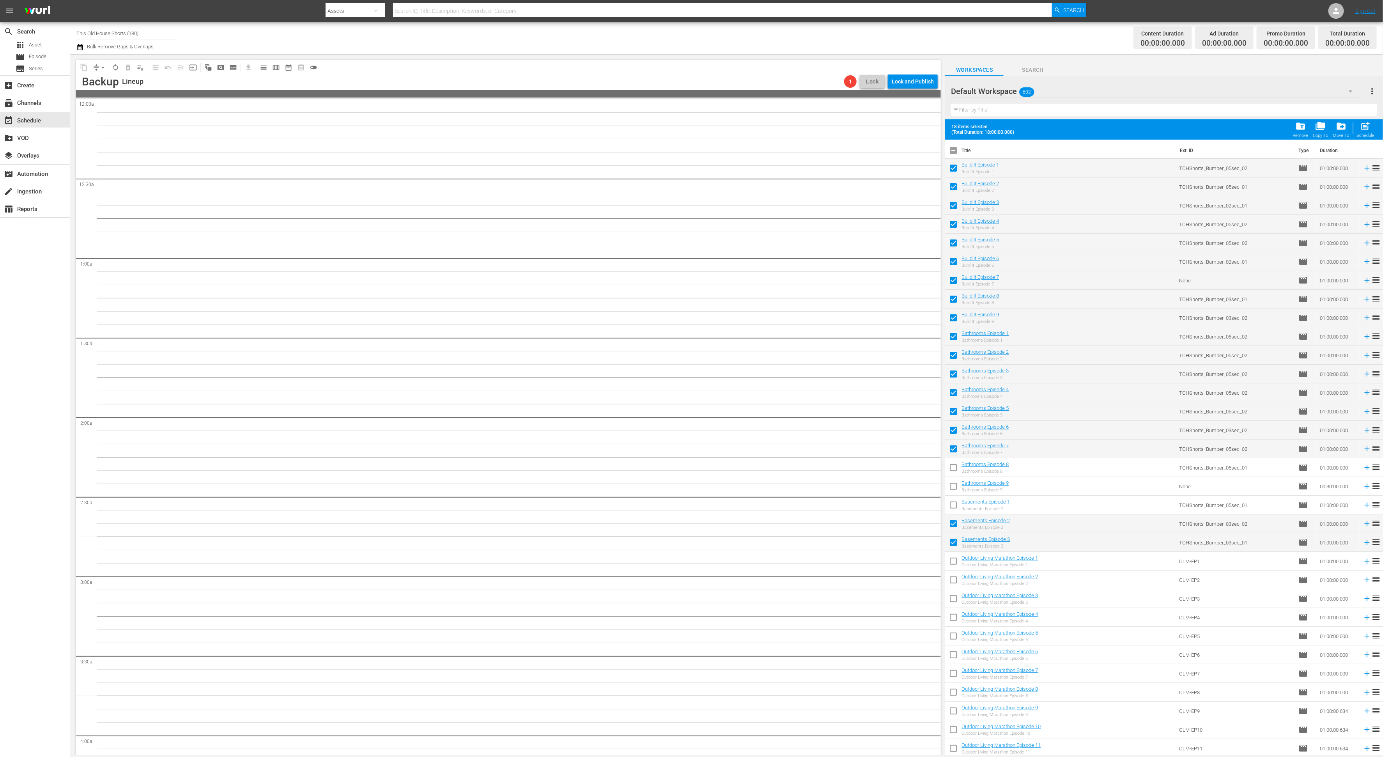
click at [953, 467] on input "checkbox" at bounding box center [953, 469] width 16 height 16
checkbox input "true"
click at [953, 504] on input "checkbox" at bounding box center [953, 506] width 16 height 16
checkbox input "true"
click at [1365, 126] on span "post_add" at bounding box center [1365, 126] width 11 height 11
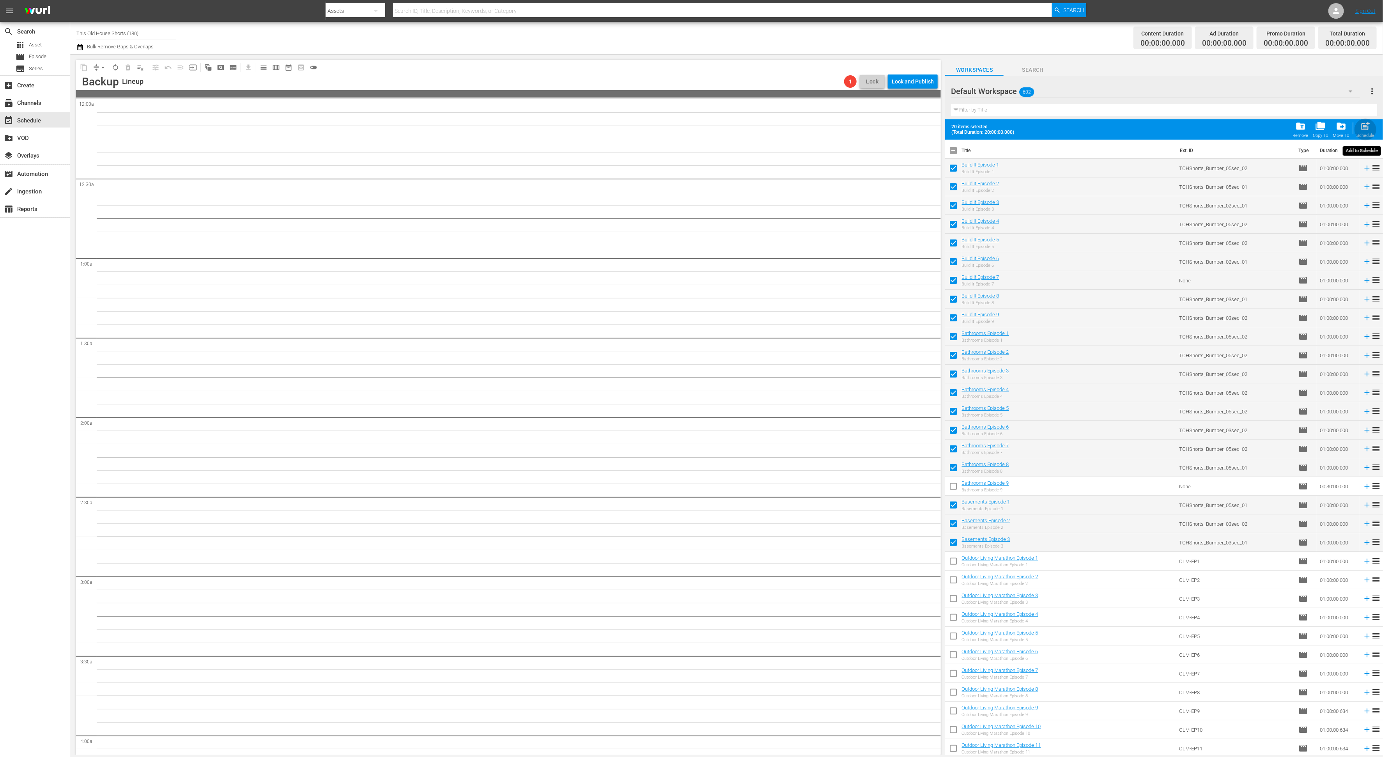
checkbox input "false"
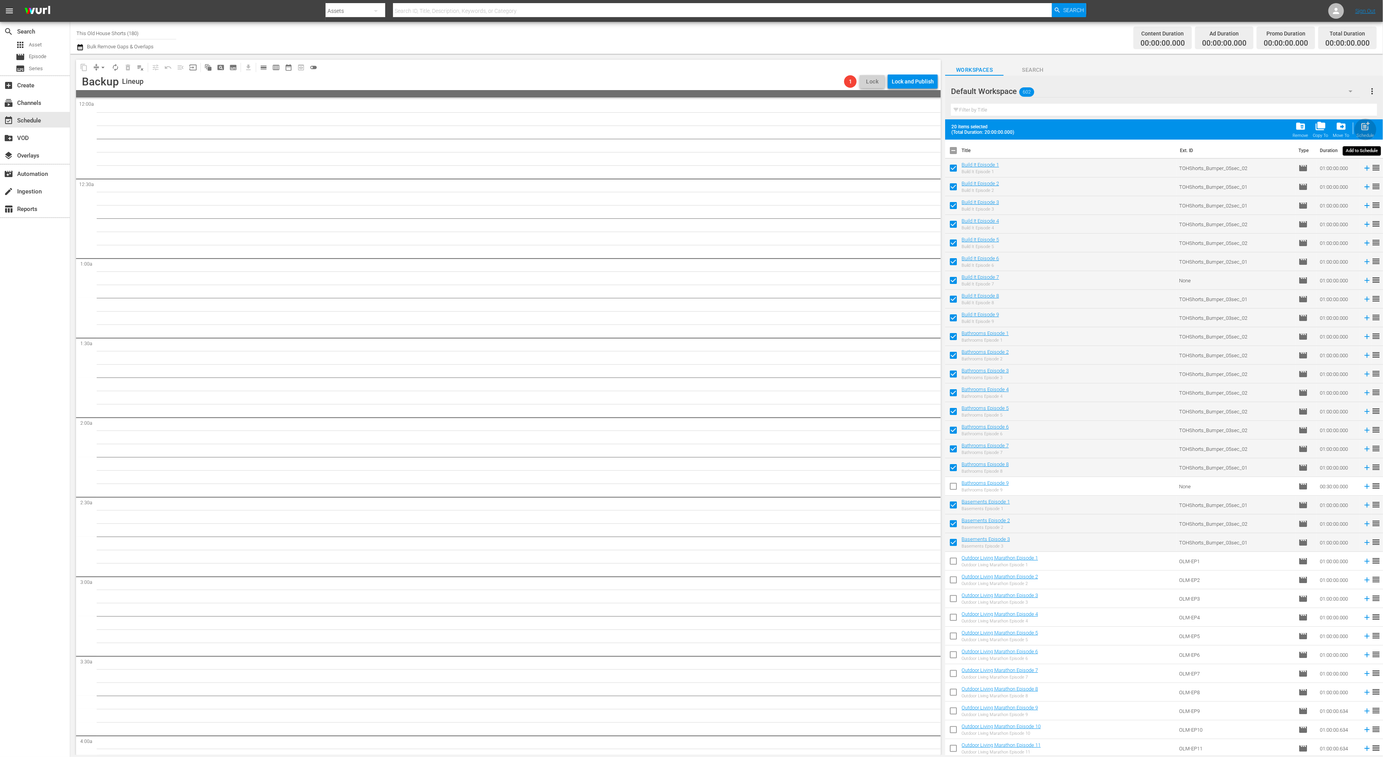
checkbox input "false"
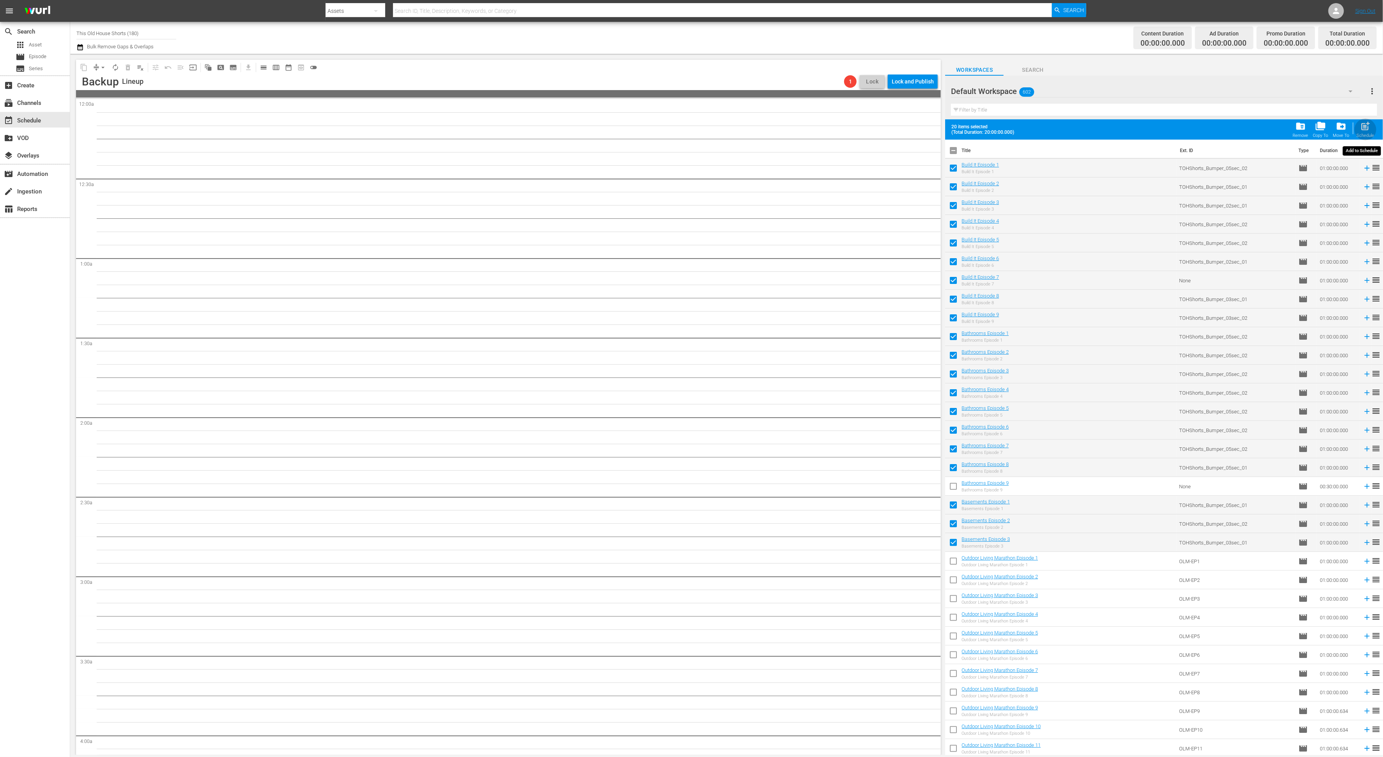
checkbox input "false"
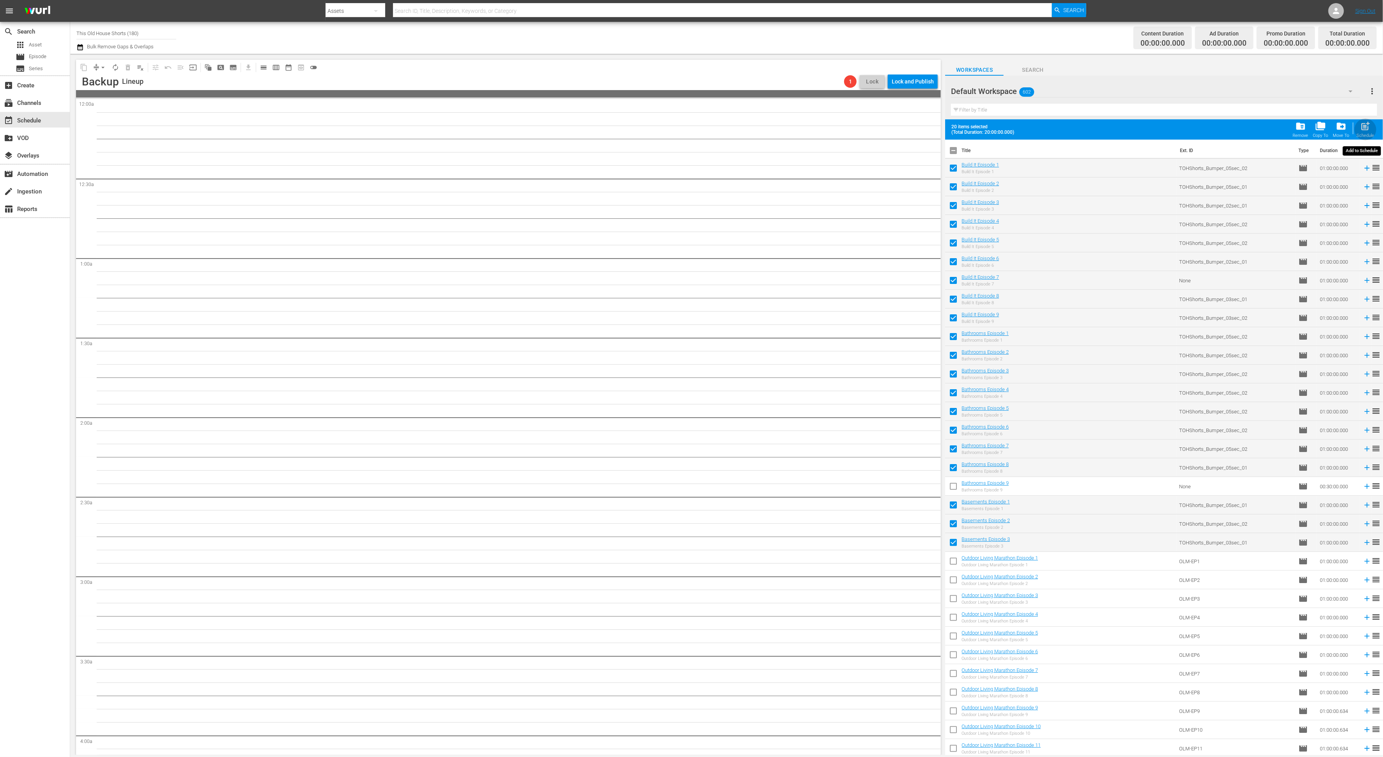
checkbox input "false"
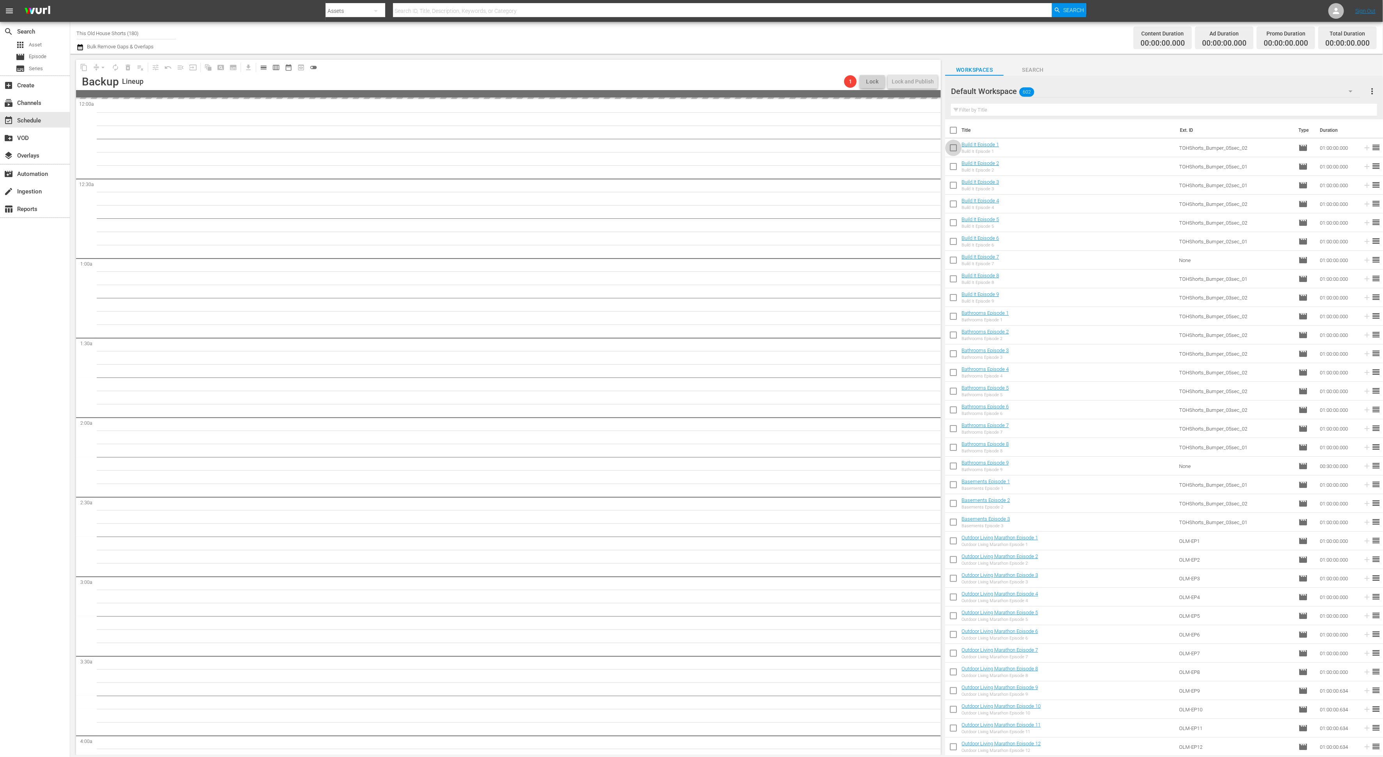
click at [953, 145] on input "checkbox" at bounding box center [953, 149] width 16 height 16
checkbox input "true"
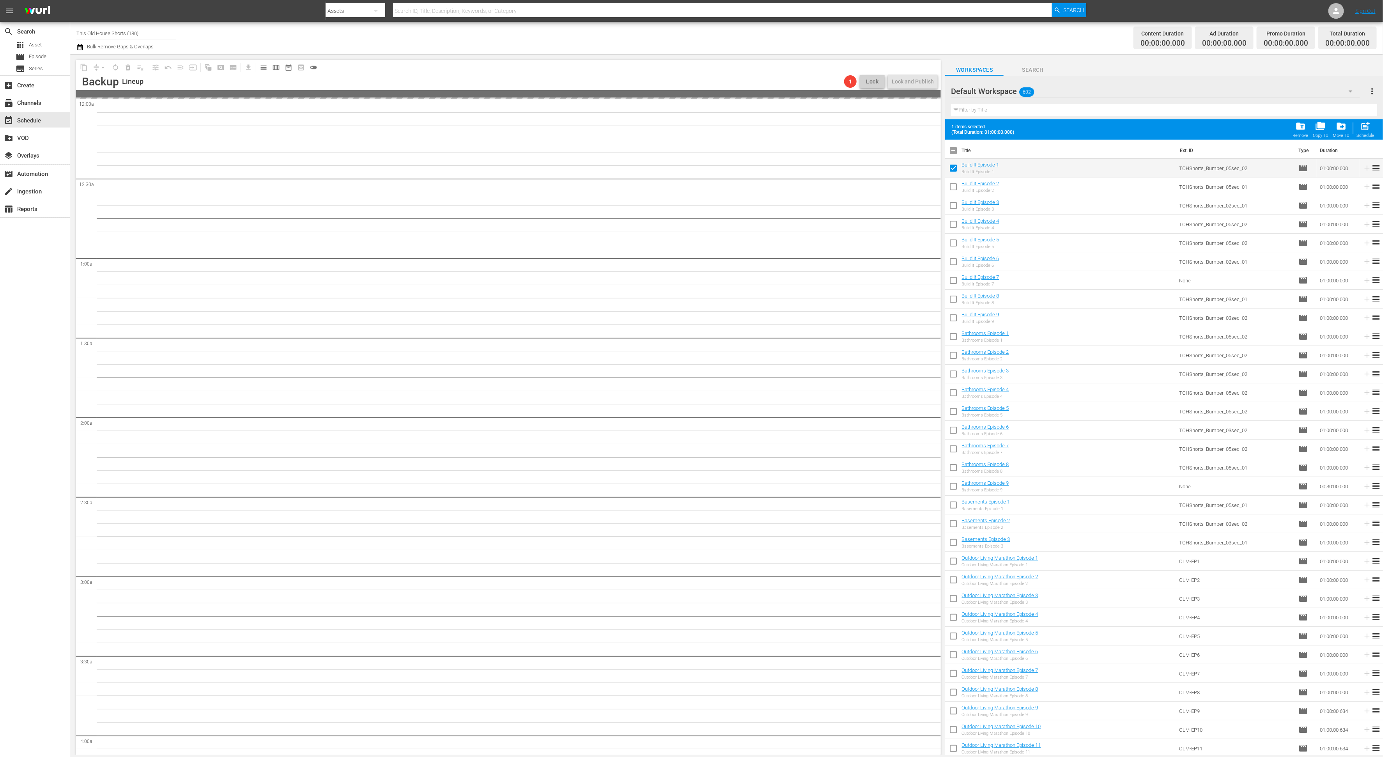
click at [952, 190] on input "checkbox" at bounding box center [953, 188] width 16 height 16
checkbox input "true"
click at [953, 209] on input "checkbox" at bounding box center [953, 207] width 16 height 16
checkbox input "true"
click at [954, 223] on input "checkbox" at bounding box center [953, 226] width 16 height 16
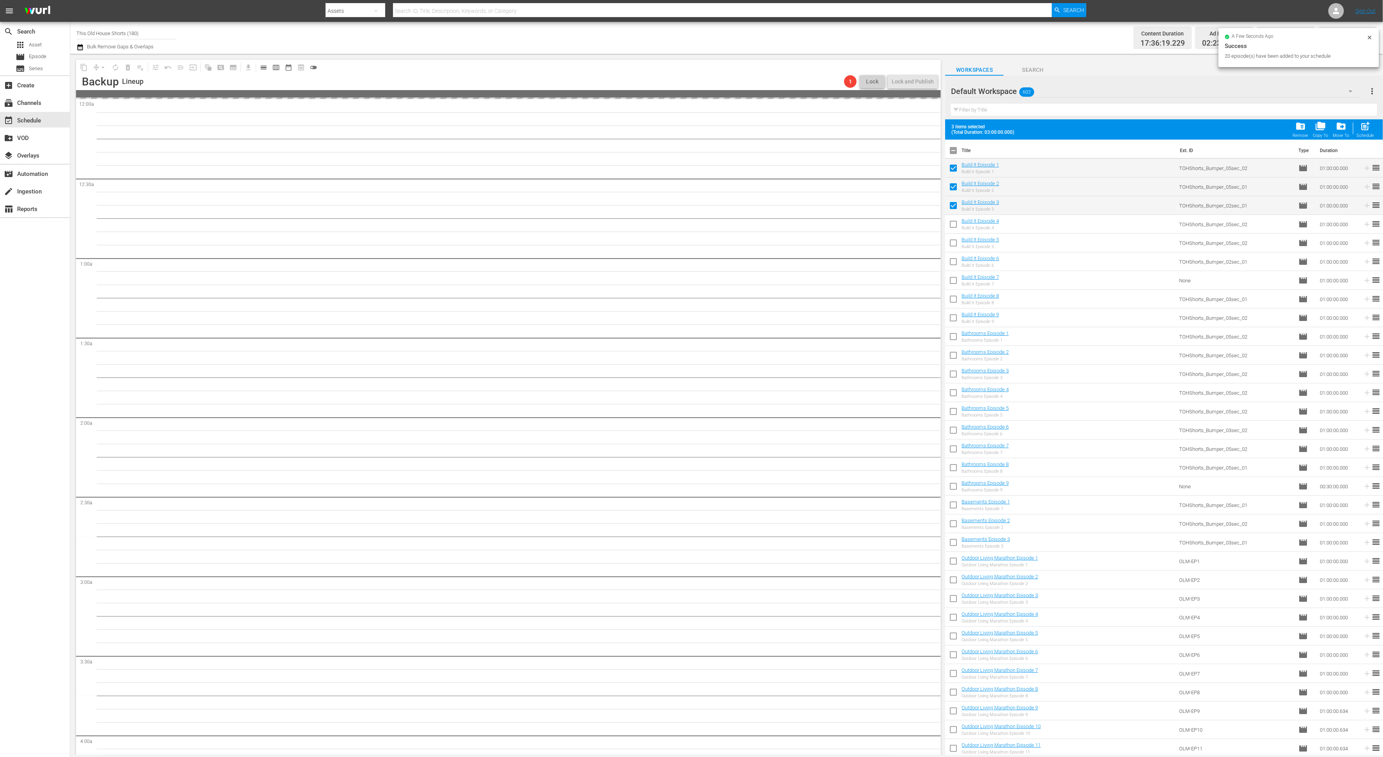
checkbox input "true"
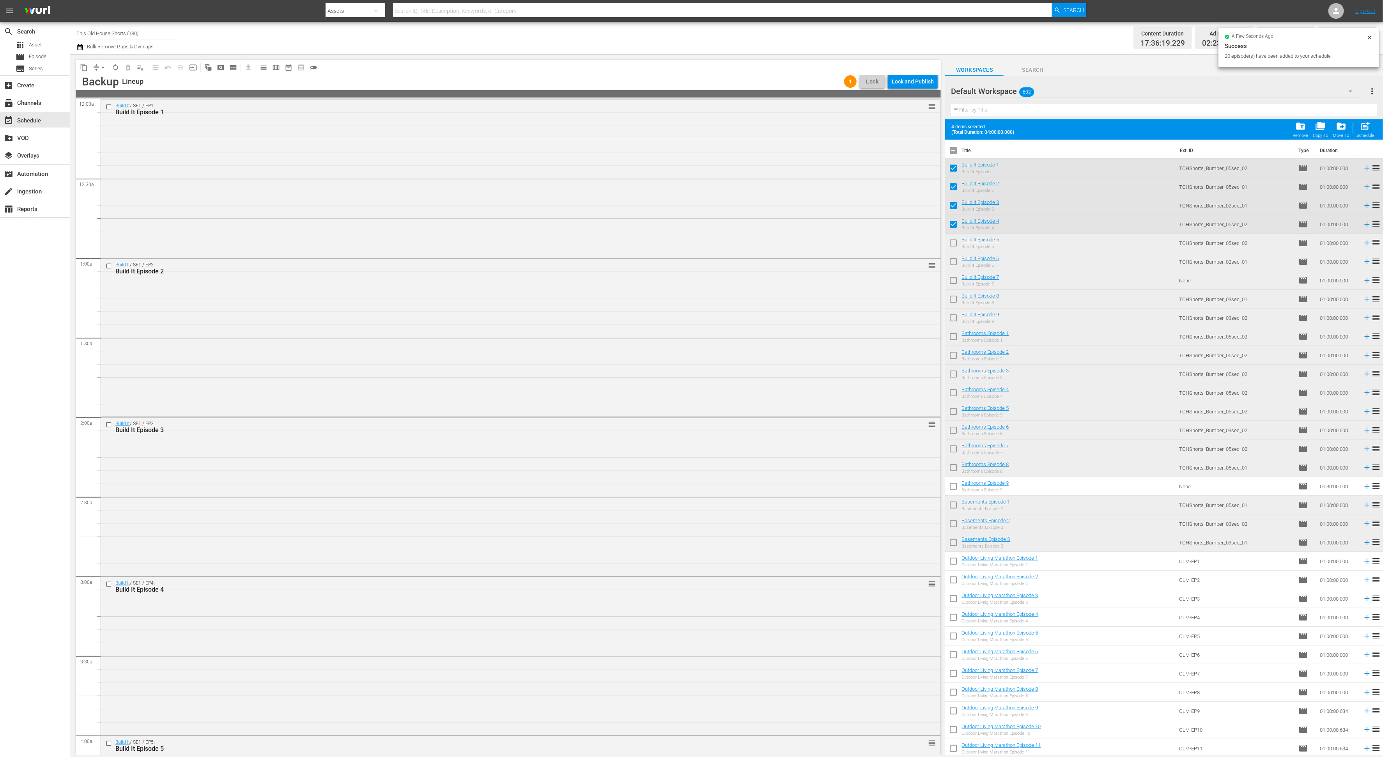
click at [953, 243] on input "checkbox" at bounding box center [953, 244] width 16 height 16
checkbox input "false"
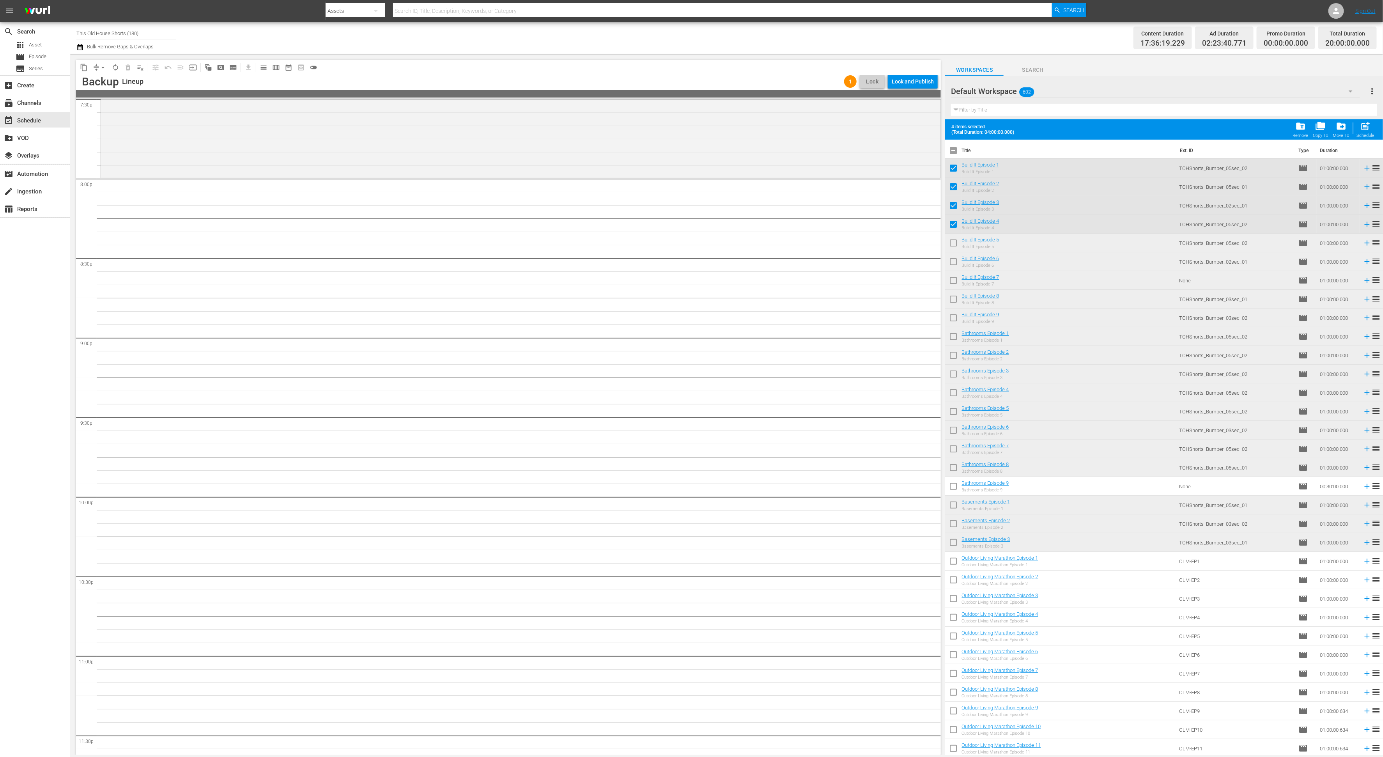
scroll to position [3012, 0]
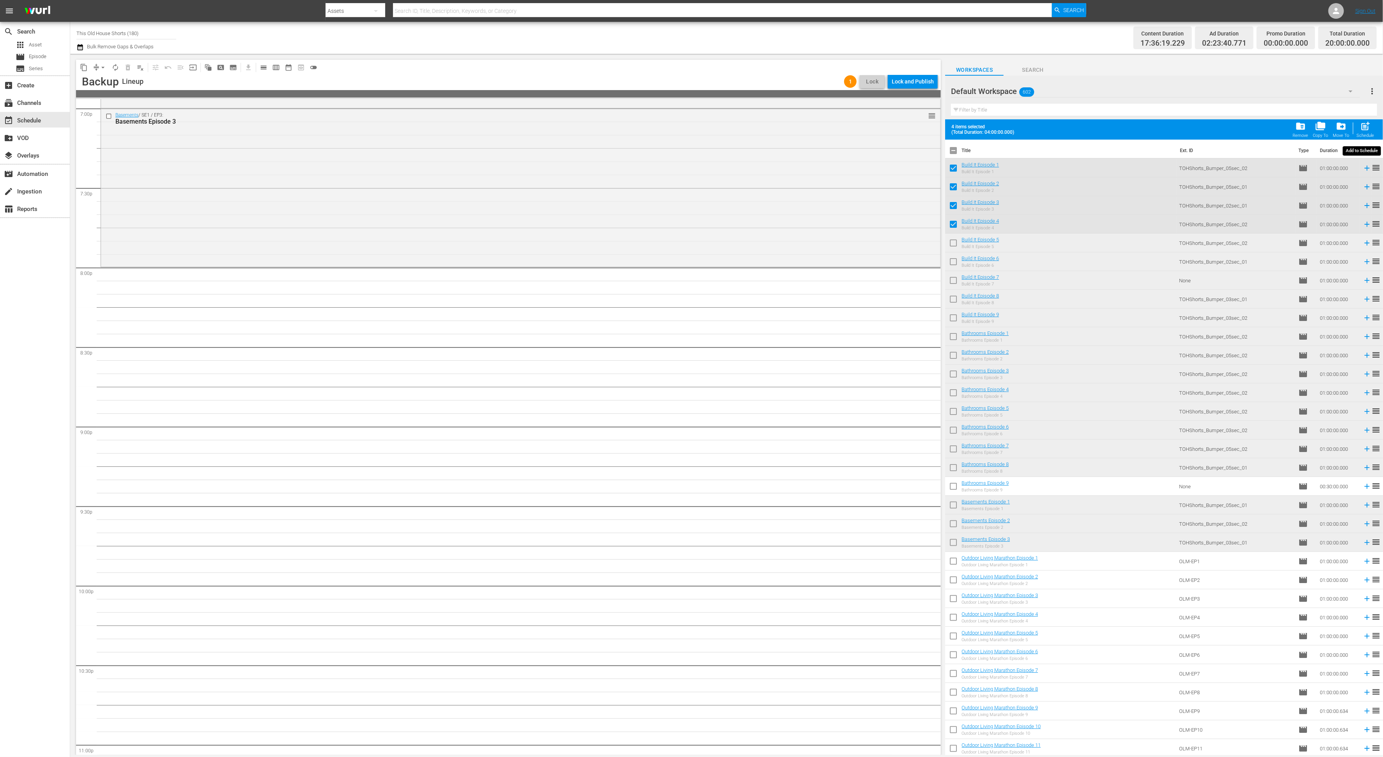
click at [1365, 130] on span "post_add" at bounding box center [1365, 126] width 11 height 11
checkbox input "false"
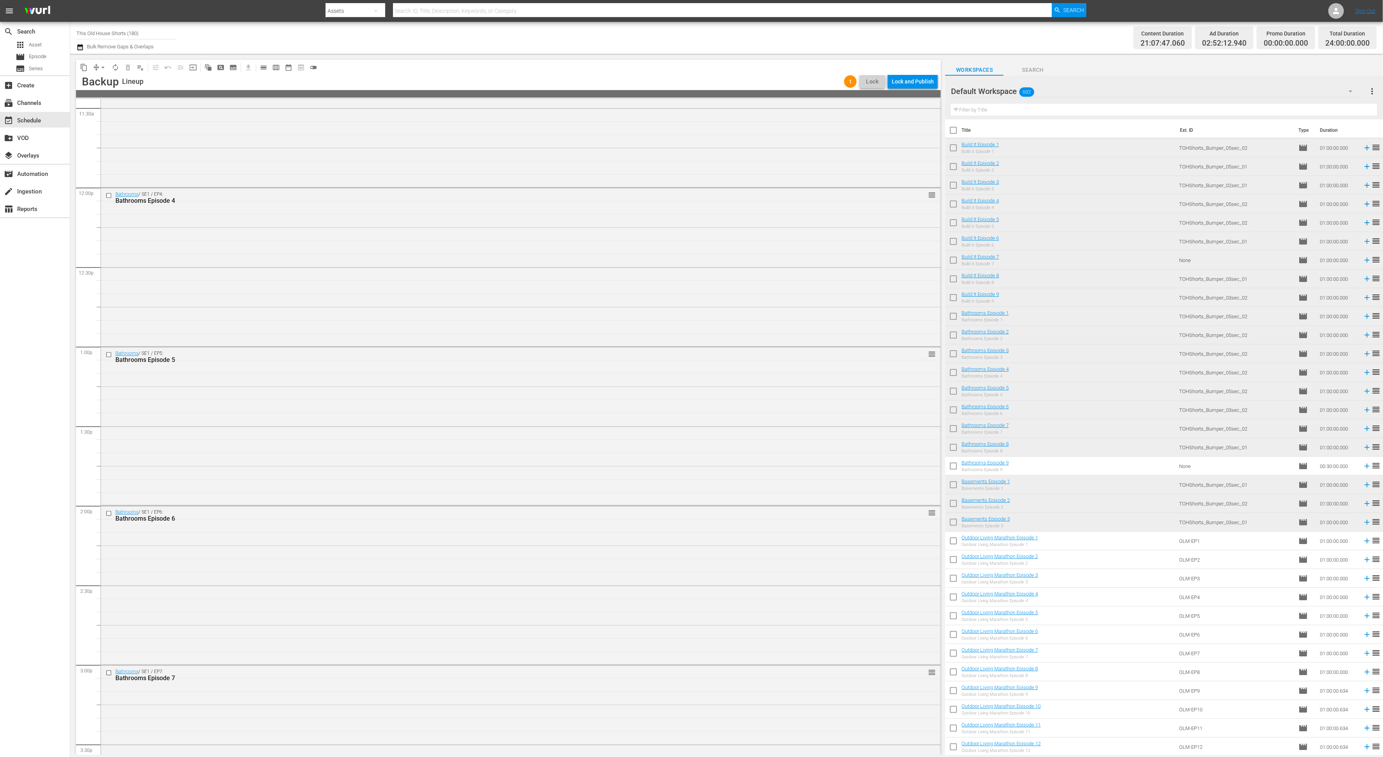
scroll to position [1710, 0]
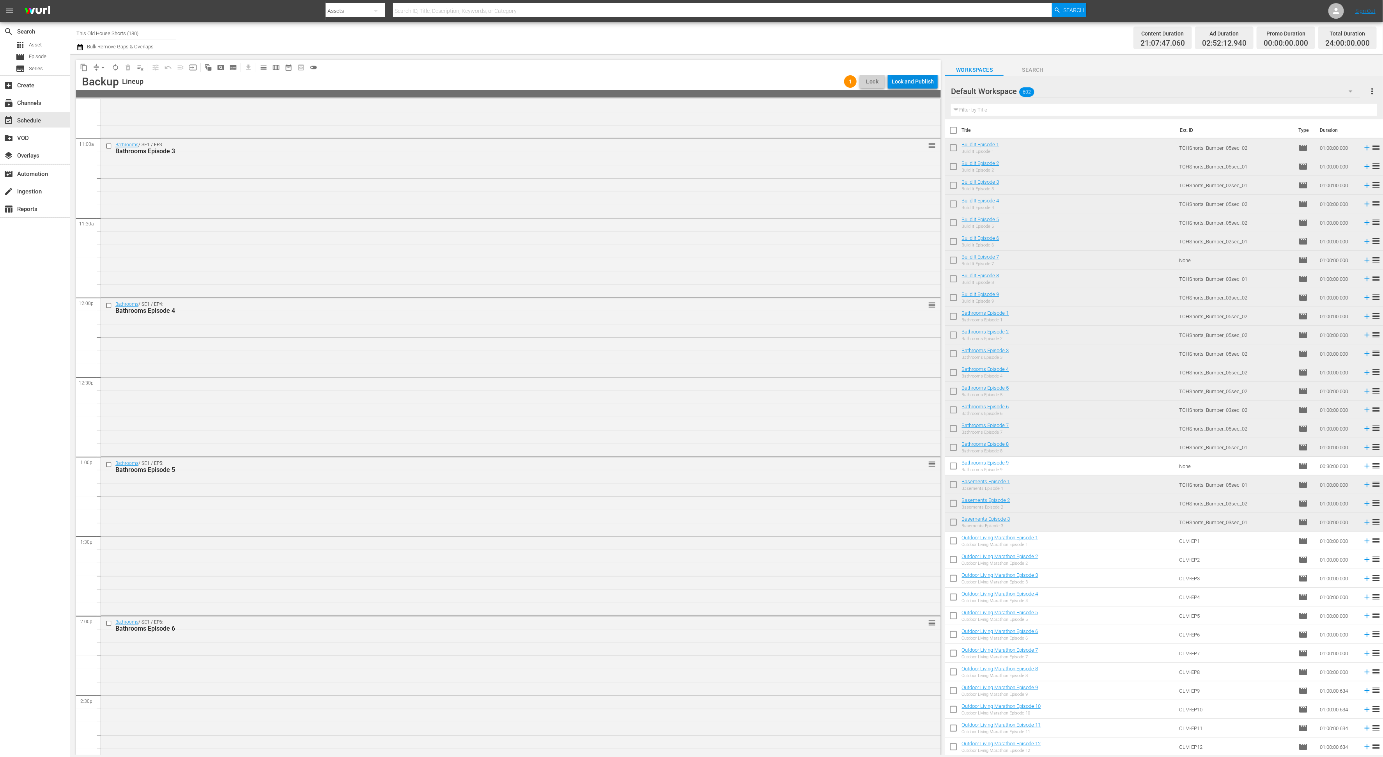
click at [919, 80] on div "Lock and Publish" at bounding box center [912, 81] width 42 height 14
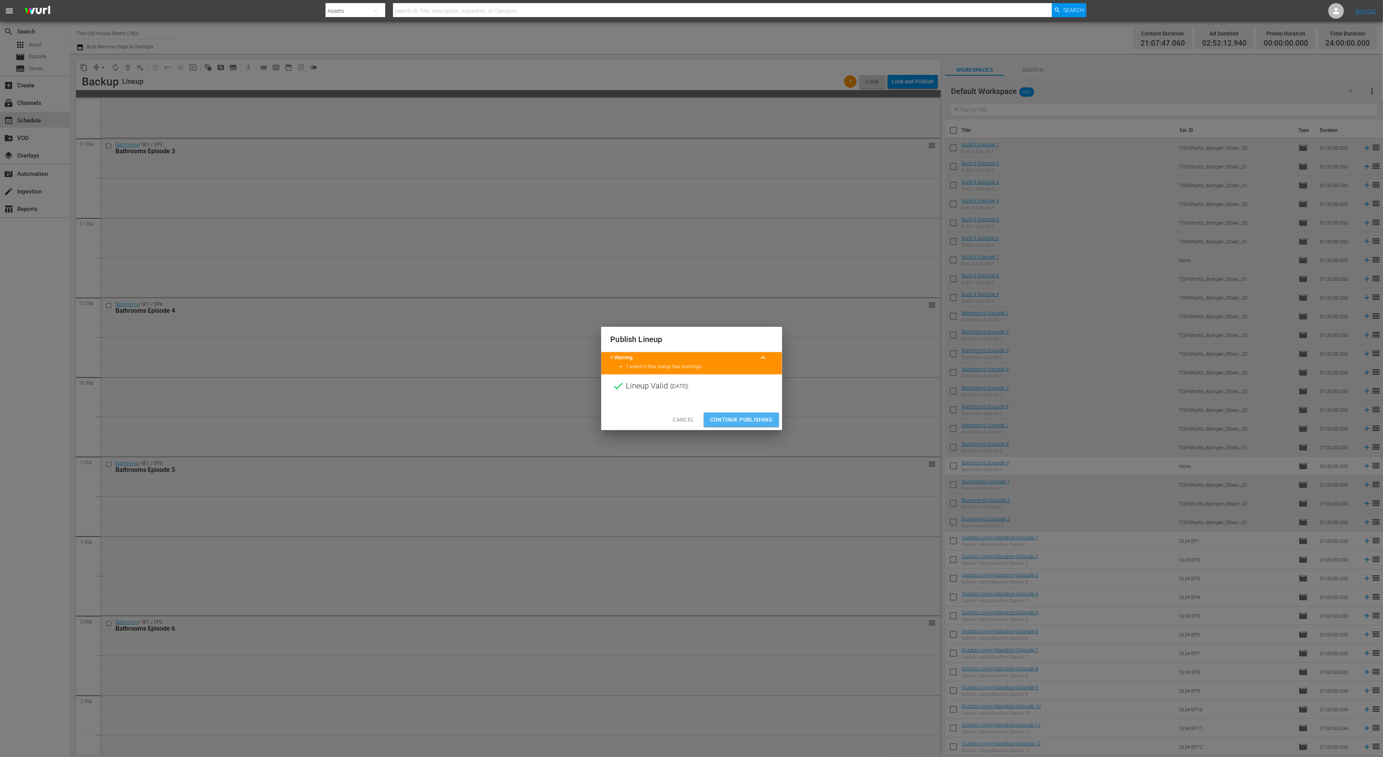
click at [745, 419] on span "Continue Publishing" at bounding box center [741, 420] width 63 height 10
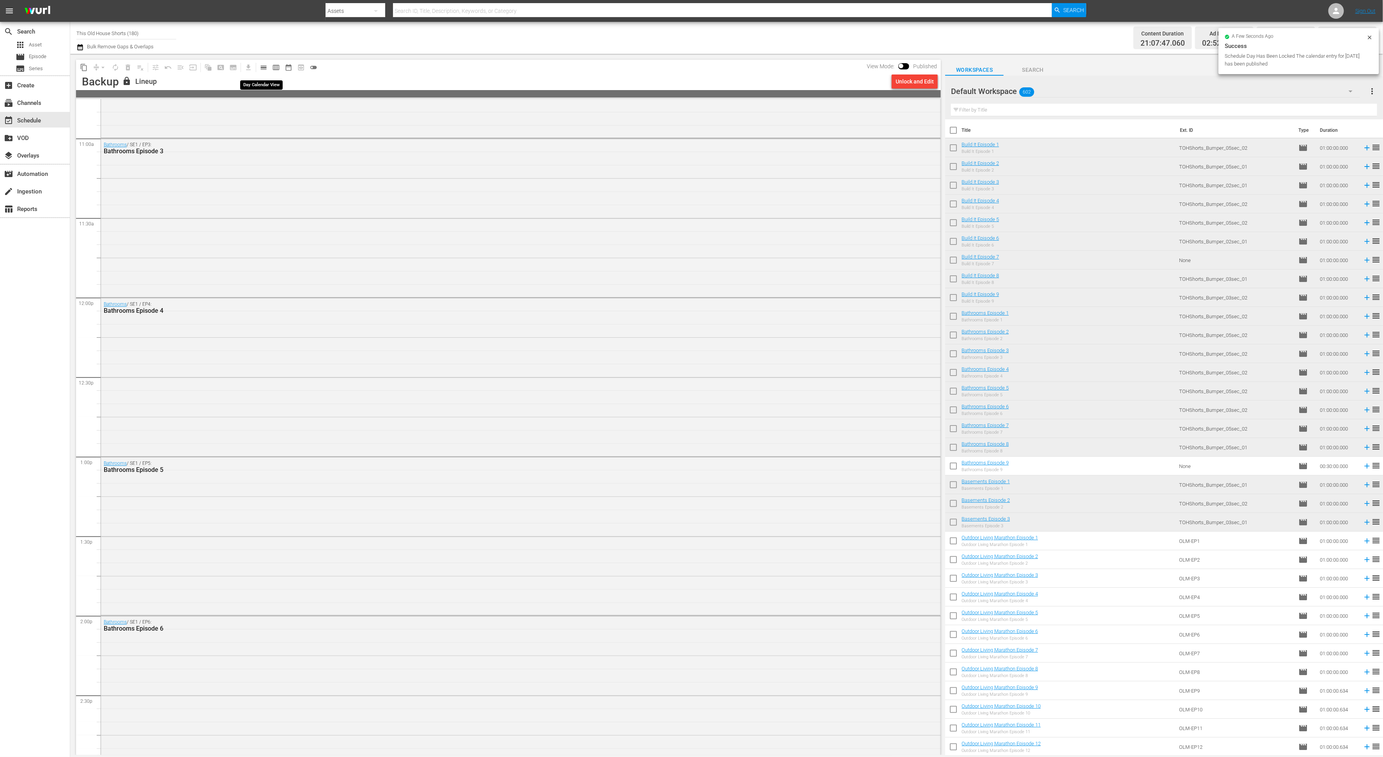
click at [265, 67] on span "calendar_view_day_outlined" at bounding box center [264, 68] width 8 height 8
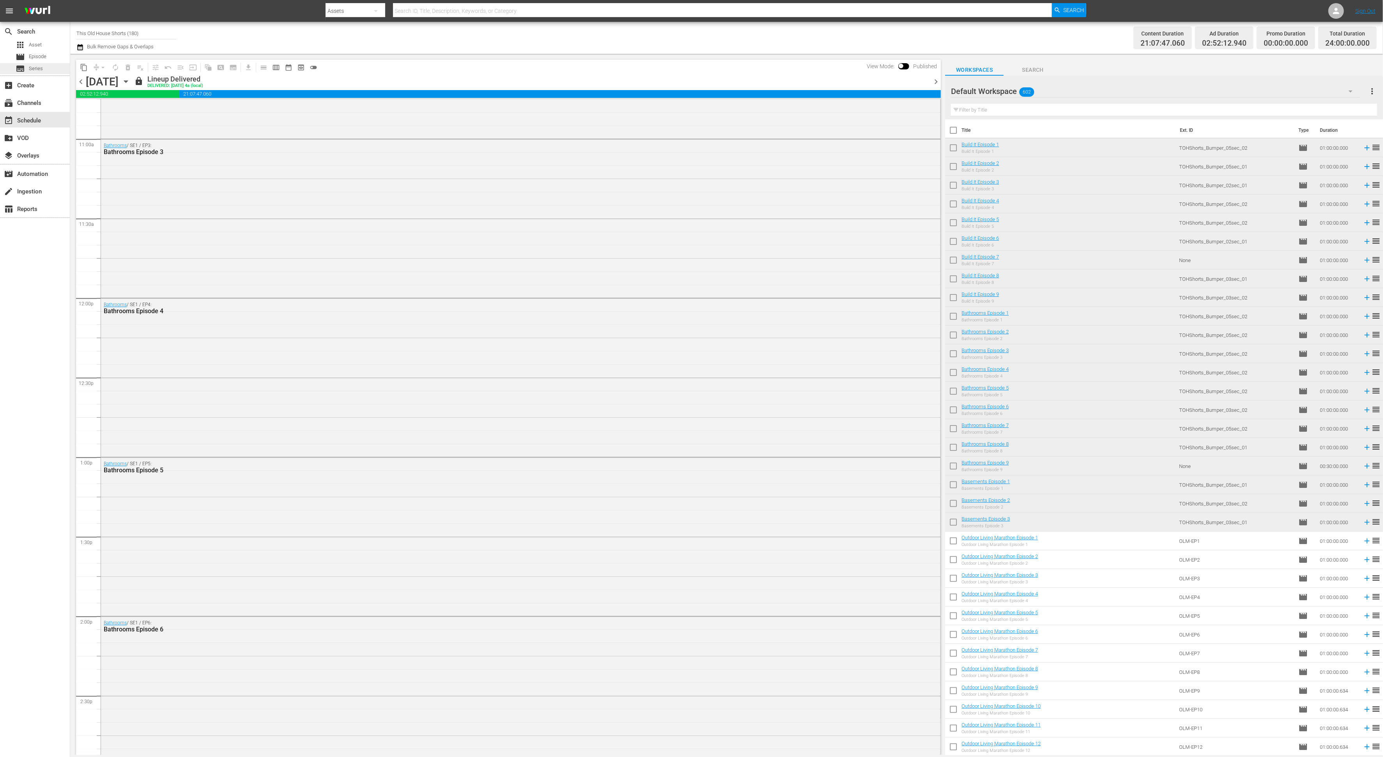
click at [27, 69] on div "subtitles Series" at bounding box center [29, 68] width 27 height 11
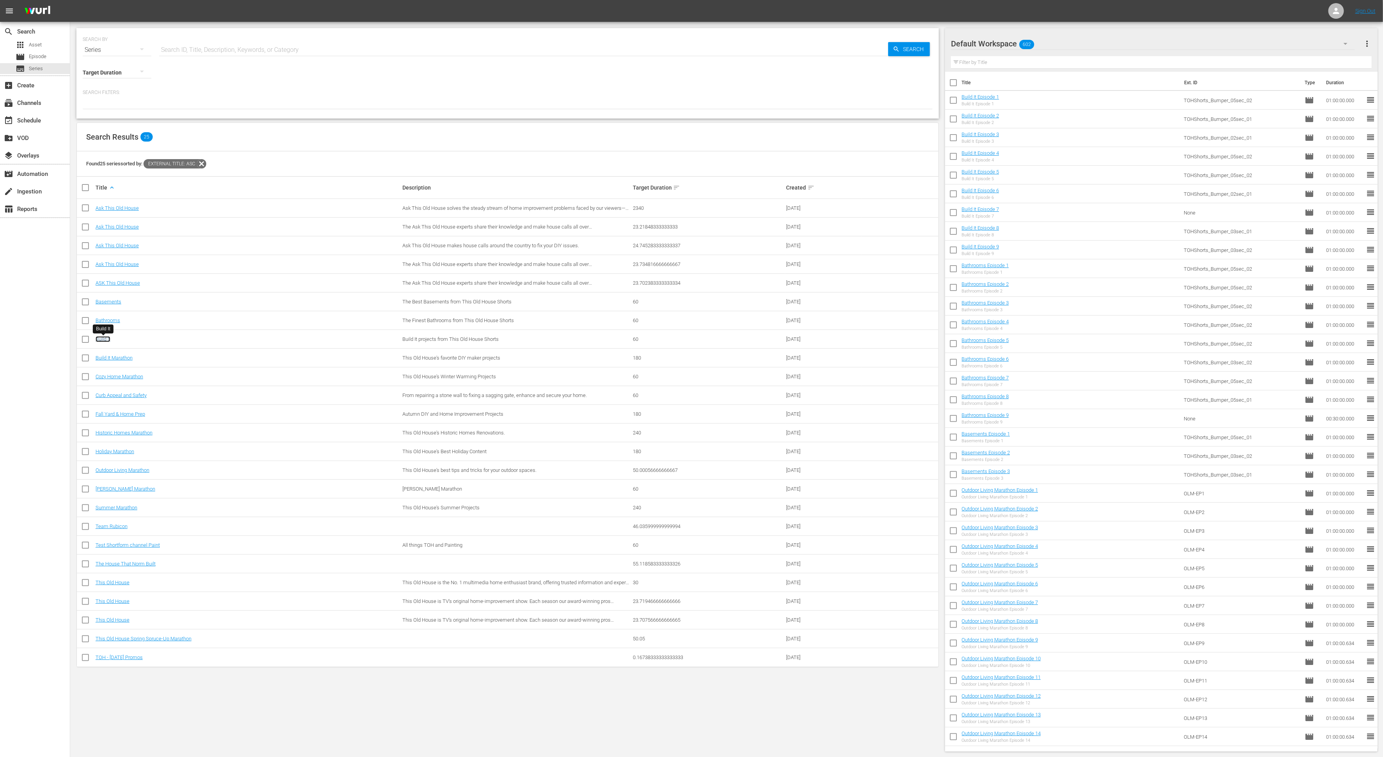
click at [103, 340] on link "Build It" at bounding box center [102, 339] width 15 height 6
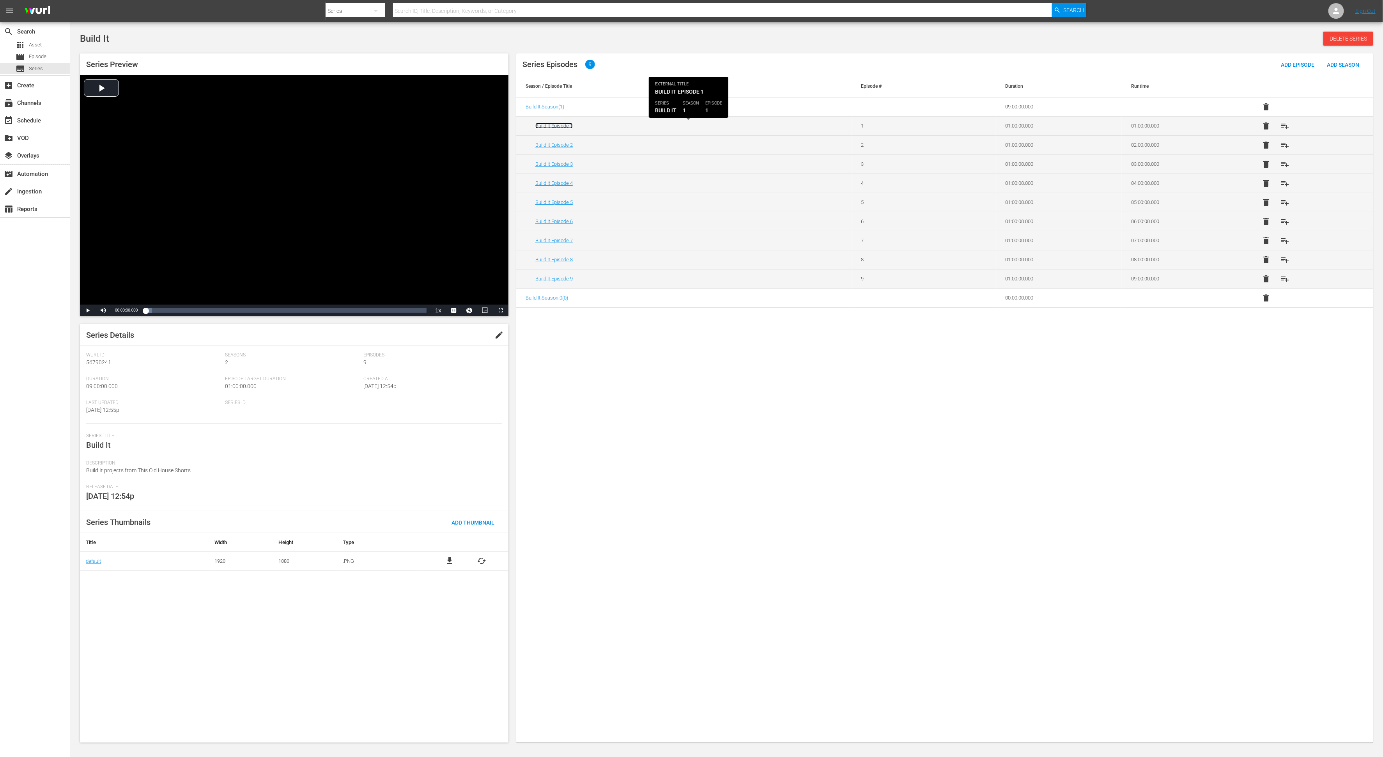
click at [557, 126] on link "Build It Episode 1" at bounding box center [553, 126] width 37 height 6
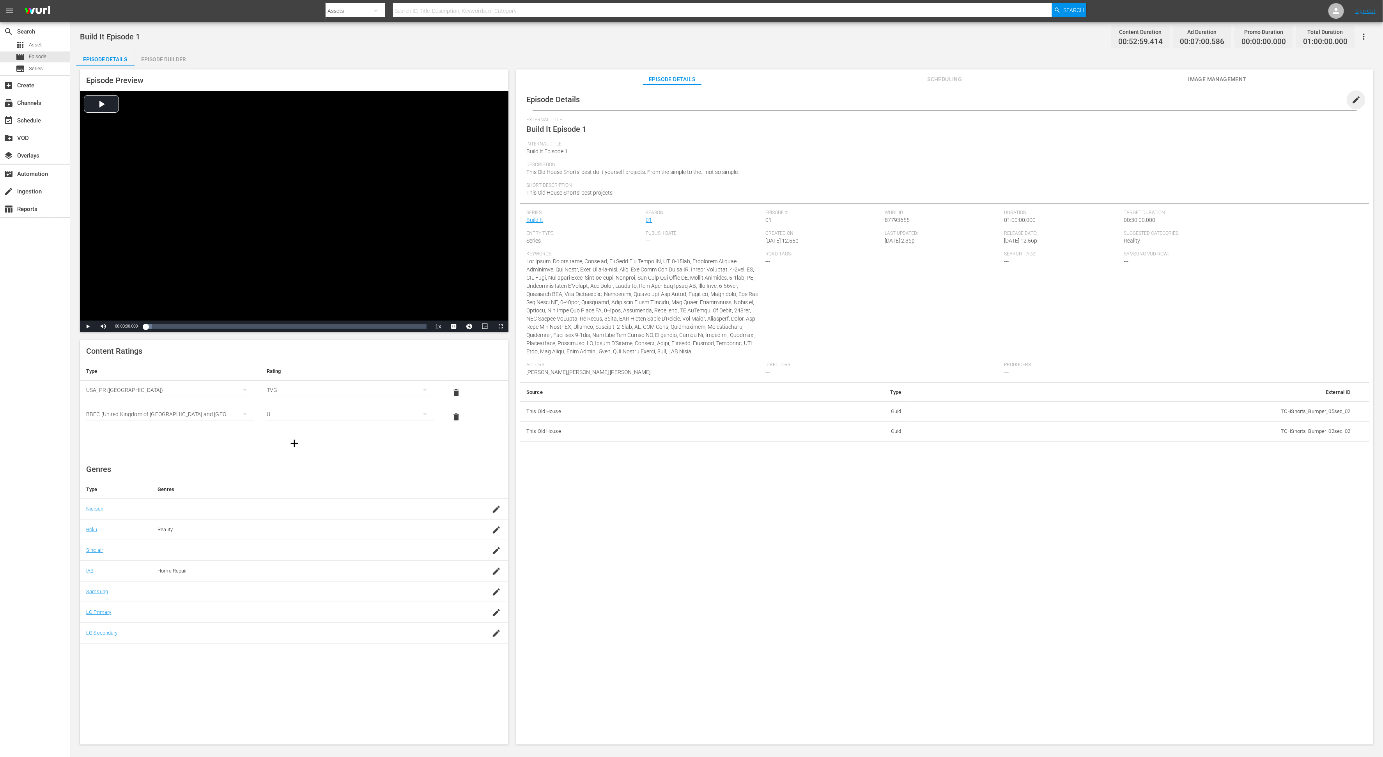
click at [1351, 101] on span "edit" at bounding box center [1355, 99] width 9 height 9
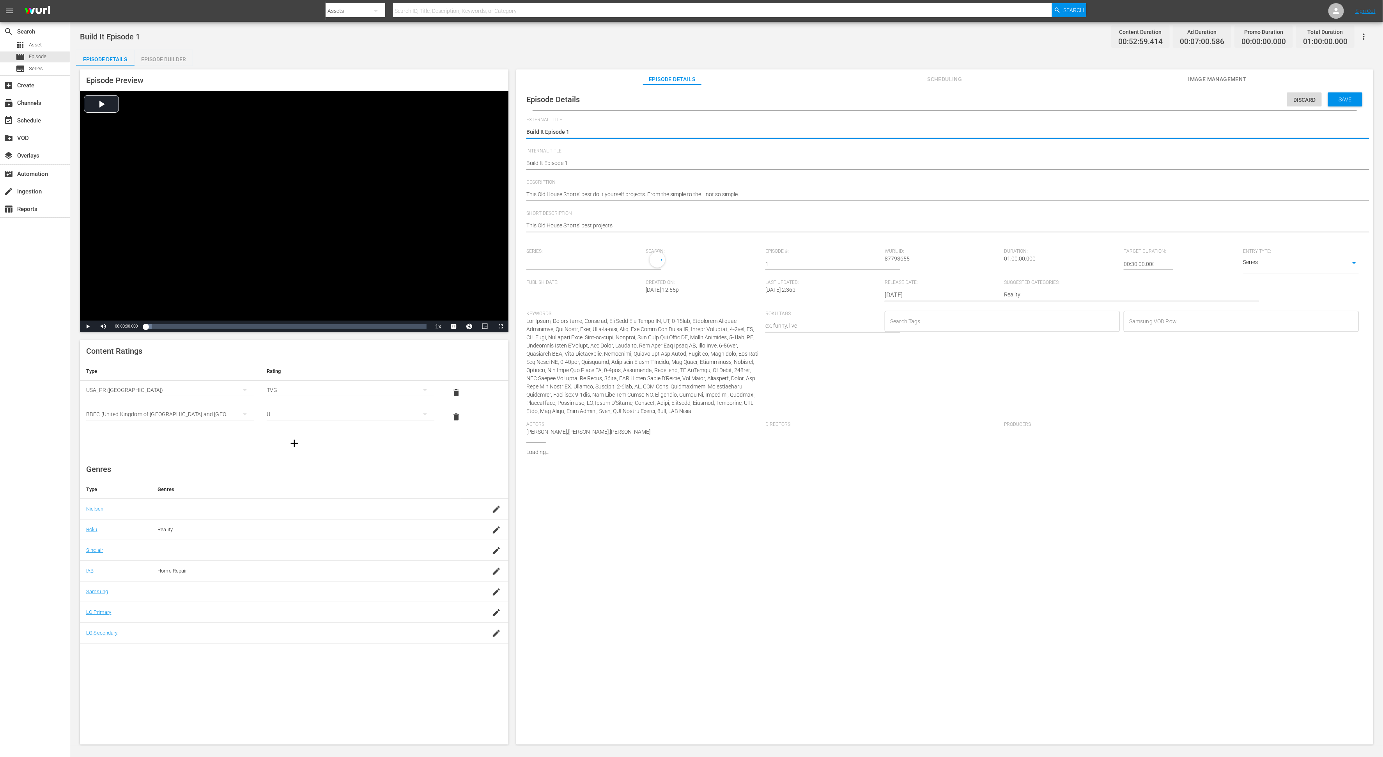
type input "Build It"
click at [1304, 492] on td "TOHShorts_Bumper_05sec_02" at bounding box center [1121, 493] width 437 height 20
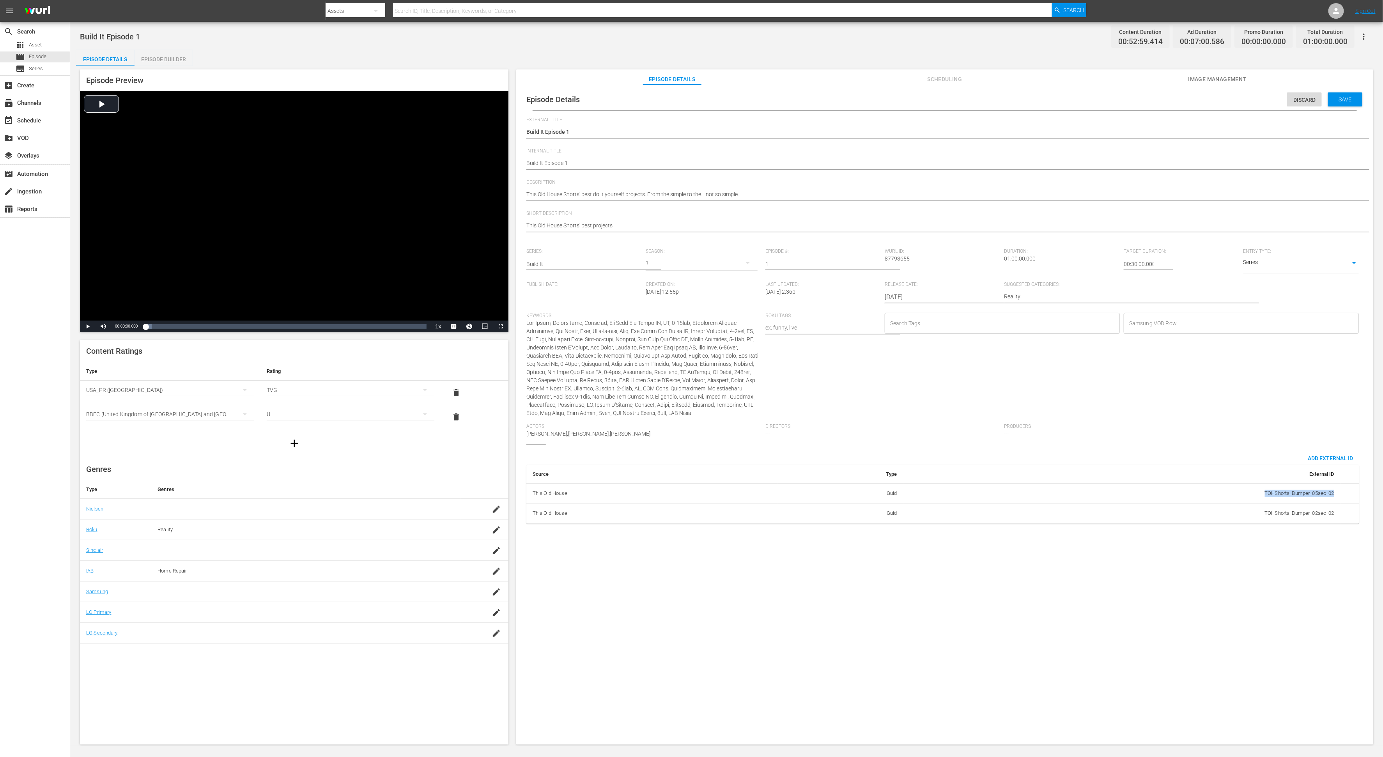
click at [1304, 492] on td "TOHShorts_Bumper_05sec_02" at bounding box center [1121, 493] width 437 height 20
click at [1303, 492] on td "TOHShorts_Bumper_05sec_02" at bounding box center [1121, 493] width 437 height 20
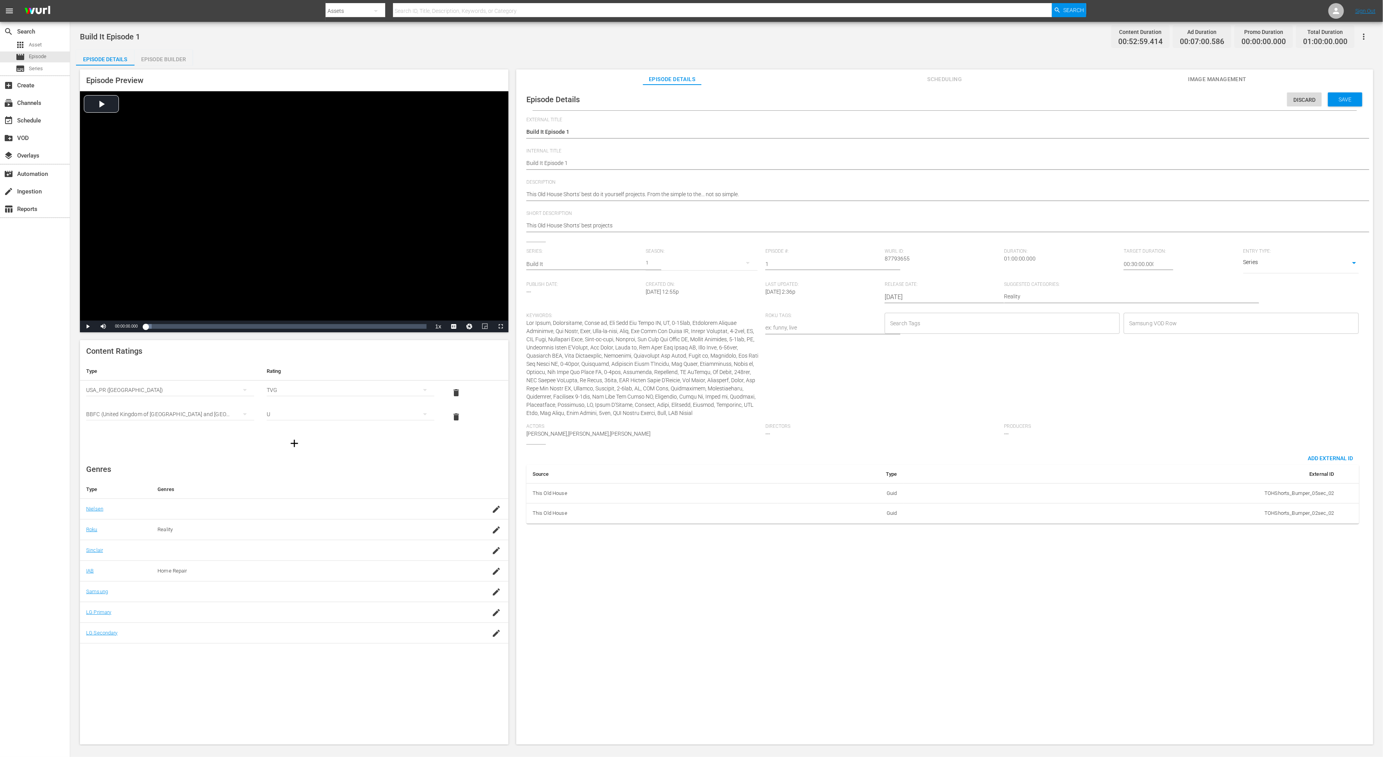
click at [1302, 492] on td "TOHShorts_Bumper_05sec_02" at bounding box center [1121, 493] width 437 height 20
click at [1286, 579] on div "Episode Details Discard Save External Title Build It Episode 1 Build It Episode…" at bounding box center [944, 418] width 857 height 667
click at [44, 55] on span "Episode" at bounding box center [38, 57] width 18 height 8
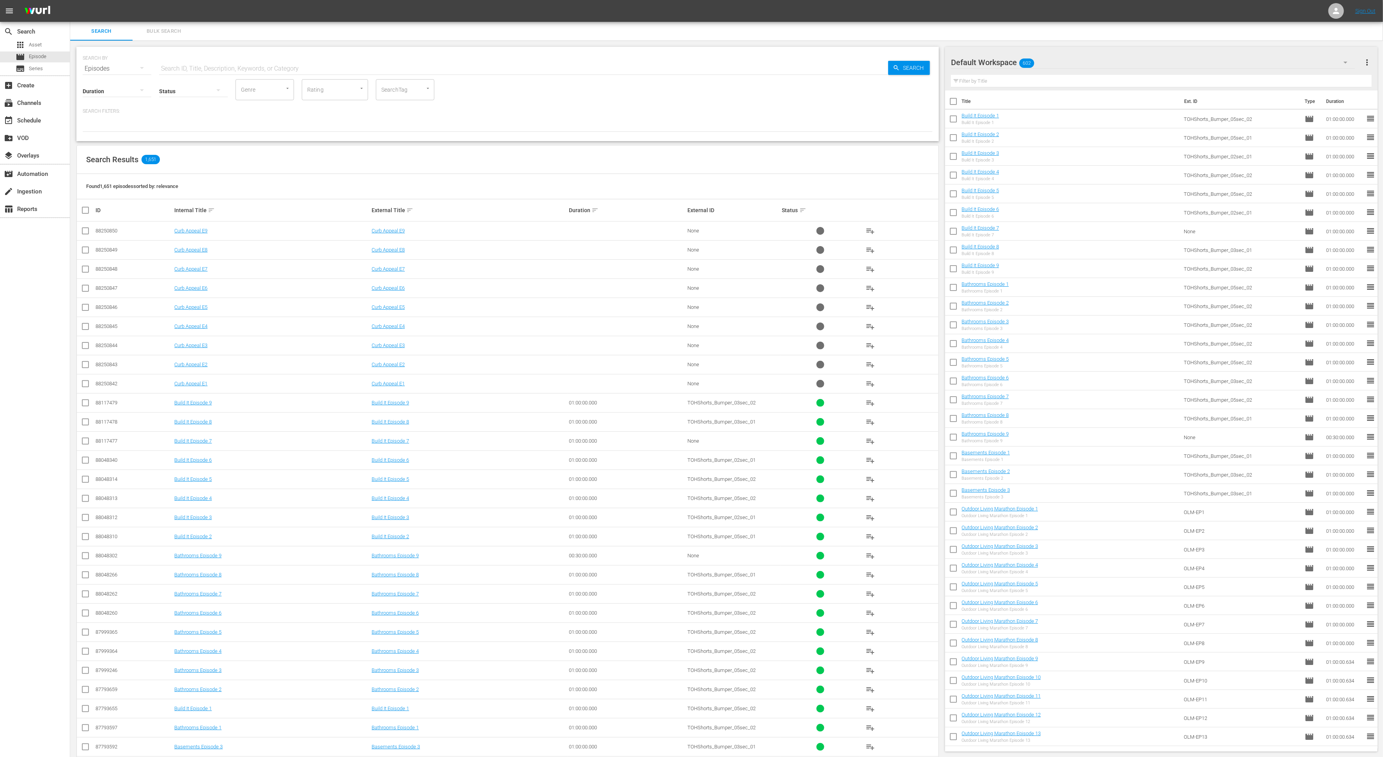
click at [1052, 63] on div "Default Workspace 602" at bounding box center [1153, 62] width 404 height 22
click at [1000, 182] on div "Shorts Episodes (0)" at bounding box center [1013, 184] width 106 height 12
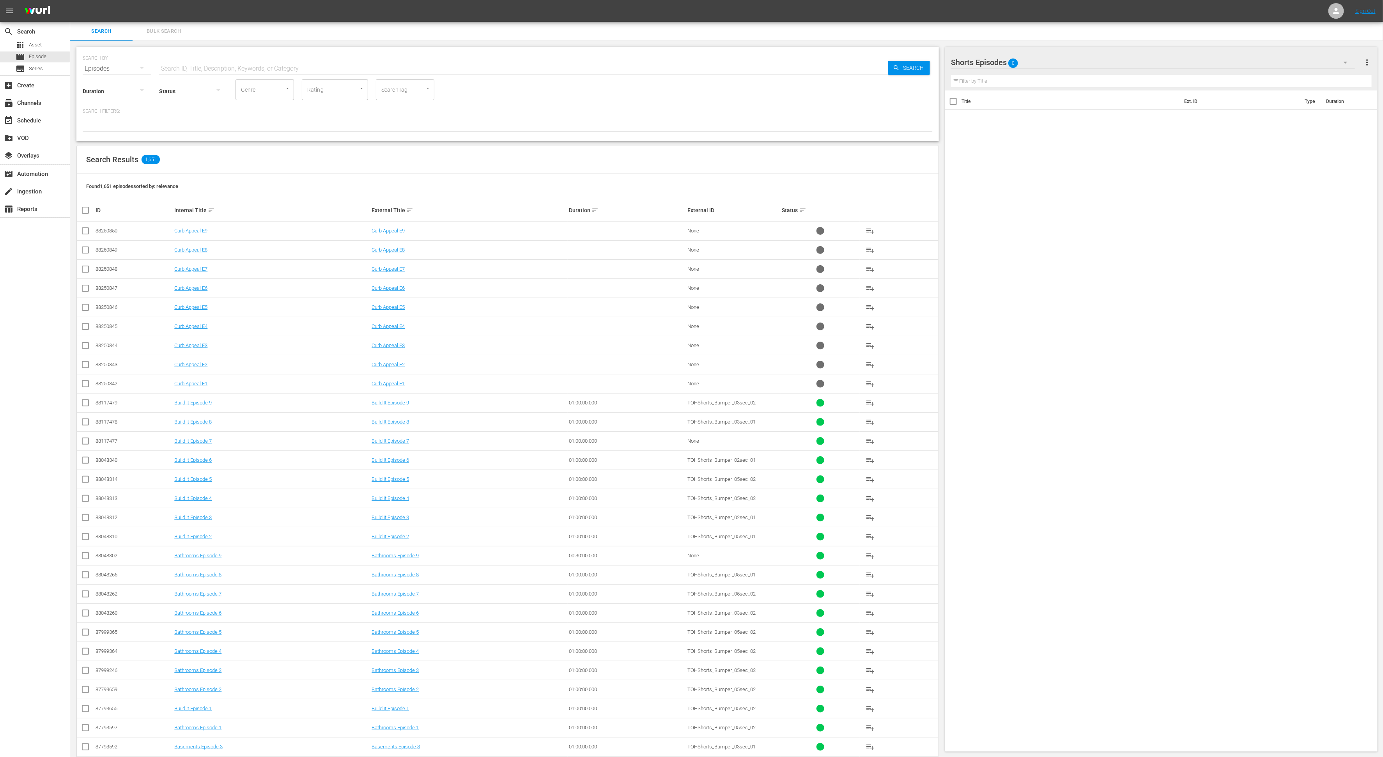
click at [1090, 62] on div "Shorts Episodes 0" at bounding box center [1153, 62] width 404 height 22
click at [979, 248] on div "Default Workspace (602)" at bounding box center [1013, 246] width 106 height 12
